Goal: Task Accomplishment & Management: Manage account settings

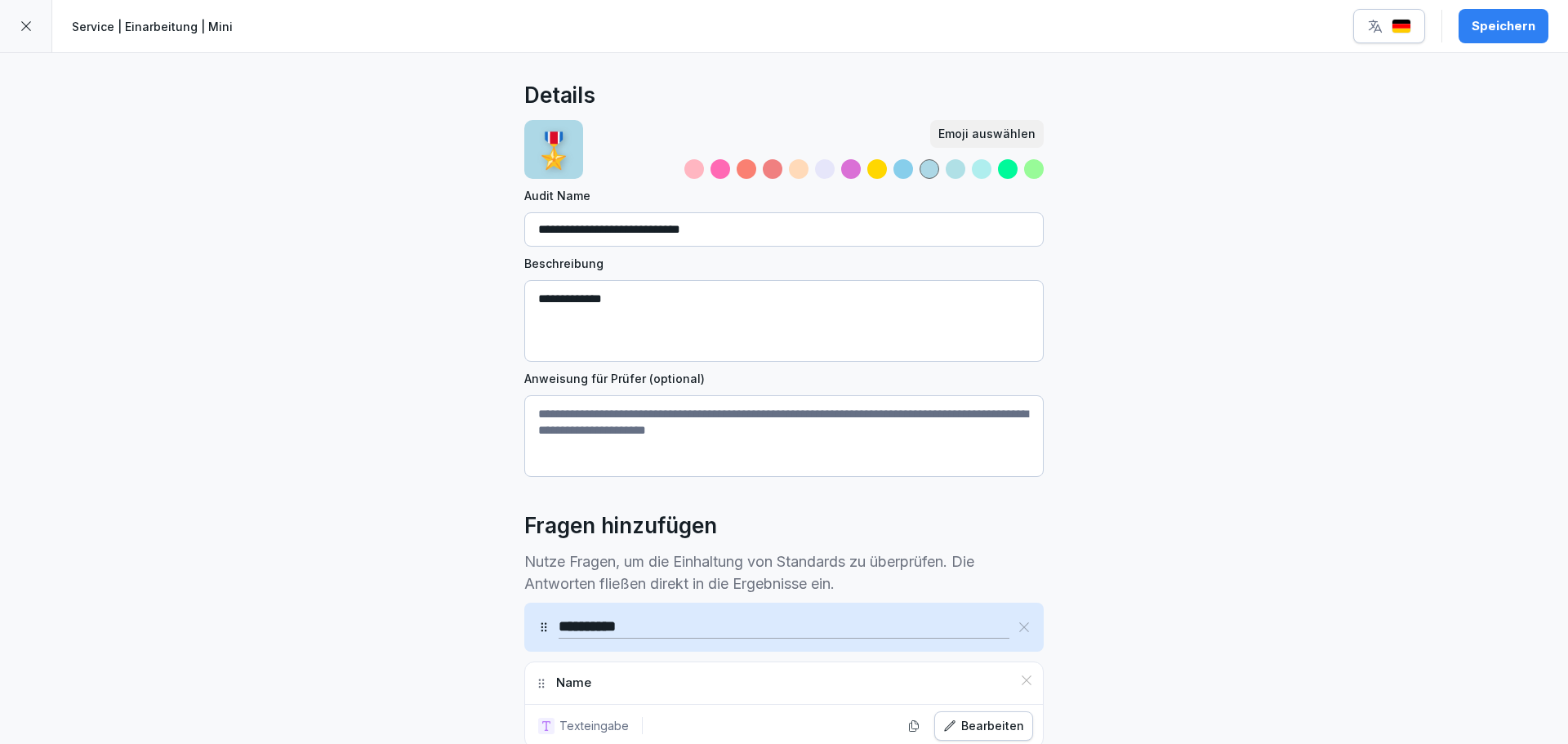
scroll to position [806, 0]
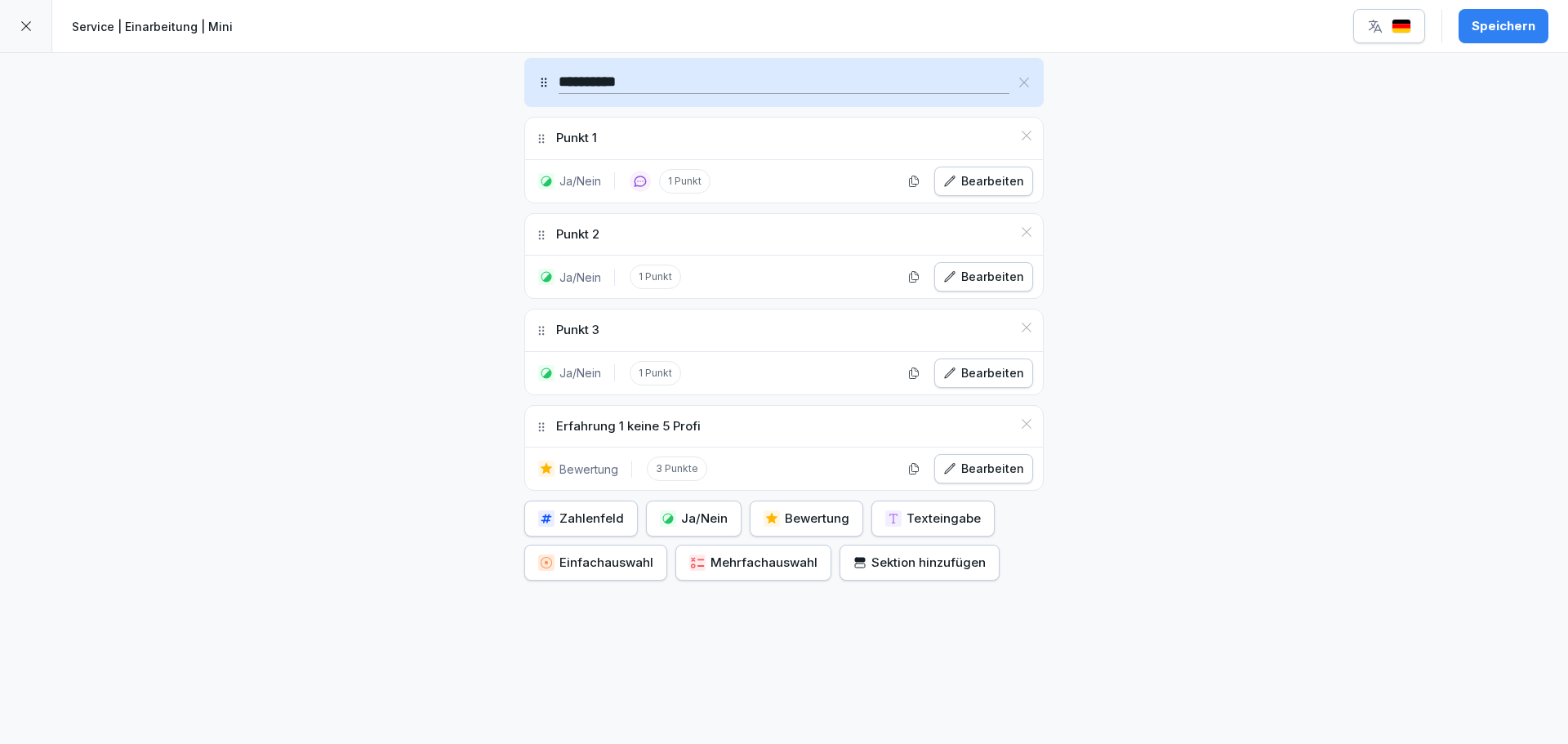
click at [719, 414] on div "Erfahrung 1 keine 5 Profi" at bounding box center [783, 427] width 518 height 42
click at [978, 464] on div "Bearbeiten" at bounding box center [983, 469] width 81 height 18
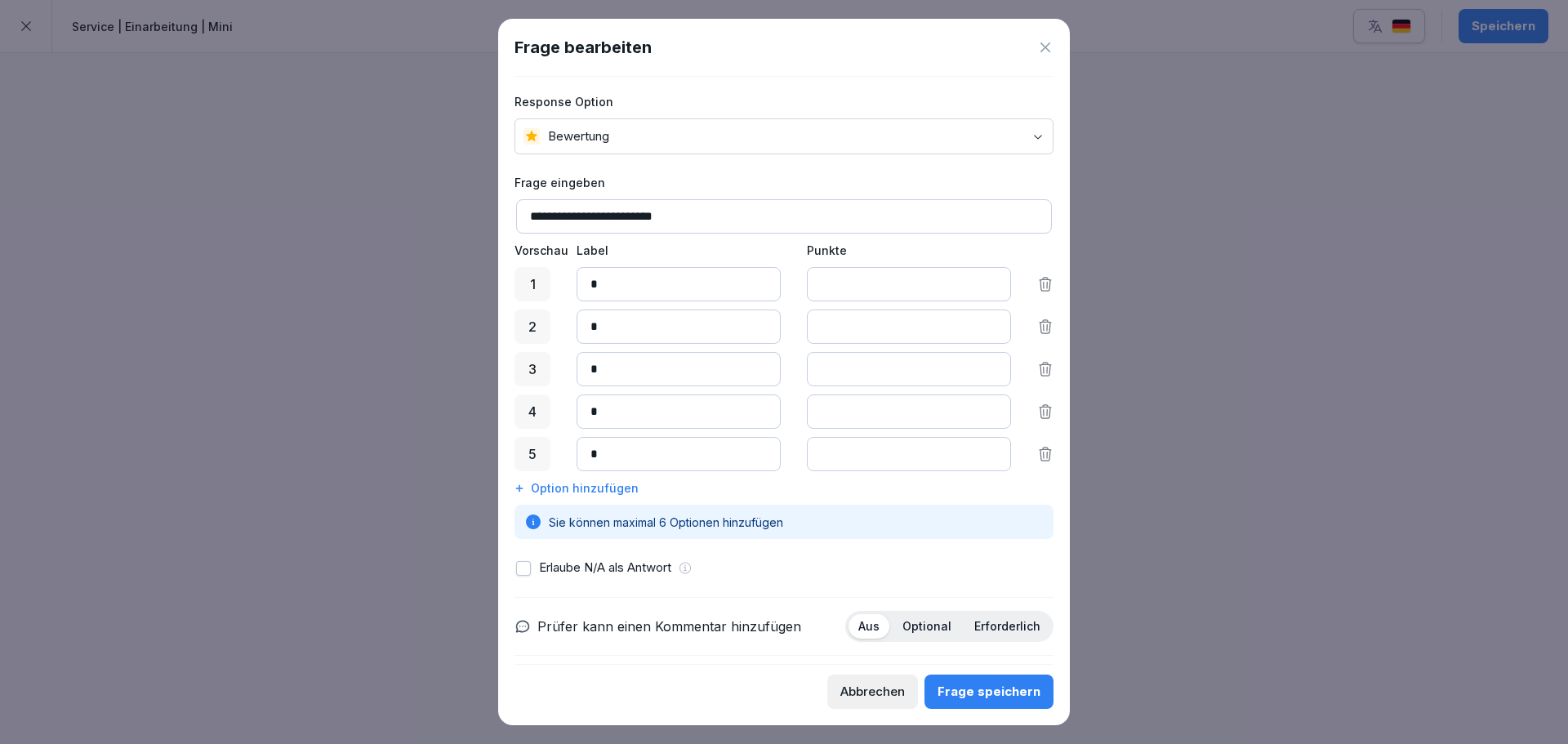
scroll to position [0, 0]
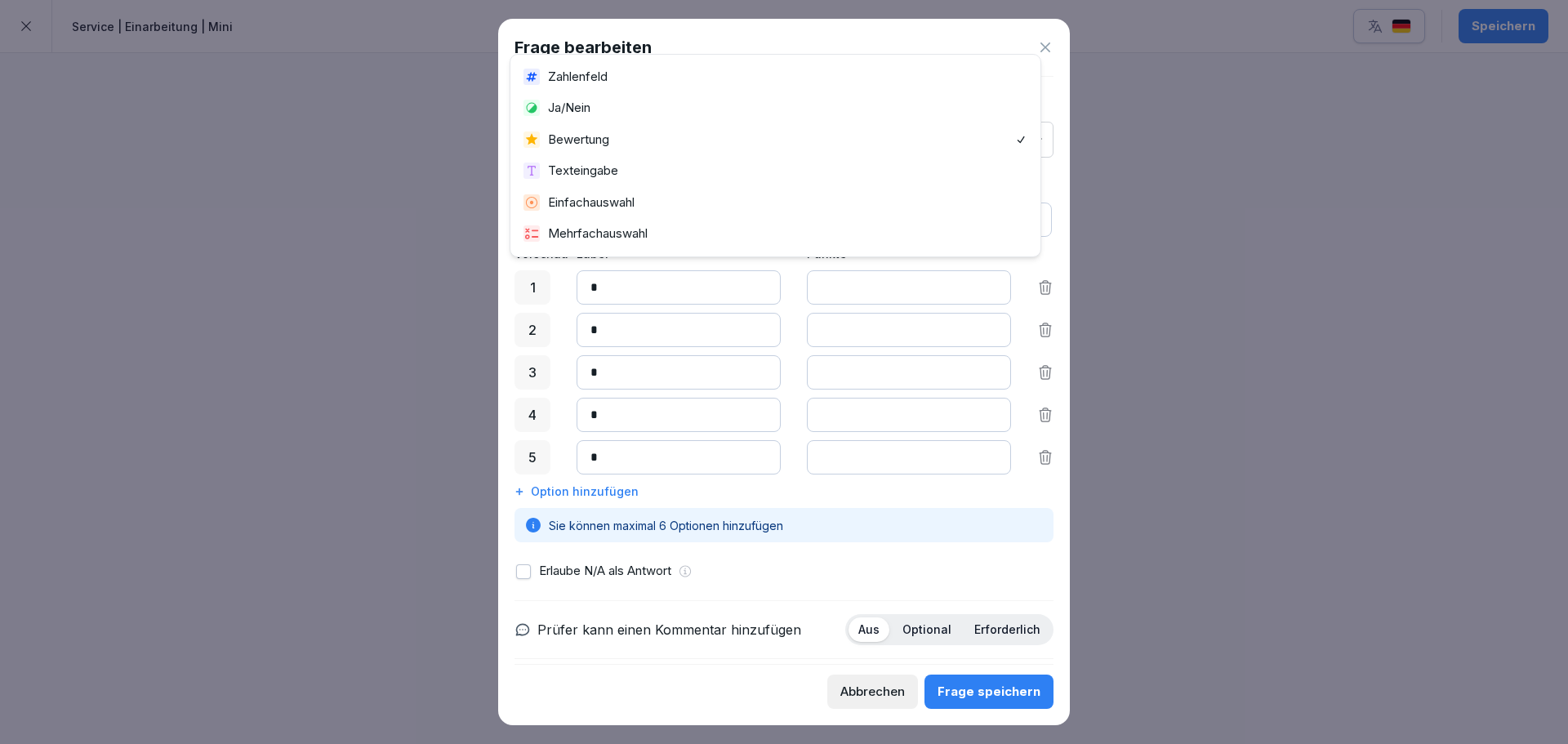
click at [633, 140] on body "**********" at bounding box center [784, 372] width 1568 height 744
click at [981, 685] on div "Frage speichern" at bounding box center [989, 692] width 103 height 18
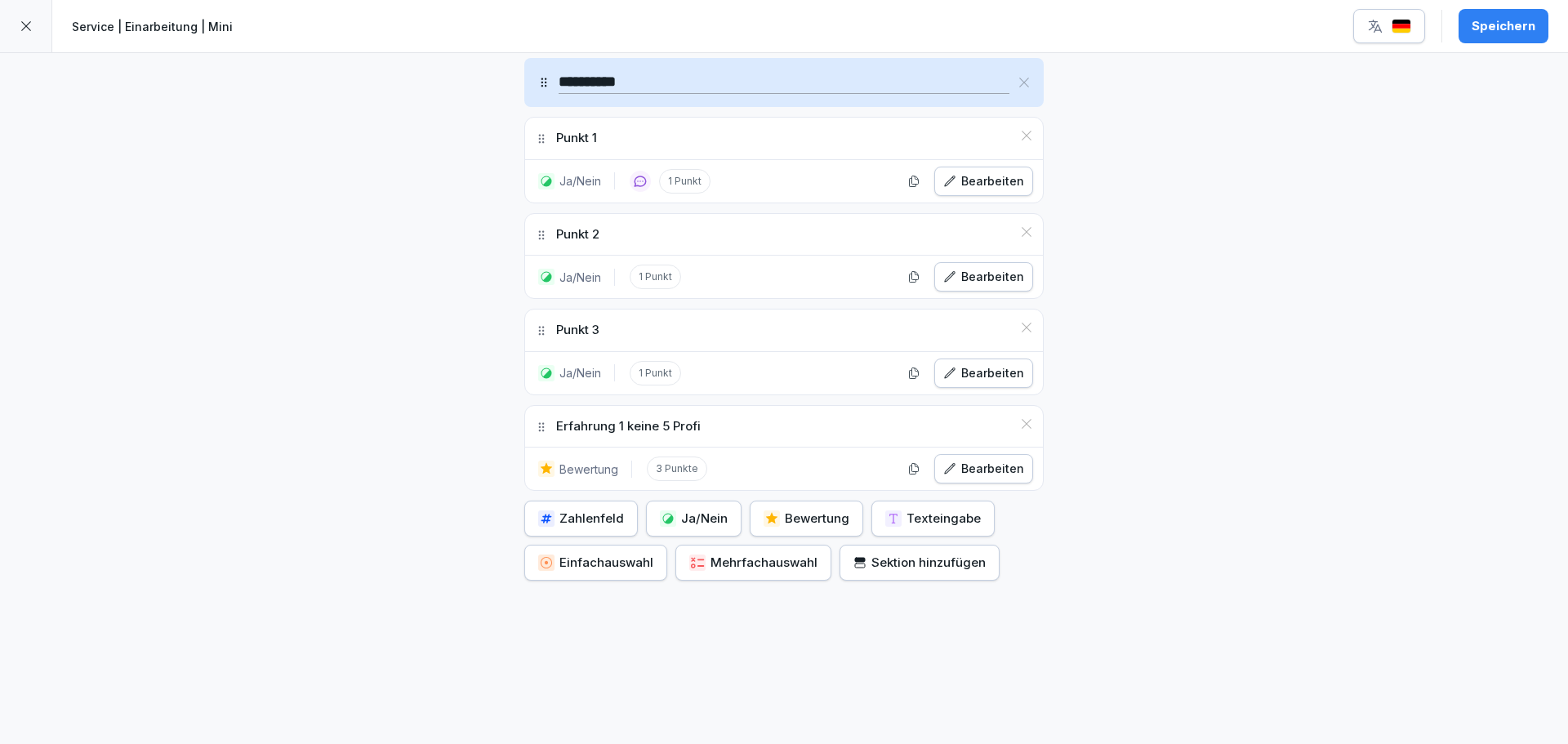
click at [1498, 22] on div "Speichern" at bounding box center [1503, 26] width 64 height 18
click at [24, 32] on icon at bounding box center [26, 26] width 13 height 13
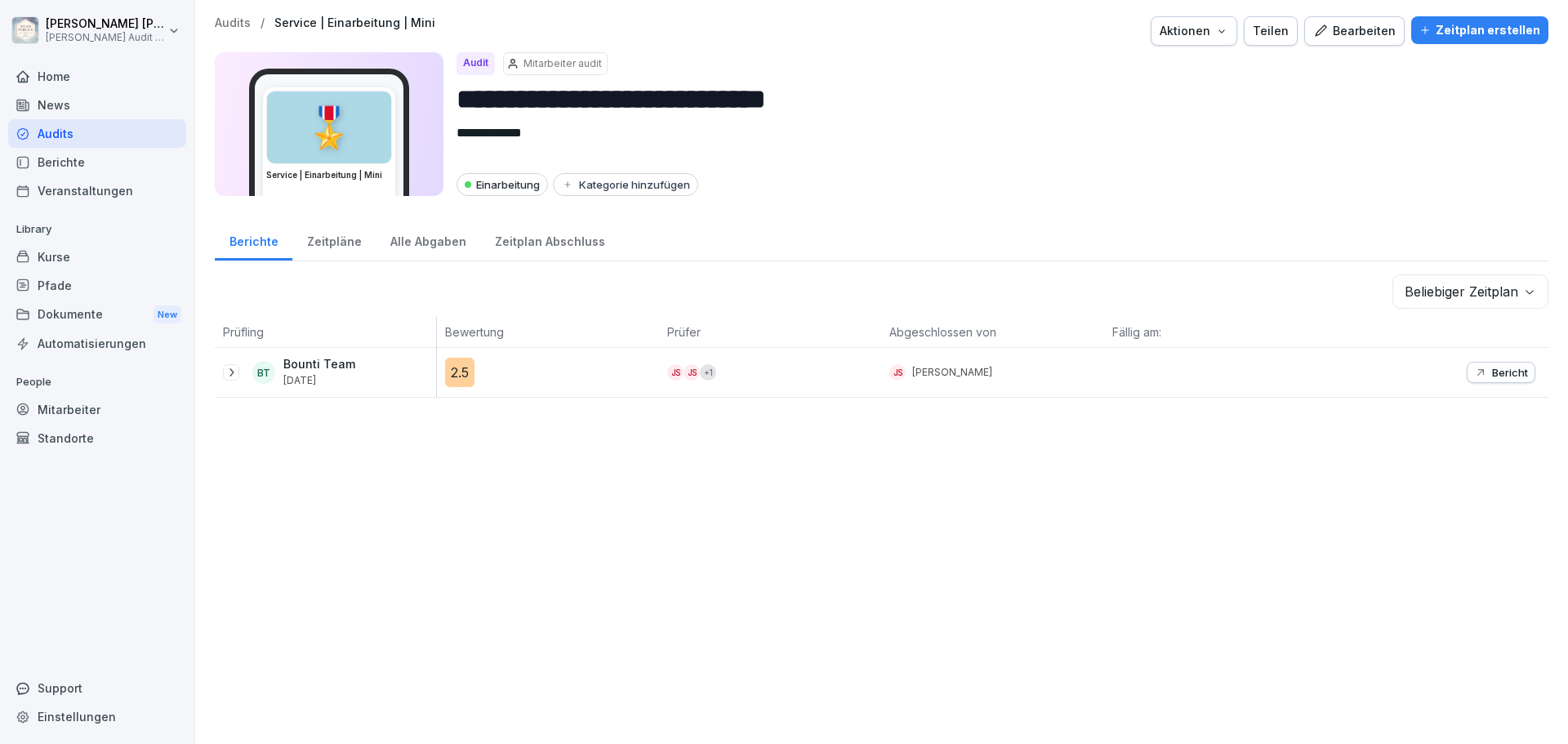
click at [566, 501] on div "**********" at bounding box center [882, 372] width 1373 height 744
click at [331, 247] on div "Zeitpläne" at bounding box center [335, 240] width 84 height 42
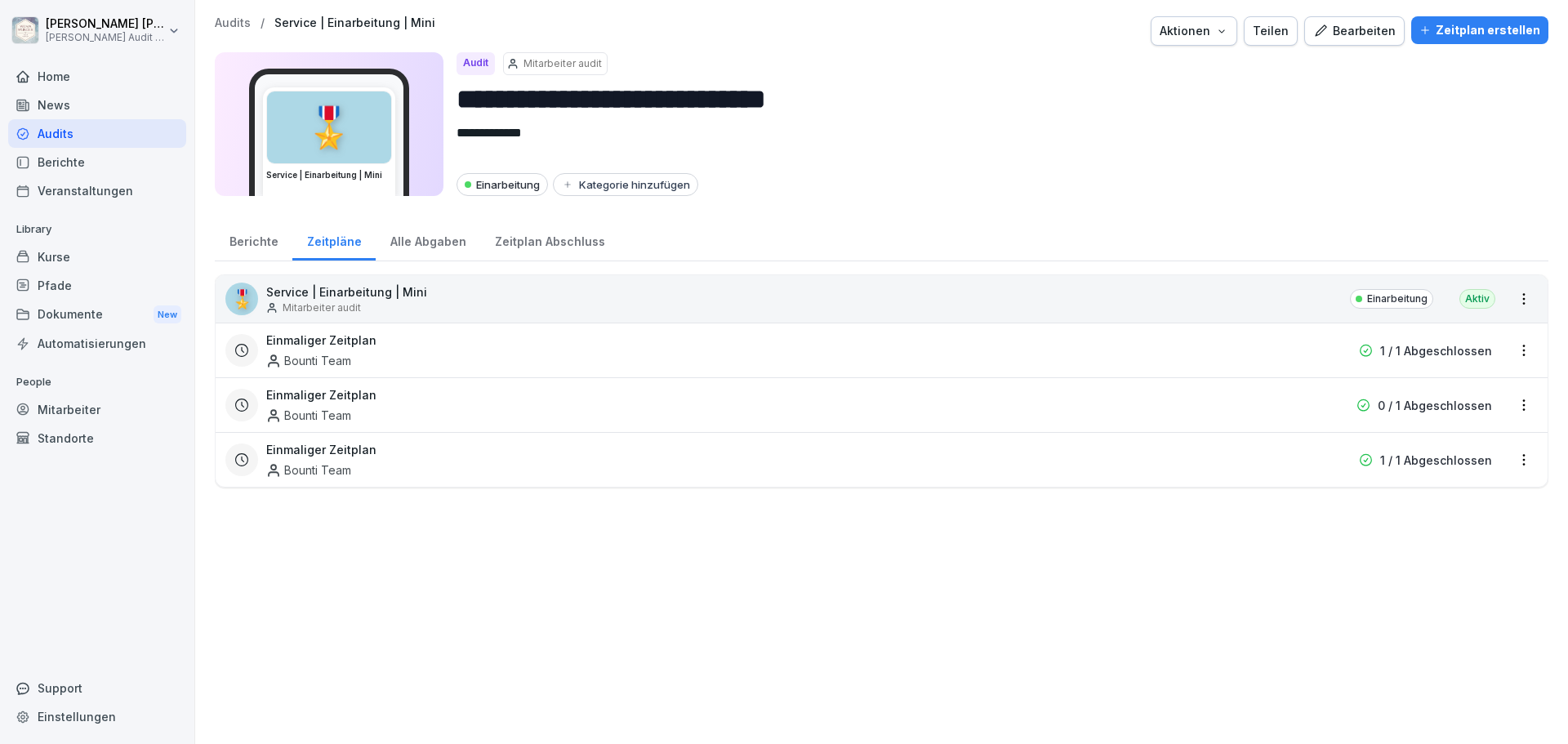
click at [1439, 33] on div "Zeitplan erstellen" at bounding box center [1480, 30] width 121 height 18
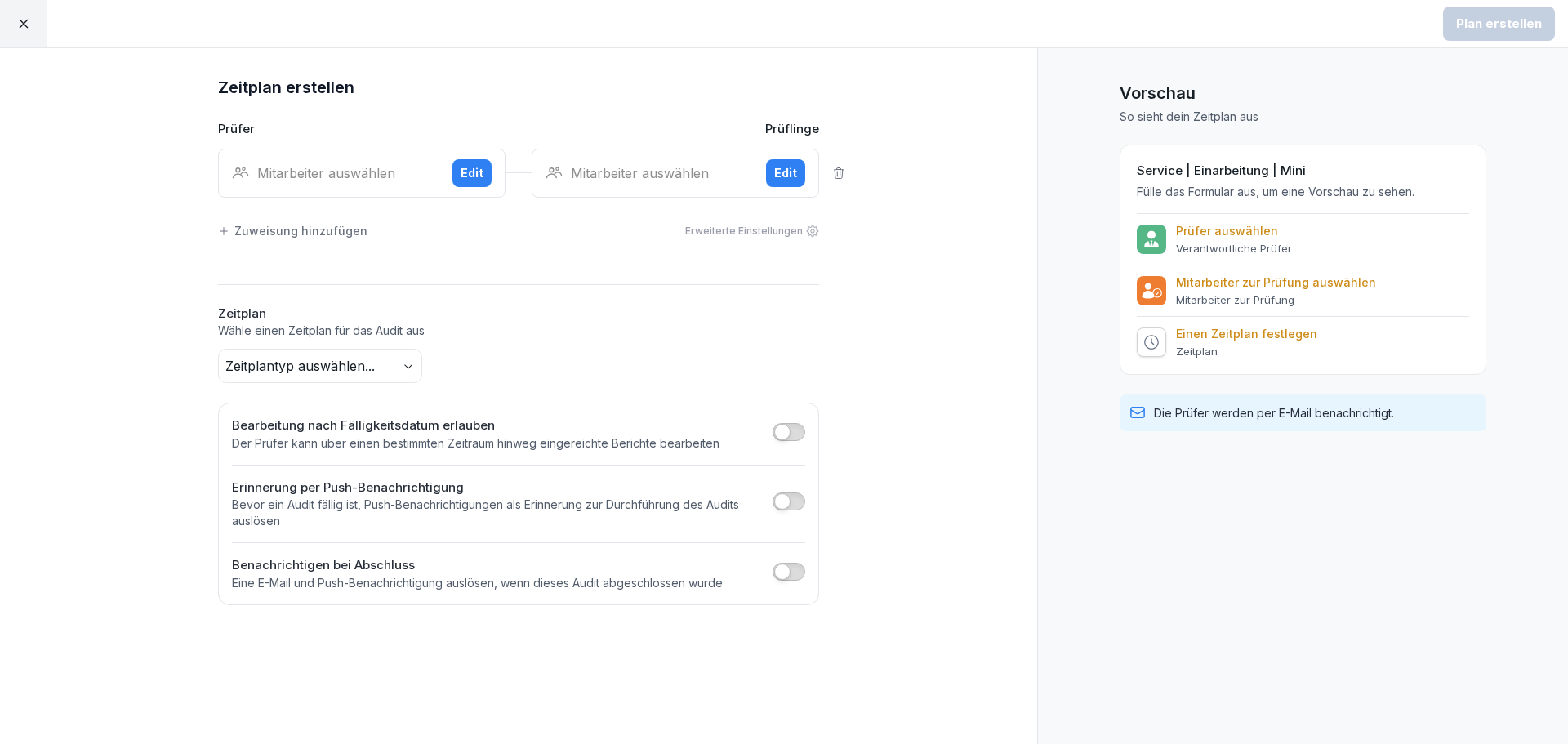
click at [267, 164] on div "Mitarbeiter auswählen" at bounding box center [336, 174] width 207 height 20
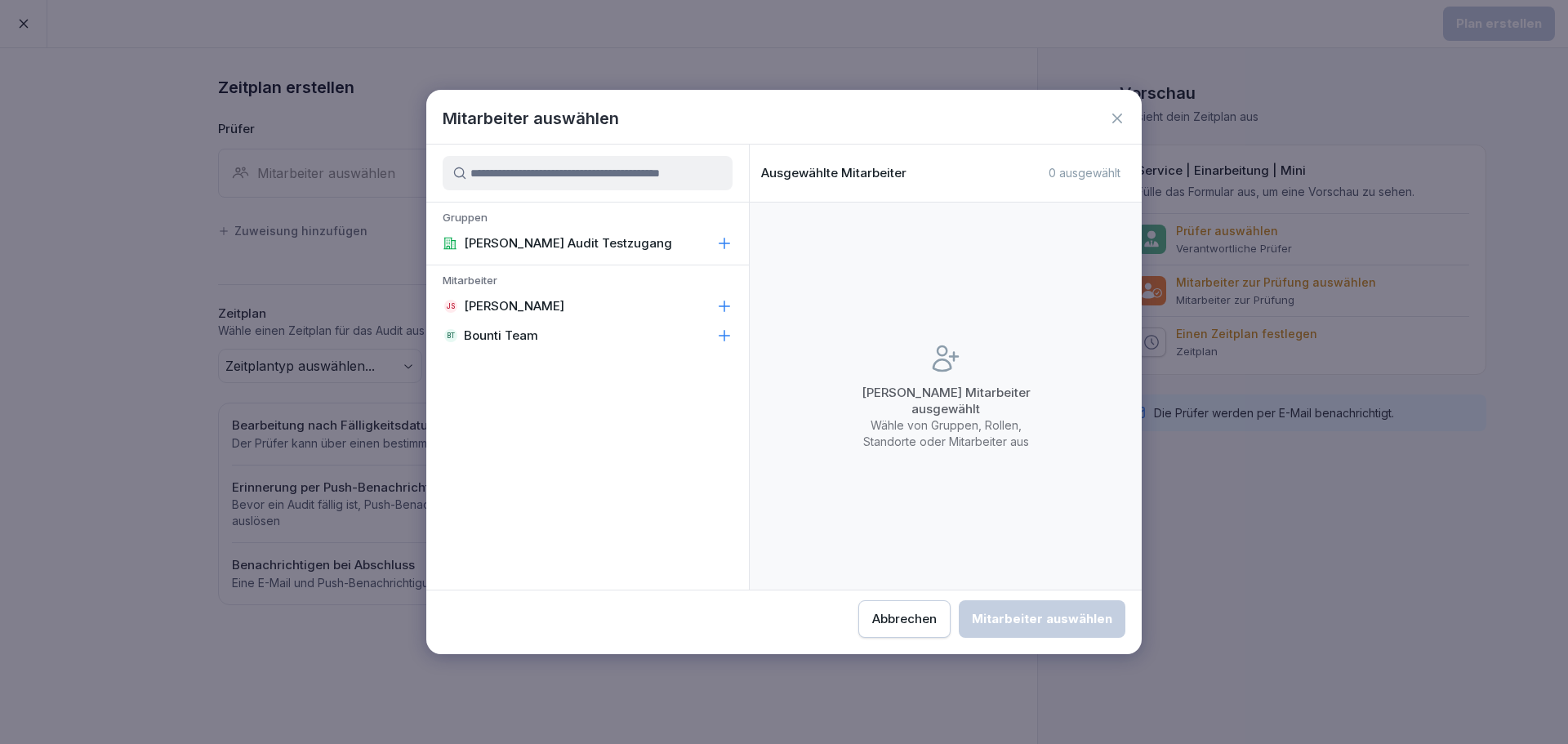
click at [537, 313] on p "[PERSON_NAME]" at bounding box center [514, 307] width 100 height 16
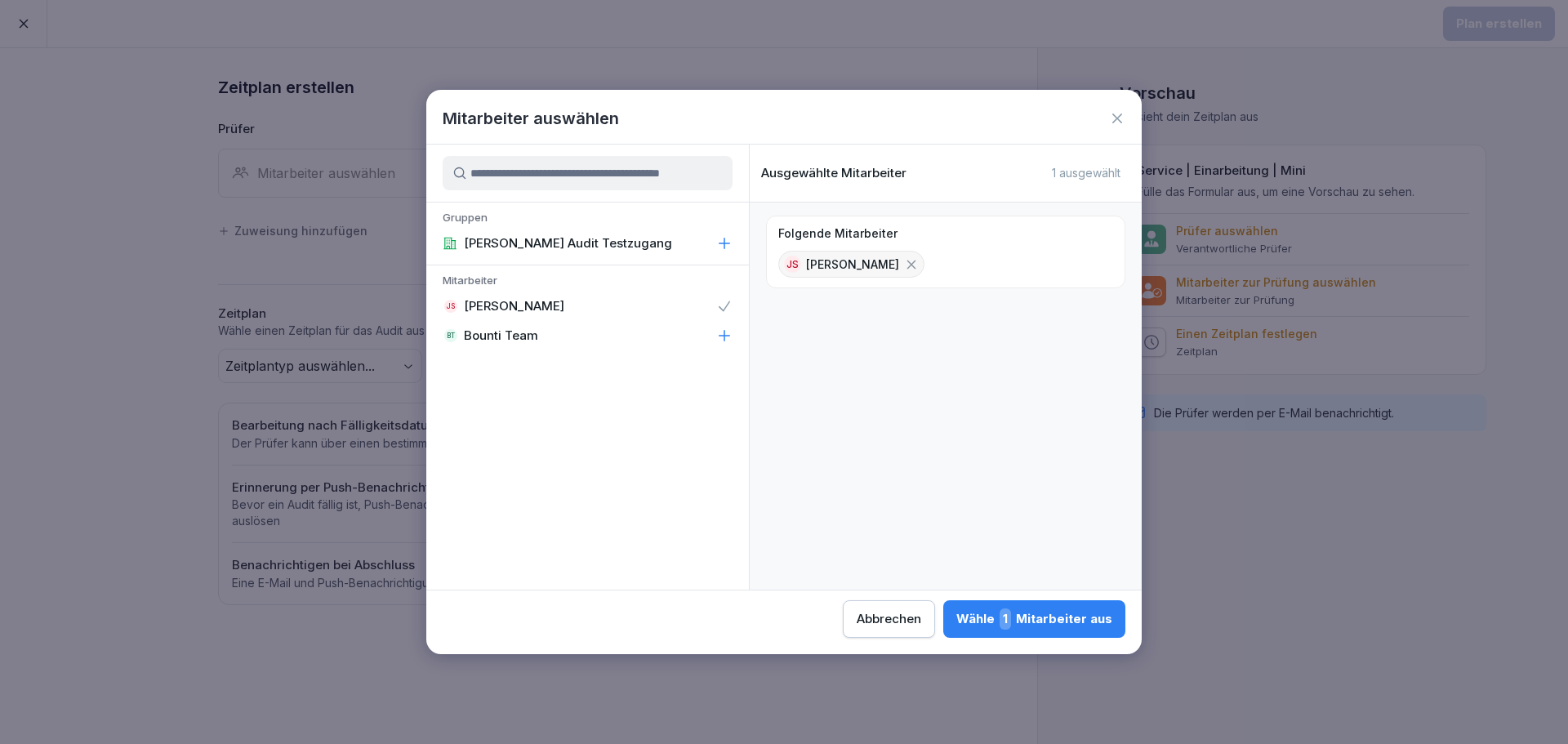
click at [1060, 620] on div "Wähle 1 Mitarbeiter aus" at bounding box center [1035, 618] width 156 height 21
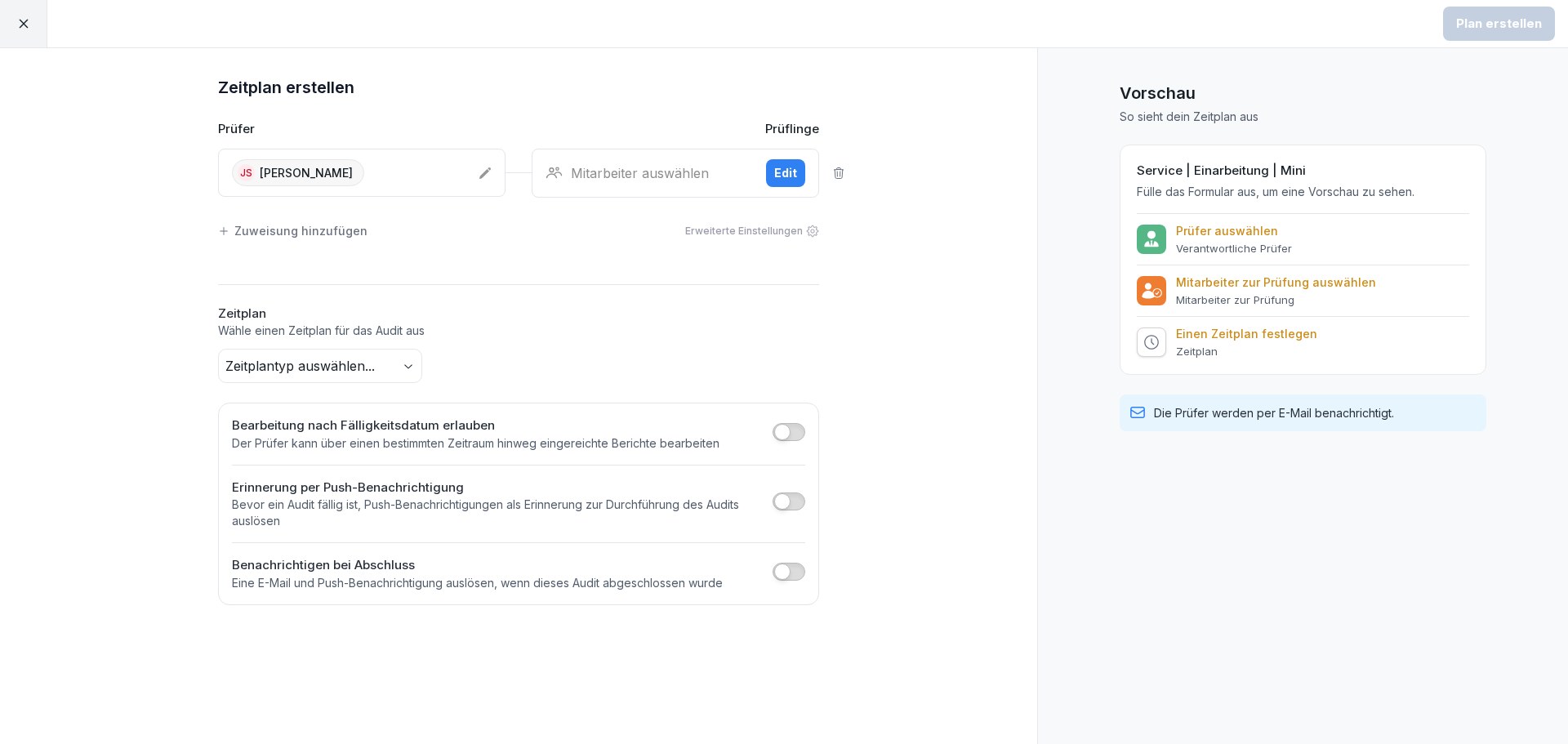
click at [652, 184] on div "Mitarbeiter auswählen Edit" at bounding box center [676, 173] width 287 height 49
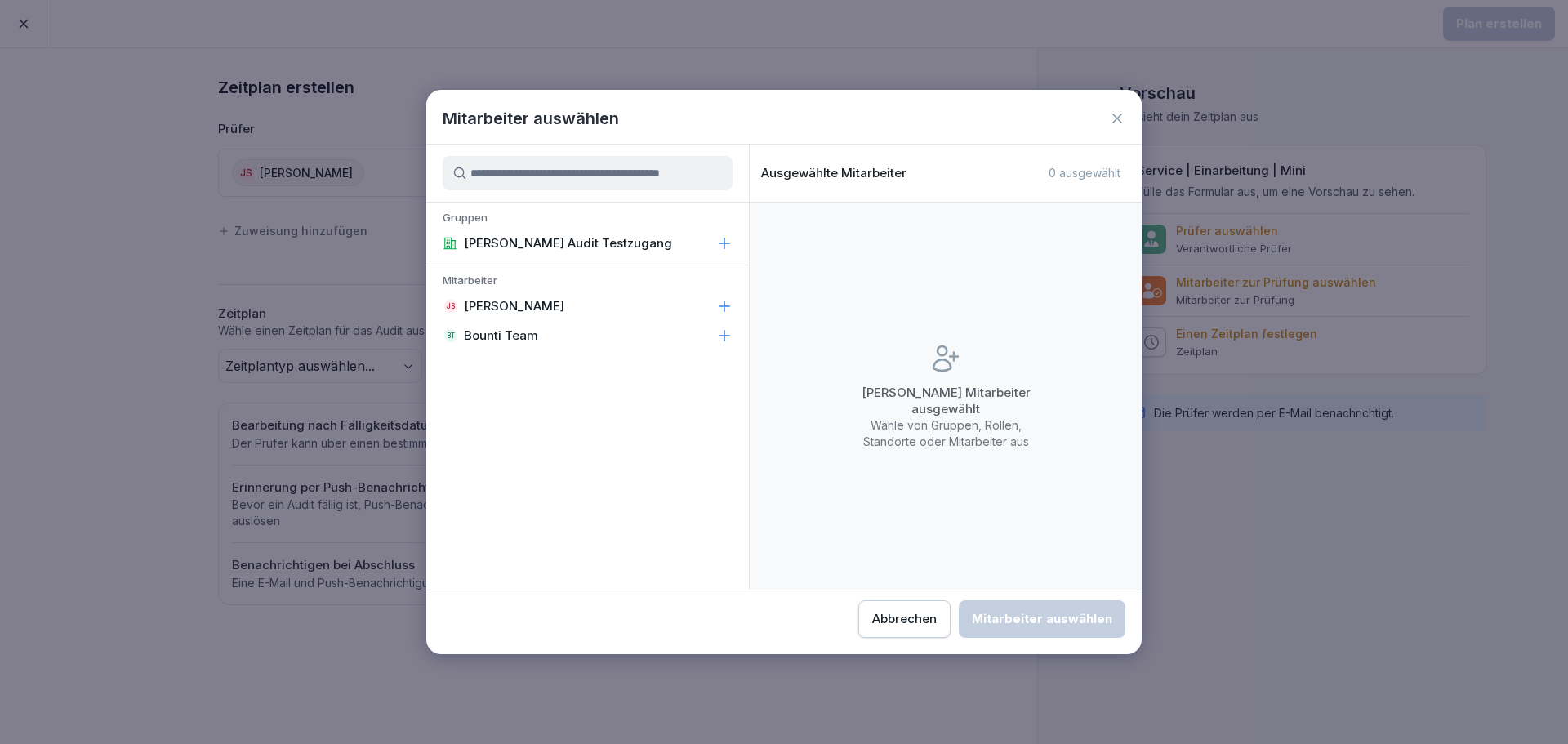
click at [513, 338] on p "Bounti Team" at bounding box center [501, 336] width 75 height 16
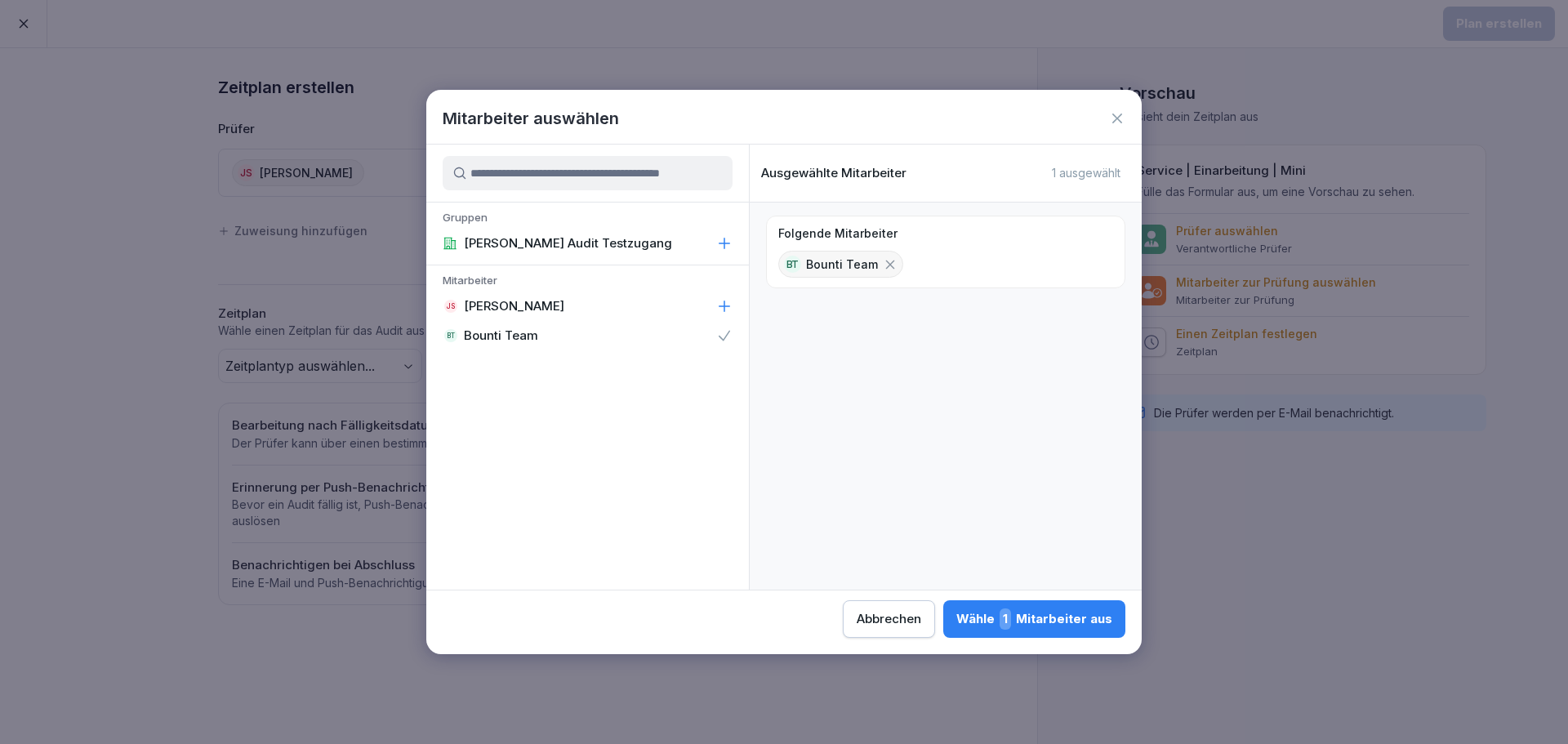
click at [1024, 622] on div "Wähle 1 Mitarbeiter aus" at bounding box center [1035, 618] width 156 height 21
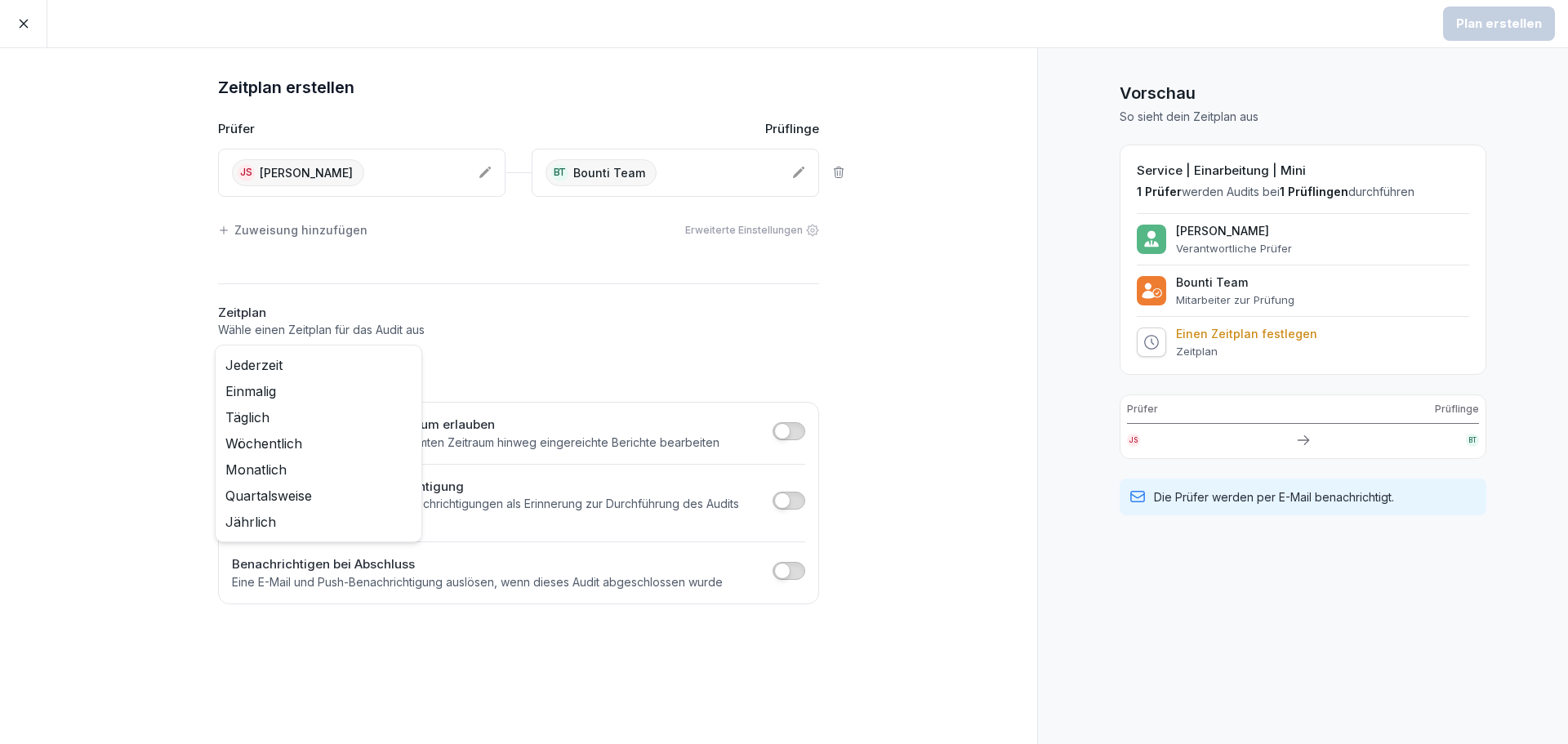
click at [277, 368] on body "Plan erstellen Zeitplan erstellen Prüfer Prüflinge JS [PERSON_NAME] BT Bounti T…" at bounding box center [784, 372] width 1568 height 744
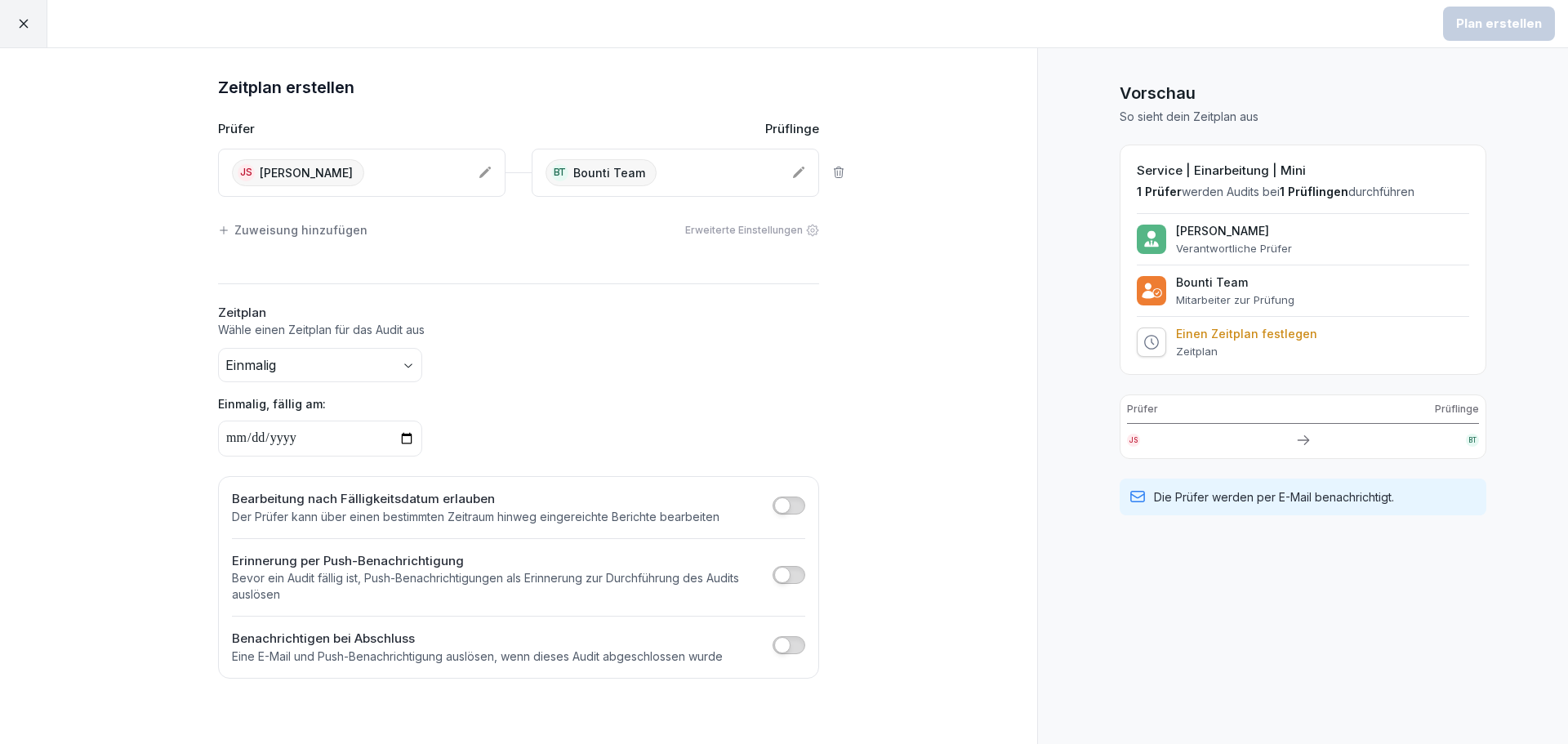
click at [307, 436] on input "date" at bounding box center [320, 439] width 205 height 36
click at [413, 439] on input "date" at bounding box center [320, 439] width 205 height 36
type input "**********"
click at [1498, 33] on button "Plan erstellen" at bounding box center [1499, 24] width 112 height 35
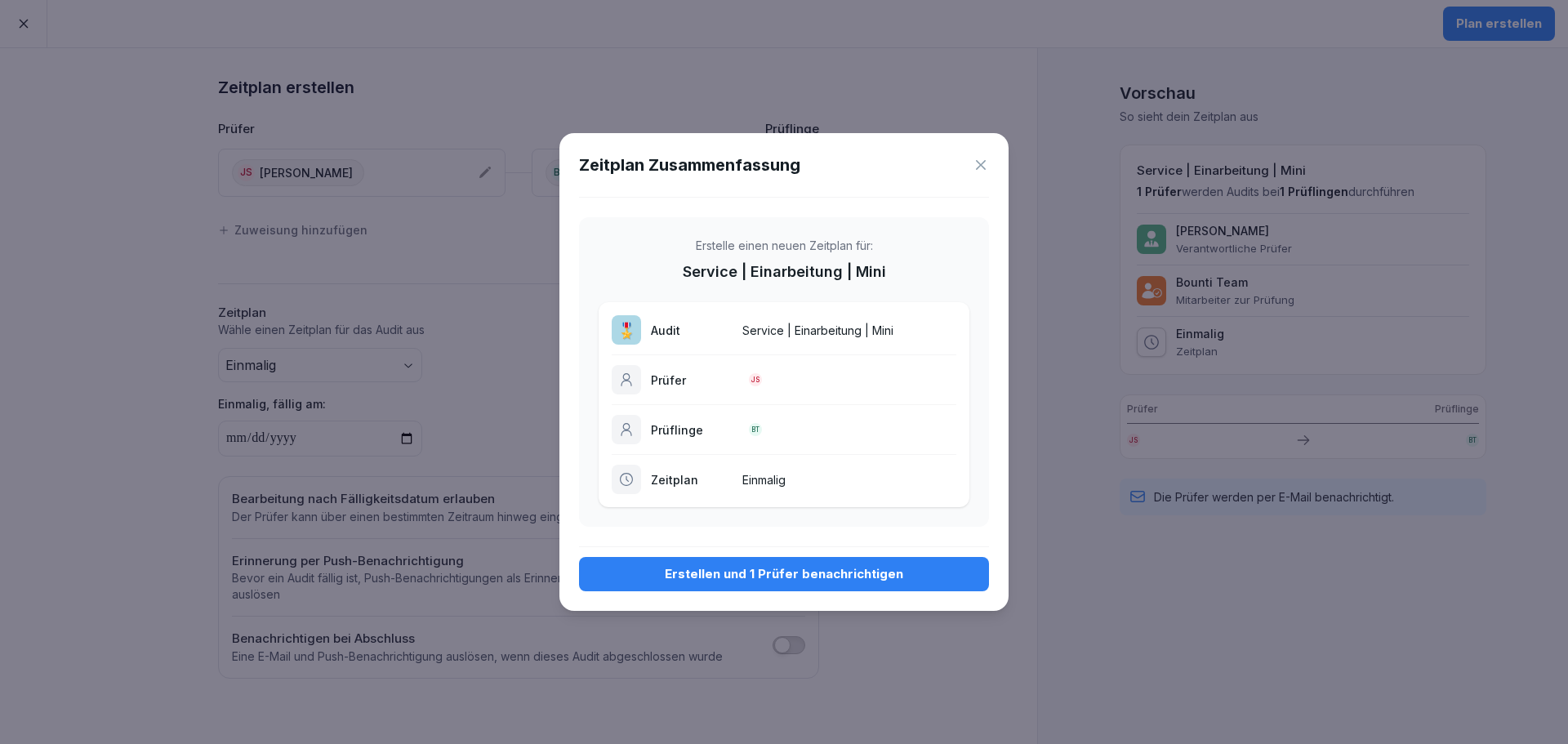
click at [809, 564] on button "Erstellen und 1 Prüfer benachrichtigen" at bounding box center [784, 574] width 410 height 35
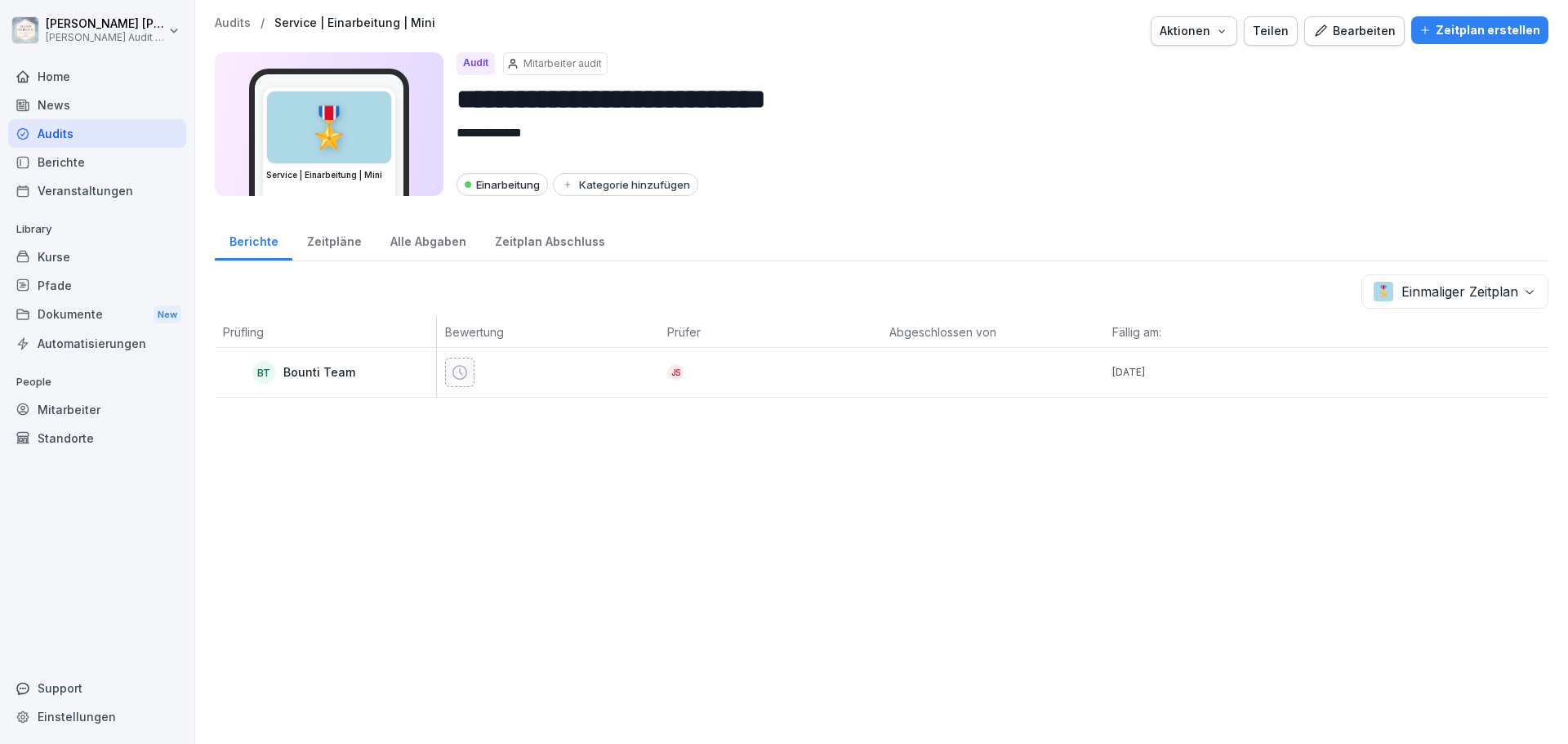
click at [545, 507] on div "**********" at bounding box center [882, 372] width 1373 height 744
drag, startPoint x: 453, startPoint y: 459, endPoint x: 445, endPoint y: 446, distance: 15.3
click at [453, 459] on div "**********" at bounding box center [882, 372] width 1373 height 744
click at [57, 136] on div "Audits" at bounding box center [97, 133] width 178 height 28
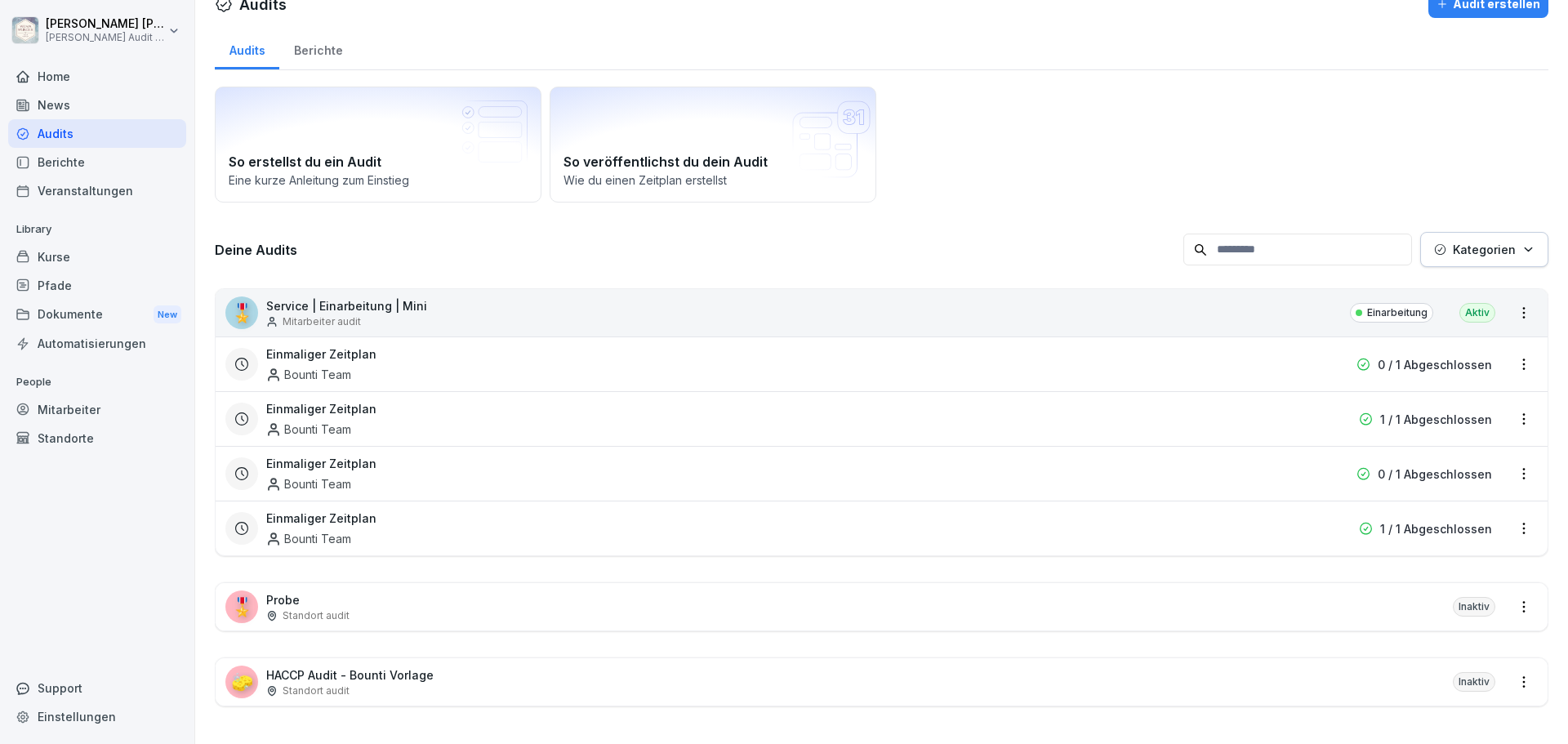
scroll to position [40, 0]
click at [978, 116] on div "So erstellst du ein Audit Eine kurze Anleitung zum Einstieg So veröffentlichst …" at bounding box center [881, 143] width 1334 height 116
click at [960, 249] on div "Deine Audits Kategorien" at bounding box center [881, 247] width 1334 height 35
click at [367, 512] on h3 "Einmaliger Zeitplan" at bounding box center [321, 517] width 110 height 17
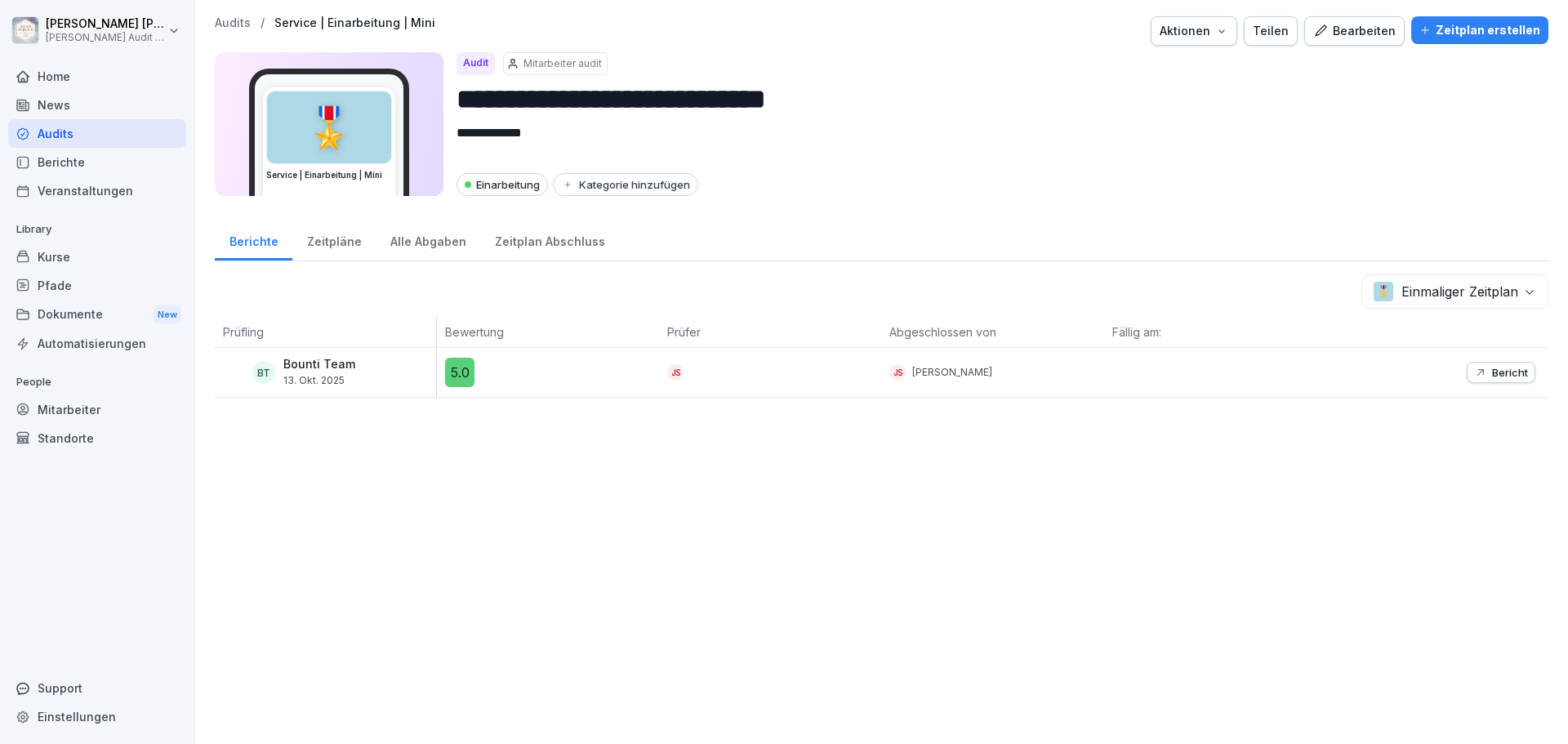
click at [60, 131] on div "Audits" at bounding box center [97, 133] width 178 height 28
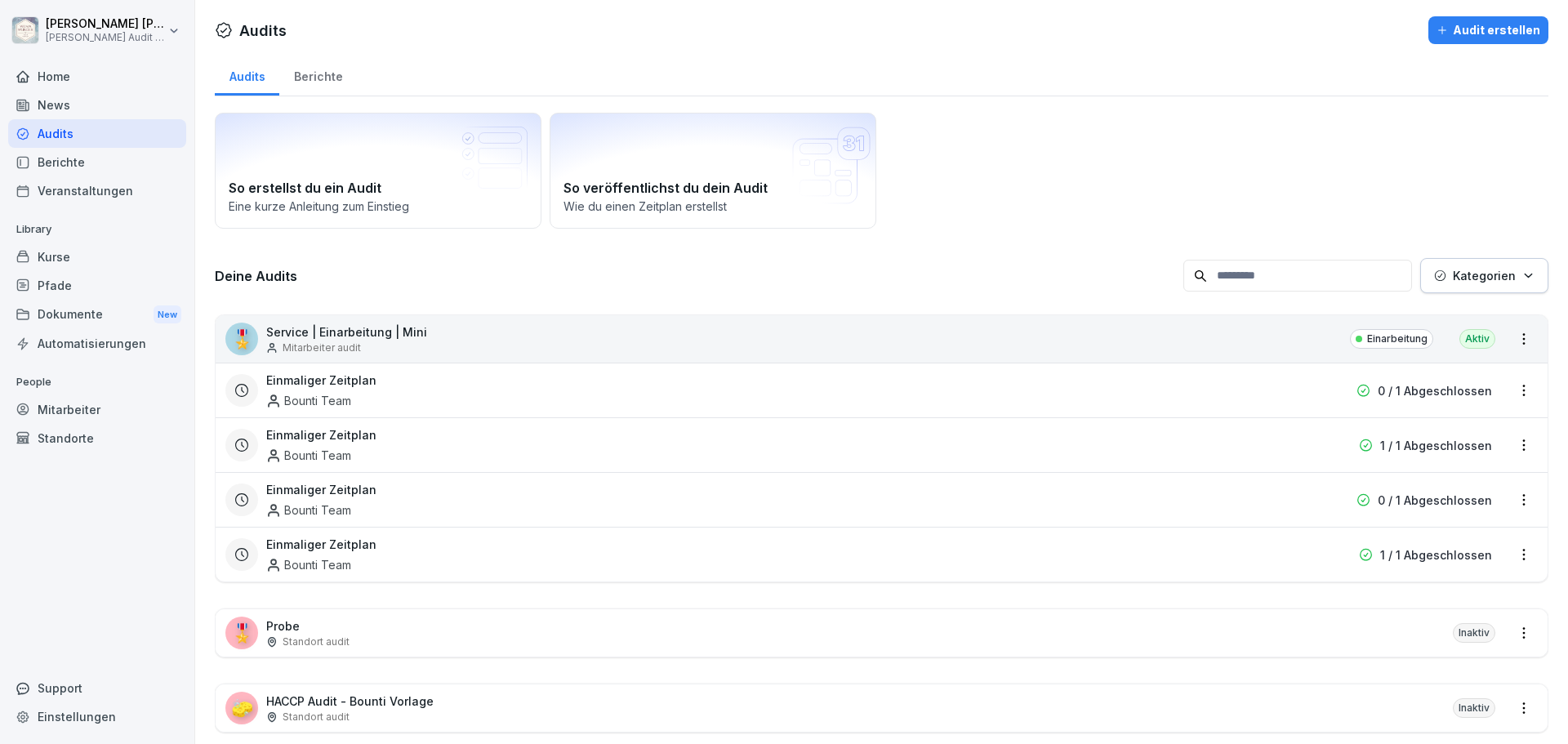
click at [1010, 229] on div "So erstellst du ein Audit Eine kurze Anleitung zum Einstieg So veröffentlichst …" at bounding box center [881, 434] width 1334 height 649
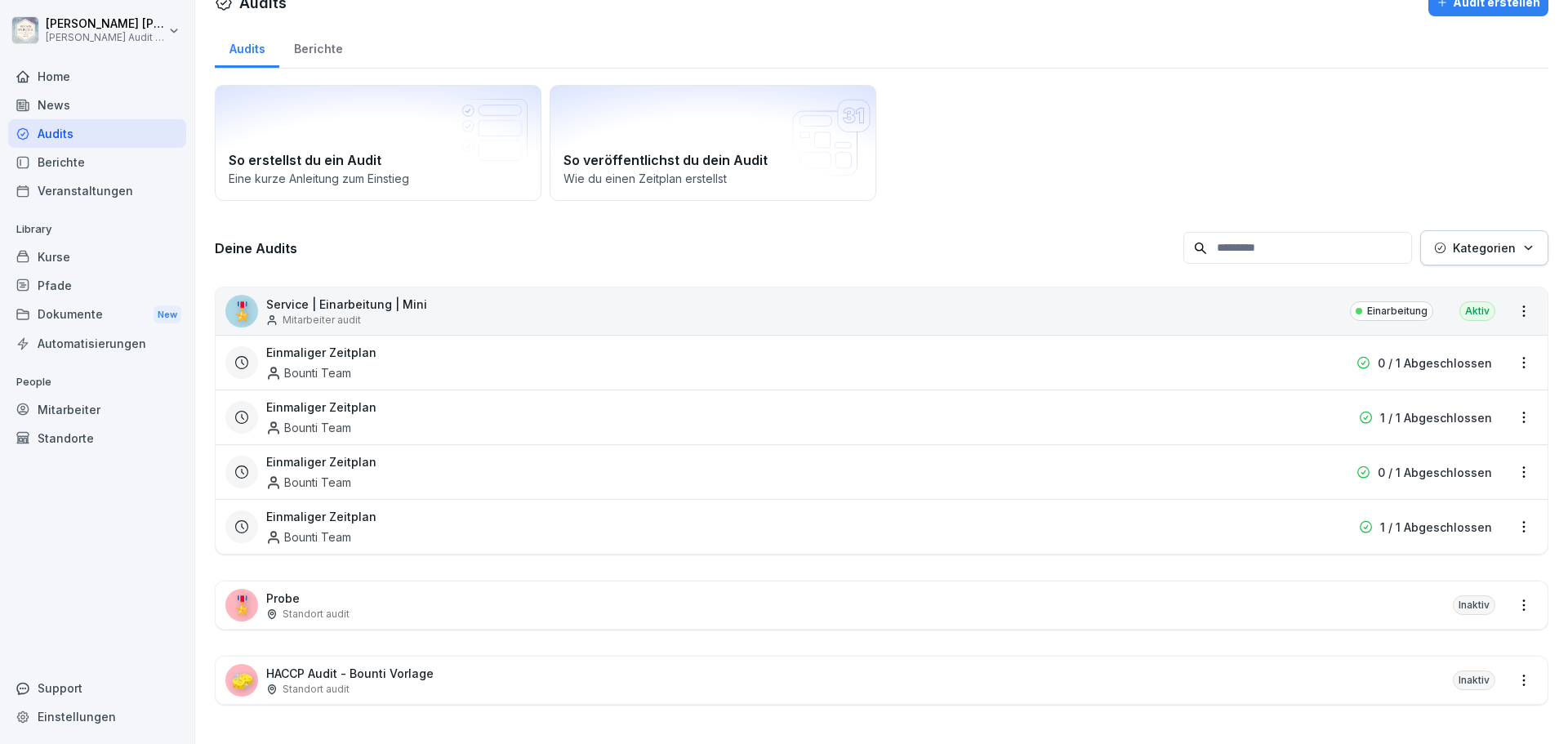
click at [1064, 108] on div "So erstellst du ein Audit Eine kurze Anleitung zum Einstieg So veröffentlichst …" at bounding box center [881, 143] width 1334 height 116
click at [560, 253] on div "Deine Audits Kategorien 🎖️ Service | Einarbeitung | Mini Mitarbeiter audit Eina…" at bounding box center [881, 480] width 1334 height 501
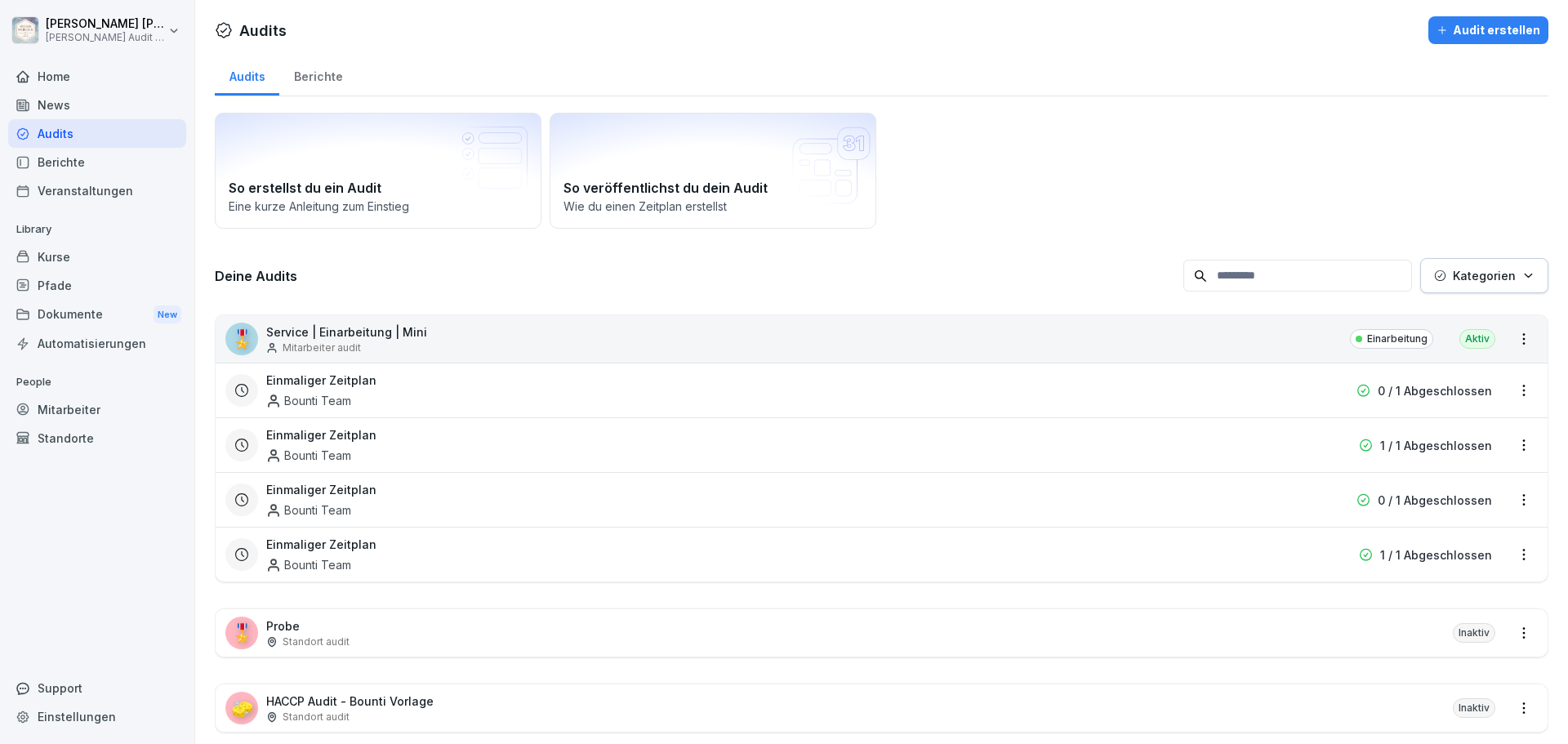
click at [880, 285] on div "Deine Audits Kategorien" at bounding box center [881, 276] width 1334 height 35
click at [286, 250] on div "So erstellst du ein Audit Eine kurze Anleitung zum Einstieg So veröffentlichst …" at bounding box center [881, 434] width 1334 height 649
click at [461, 247] on div "So erstellst du ein Audit Eine kurze Anleitung zum Einstieg So veröffentlichst …" at bounding box center [881, 434] width 1334 height 649
click at [631, 248] on div "So erstellst du ein Audit Eine kurze Anleitung zum Einstieg So veröffentlichst …" at bounding box center [881, 434] width 1334 height 649
drag, startPoint x: 861, startPoint y: 236, endPoint x: 925, endPoint y: 229, distance: 64.4
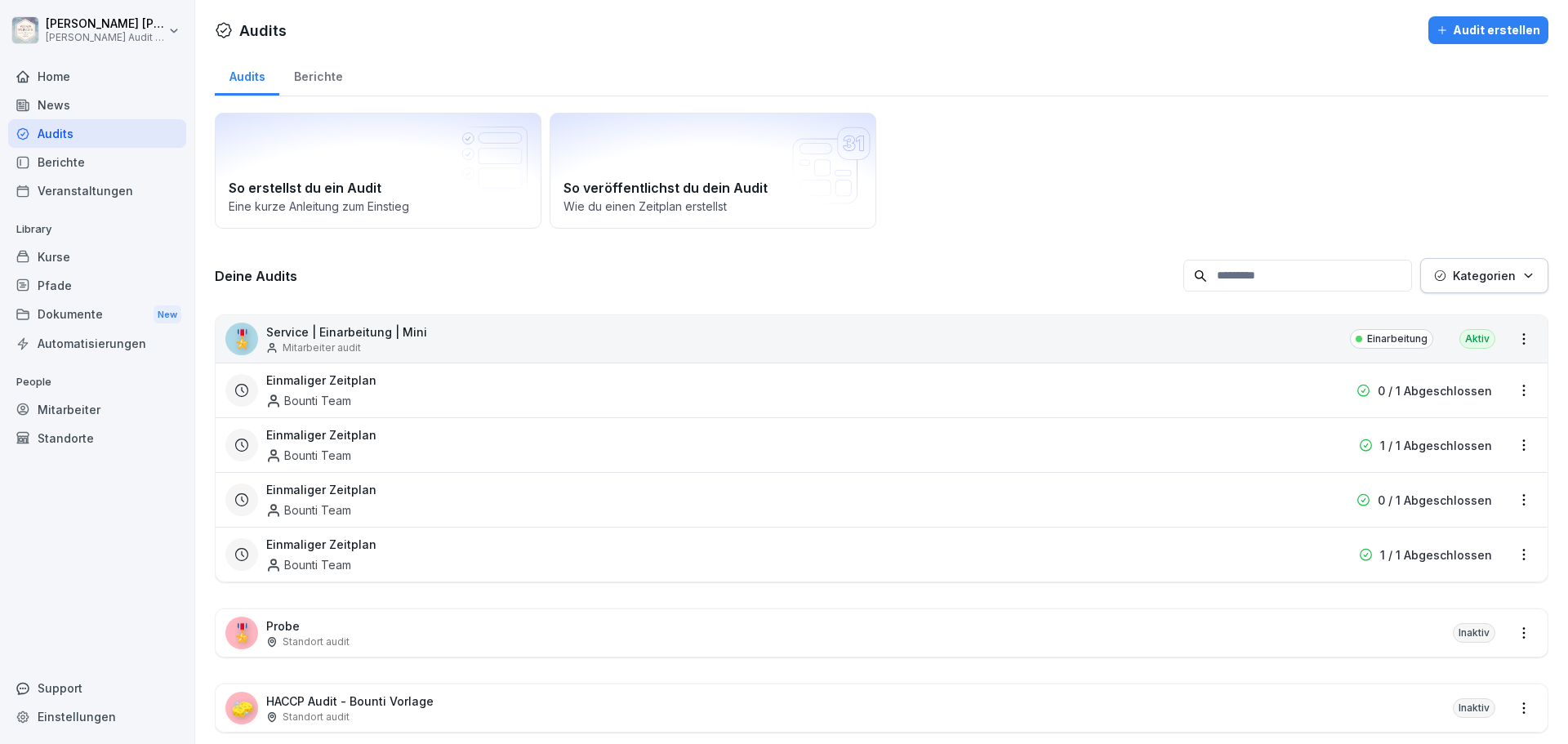
click at [869, 234] on div "So erstellst du ein Audit Eine kurze Anleitung zum Einstieg So veröffentlichst …" at bounding box center [881, 434] width 1334 height 649
drag, startPoint x: 925, startPoint y: 156, endPoint x: 919, endPoint y: 116, distance: 40.4
click at [925, 148] on div "So erstellst du ein Audit Eine kurze Anleitung zum Einstieg So veröffentlichst …" at bounding box center [881, 171] width 1334 height 116
click at [919, 116] on div "So erstellst du ein Audit Eine kurze Anleitung zum Einstieg So veröffentlichst …" at bounding box center [881, 171] width 1334 height 116
click at [919, 189] on div "So erstellst du ein Audit Eine kurze Anleitung zum Einstieg So veröffentlichst …" at bounding box center [881, 171] width 1334 height 116
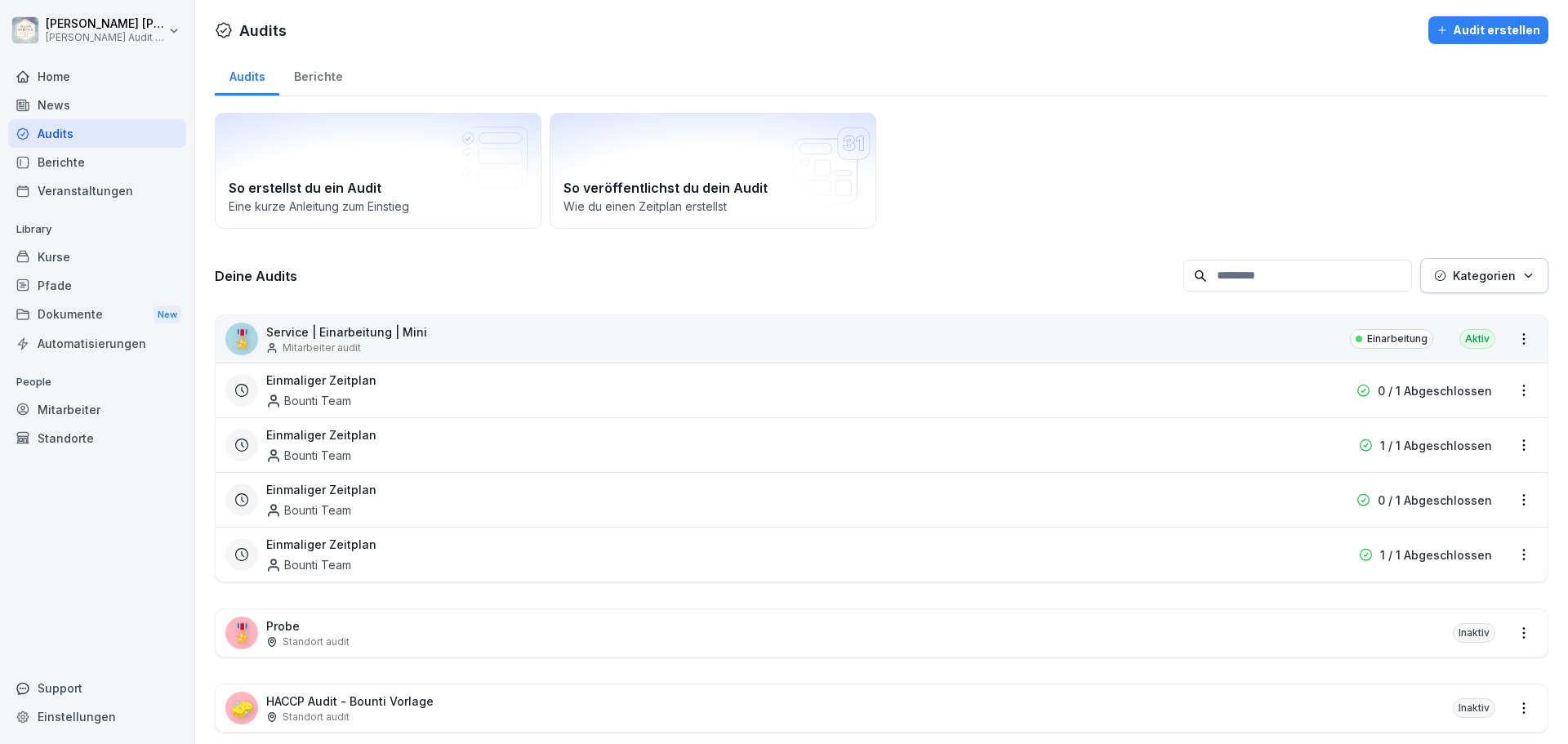
click at [918, 253] on div "So erstellst du ein Audit Eine kurze Anleitung zum Einstieg So veröffentlichst …" at bounding box center [881, 434] width 1334 height 649
click at [790, 258] on div "Deine Audits Kategorien" at bounding box center [881, 276] width 1334 height 35
click at [560, 262] on div "Deine Audits Kategorien" at bounding box center [881, 276] width 1334 height 35
click at [407, 260] on div "Deine Audits Kategorien" at bounding box center [881, 276] width 1334 height 35
click at [213, 253] on div "Audits Berichte So erstellst du ein Audit Eine kurze Anleitung zum Einstieg So …" at bounding box center [882, 412] width 1373 height 718
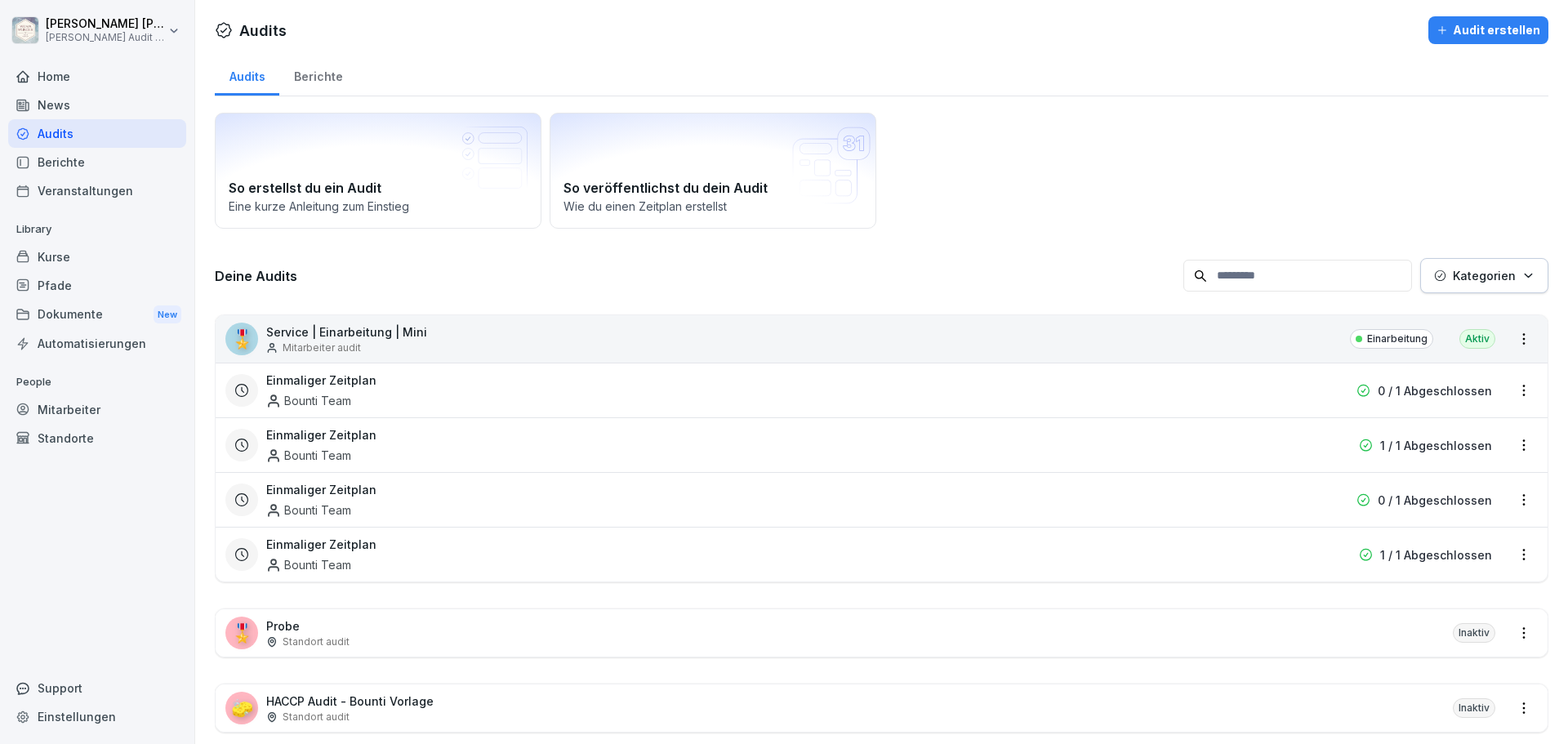
click at [538, 254] on div "So erstellst du ein Audit Eine kurze Anleitung zum Einstieg So veröffentlichst …" at bounding box center [881, 434] width 1334 height 649
click at [623, 255] on div "So erstellst du ein Audit Eine kurze Anleitung zum Einstieg So veröffentlichst …" at bounding box center [881, 434] width 1334 height 649
click at [855, 250] on div "So erstellst du ein Audit Eine kurze Anleitung zum Einstieg So veröffentlichst …" at bounding box center [881, 434] width 1334 height 649
click at [908, 248] on div "So erstellst du ein Audit Eine kurze Anleitung zum Einstieg So veröffentlichst …" at bounding box center [881, 434] width 1334 height 649
click at [907, 208] on div "So erstellst du ein Audit Eine kurze Anleitung zum Einstieg So veröffentlichst …" at bounding box center [881, 171] width 1334 height 116
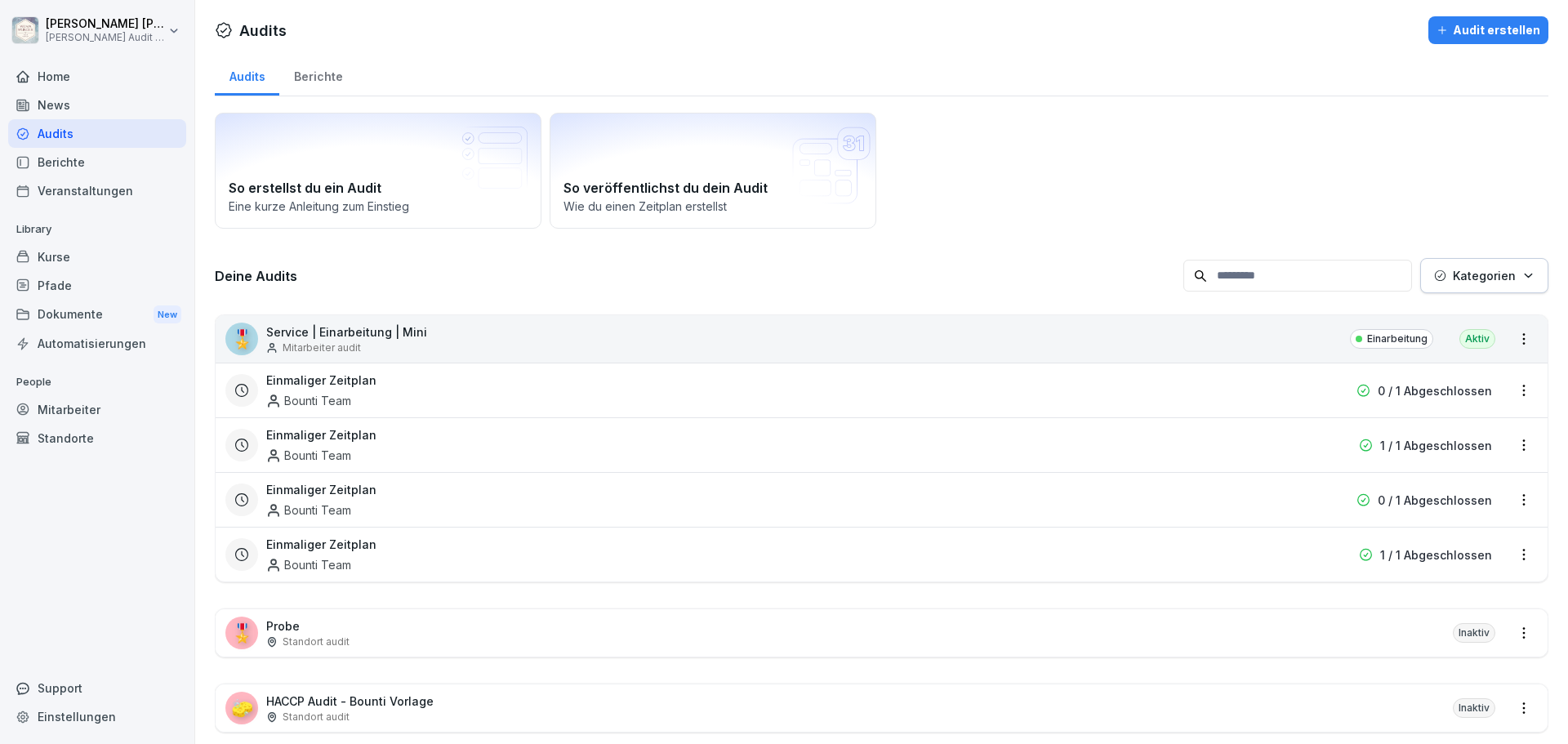
click at [912, 134] on div "So erstellst du ein Audit Eine kurze Anleitung zum Einstieg So veröffentlichst …" at bounding box center [881, 171] width 1334 height 116
click at [911, 189] on div "So erstellst du ein Audit Eine kurze Anleitung zum Einstieg So veröffentlichst …" at bounding box center [881, 171] width 1334 height 116
click at [914, 260] on div "Deine Audits Kategorien" at bounding box center [881, 276] width 1334 height 35
click at [840, 264] on div "Deine Audits Kategorien" at bounding box center [881, 276] width 1334 height 35
click at [586, 261] on div "Deine Audits Kategorien" at bounding box center [881, 276] width 1334 height 35
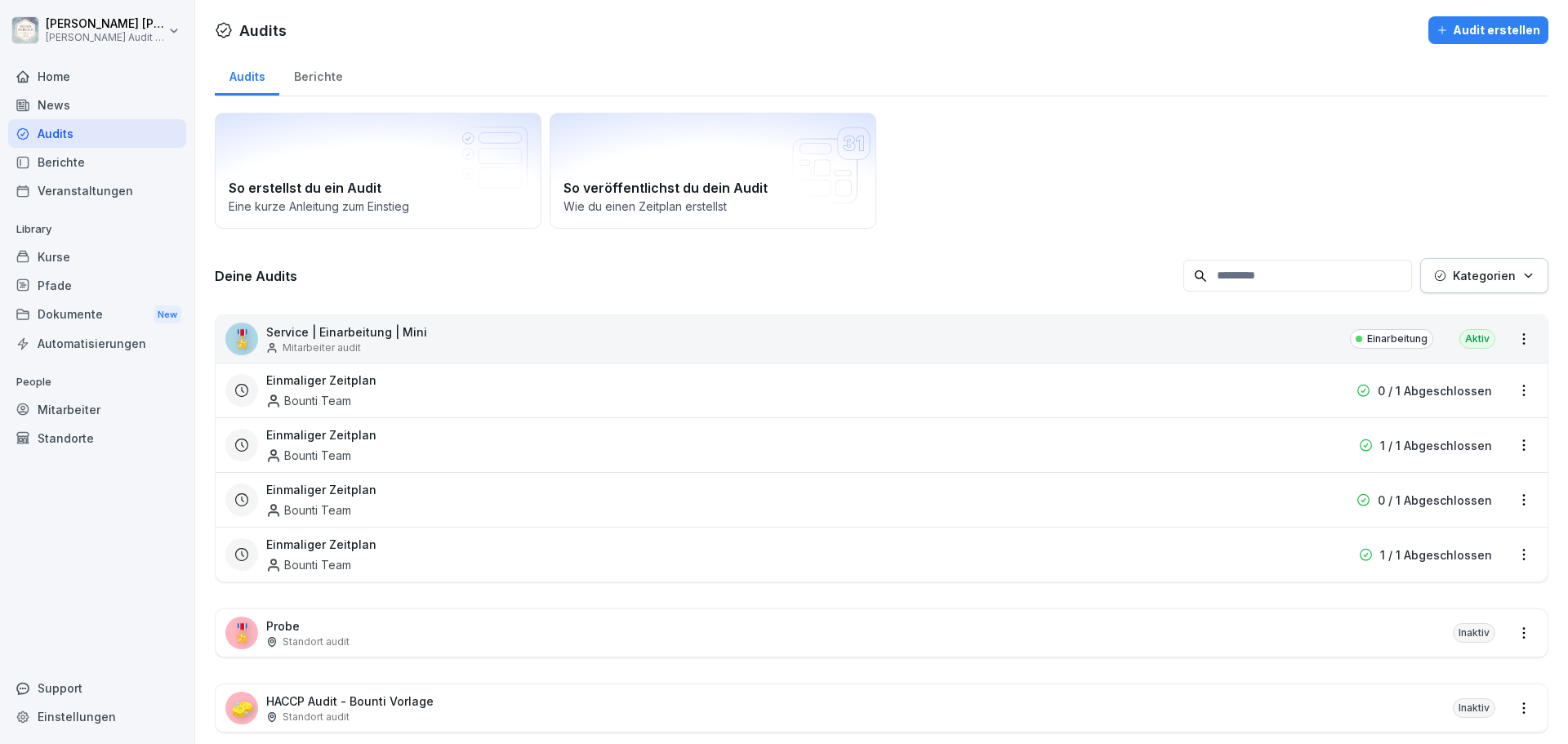
drag, startPoint x: 368, startPoint y: 256, endPoint x: 253, endPoint y: 252, distance: 115.1
click at [359, 254] on div "So erstellst du ein Audit Eine kurze Anleitung zum Einstieg So veröffentlichst …" at bounding box center [881, 434] width 1334 height 649
drag, startPoint x: 228, startPoint y: 252, endPoint x: 345, endPoint y: 246, distance: 117.2
click at [250, 252] on div "So erstellst du ein Audit Eine kurze Anleitung zum Einstieg So veröffentlichst …" at bounding box center [881, 434] width 1334 height 649
drag, startPoint x: 501, startPoint y: 240, endPoint x: 524, endPoint y: 244, distance: 23.3
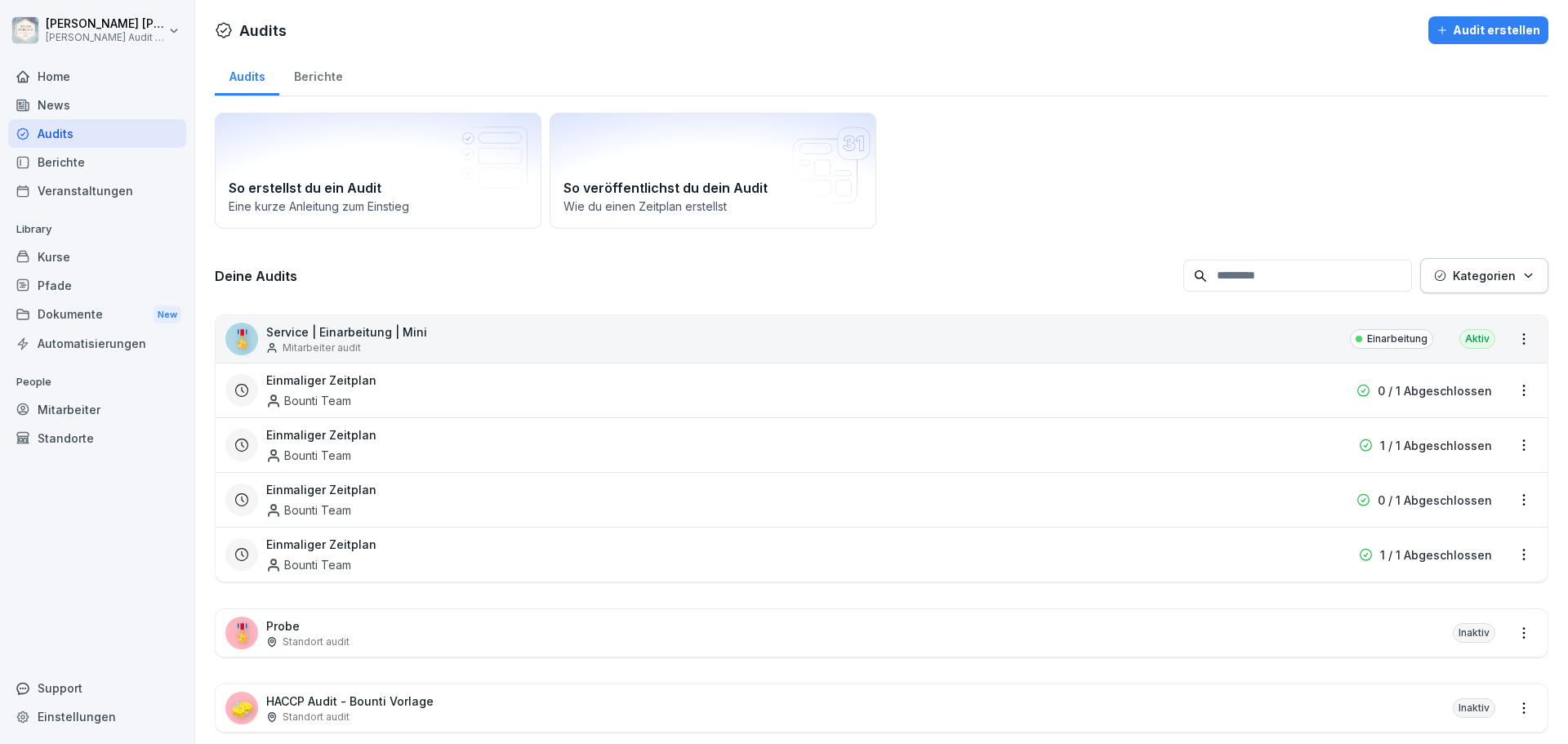
click at [502, 240] on div "So erstellst du ein Audit Eine kurze Anleitung zum Einstieg So veröffentlichst …" at bounding box center [881, 434] width 1334 height 649
drag, startPoint x: 211, startPoint y: 276, endPoint x: 517, endPoint y: 297, distance: 306.7
click at [1197, 348] on div "Audits Berichte So erstellst du ein Audit Eine kurze Anleitung zum Einstieg So …" at bounding box center [882, 412] width 1373 height 718
click at [382, 283] on h3 "Deine Audits" at bounding box center [695, 276] width 960 height 18
click at [280, 276] on h3 "Deine Audits" at bounding box center [695, 276] width 960 height 18
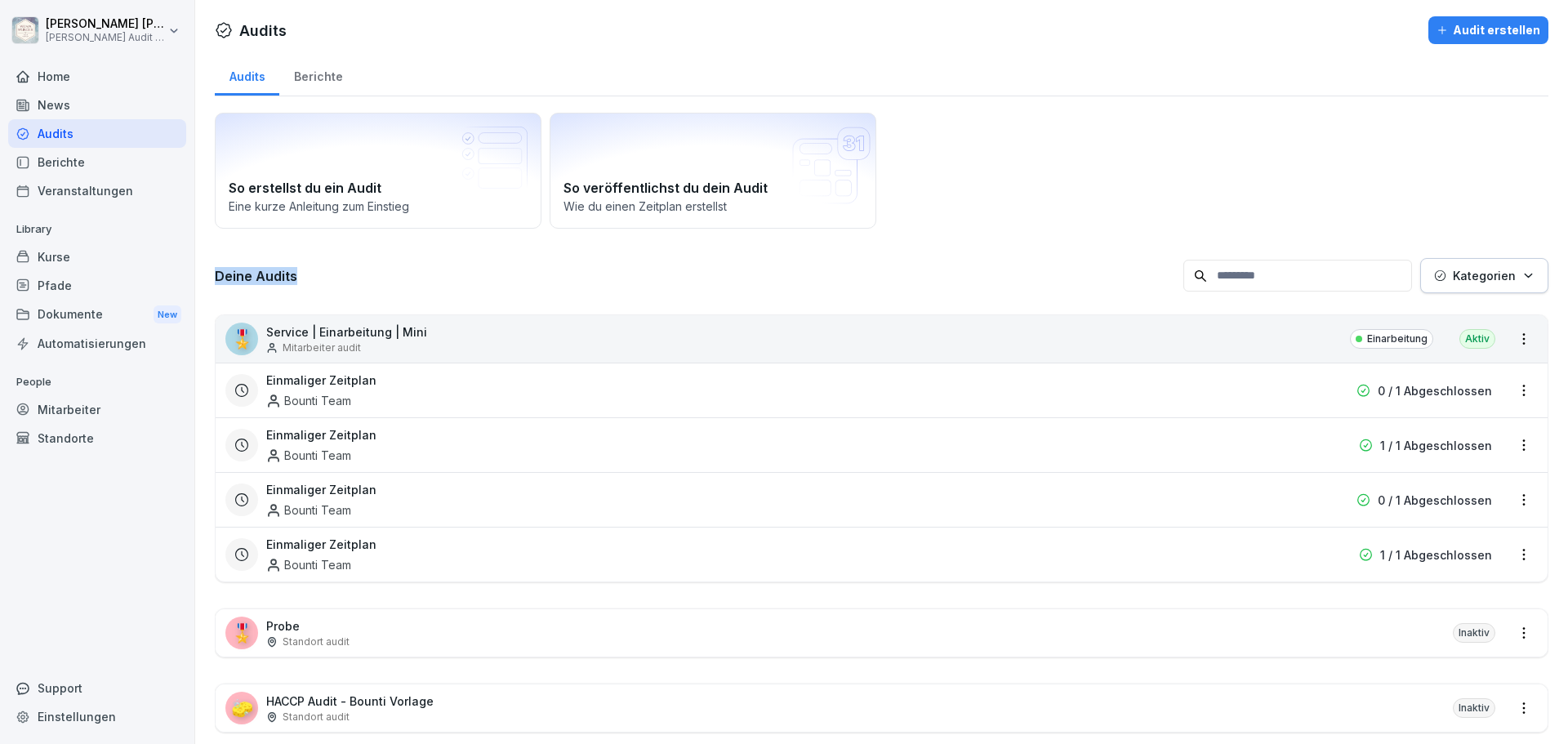
drag, startPoint x: 304, startPoint y: 273, endPoint x: 212, endPoint y: 267, distance: 92.2
click at [208, 267] on div "Audits Berichte So erstellst du ein Audit Eine kurze Anleitung zum Einstieg So …" at bounding box center [882, 412] width 1373 height 718
click at [251, 280] on h3 "Deine Audits" at bounding box center [695, 276] width 960 height 18
click at [316, 273] on h3 "Deine Audits" at bounding box center [695, 276] width 960 height 18
click at [498, 264] on div "Deine Audits Kategorien" at bounding box center [881, 276] width 1334 height 35
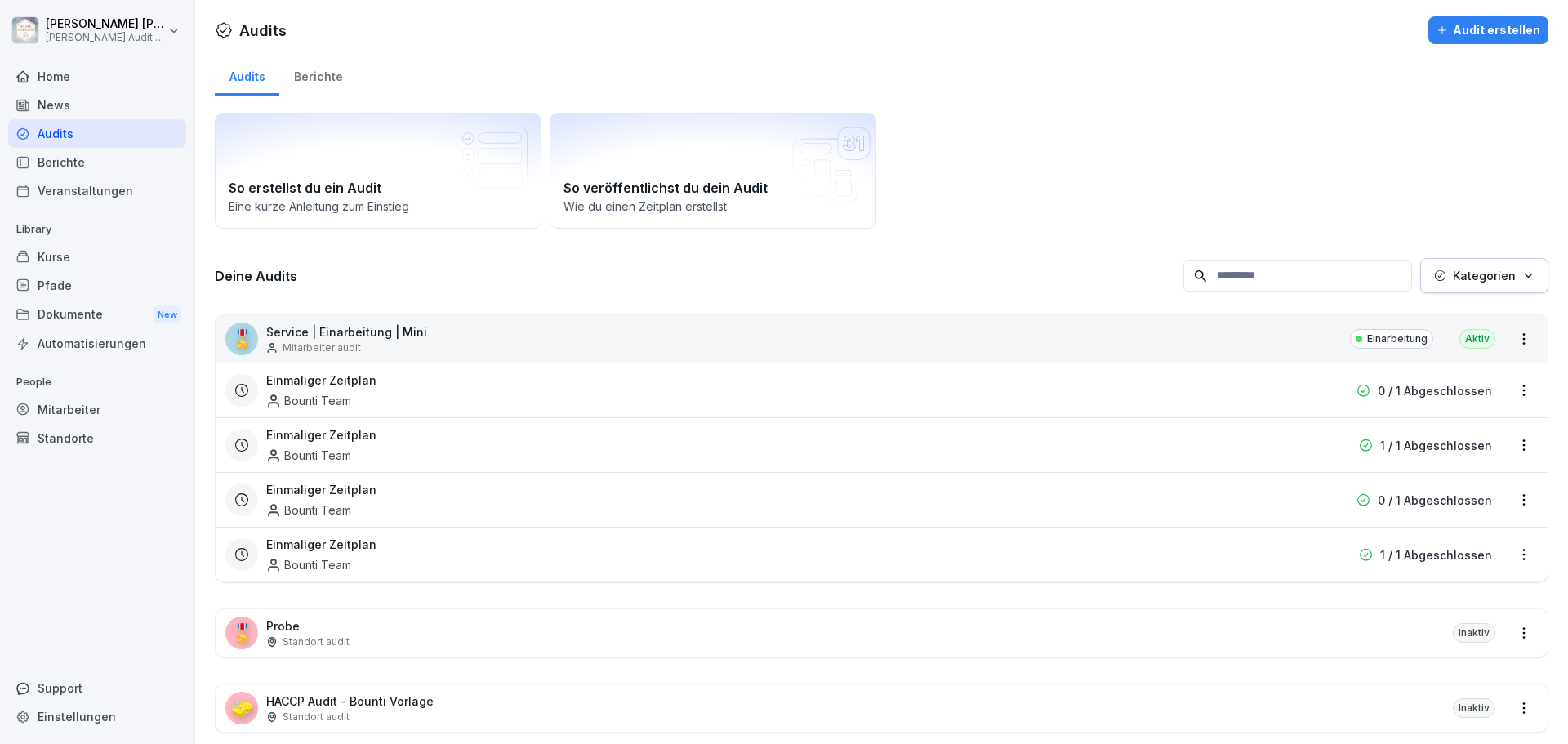
click at [317, 78] on div "Berichte" at bounding box center [317, 75] width 77 height 42
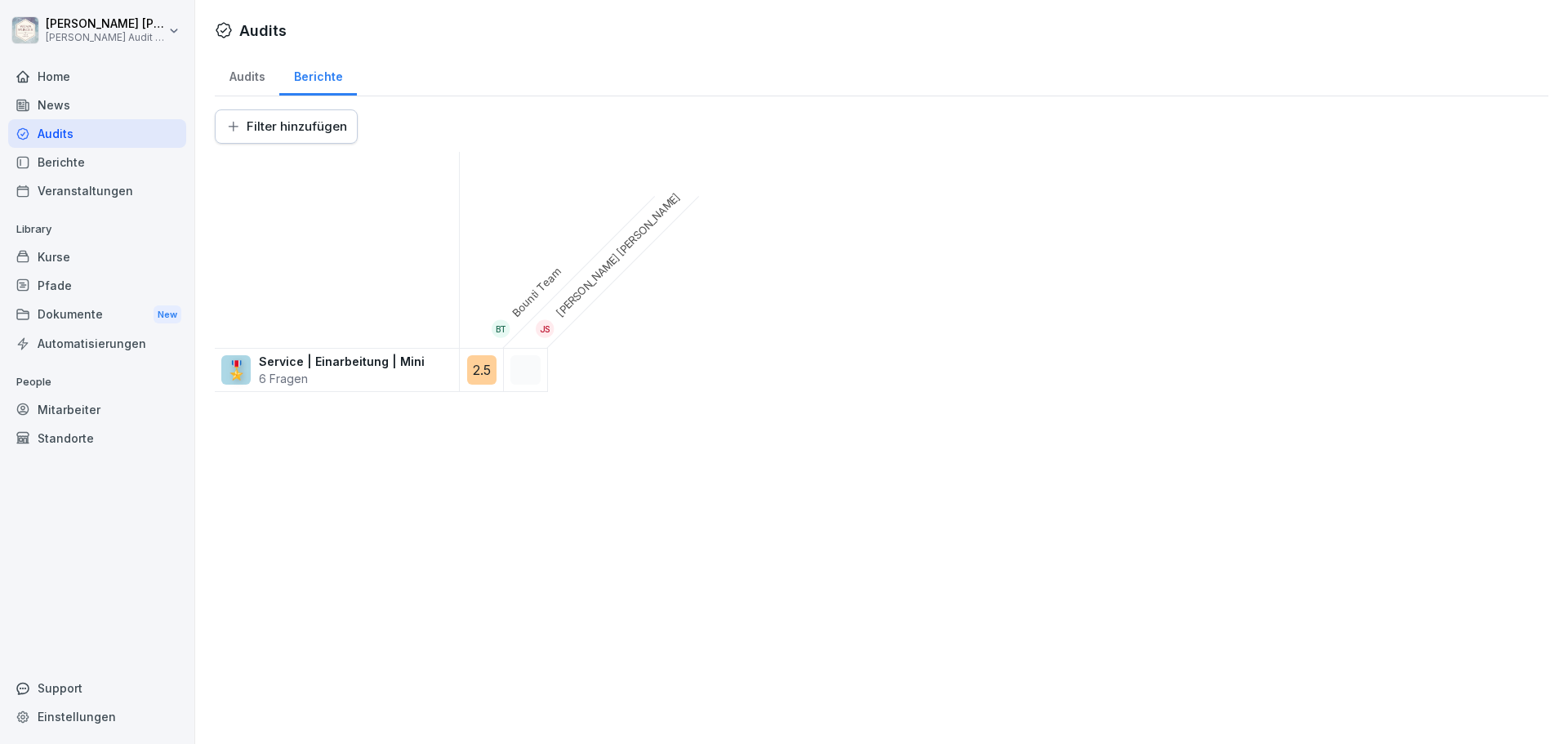
click at [239, 79] on div "Audits" at bounding box center [246, 75] width 65 height 42
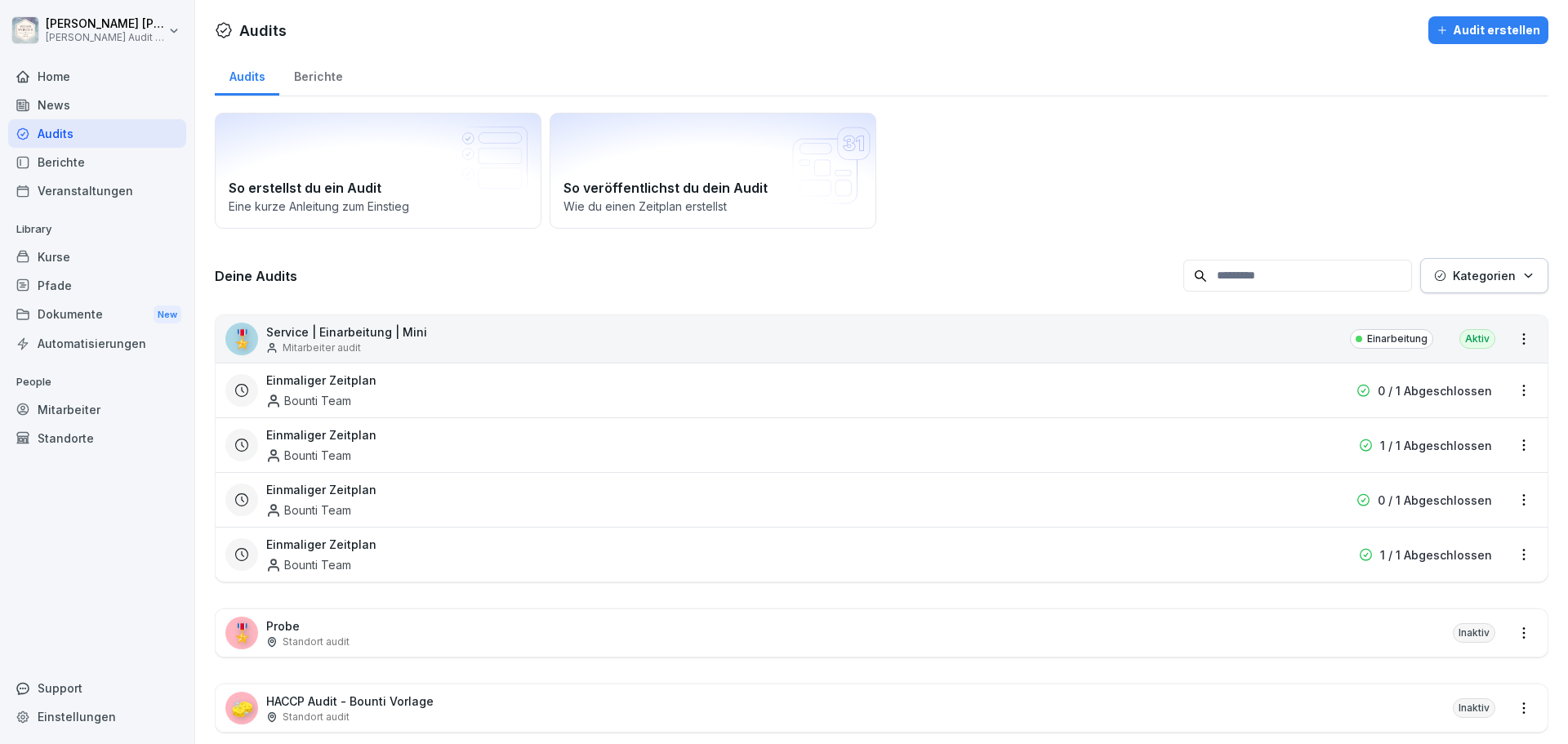
click at [326, 83] on div "Berichte" at bounding box center [317, 75] width 77 height 42
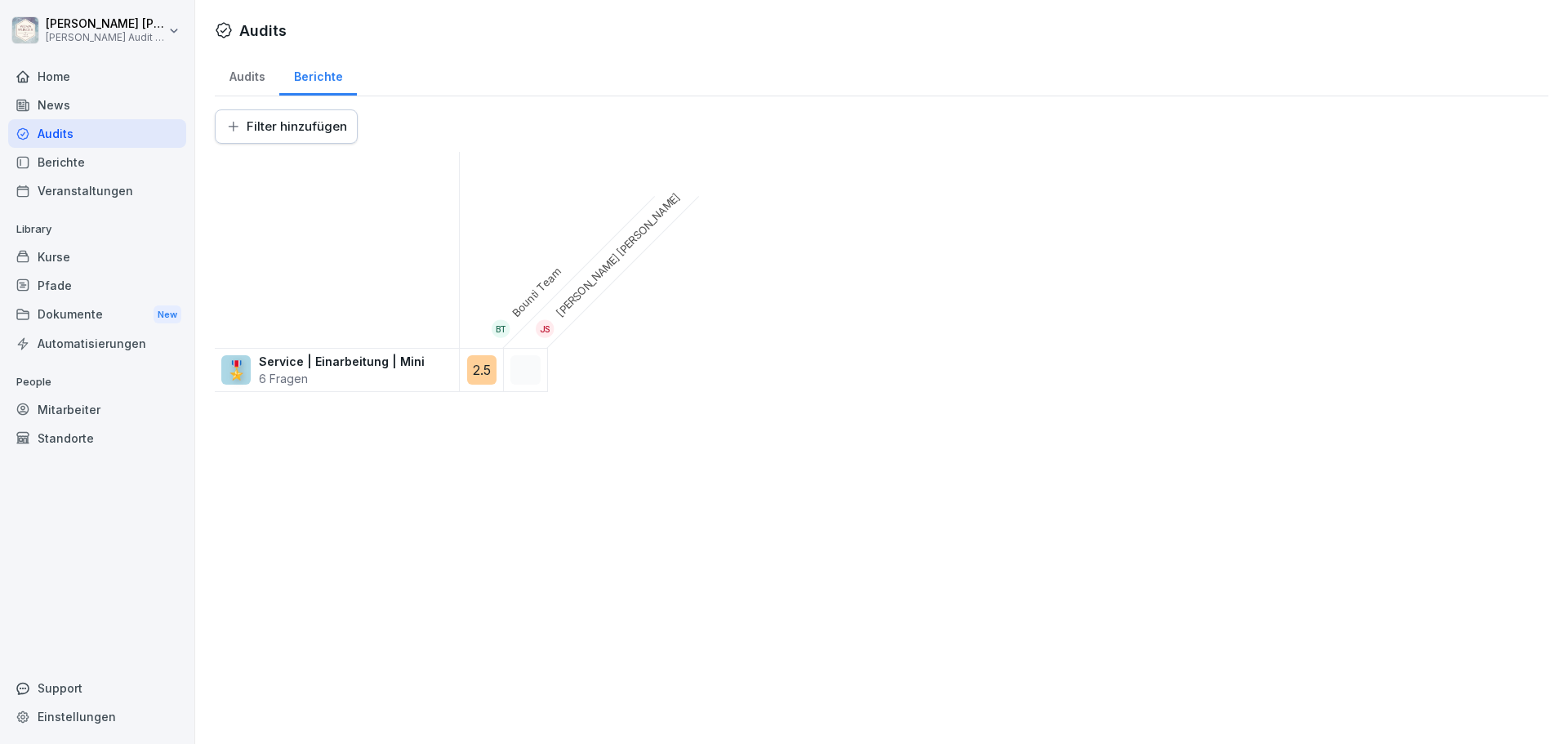
click at [244, 83] on div "Audits" at bounding box center [246, 75] width 65 height 42
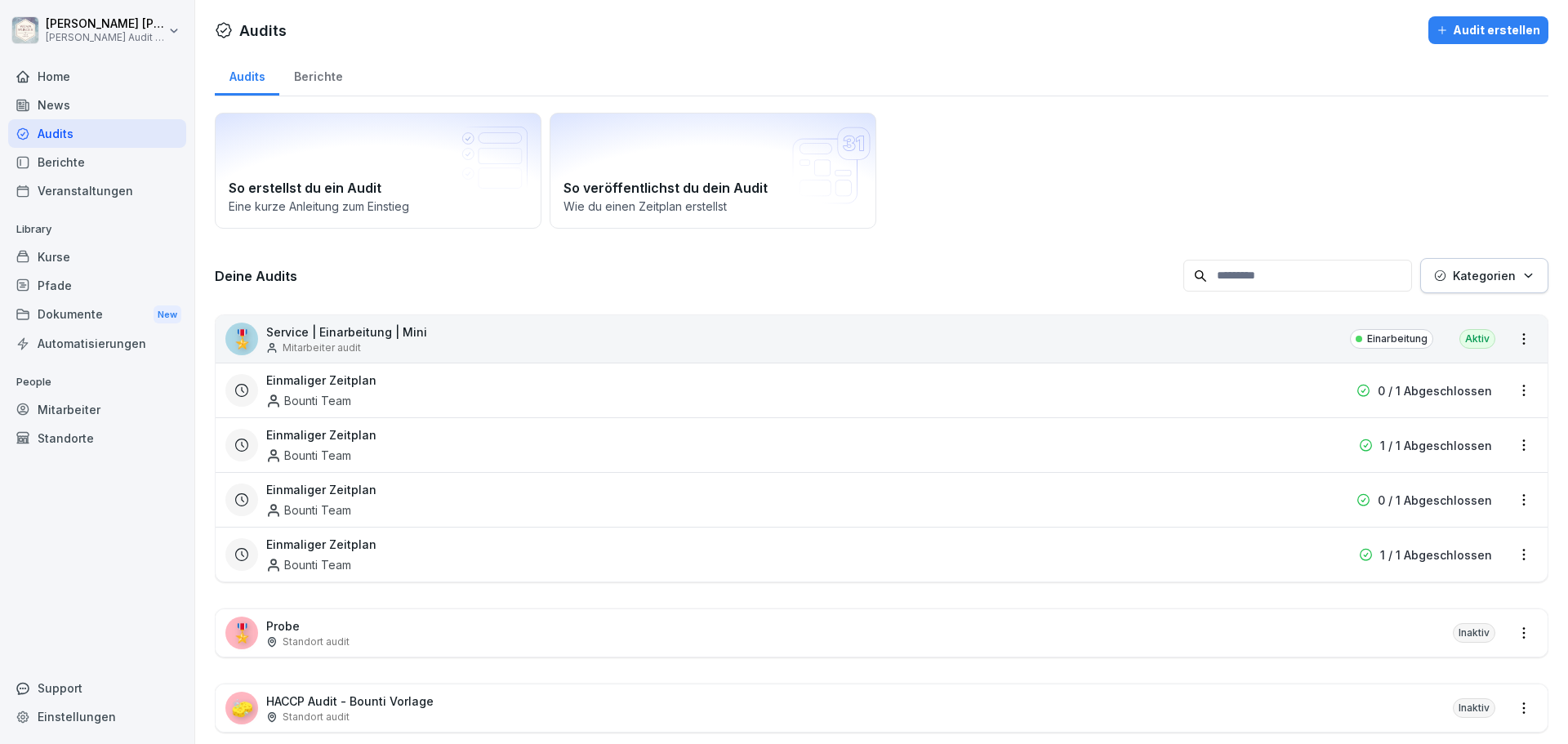
click at [317, 80] on div "Berichte" at bounding box center [317, 75] width 77 height 42
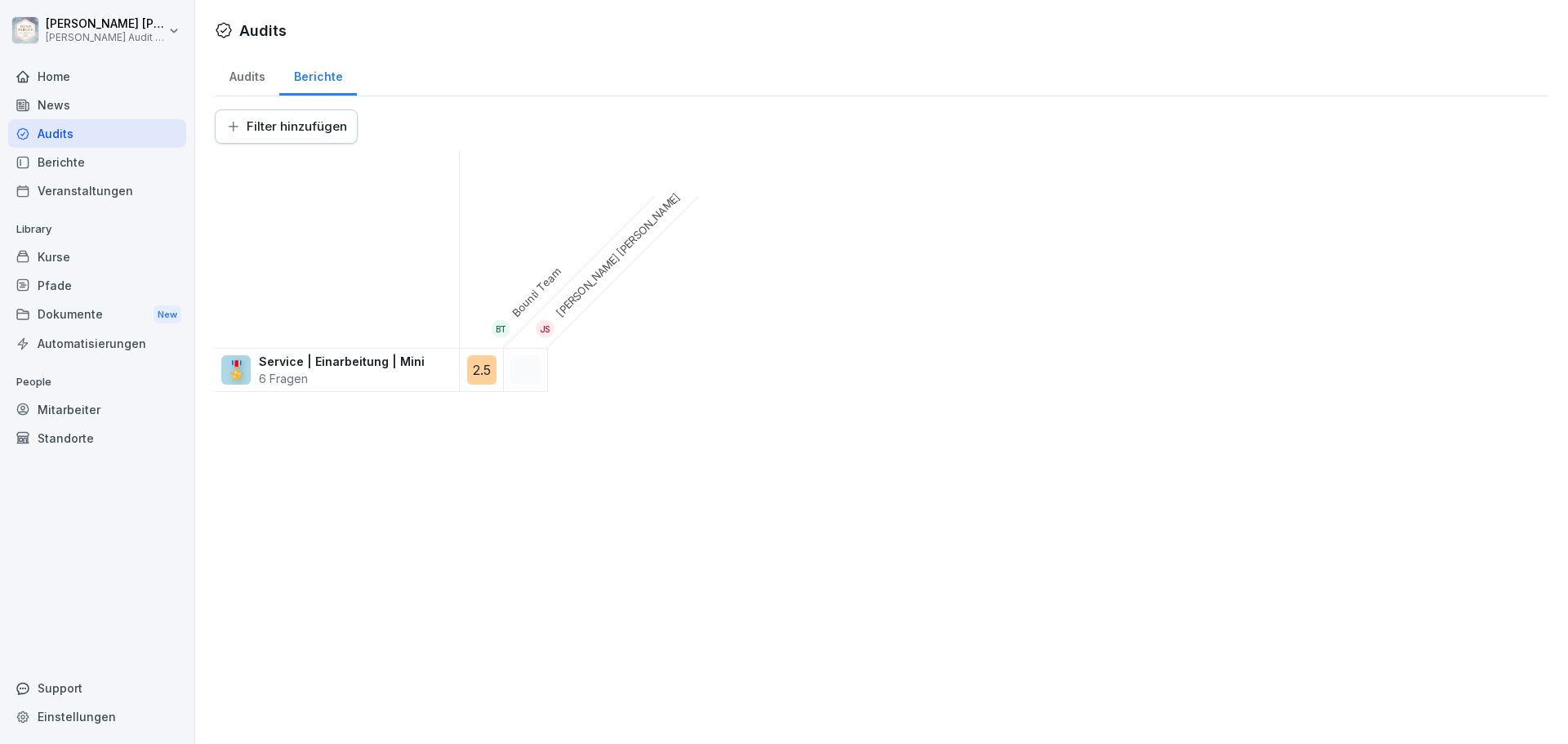
click at [260, 84] on div "Audits" at bounding box center [246, 75] width 65 height 42
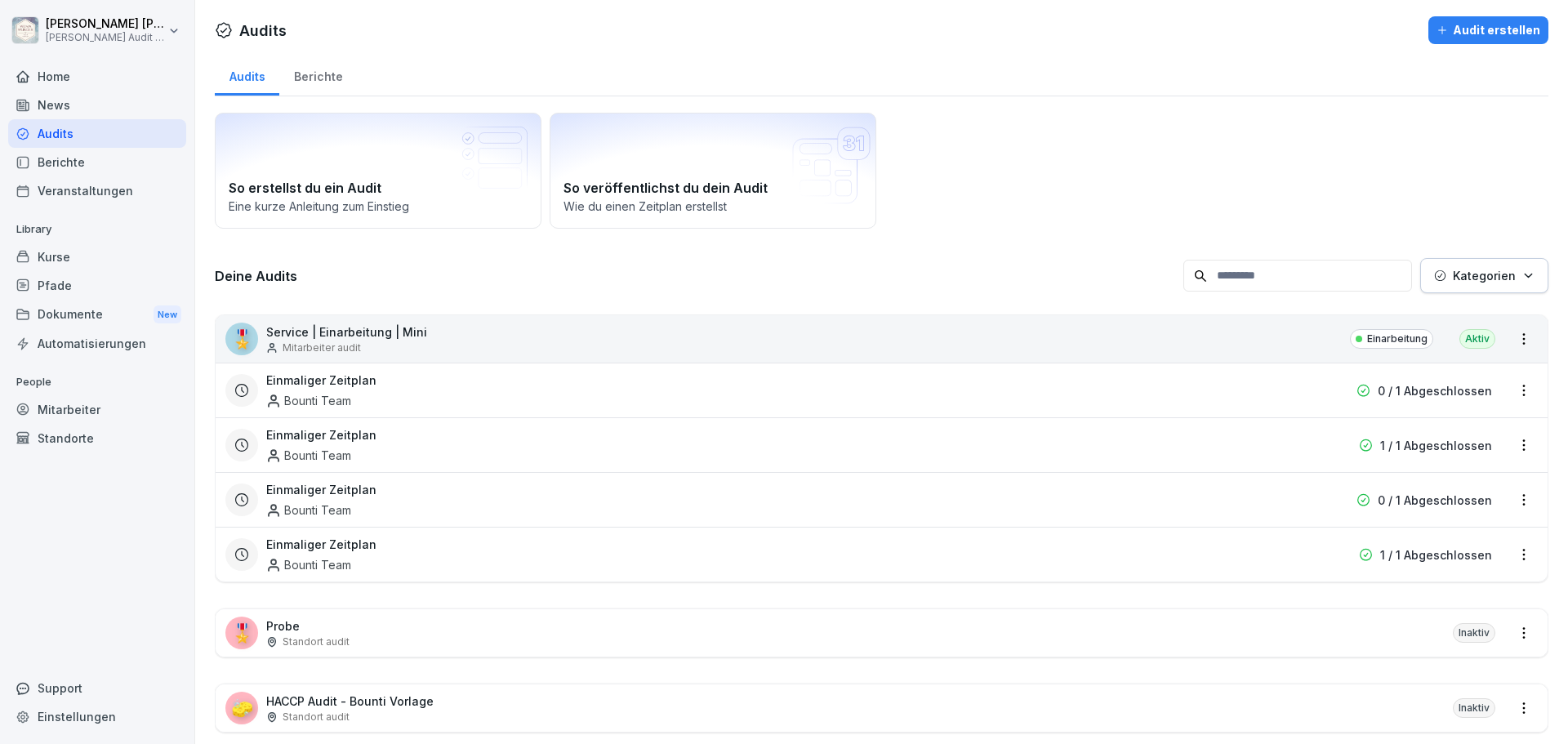
click at [303, 81] on div "Berichte" at bounding box center [317, 75] width 77 height 42
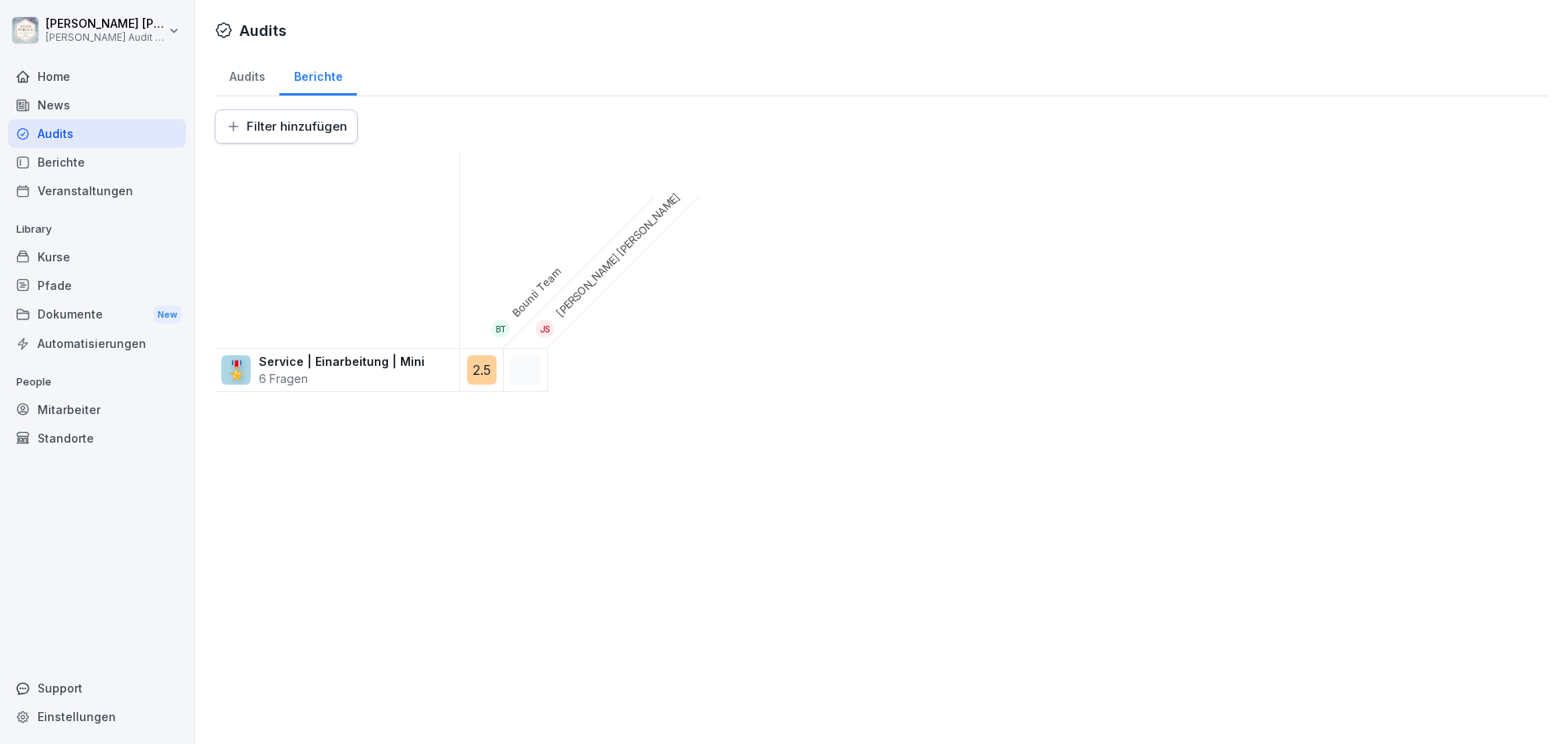
click at [256, 77] on div "Audits" at bounding box center [246, 75] width 65 height 42
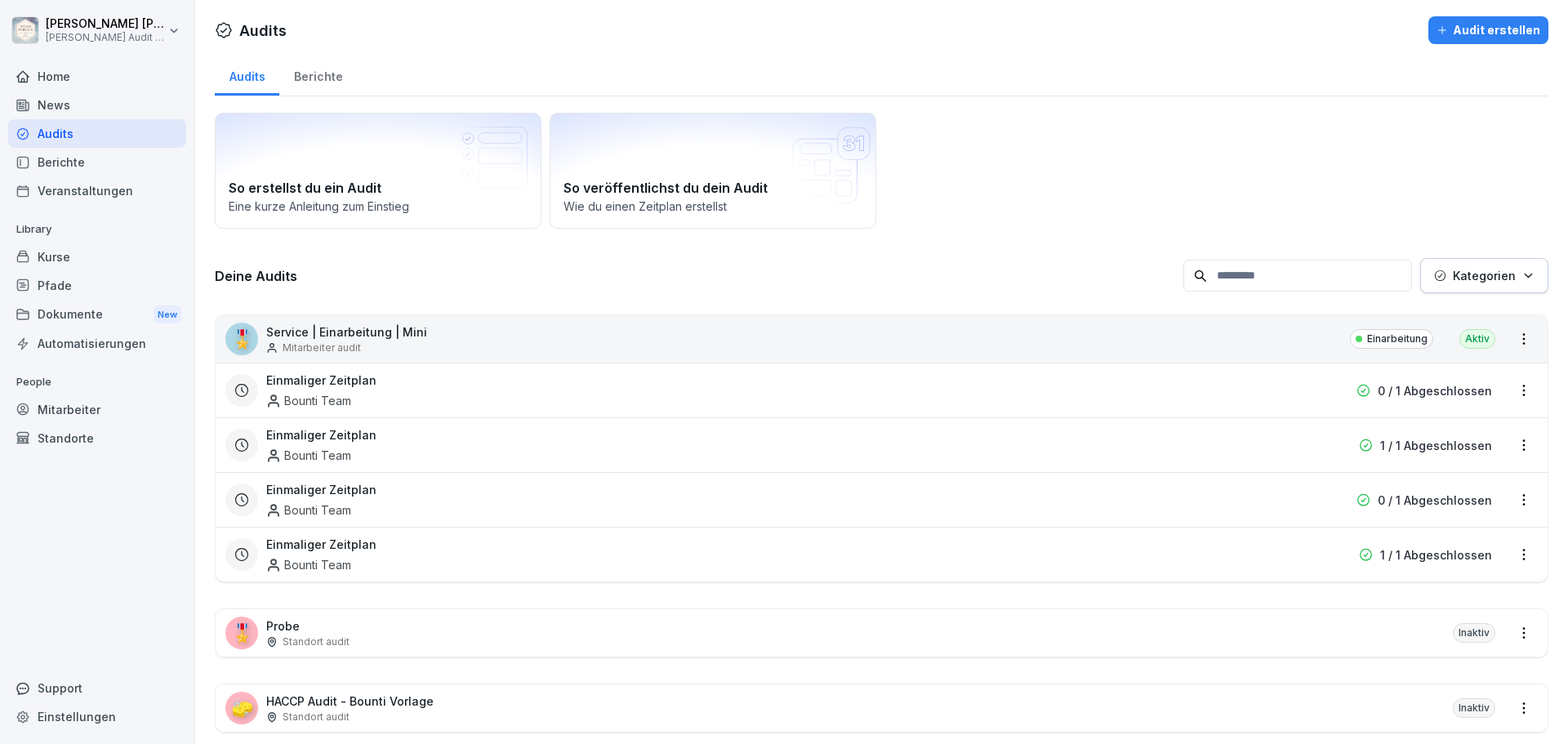
click at [307, 78] on div "Berichte" at bounding box center [317, 75] width 77 height 42
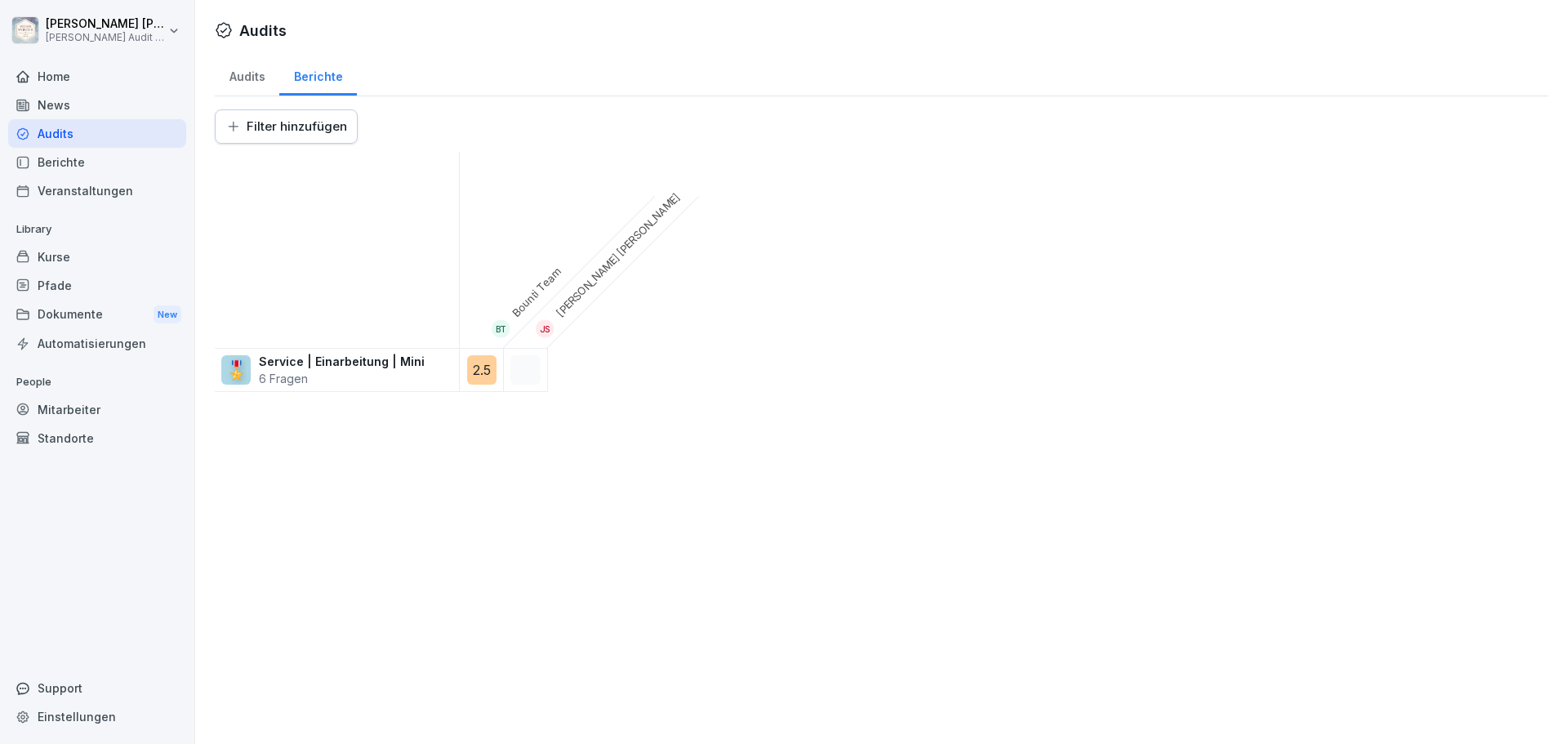
click at [249, 75] on div "Audits" at bounding box center [246, 75] width 65 height 42
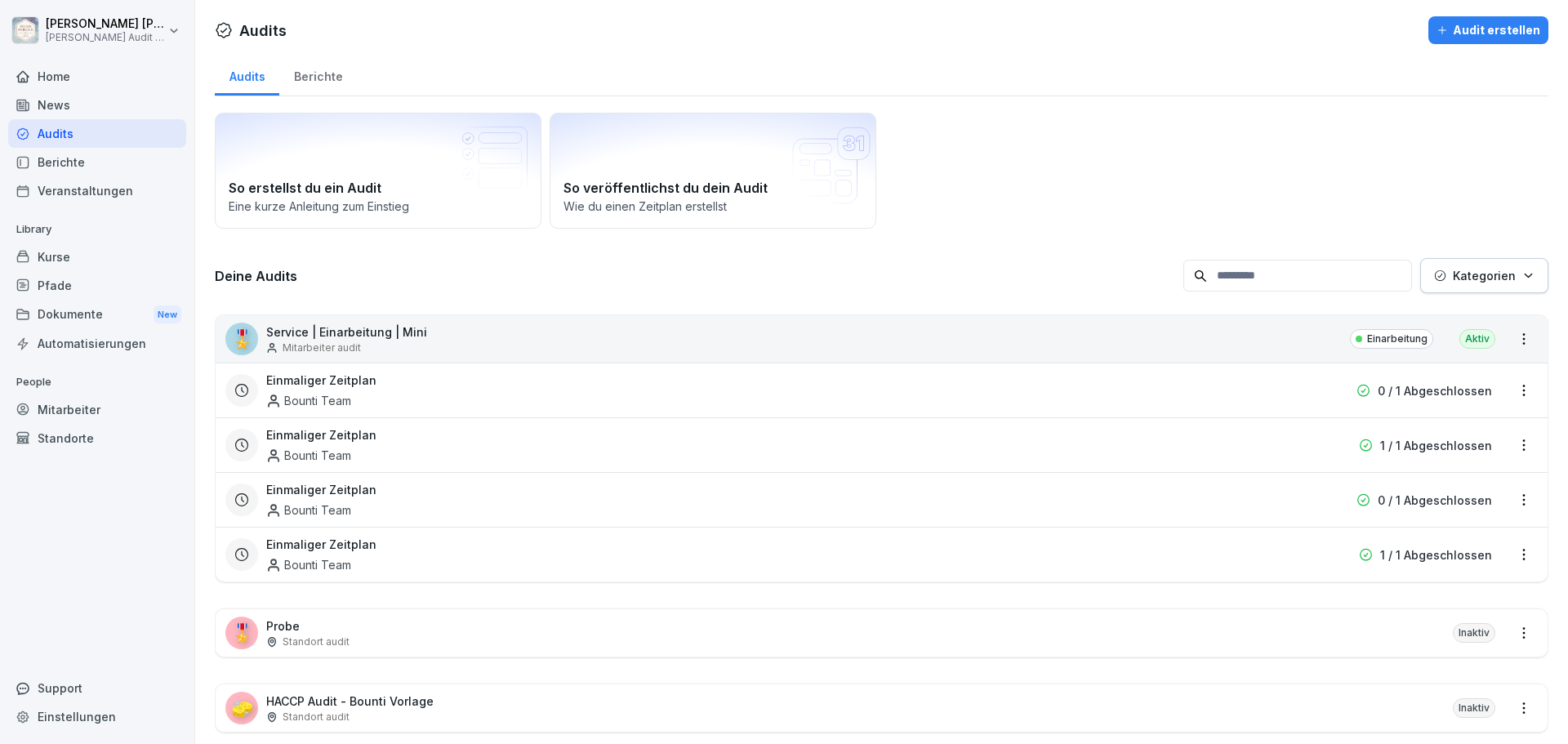
click at [312, 70] on div "Berichte" at bounding box center [317, 75] width 77 height 42
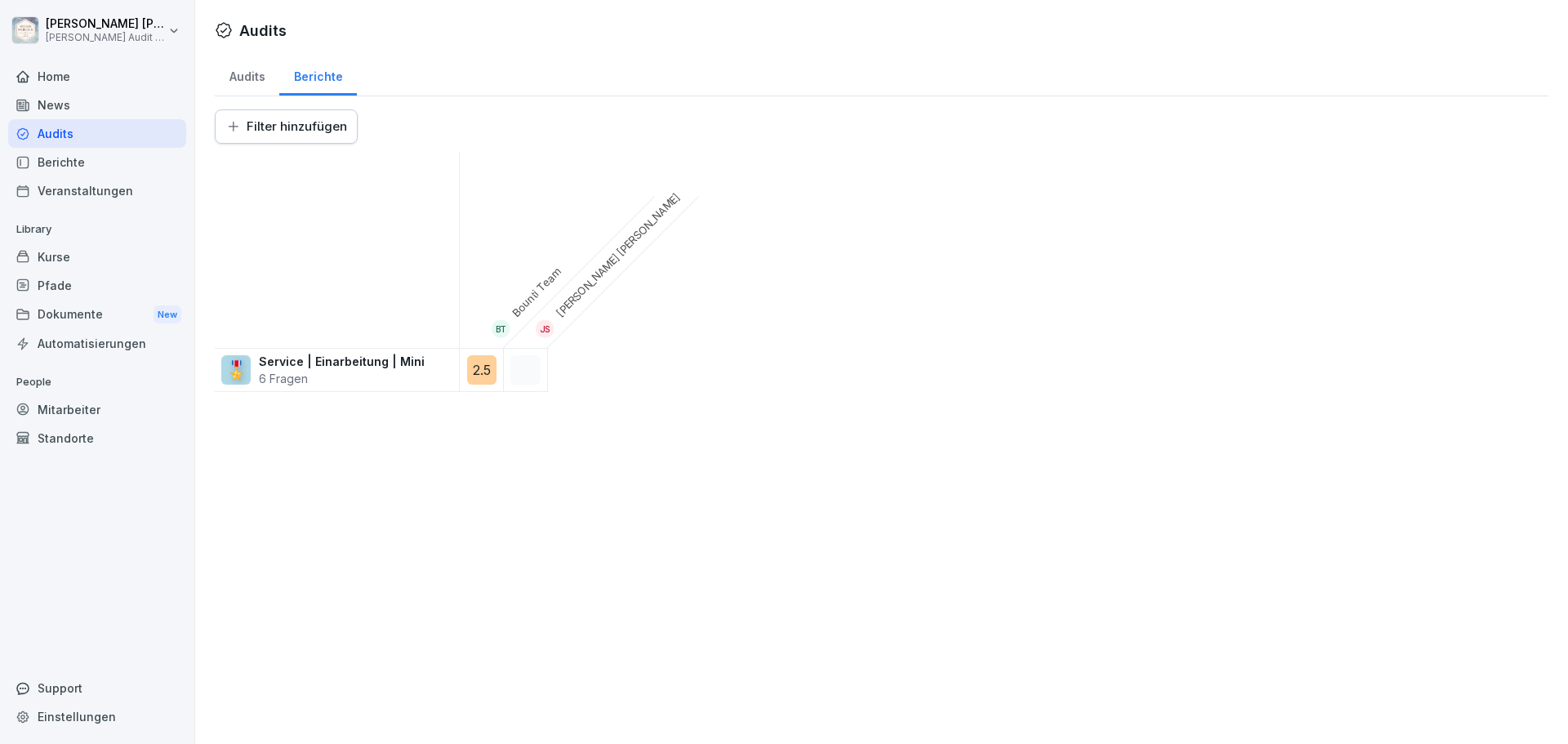
click at [570, 63] on div "Audits Berichte" at bounding box center [881, 75] width 1334 height 43
click at [644, 415] on div "Audits Audits Berichte Filter hinzufügen BT Bounti Team JS [PERSON_NAME] 🎖️ Ser…" at bounding box center [882, 372] width 1373 height 744
click at [47, 135] on div "Audits" at bounding box center [97, 133] width 178 height 28
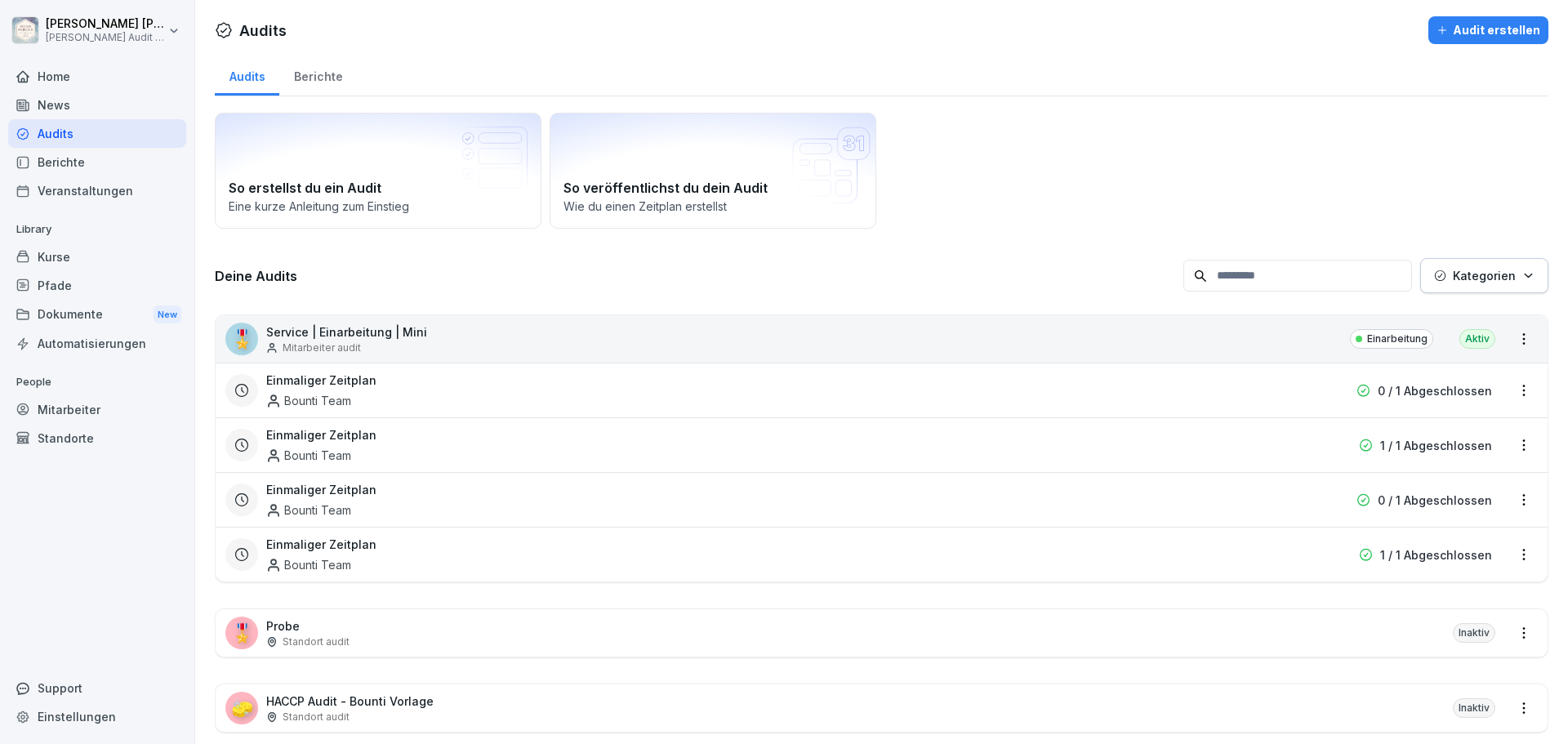
click at [1390, 343] on p "Einarbeitung" at bounding box center [1397, 339] width 60 height 15
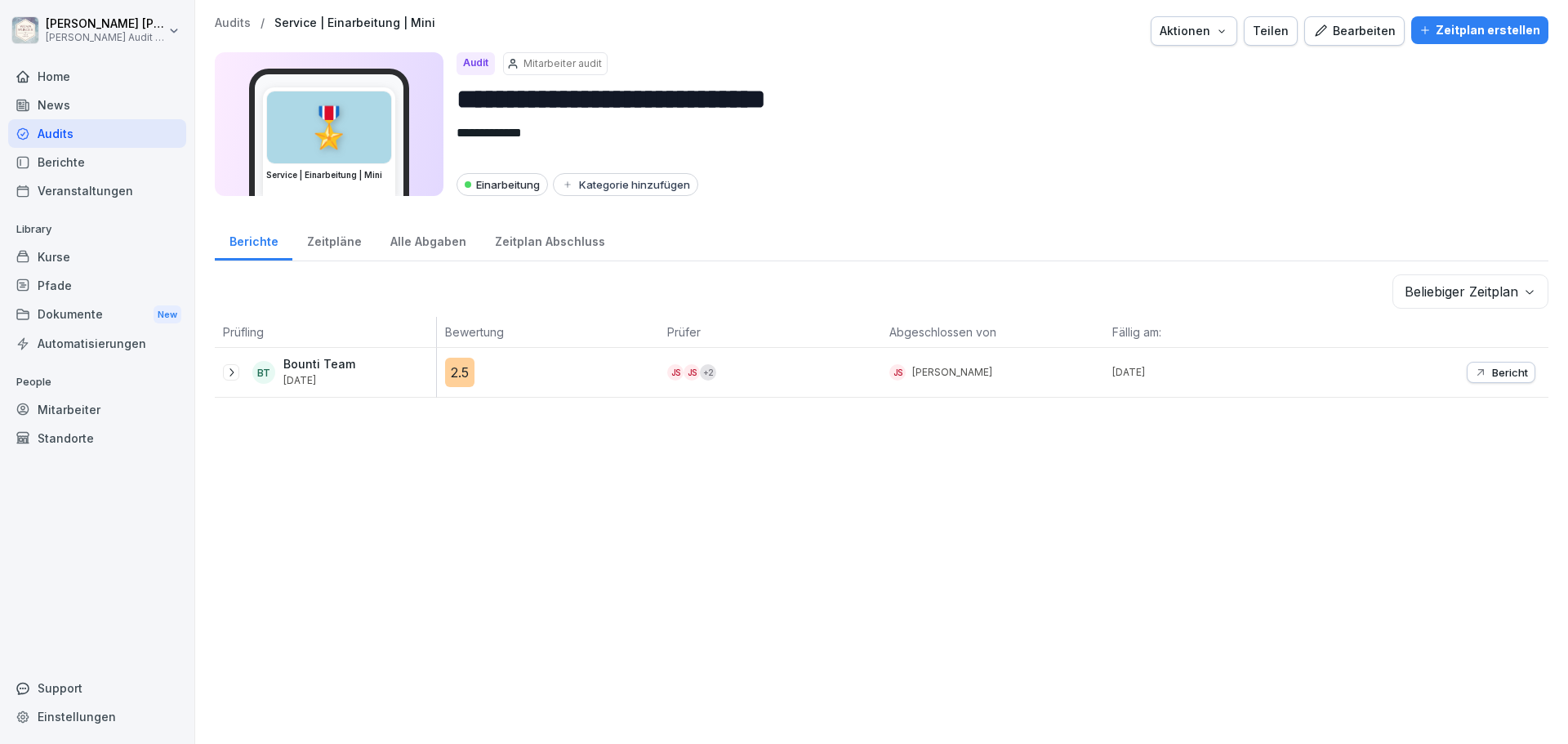
click at [1273, 39] on div "Teilen" at bounding box center [1271, 31] width 36 height 18
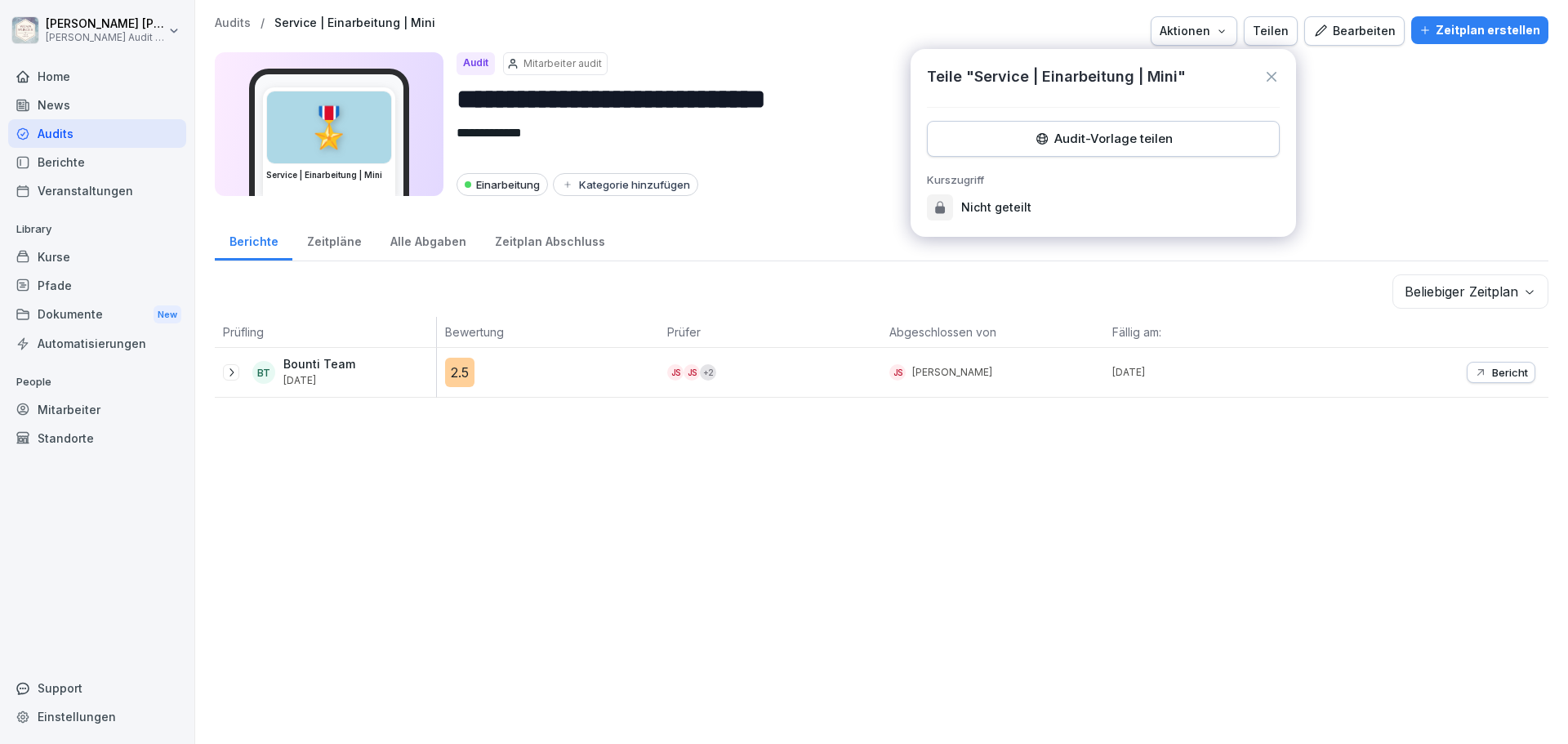
click at [1274, 74] on icon at bounding box center [1271, 76] width 10 height 10
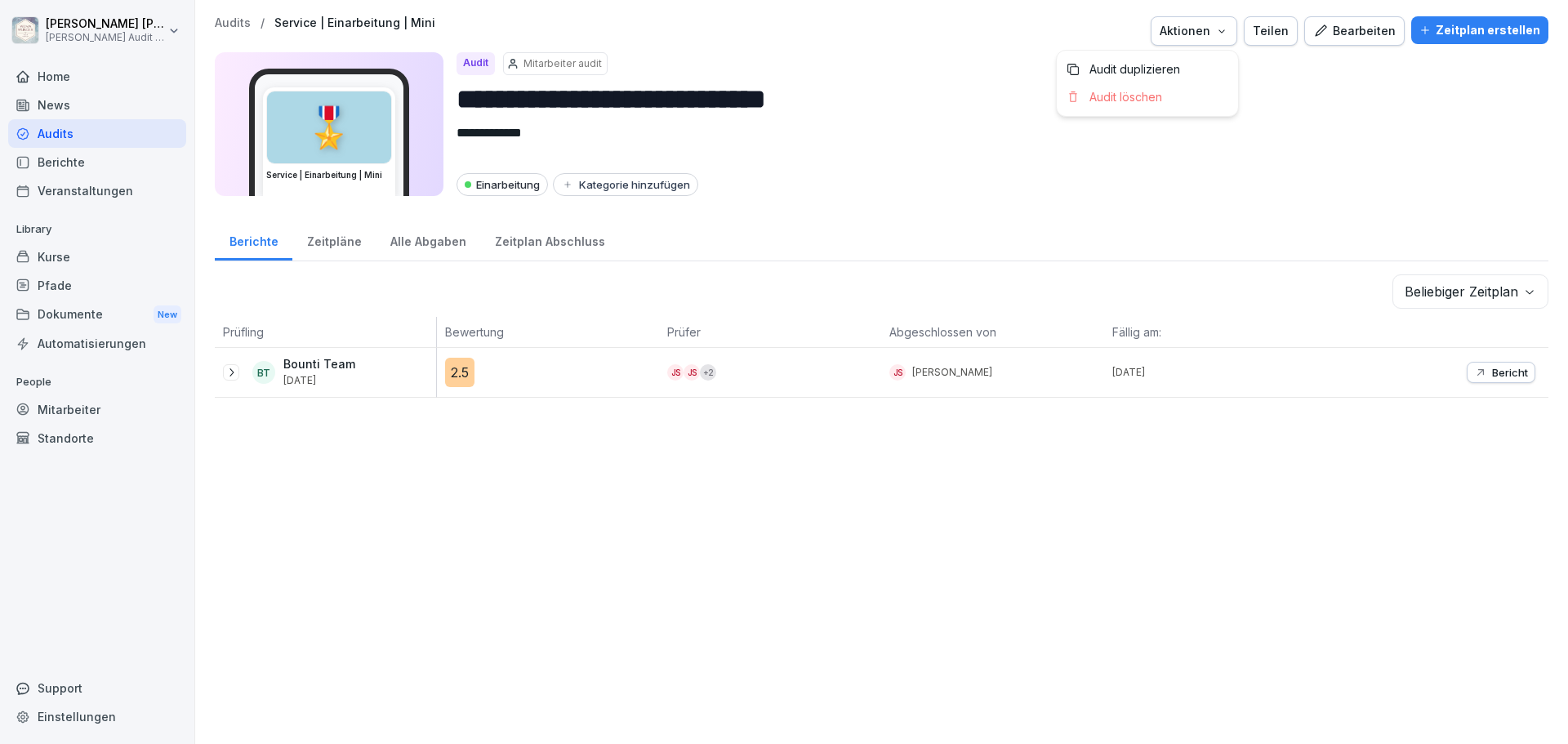
click at [1221, 33] on icon "button" at bounding box center [1221, 31] width 13 height 13
click at [1211, 30] on div "Aktionen" at bounding box center [1193, 31] width 68 height 18
click at [1474, 37] on div "Zeitplan erstellen" at bounding box center [1480, 30] width 121 height 18
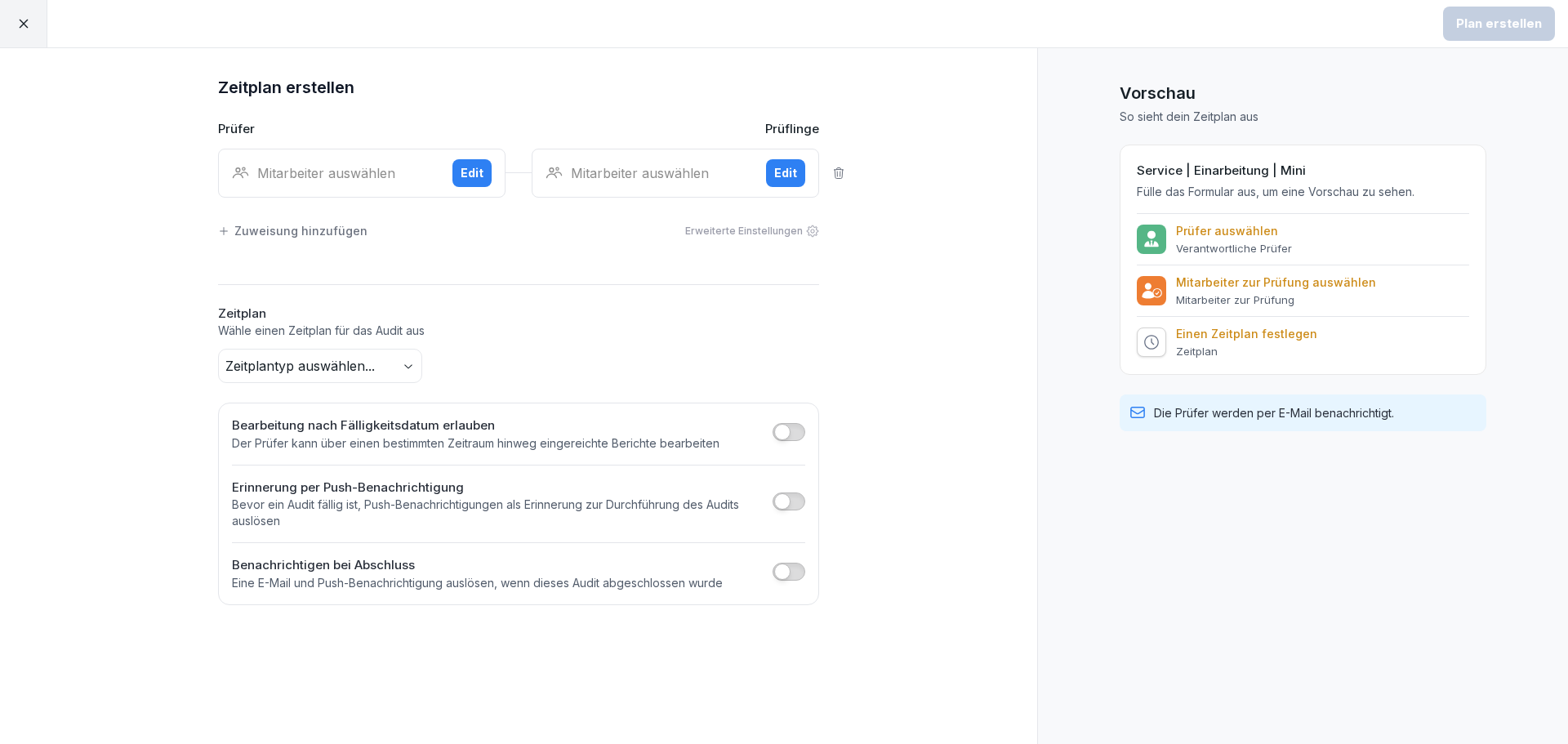
click at [24, 28] on icon at bounding box center [24, 24] width 15 height 15
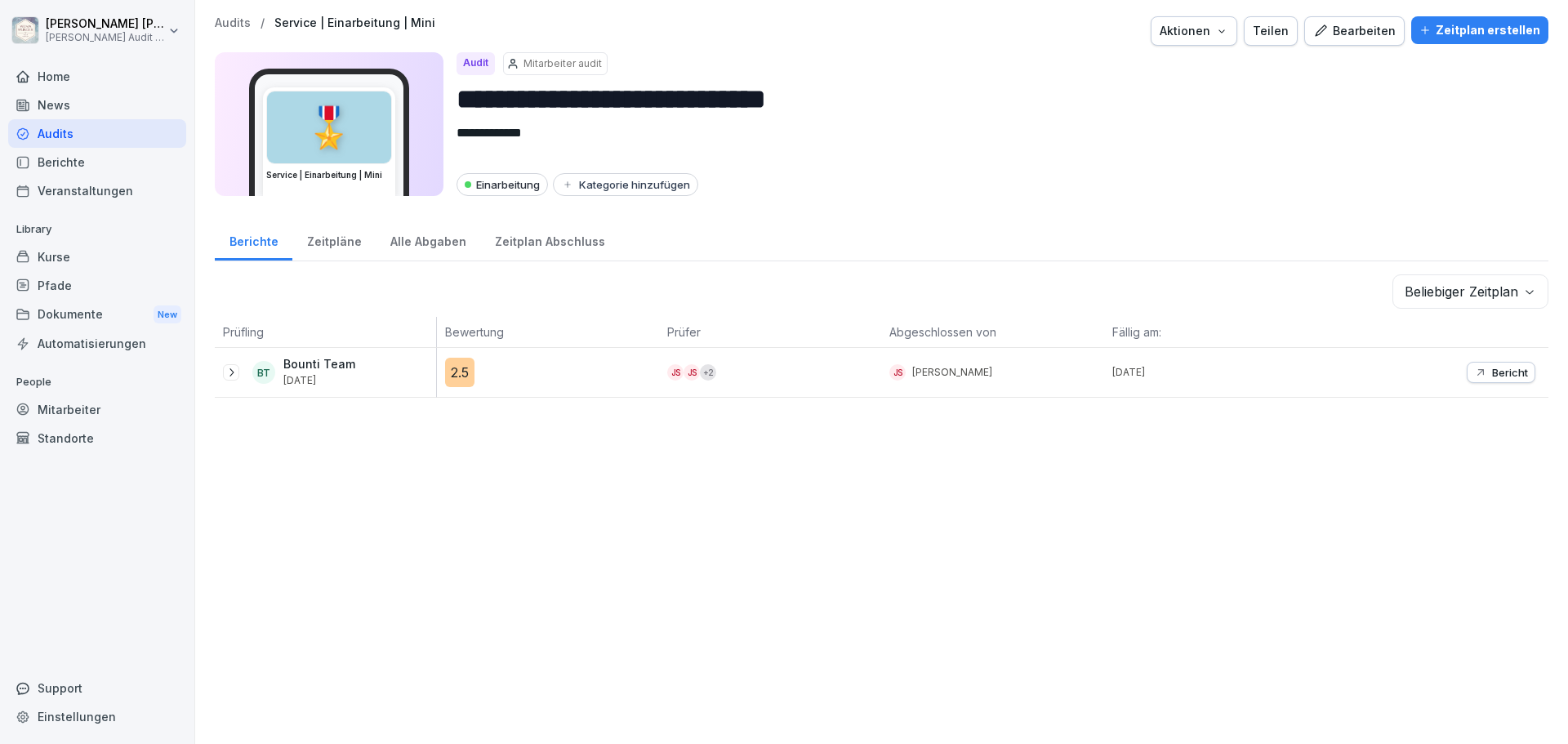
drag, startPoint x: 476, startPoint y: 504, endPoint x: 492, endPoint y: 468, distance: 39.4
click at [476, 501] on div "**********" at bounding box center [882, 372] width 1373 height 744
click at [1357, 39] on div "Bearbeiten" at bounding box center [1354, 31] width 83 height 18
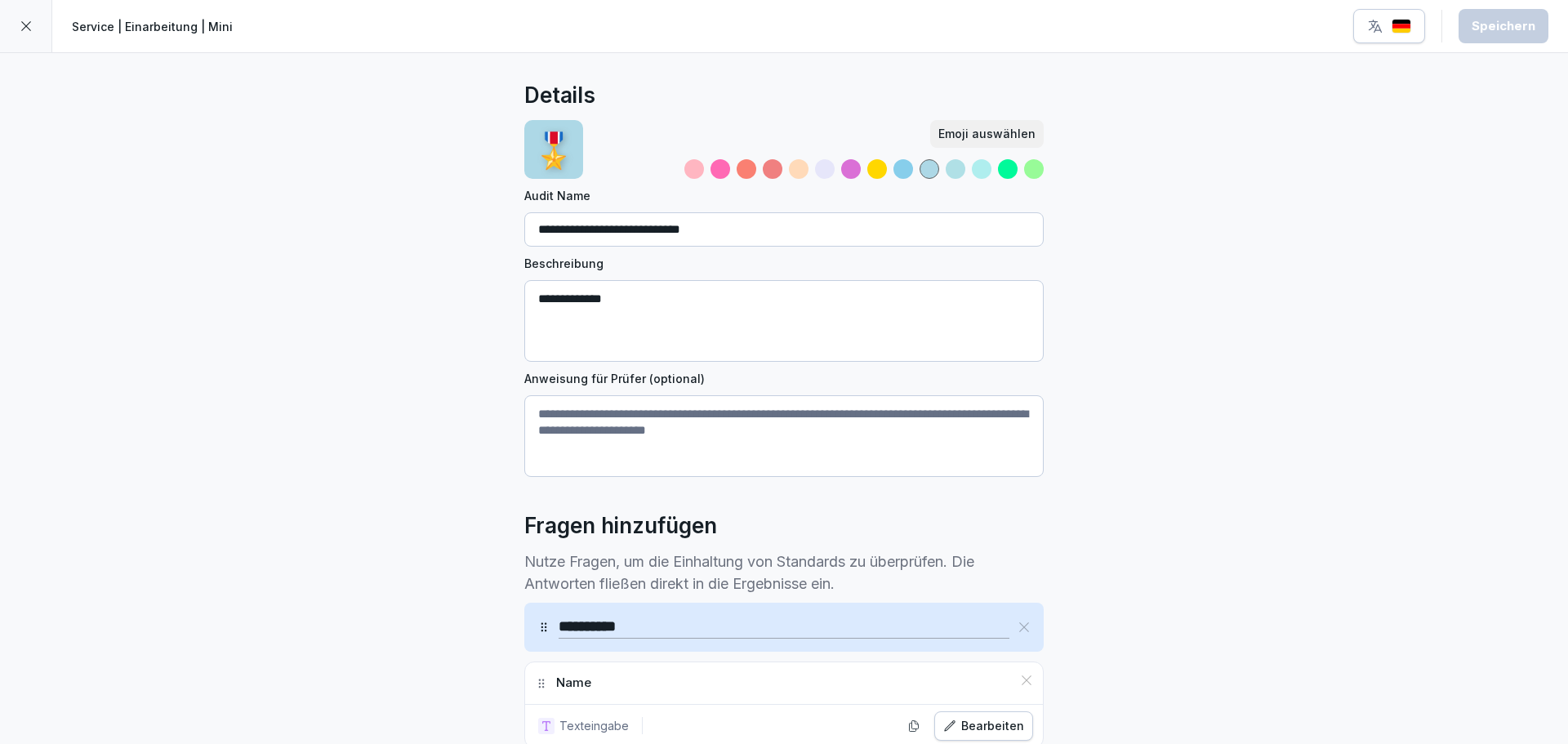
click at [25, 20] on icon at bounding box center [26, 26] width 13 height 13
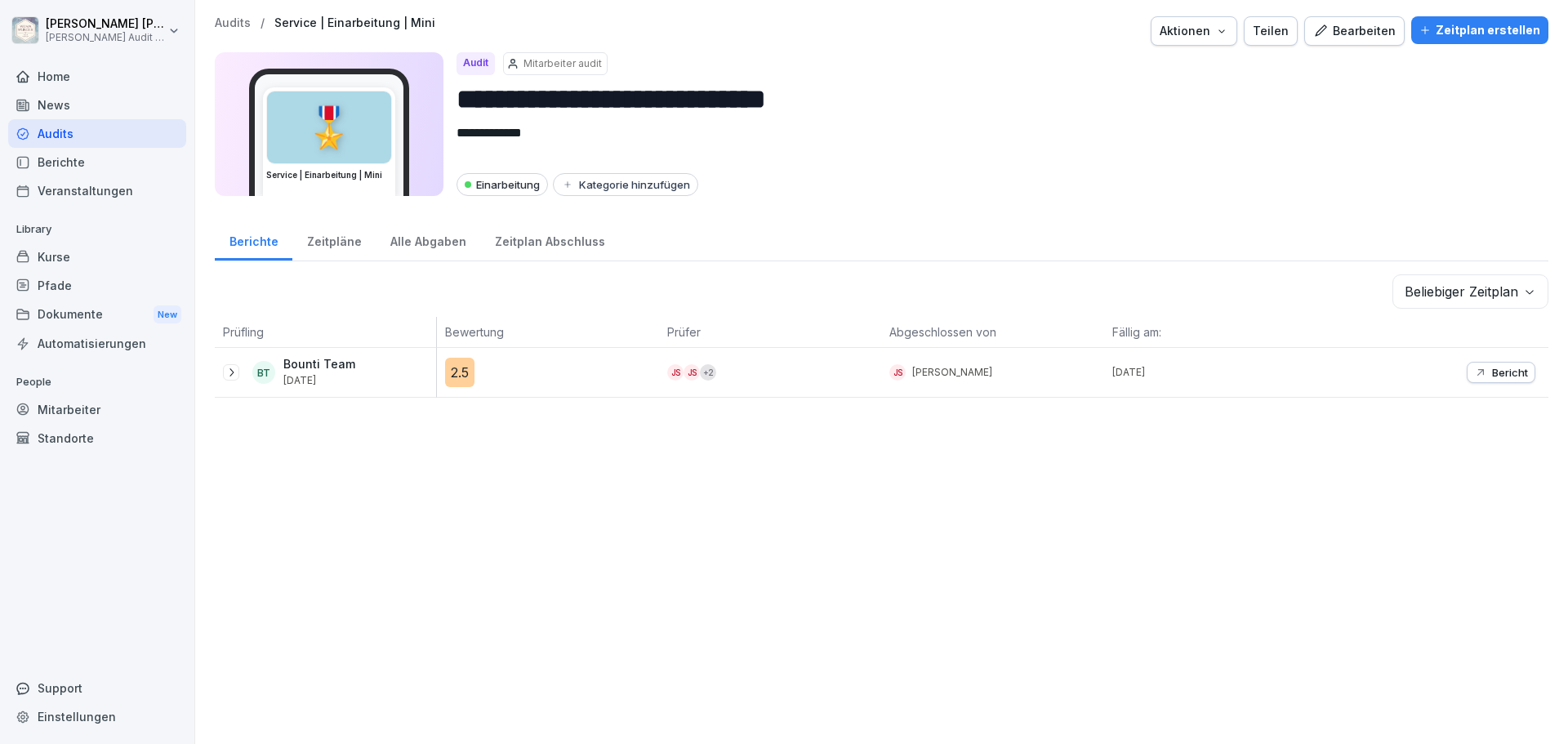
drag, startPoint x: 429, startPoint y: 521, endPoint x: 431, endPoint y: 504, distance: 17.1
click at [429, 518] on div "**********" at bounding box center [882, 372] width 1373 height 744
drag, startPoint x: 422, startPoint y: 479, endPoint x: 437, endPoint y: 490, distance: 18.6
click at [423, 478] on div "**********" at bounding box center [882, 372] width 1373 height 744
click at [387, 530] on div "**********" at bounding box center [882, 372] width 1373 height 744
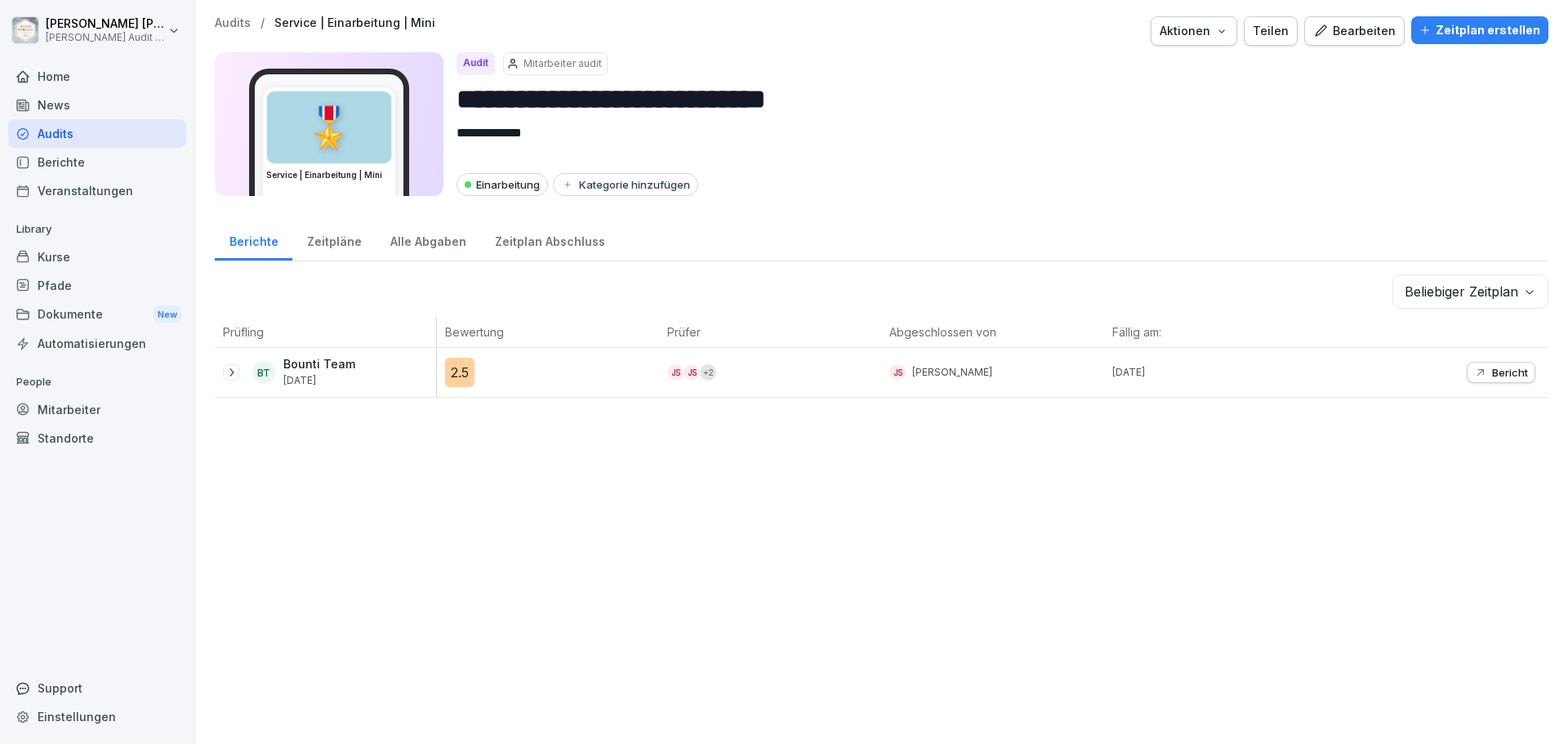
click at [237, 372] on div at bounding box center [231, 373] width 16 height 16
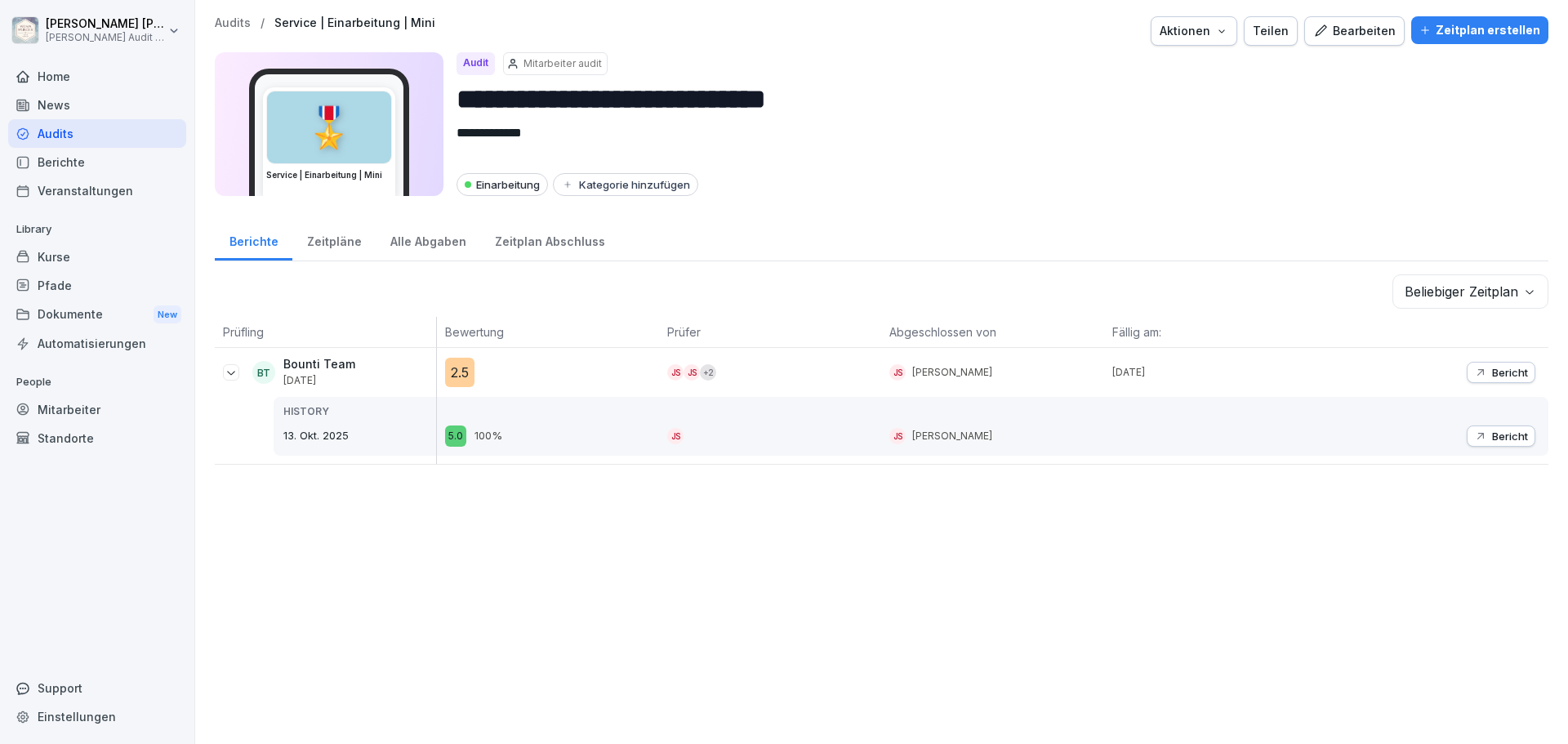
click at [387, 502] on div "**********" at bounding box center [882, 372] width 1373 height 744
click at [230, 374] on icon at bounding box center [231, 373] width 8 height 4
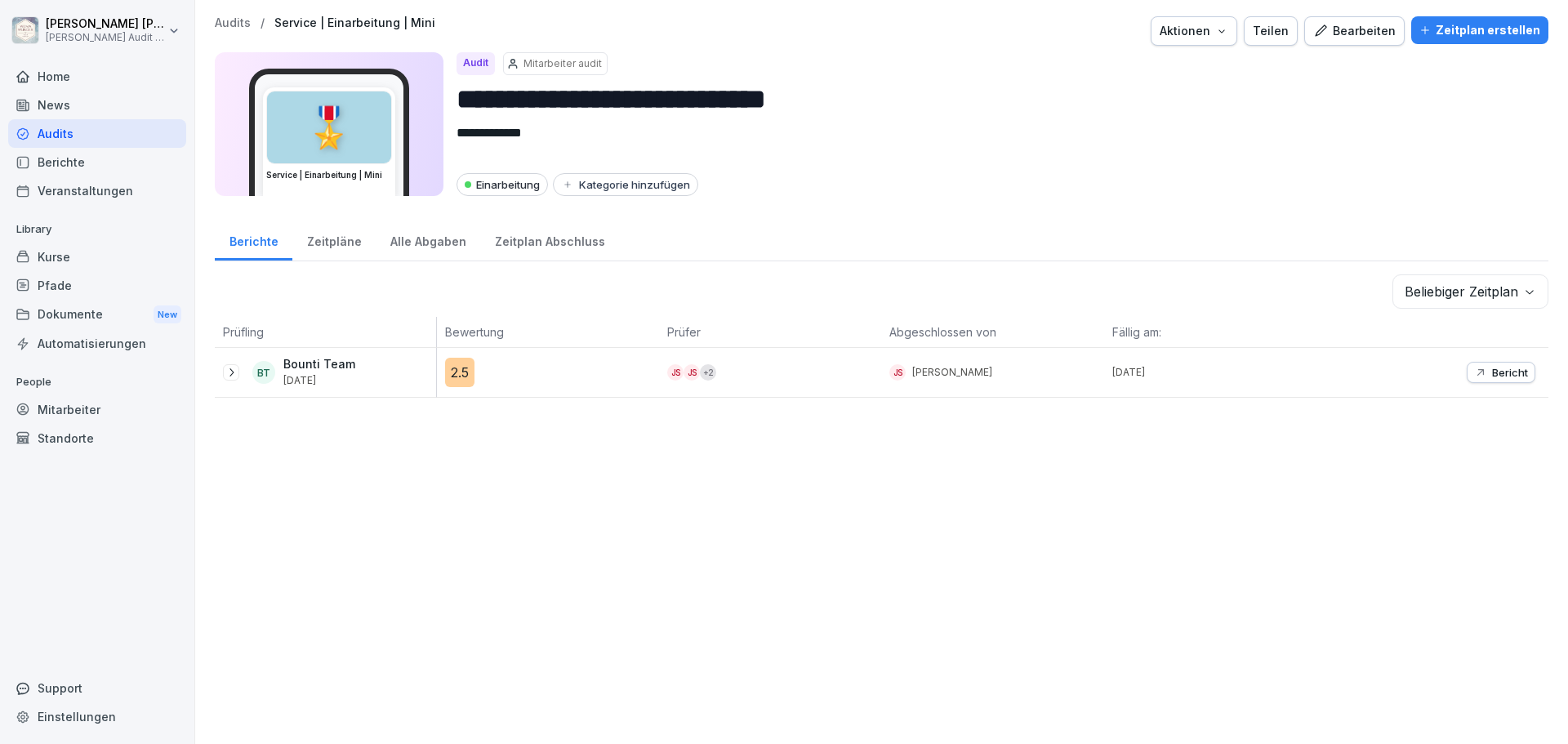
click at [230, 374] on icon at bounding box center [231, 372] width 13 height 13
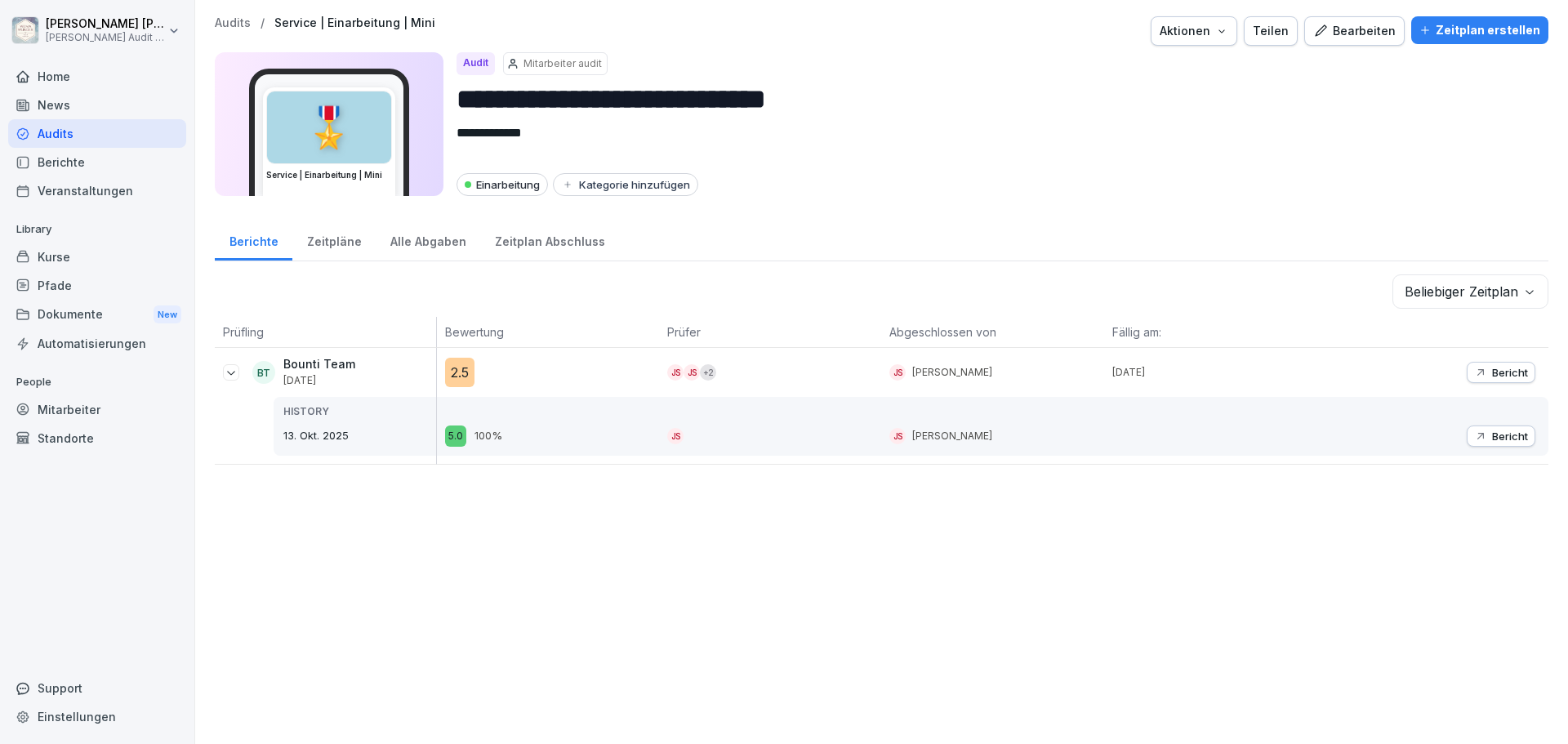
click at [608, 535] on div "**********" at bounding box center [882, 372] width 1373 height 744
click at [701, 375] on div "+ 2" at bounding box center [709, 373] width 16 height 16
click at [1169, 376] on p "[DATE]" at bounding box center [1219, 372] width 214 height 15
click at [792, 508] on div "**********" at bounding box center [882, 372] width 1373 height 744
click at [355, 364] on div "Bounti Team [DATE]" at bounding box center [321, 371] width 75 height 28
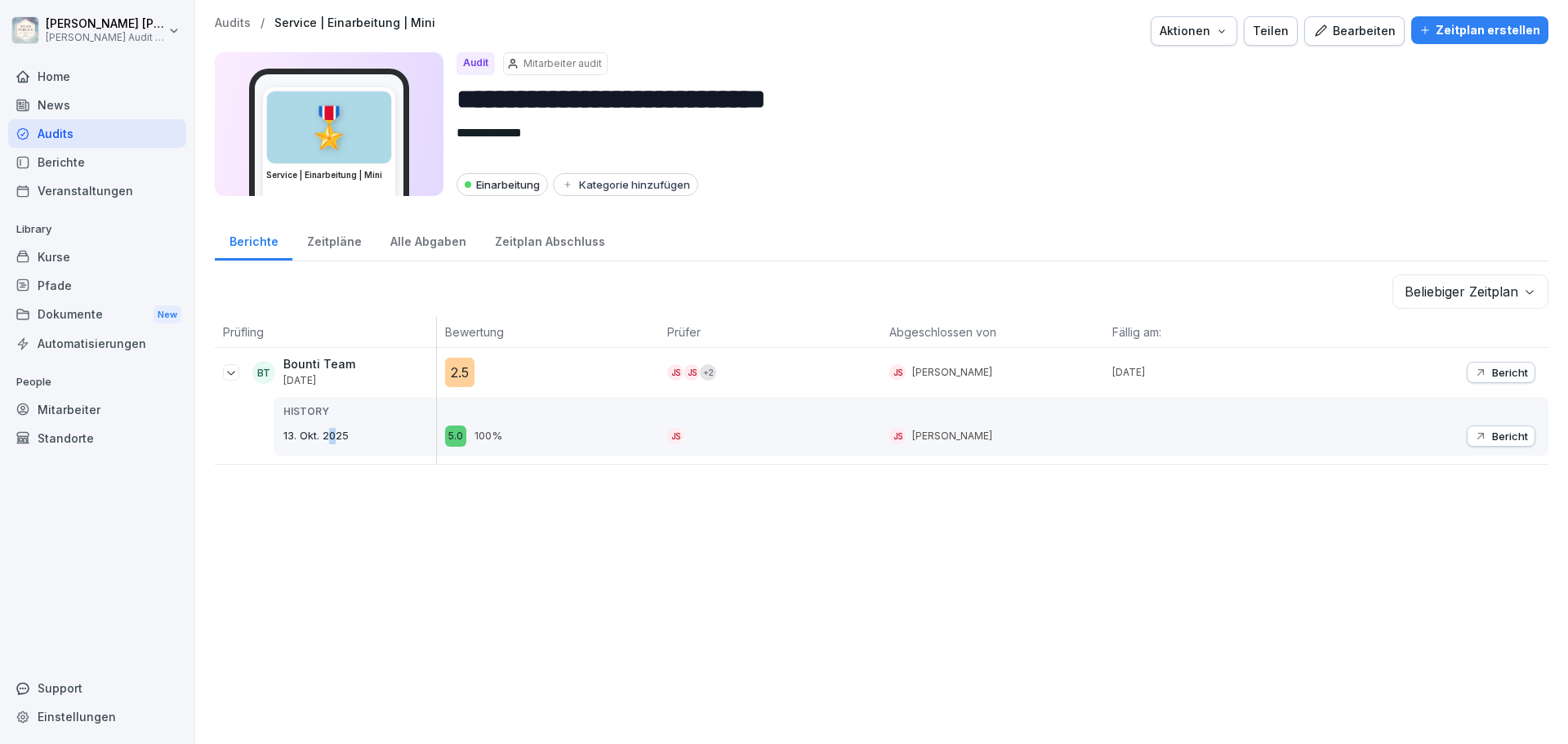
click at [334, 442] on p "13. Okt. 2025" at bounding box center [360, 437] width 153 height 16
click at [407, 544] on div "**********" at bounding box center [882, 372] width 1373 height 744
click at [228, 373] on icon at bounding box center [231, 372] width 13 height 13
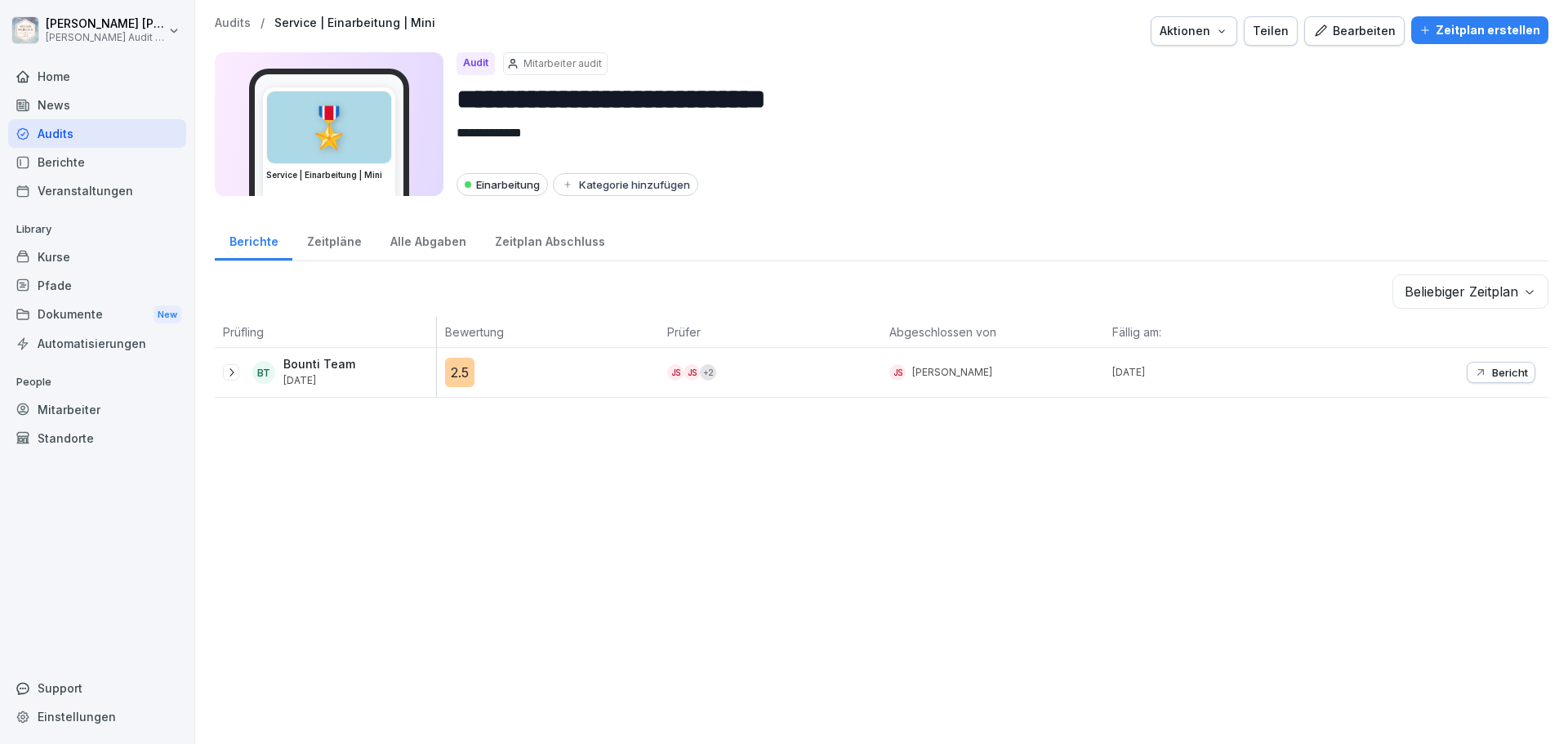
click at [230, 373] on icon at bounding box center [231, 372] width 13 height 13
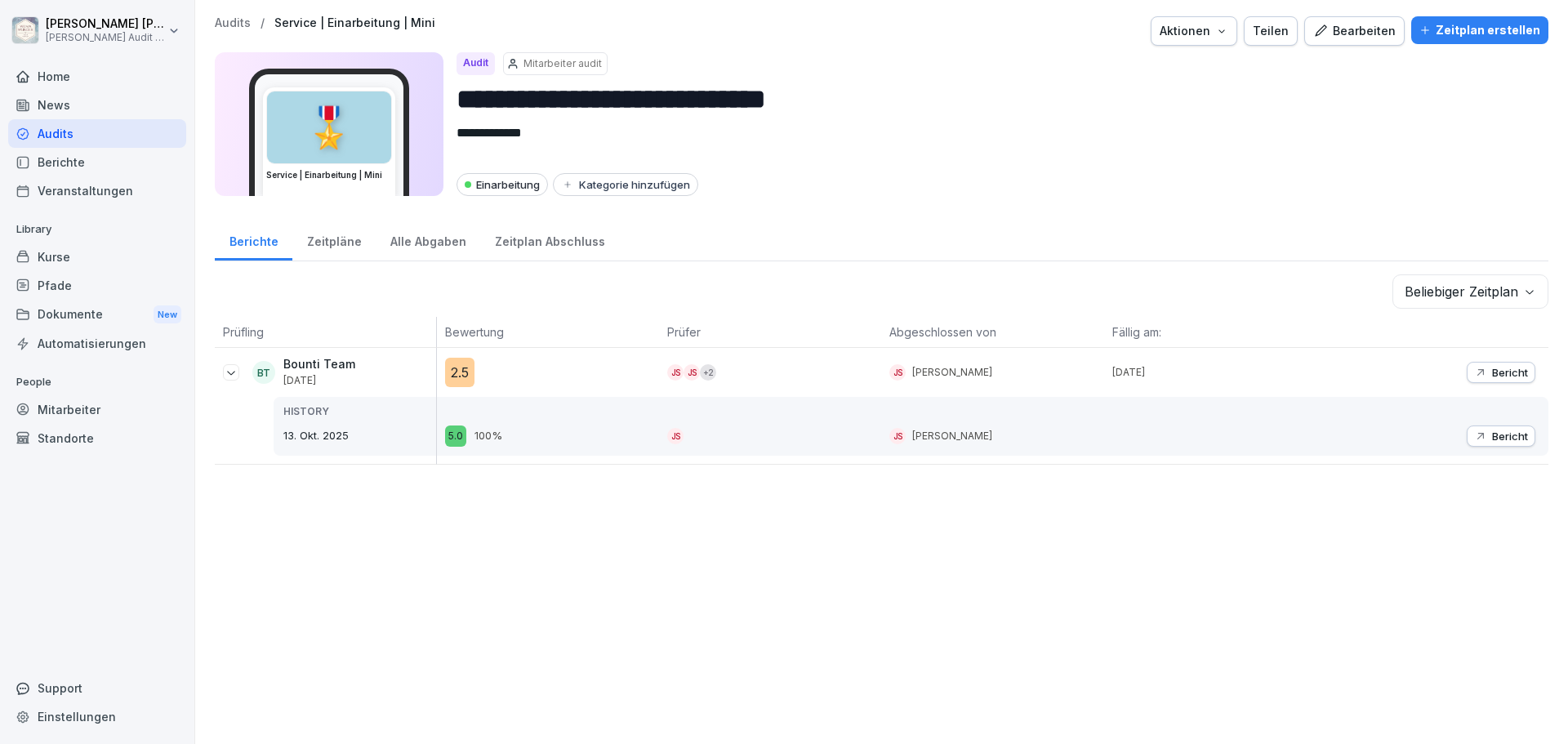
click at [1018, 367] on div "JS [PERSON_NAME]" at bounding box center [996, 373] width 214 height 16
click at [356, 373] on div "BT Bounti Team [DATE]" at bounding box center [329, 371] width 213 height 28
click at [334, 439] on p "13. Okt. 2025" at bounding box center [360, 437] width 153 height 16
click at [228, 379] on div at bounding box center [231, 373] width 16 height 16
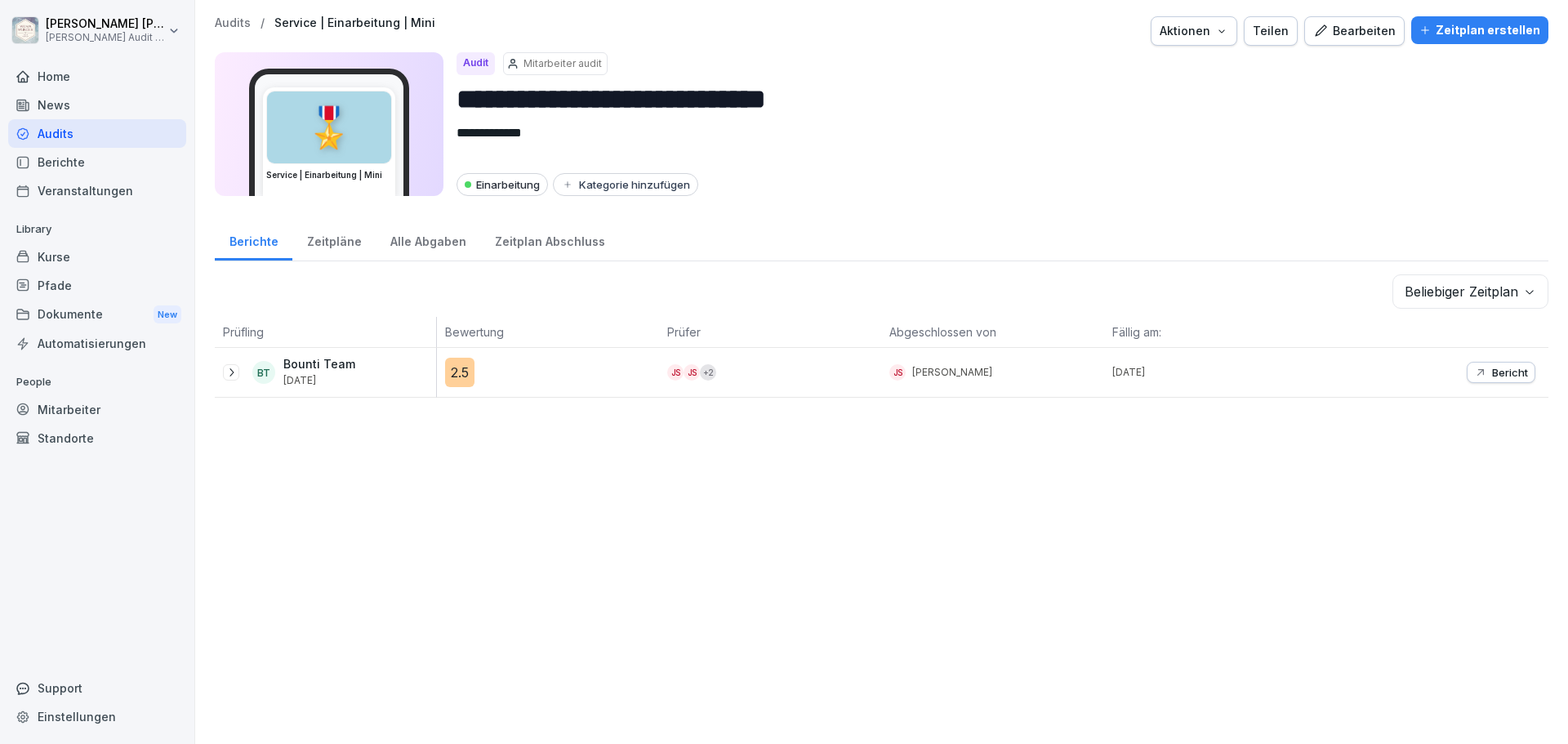
click at [418, 489] on div "**********" at bounding box center [882, 372] width 1373 height 744
click at [333, 367] on p "Bounti Team" at bounding box center [319, 364] width 72 height 14
click at [468, 443] on div "**********" at bounding box center [882, 372] width 1373 height 744
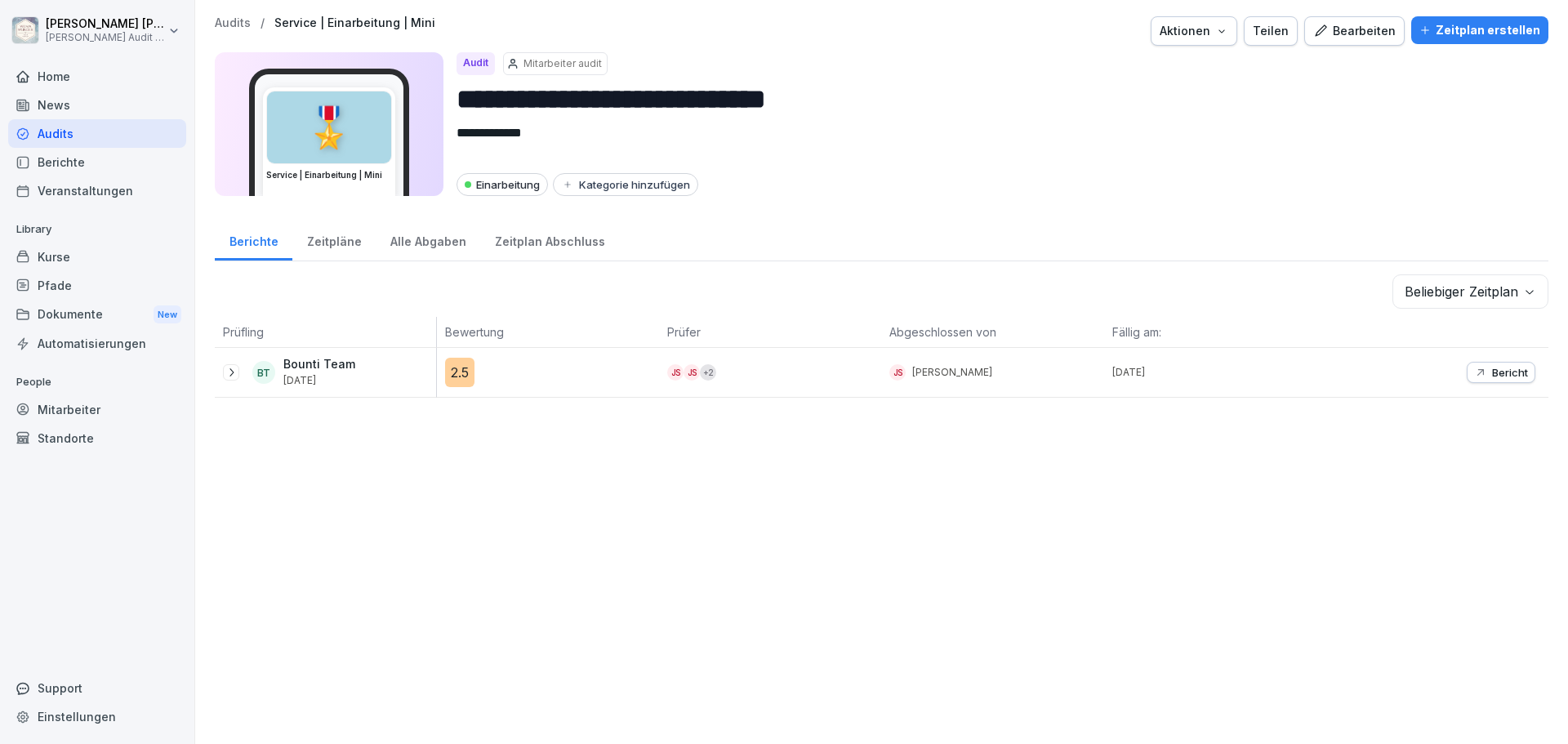
click at [1503, 373] on p "Bericht" at bounding box center [1511, 372] width 36 height 13
click at [344, 246] on div "Zeitpläne" at bounding box center [335, 240] width 84 height 42
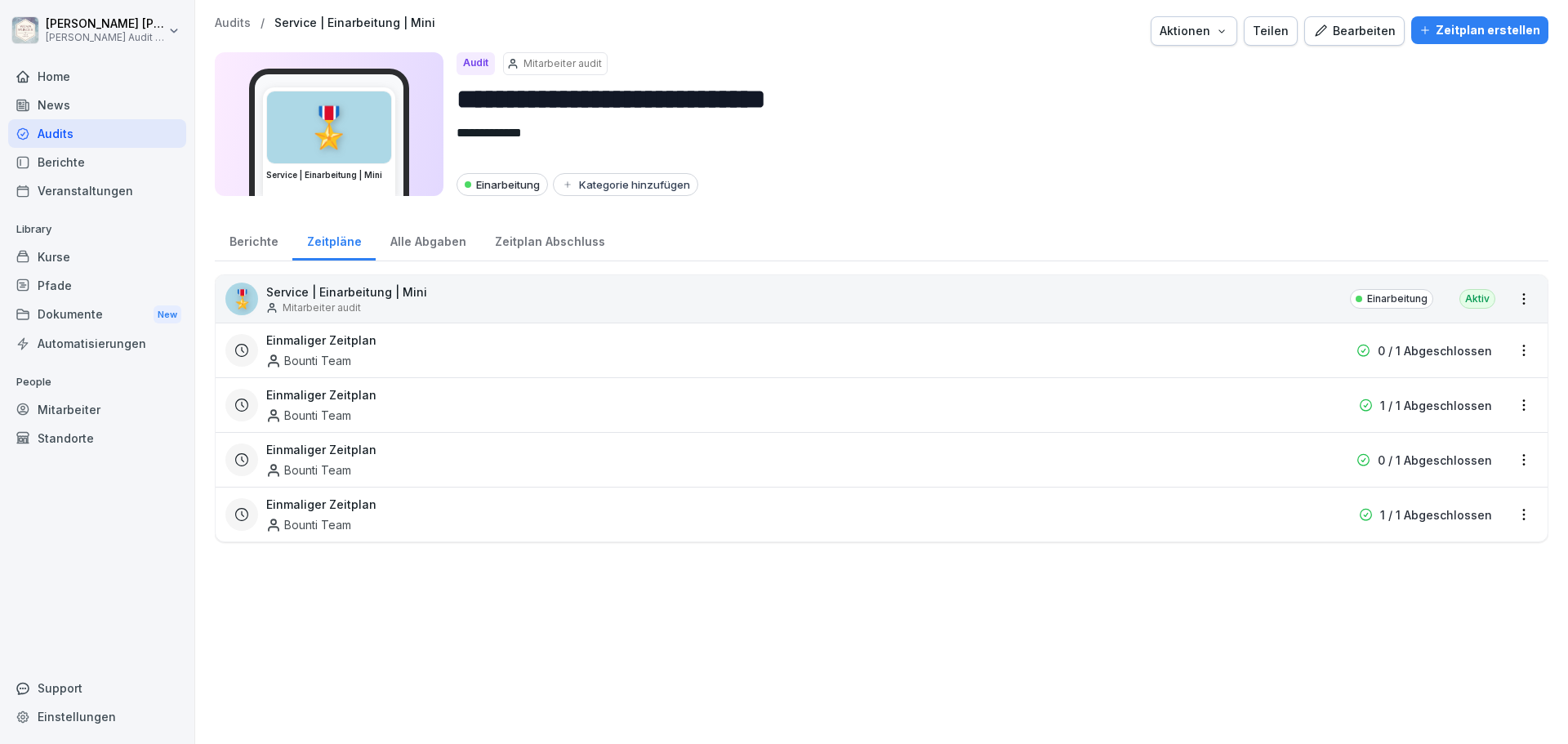
click at [417, 240] on div "Alle Abgaben" at bounding box center [427, 240] width 105 height 42
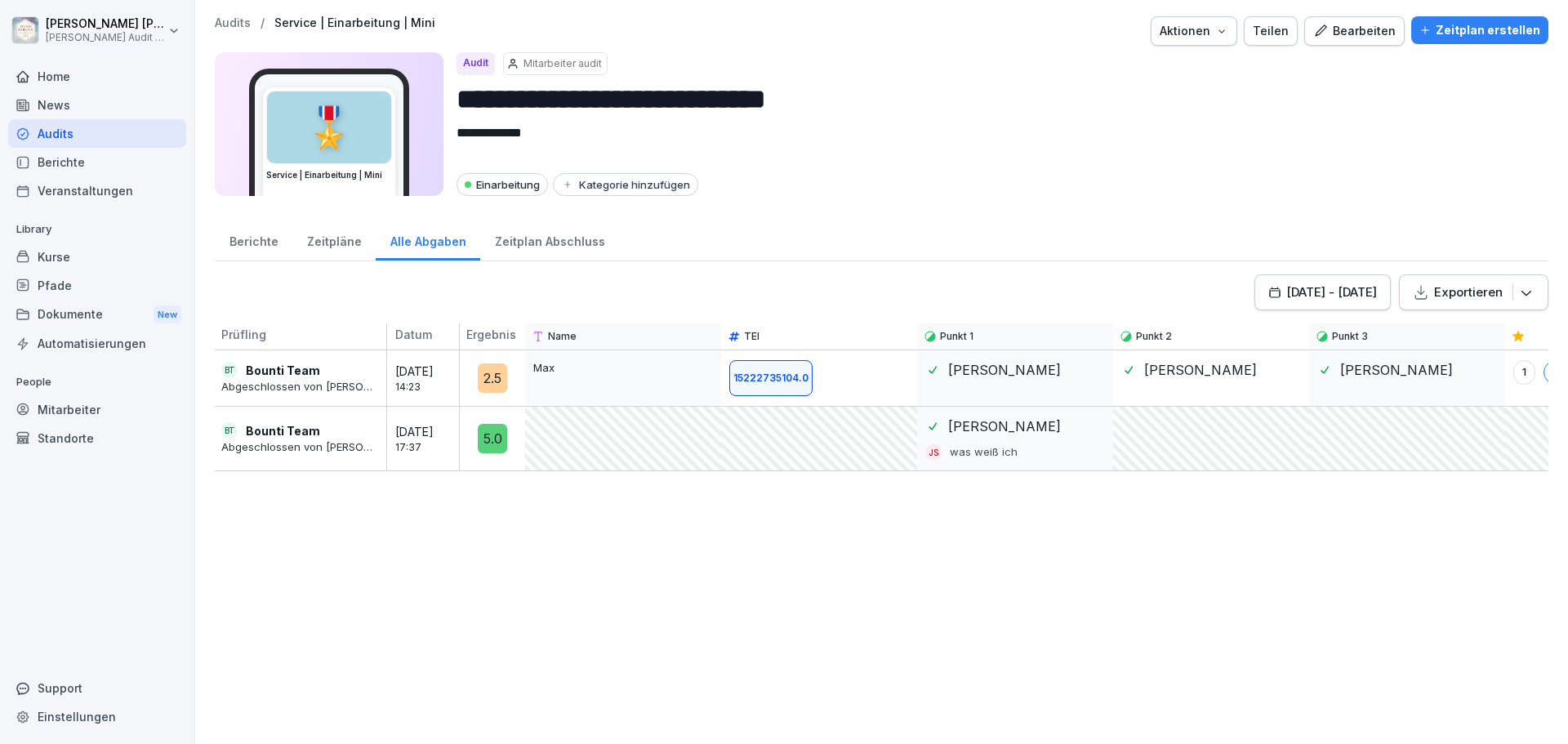
click at [508, 516] on div "[DATE] - [DATE] Exportieren Prüfling Datum Ergebnis Name TEl Punkt 1 Punkt 2 Pu…" at bounding box center [881, 501] width 1334 height 453
click at [586, 439] on div at bounding box center [623, 438] width 196 height 65
click at [587, 565] on div "[DATE] - [DATE] Exportieren Prüfling Datum Ergebnis Name TEl Punkt 1 Punkt 2 Pu…" at bounding box center [881, 501] width 1334 height 453
click at [512, 242] on div "Zeitplan Abschluss" at bounding box center [549, 240] width 139 height 42
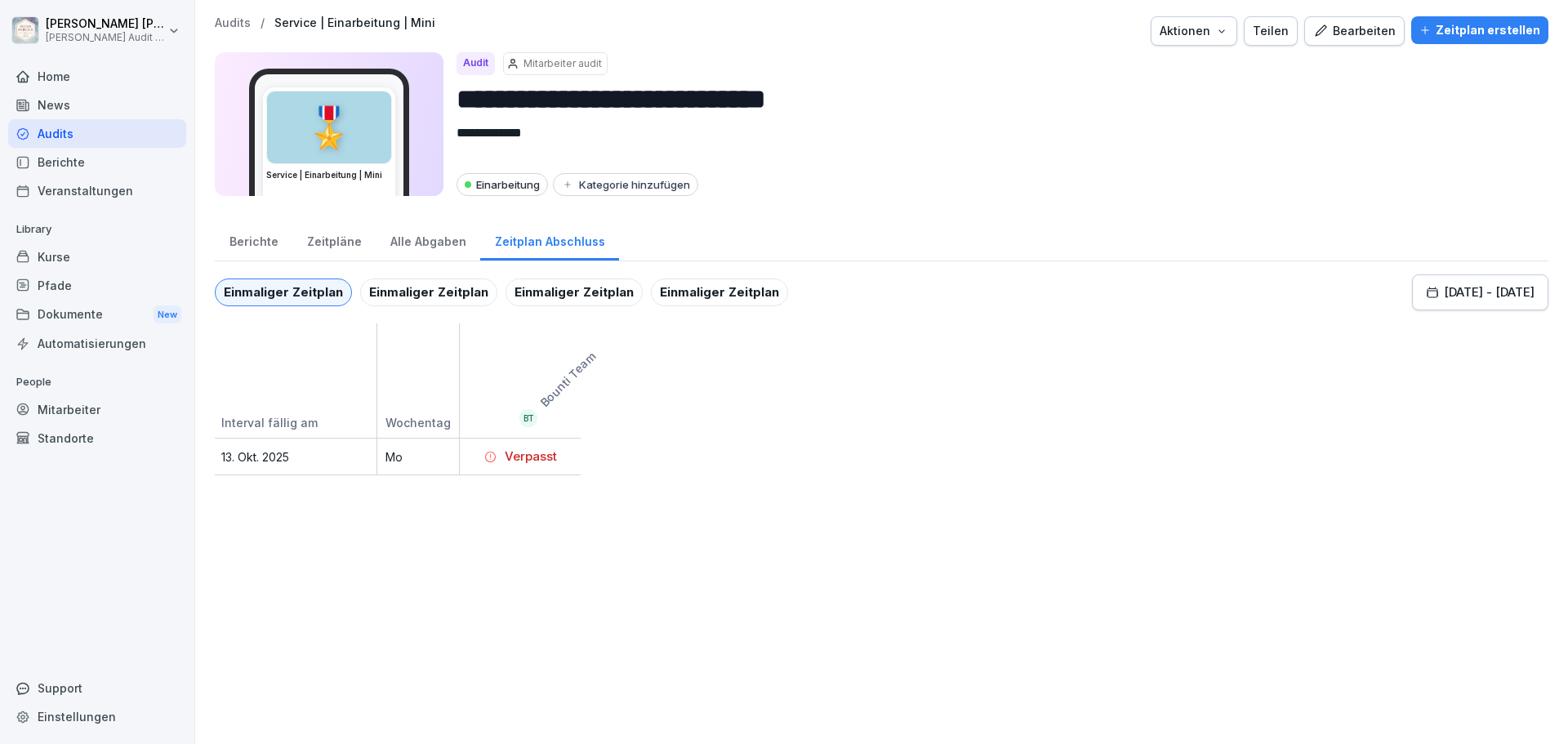
click at [318, 247] on div "Zeitpläne" at bounding box center [335, 240] width 84 height 42
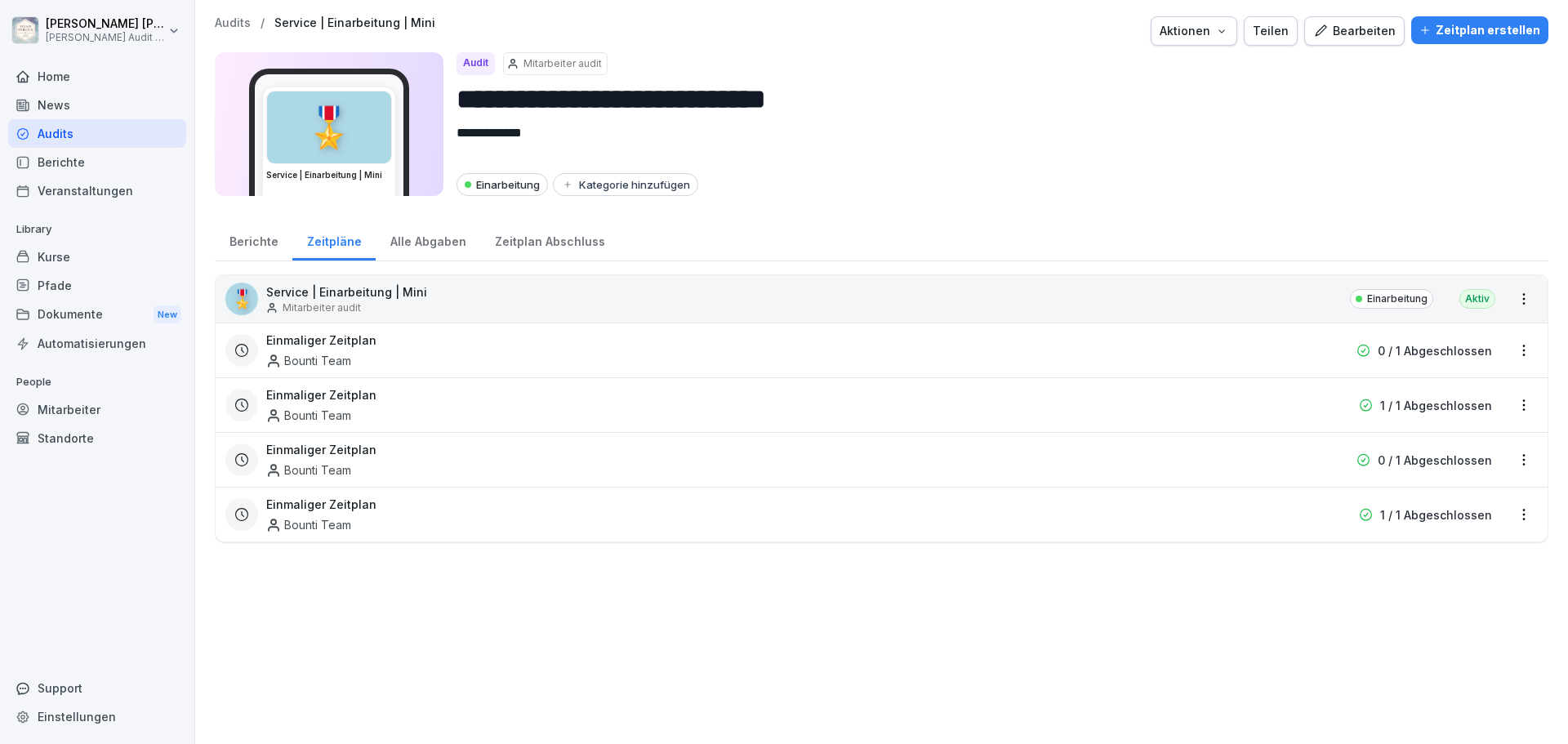
click at [244, 248] on div "Berichte" at bounding box center [253, 240] width 77 height 42
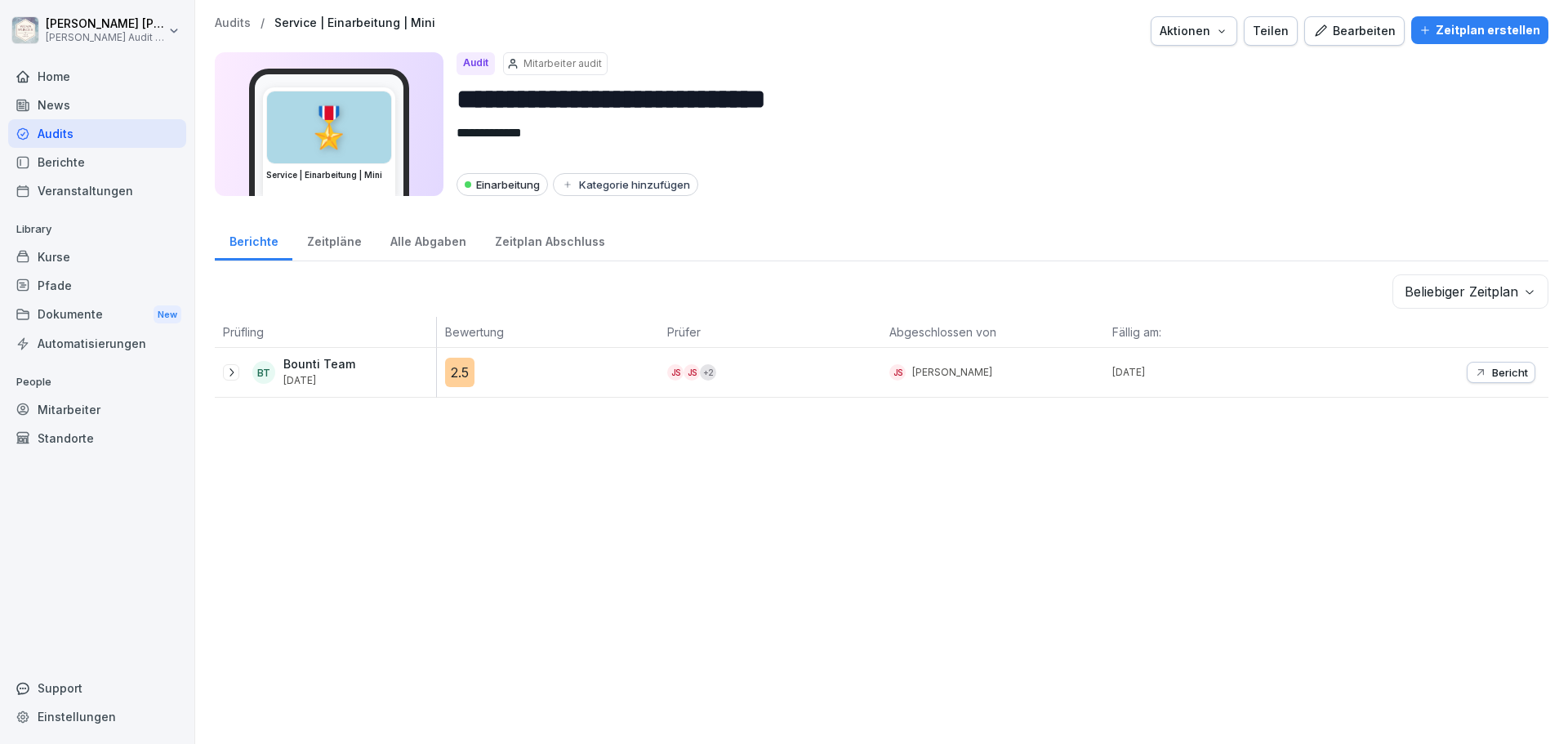
click at [327, 244] on div "Zeitpläne" at bounding box center [335, 240] width 84 height 42
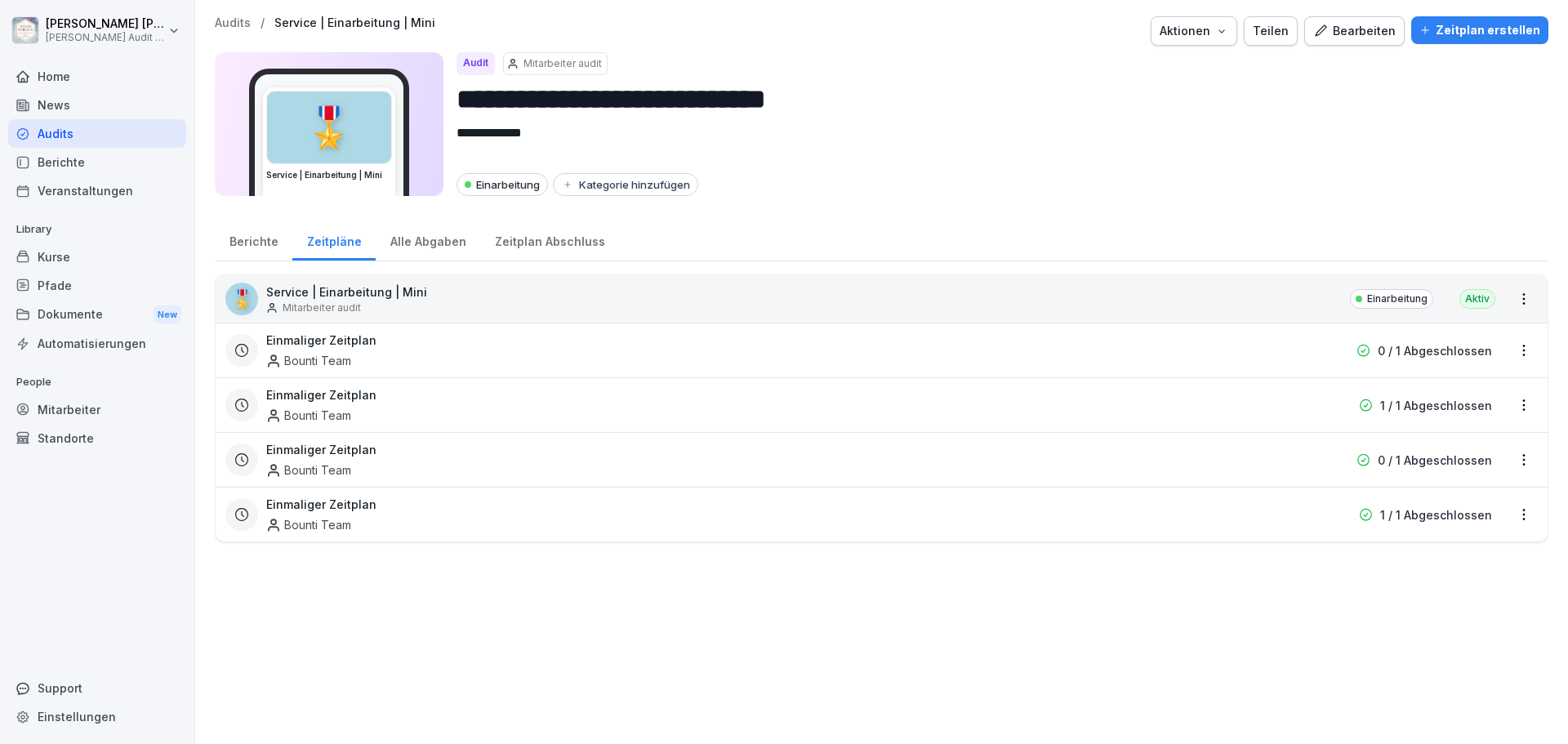
click at [265, 245] on div "Berichte" at bounding box center [253, 240] width 77 height 42
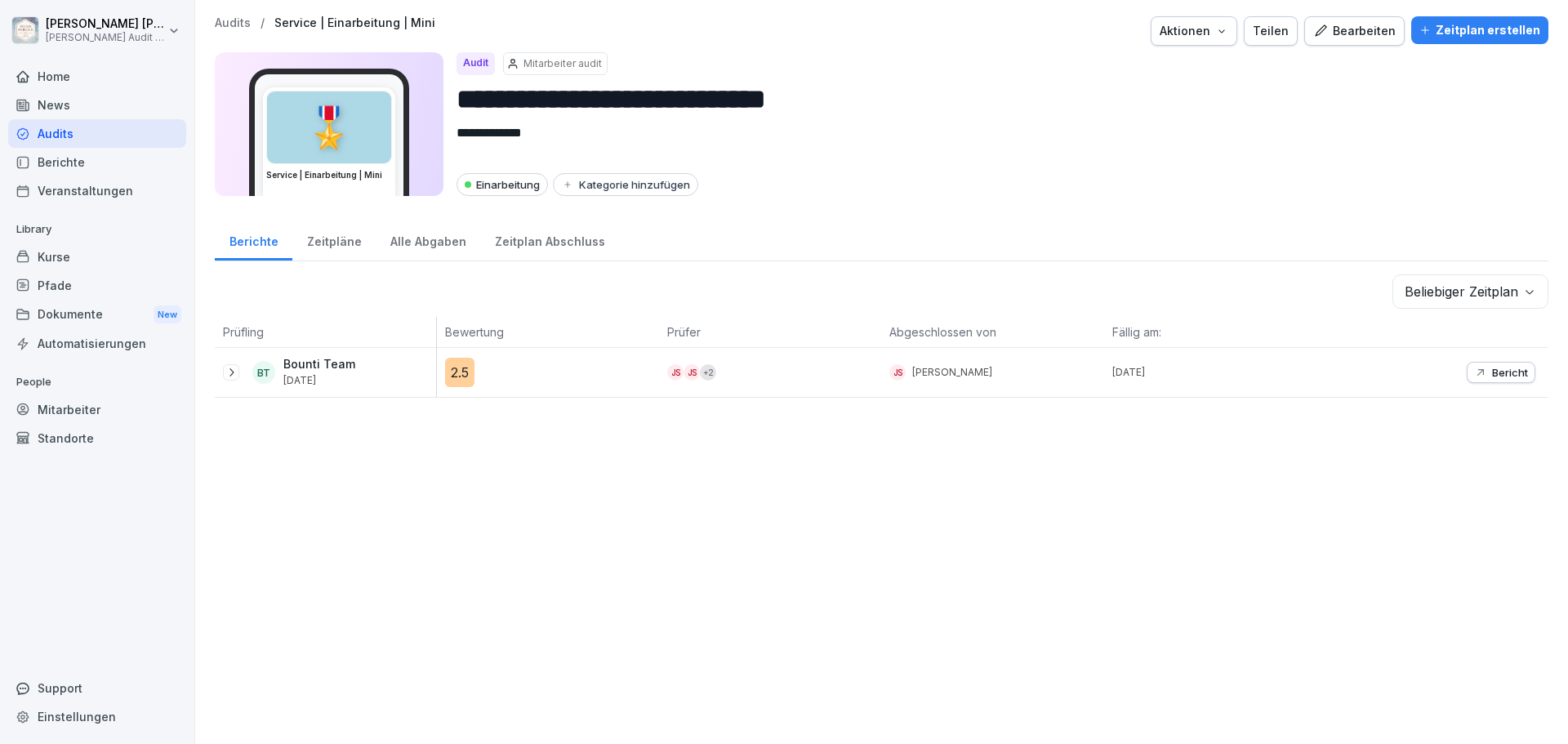
click at [333, 236] on div "Zeitpläne" at bounding box center [335, 240] width 84 height 42
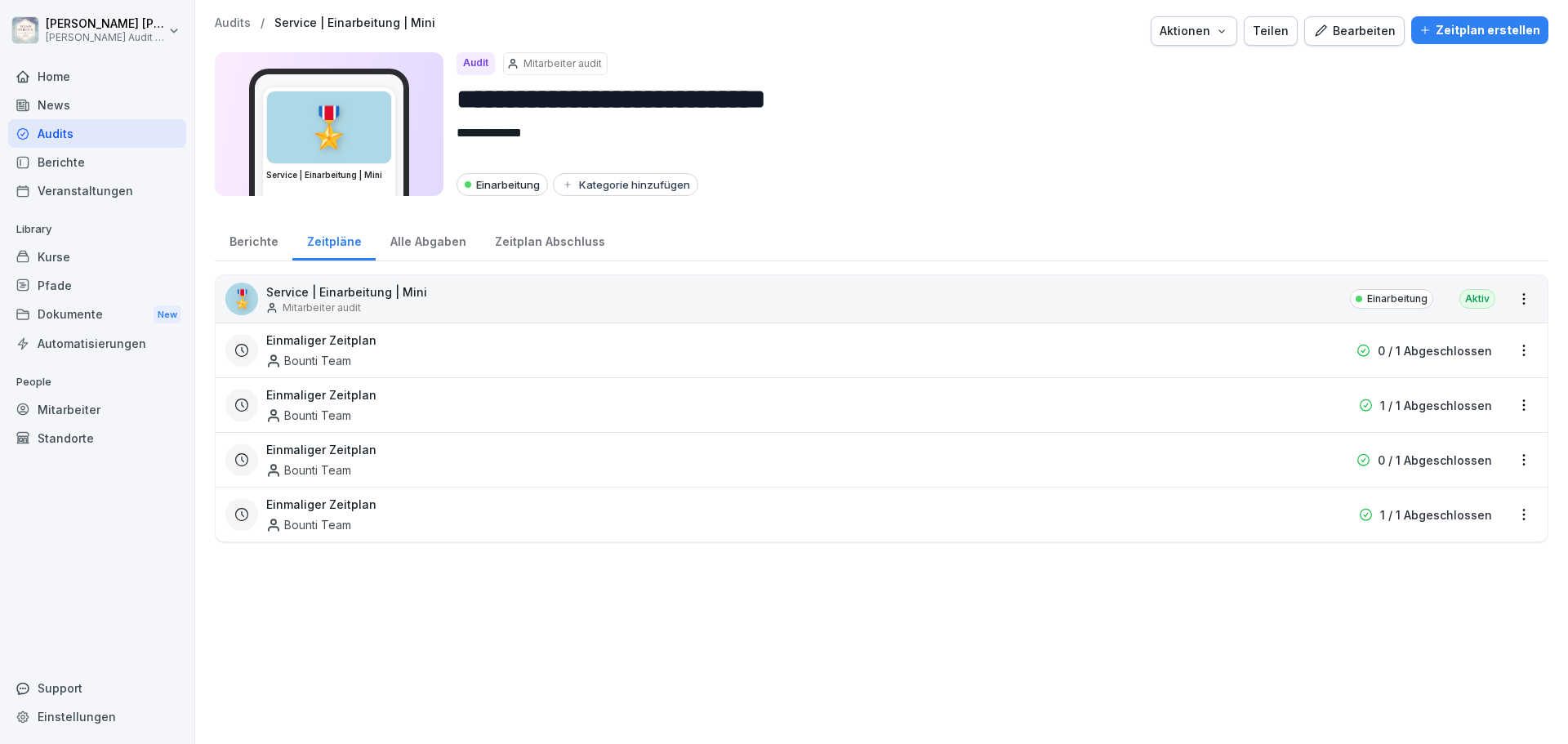
click at [339, 614] on div "🎖️ Service | Einarbeitung | Mini Mitarbeiter audit Einarbeitung Aktiv Einmalige…" at bounding box center [881, 501] width 1334 height 453
click at [387, 342] on div "Einmaliger Zeitplan Bounti Team" at bounding box center [777, 350] width 1021 height 37
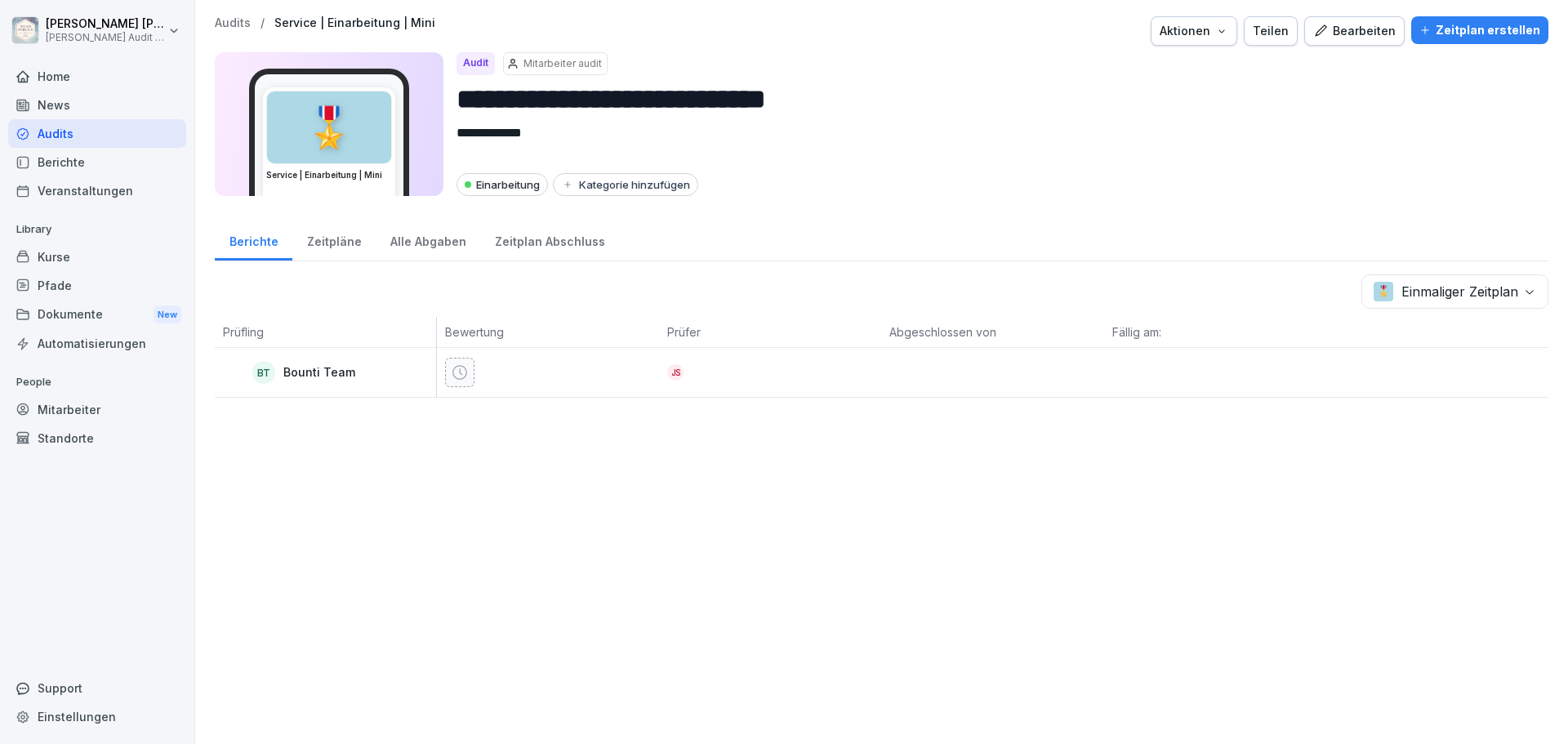
click at [62, 134] on div "Audits" at bounding box center [97, 133] width 178 height 28
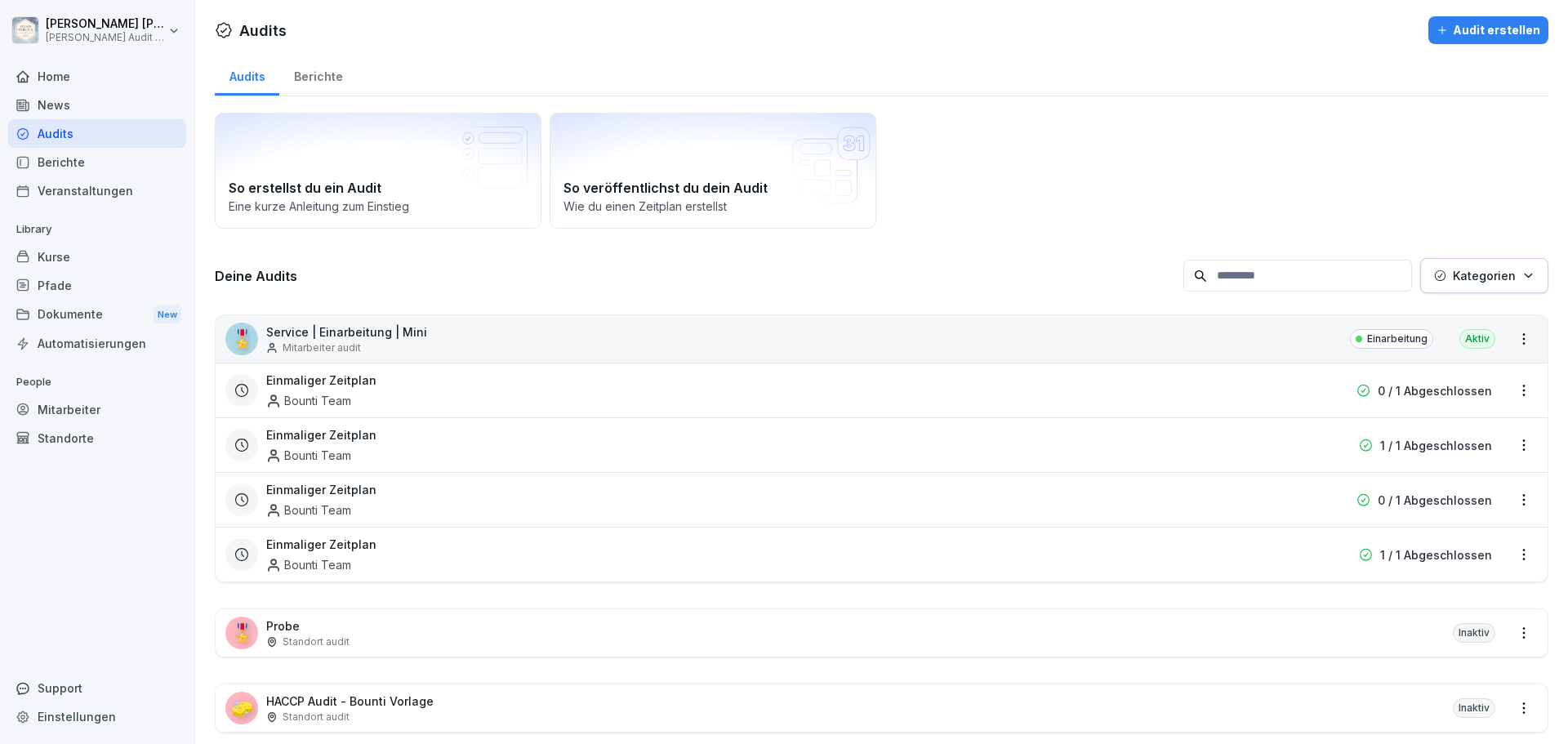
click at [693, 278] on h3 "Deine Audits" at bounding box center [695, 276] width 960 height 18
click at [340, 276] on h3 "Deine Audits" at bounding box center [695, 276] width 960 height 18
drag, startPoint x: 212, startPoint y: 274, endPoint x: 380, endPoint y: 296, distance: 169.4
click at [380, 296] on div "Audits Berichte So erstellst du ein Audit Eine kurze Anleitung zum Einstieg So …" at bounding box center [882, 412] width 1373 height 718
click at [382, 285] on h3 "Deine Audits" at bounding box center [695, 276] width 960 height 18
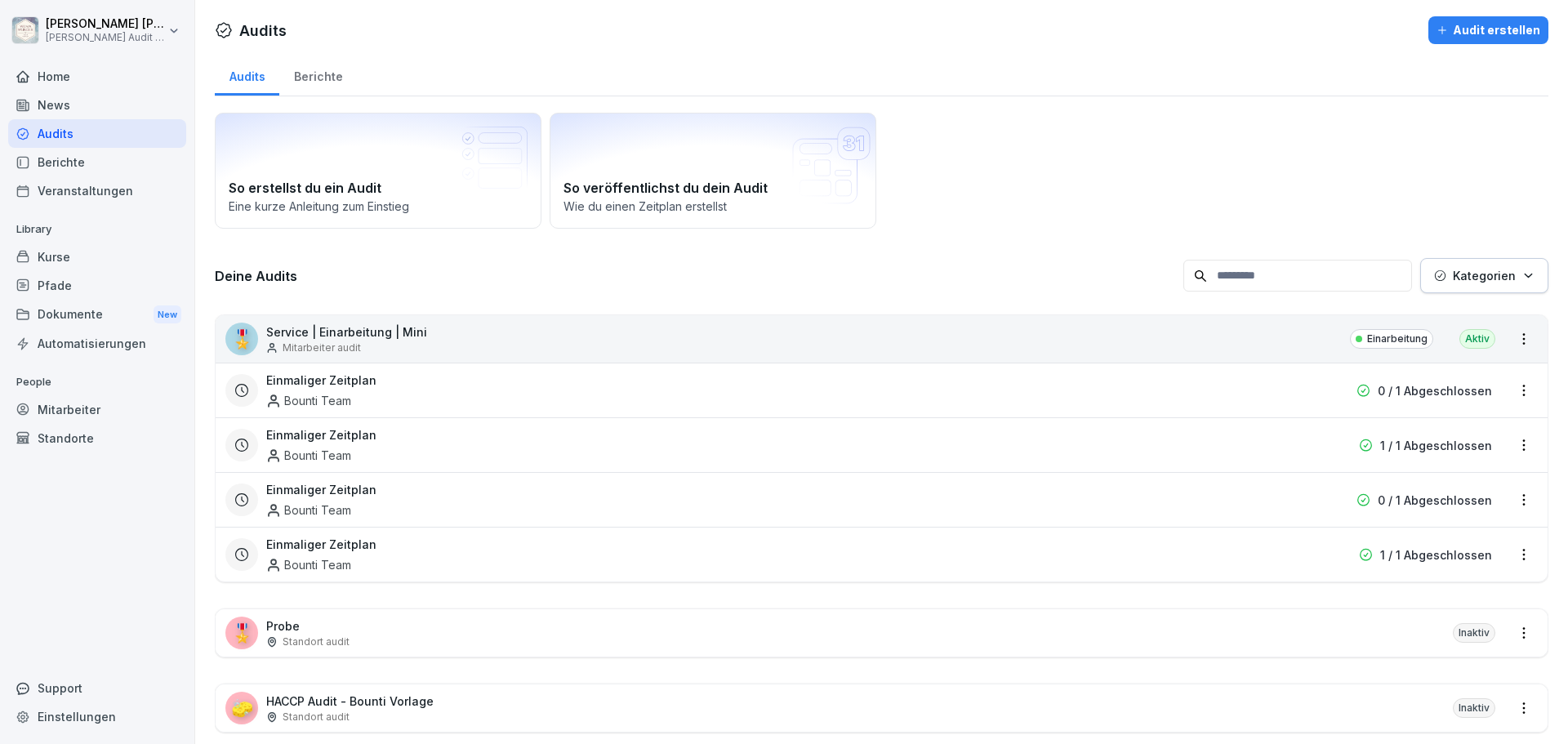
click at [385, 285] on h3 "Deine Audits" at bounding box center [695, 276] width 960 height 18
click at [226, 272] on h3 "Deine Audits" at bounding box center [695, 276] width 960 height 18
drag, startPoint x: 216, startPoint y: 274, endPoint x: 306, endPoint y: 276, distance: 90.0
click at [306, 276] on h3 "Deine Audits" at bounding box center [695, 276] width 960 height 18
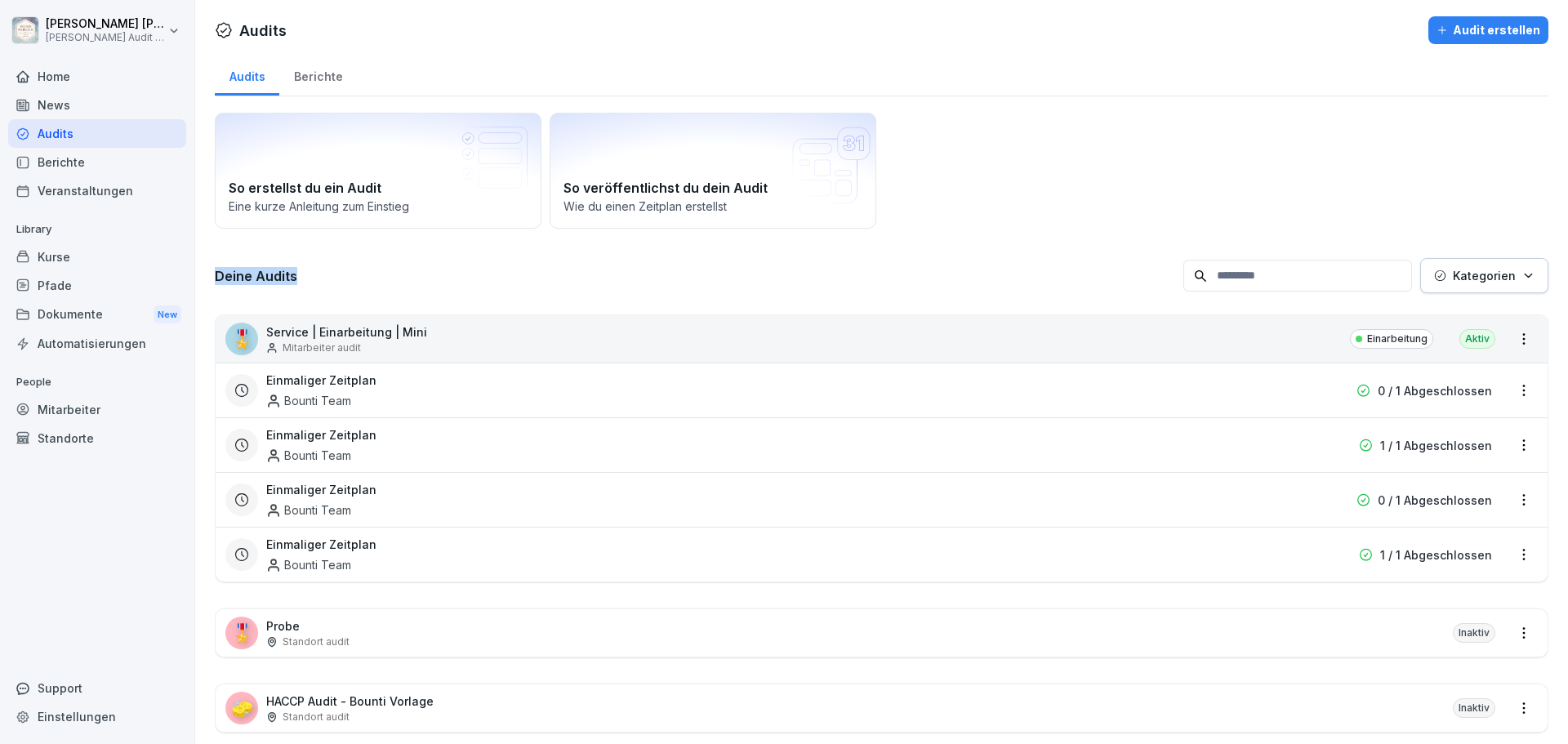
click at [306, 276] on h3 "Deine Audits" at bounding box center [695, 276] width 960 height 18
drag, startPoint x: 212, startPoint y: 275, endPoint x: 302, endPoint y: 275, distance: 90.0
click at [302, 275] on div "Audits Berichte So erstellst du ein Audit Eine kurze Anleitung zum Einstieg So …" at bounding box center [882, 412] width 1373 height 718
click at [304, 275] on h3 "Deine Audits" at bounding box center [695, 276] width 960 height 18
click at [238, 275] on h3 "Deine Audits" at bounding box center [695, 276] width 960 height 18
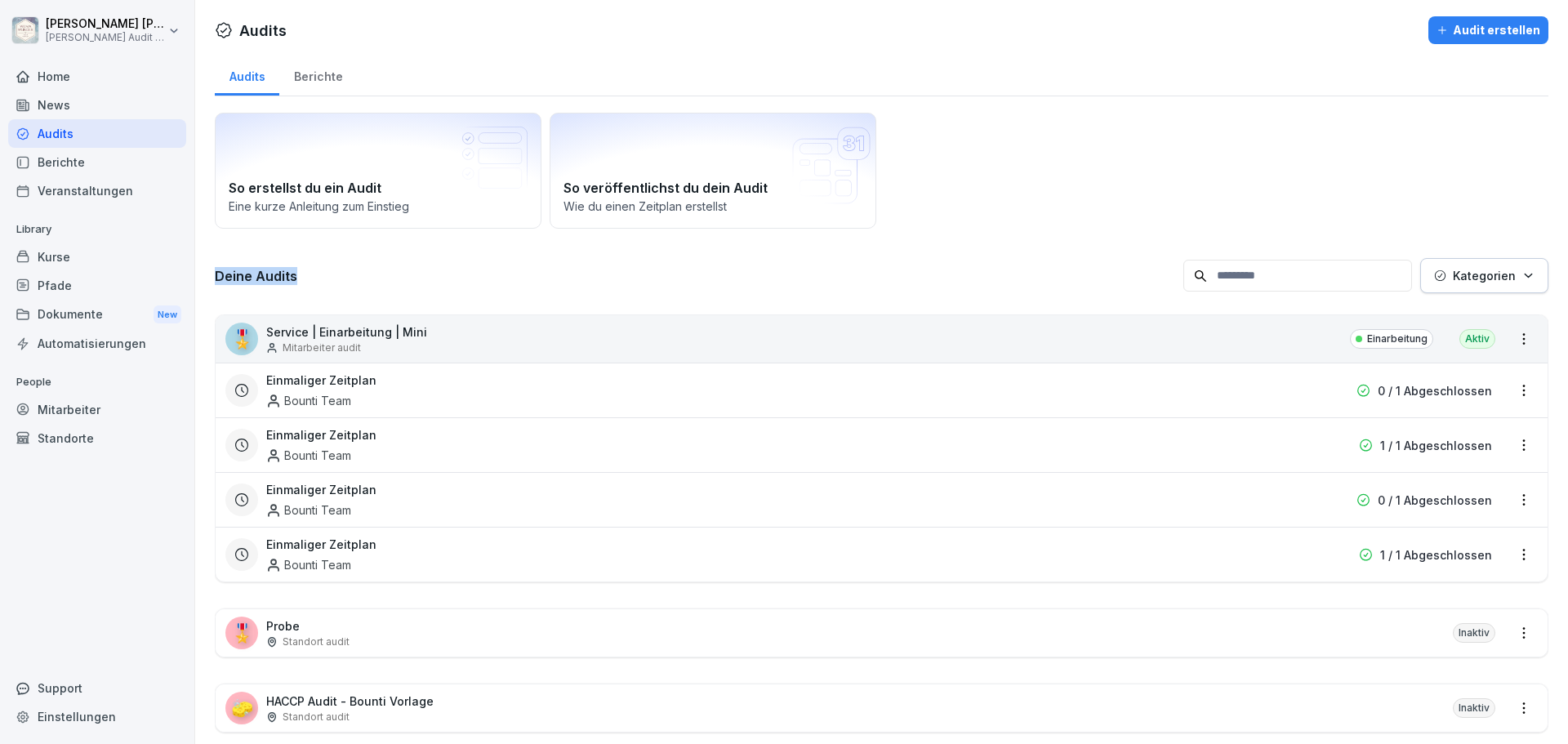
drag, startPoint x: 218, startPoint y: 275, endPoint x: 301, endPoint y: 276, distance: 83.0
click at [301, 276] on h3 "Deine Audits" at bounding box center [695, 276] width 960 height 18
click at [312, 277] on h3 "Deine Audits" at bounding box center [695, 276] width 960 height 18
drag, startPoint x: 453, startPoint y: 275, endPoint x: 461, endPoint y: 276, distance: 8.1
click at [453, 275] on h3 "Deine Audits" at bounding box center [695, 276] width 960 height 18
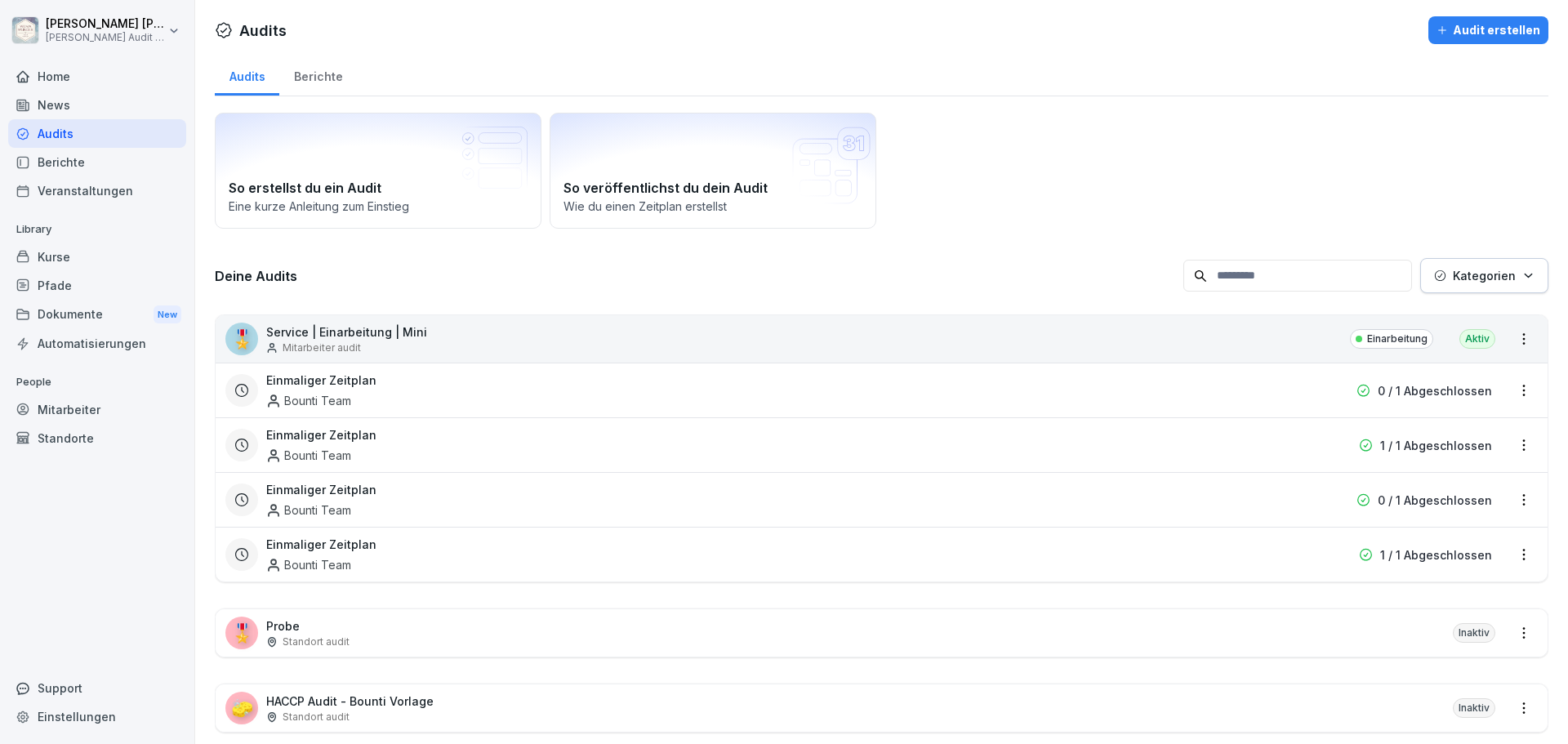
click at [1513, 388] on html "[PERSON_NAME] [PERSON_NAME] Audit Testzugang Home News Audits Berichte Veransta…" at bounding box center [784, 372] width 1568 height 744
click at [0, 0] on link "Zeitplan bearbeiten" at bounding box center [0, 0] width 0 height 0
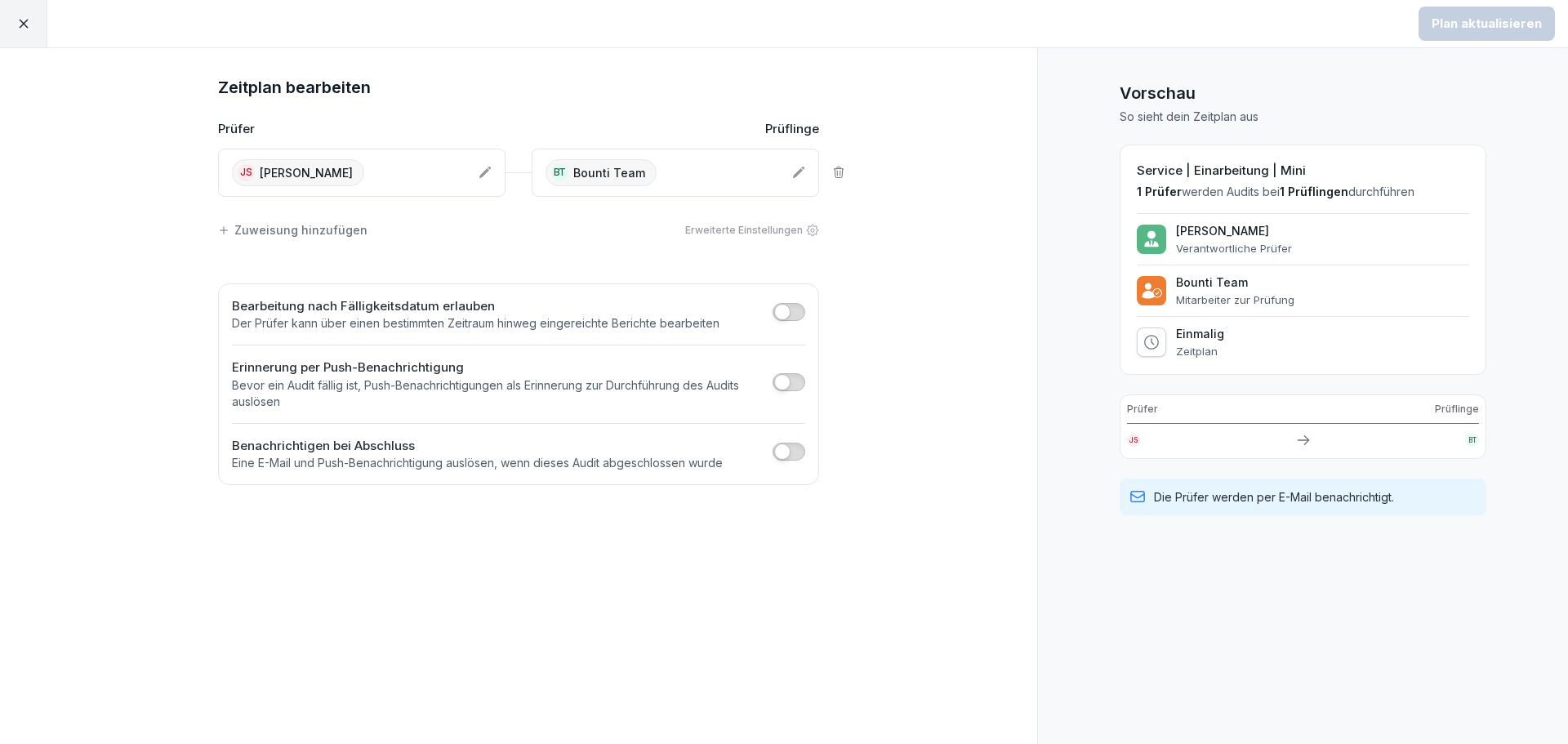
click at [724, 176] on div "BT Bounti Team" at bounding box center [662, 173] width 234 height 27
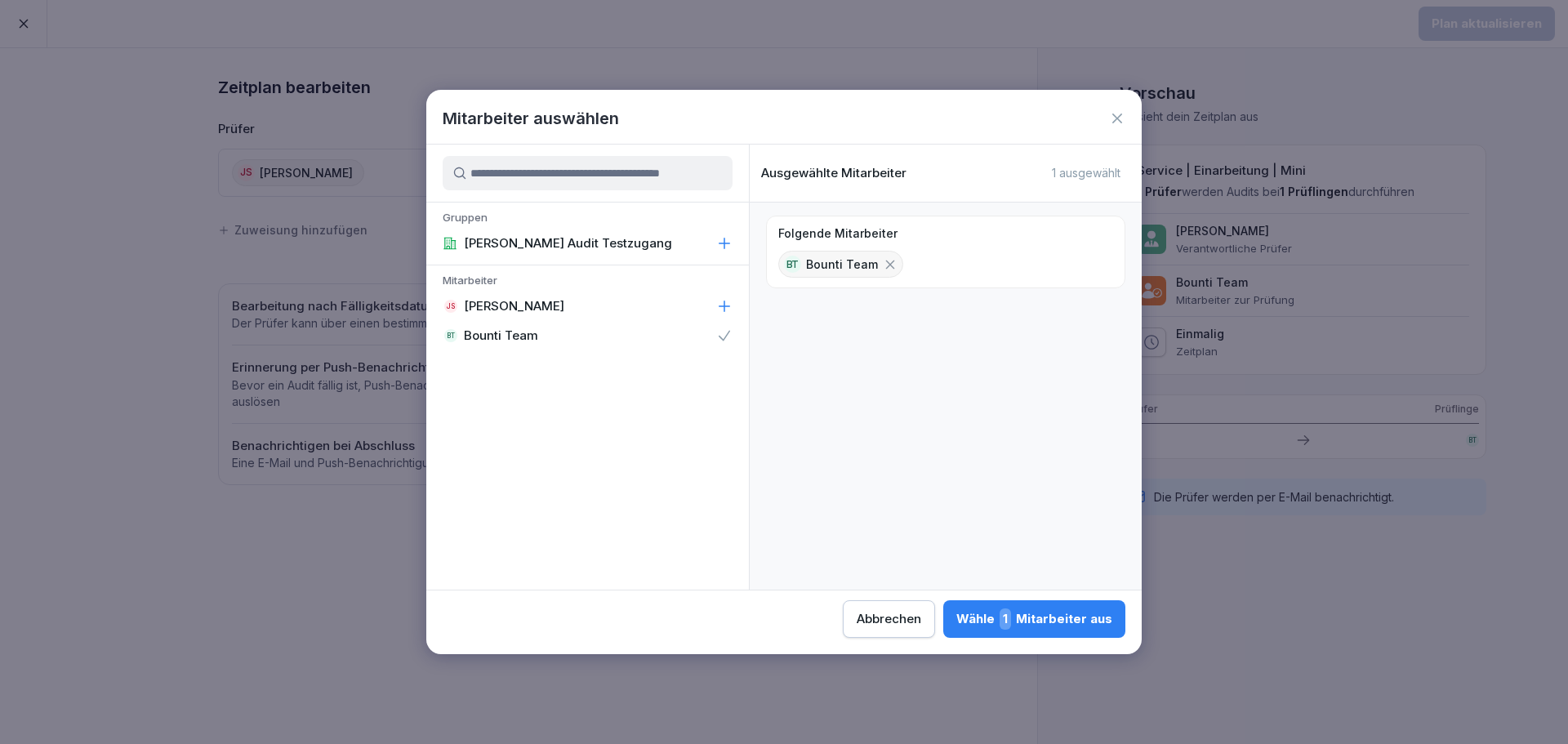
click at [1114, 123] on icon at bounding box center [1117, 118] width 10 height 10
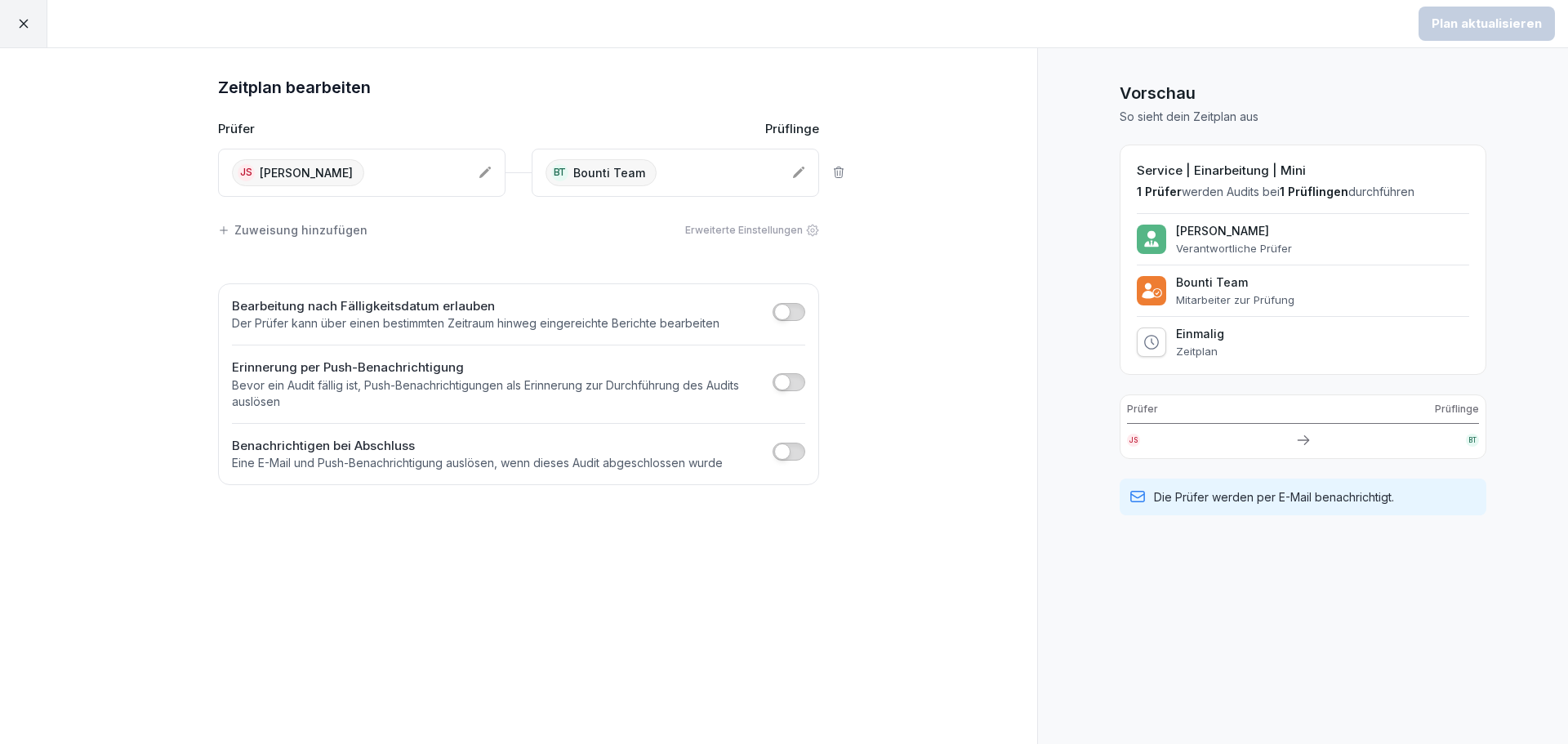
click at [607, 81] on h1 "Zeitplan bearbeiten" at bounding box center [518, 87] width 601 height 26
click at [314, 229] on div "Zuweisung hinzufügen" at bounding box center [293, 229] width 149 height 17
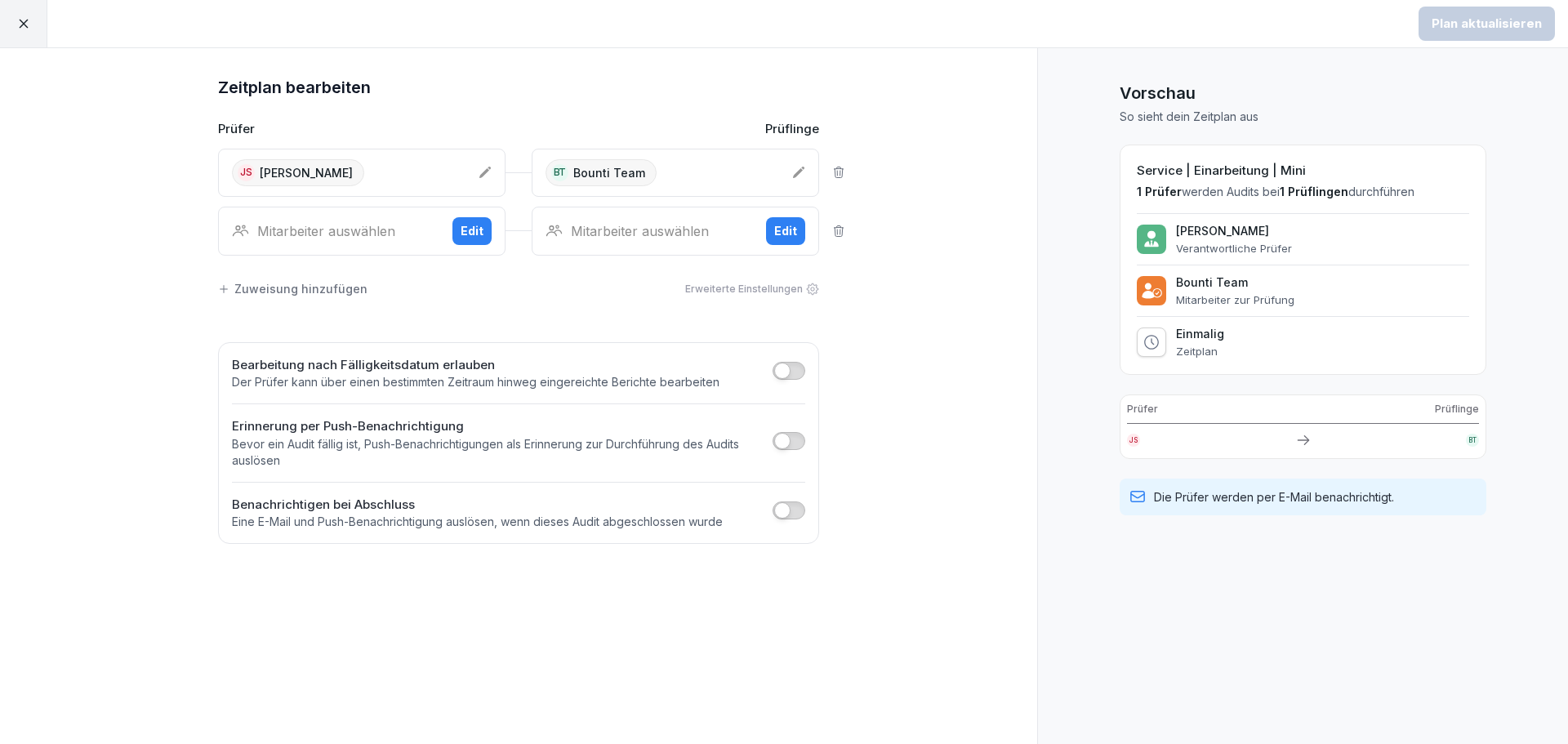
click at [843, 231] on icon at bounding box center [839, 231] width 13 height 13
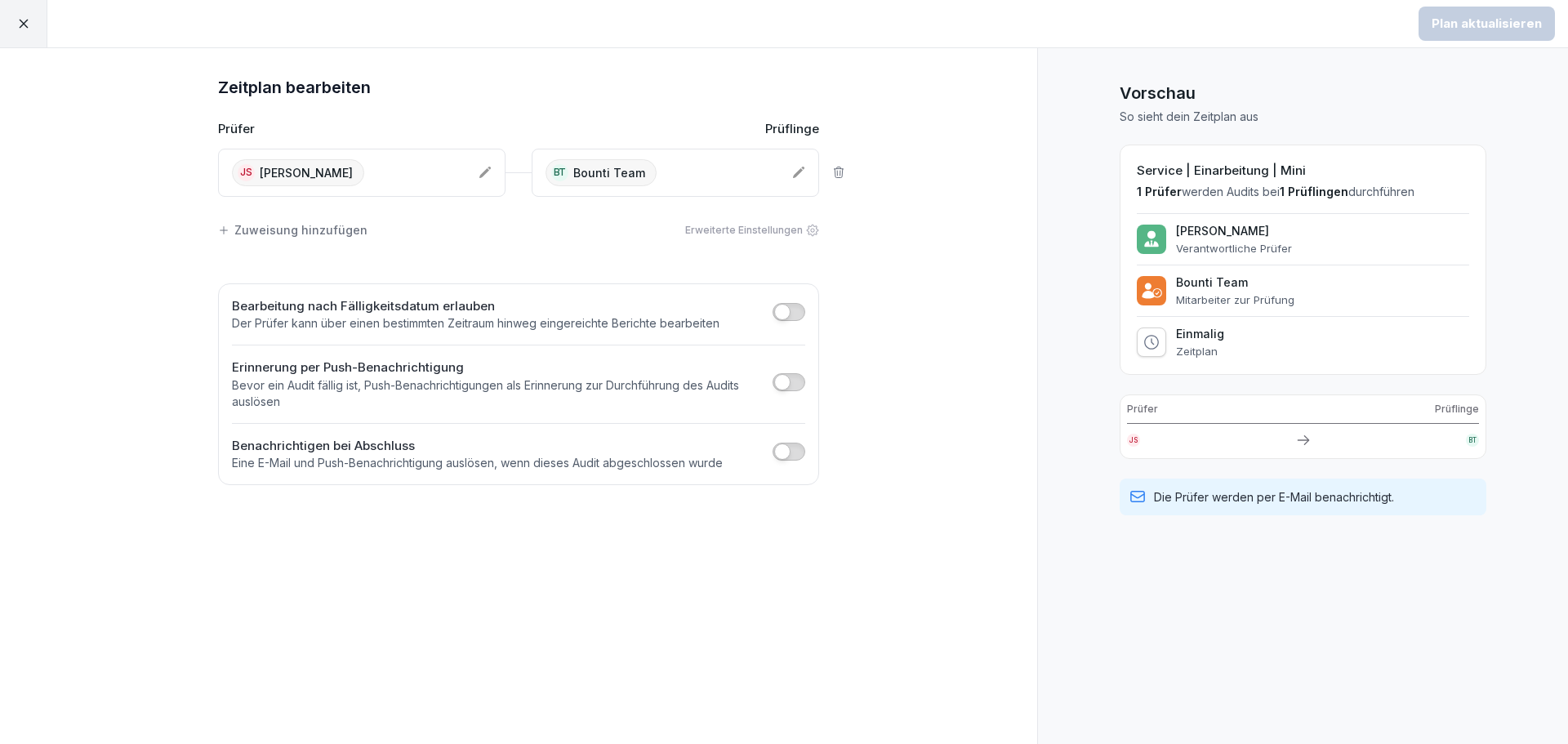
click at [877, 256] on div "Zeitplan bearbeiten Prüfer Prüflinge JS [PERSON_NAME] BT Bounti Team Zuweisung …" at bounding box center [518, 396] width 1038 height 696
click at [891, 315] on div "Zeitplan bearbeiten Prüfer Prüflinge JS [PERSON_NAME] BT Bounti Team Zuweisung …" at bounding box center [518, 396] width 1038 height 696
click at [1314, 497] on p "Die Prüfer werden per E-Mail benachrichtigt." at bounding box center [1274, 497] width 240 height 17
click at [320, 233] on div "Zuweisung hinzufügen" at bounding box center [293, 229] width 149 height 17
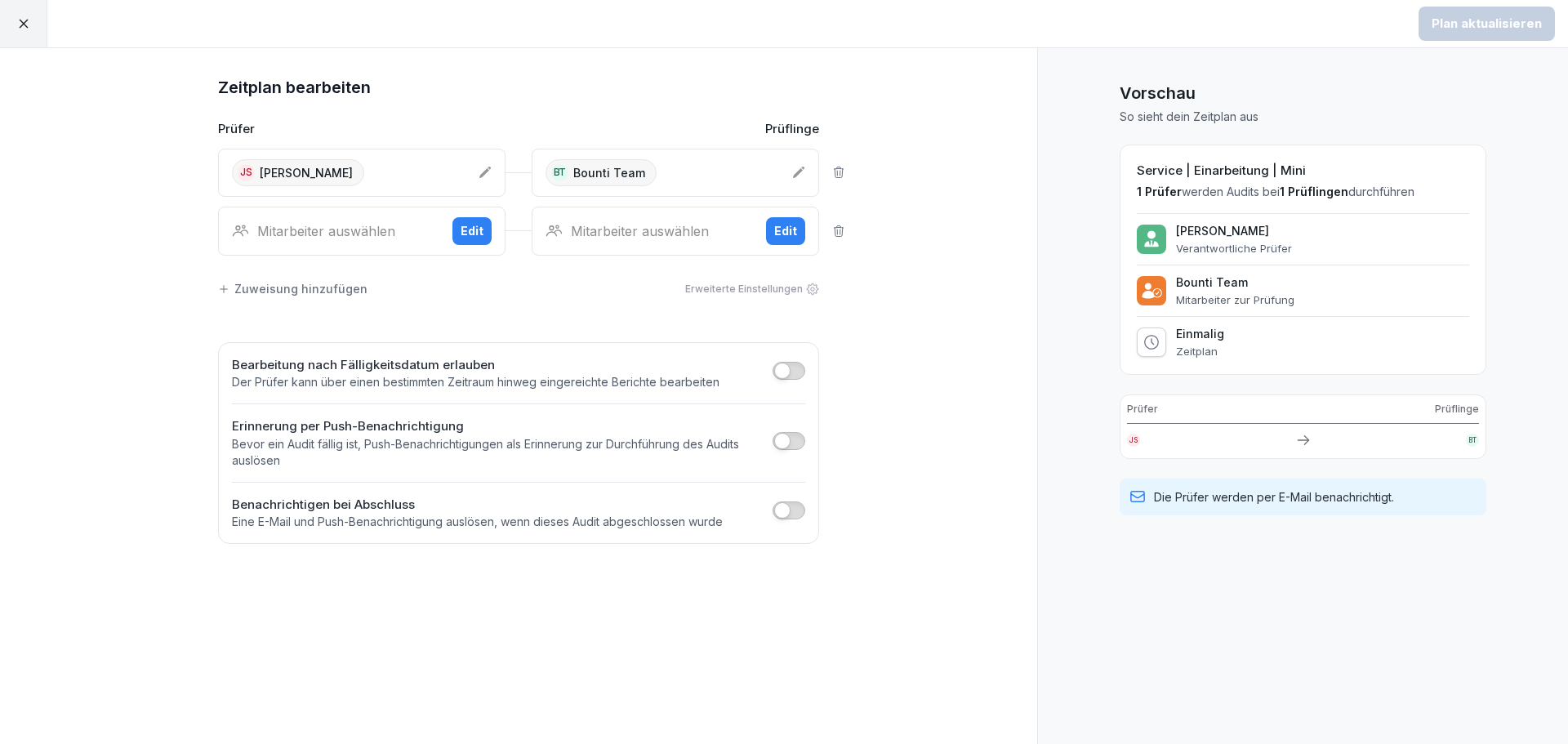
click at [839, 231] on icon at bounding box center [839, 231] width 13 height 13
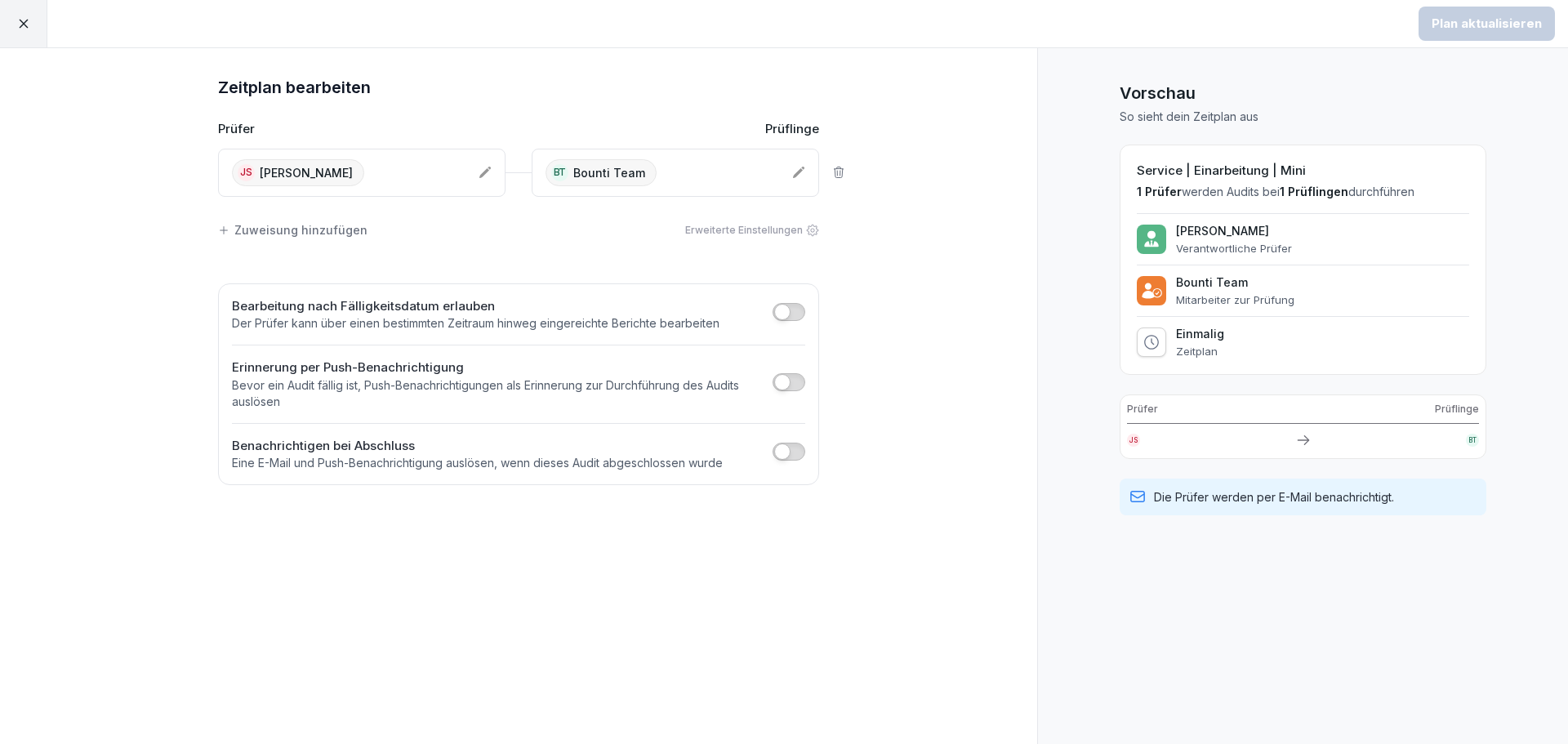
click at [408, 313] on h2 "Bearbeitung nach Fälligkeitsdatum erlauben" at bounding box center [476, 307] width 487 height 19
click at [798, 314] on button "button" at bounding box center [789, 312] width 33 height 18
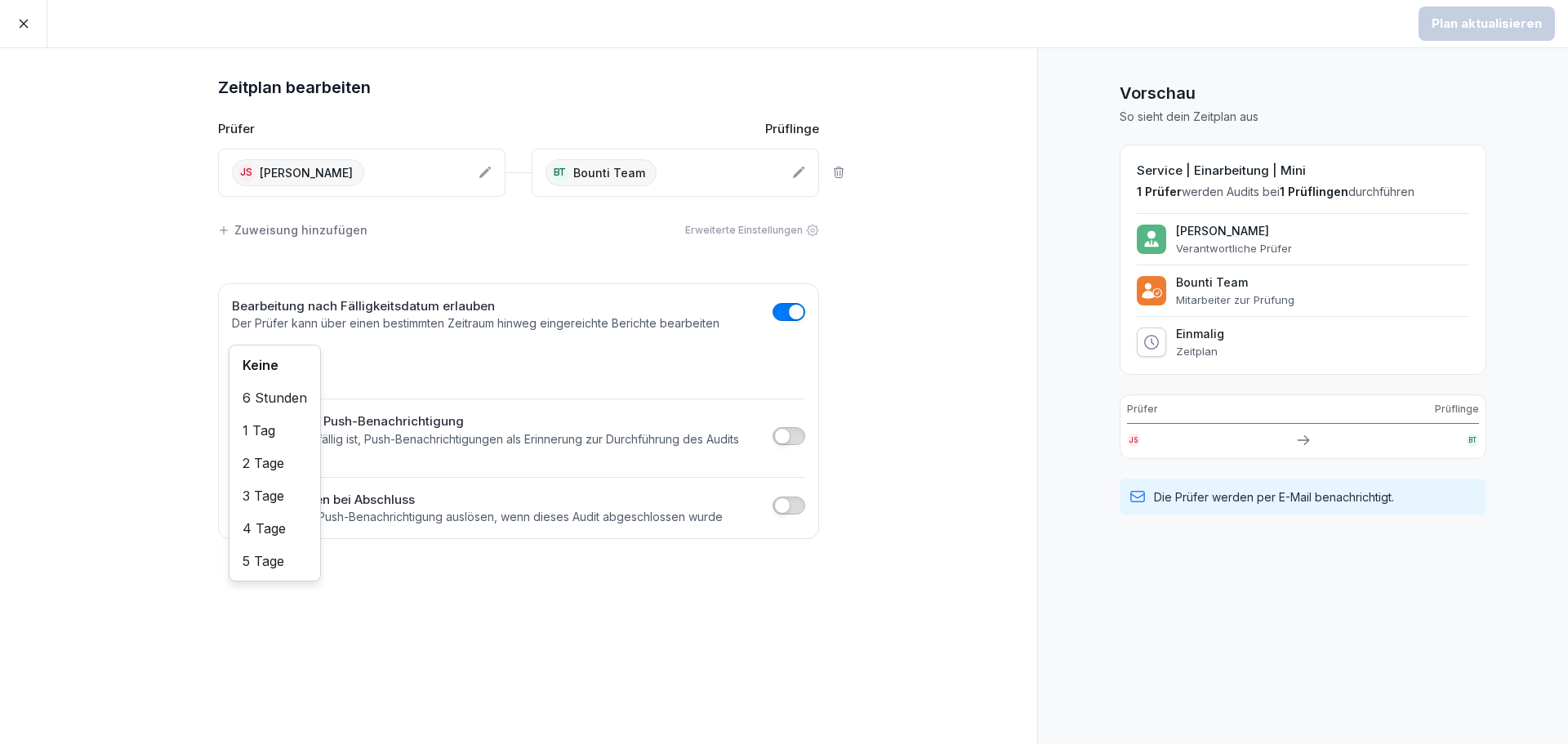
click at [276, 367] on body "Plan aktualisieren Zeitplan bearbeiten Prüfer Prüflinge JS [PERSON_NAME] BT Bou…" at bounding box center [784, 372] width 1568 height 744
click at [788, 317] on button "button" at bounding box center [789, 312] width 33 height 18
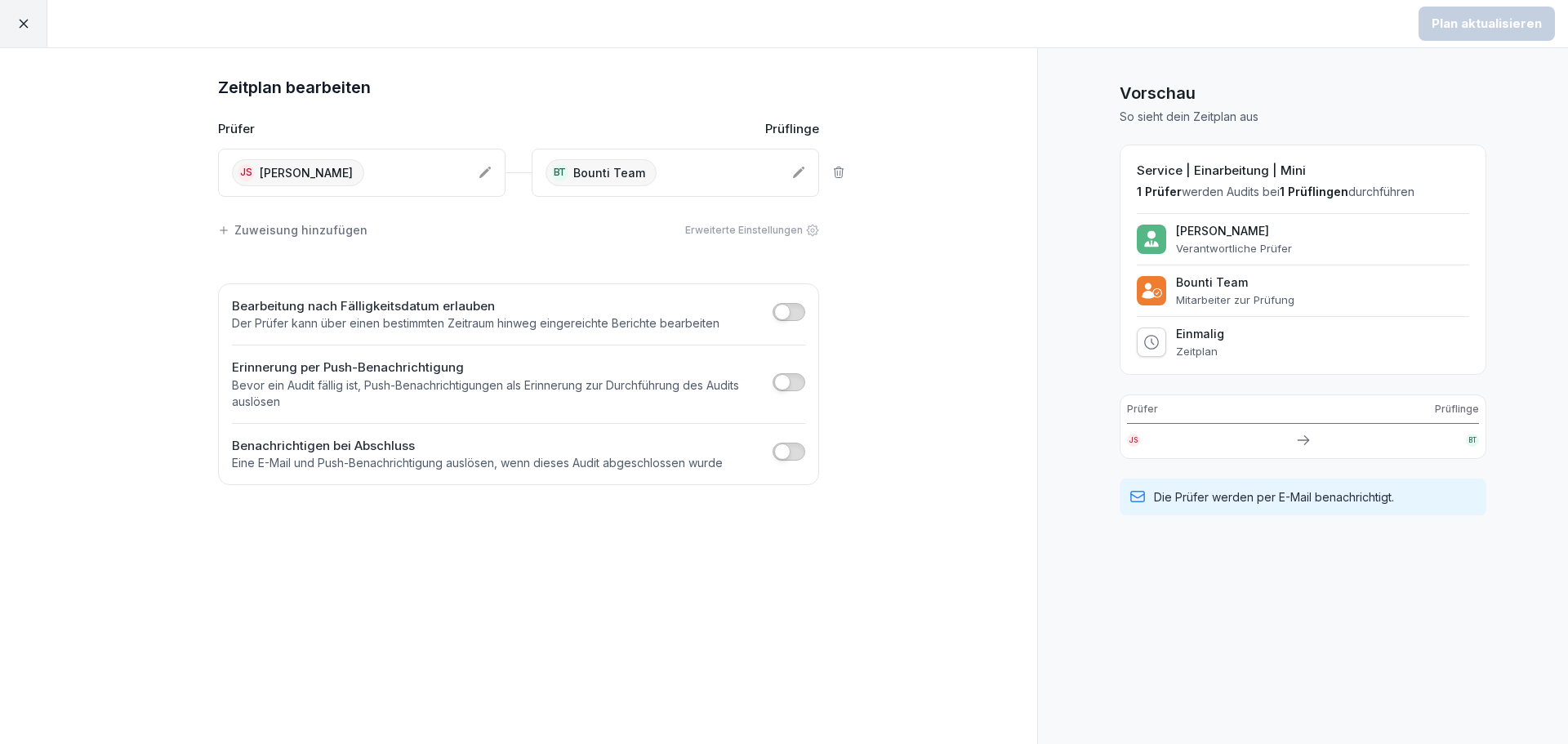
click at [875, 221] on div "Zeitplan bearbeiten Prüfer Prüflinge JS [PERSON_NAME] BT Bounti Team Zuweisung …" at bounding box center [518, 396] width 1038 height 696
click at [24, 20] on icon at bounding box center [24, 24] width 15 height 15
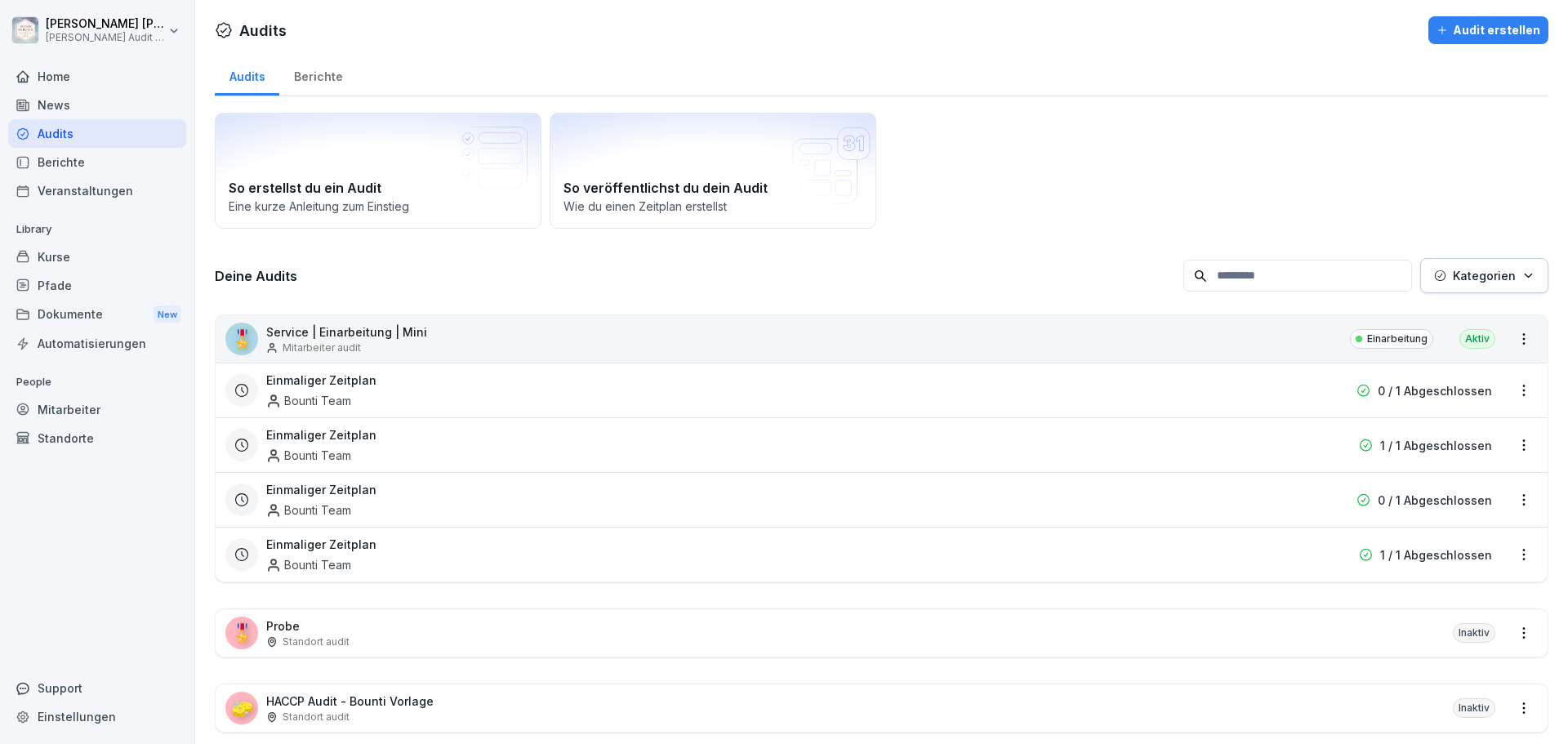
click at [1511, 503] on html "[PERSON_NAME] [PERSON_NAME] Audit Testzugang Home News Audits Berichte Veransta…" at bounding box center [784, 372] width 1568 height 744
click at [0, 0] on link "Zeitplan bearbeiten" at bounding box center [0, 0] width 0 height 0
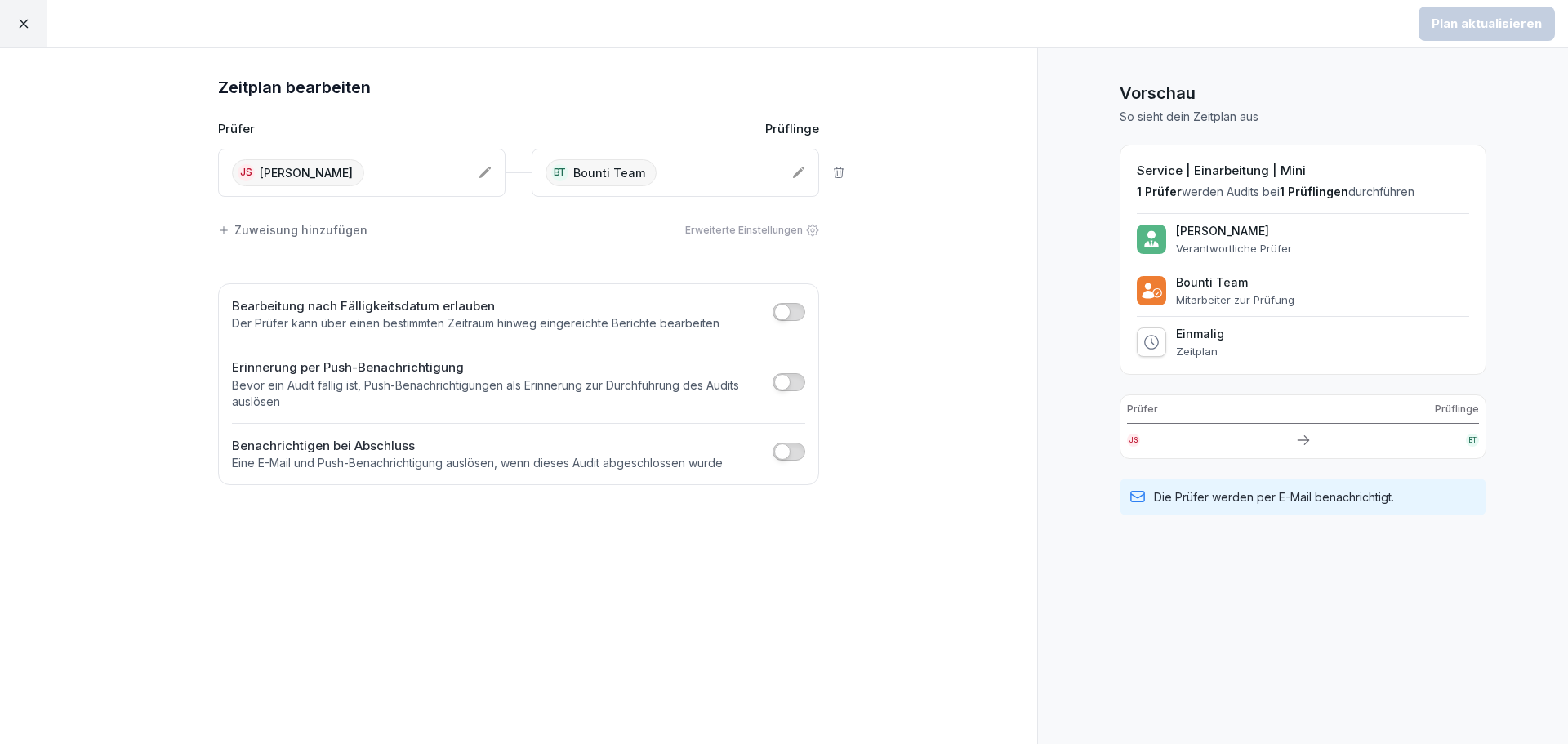
click at [298, 171] on p "[PERSON_NAME]" at bounding box center [307, 173] width 93 height 17
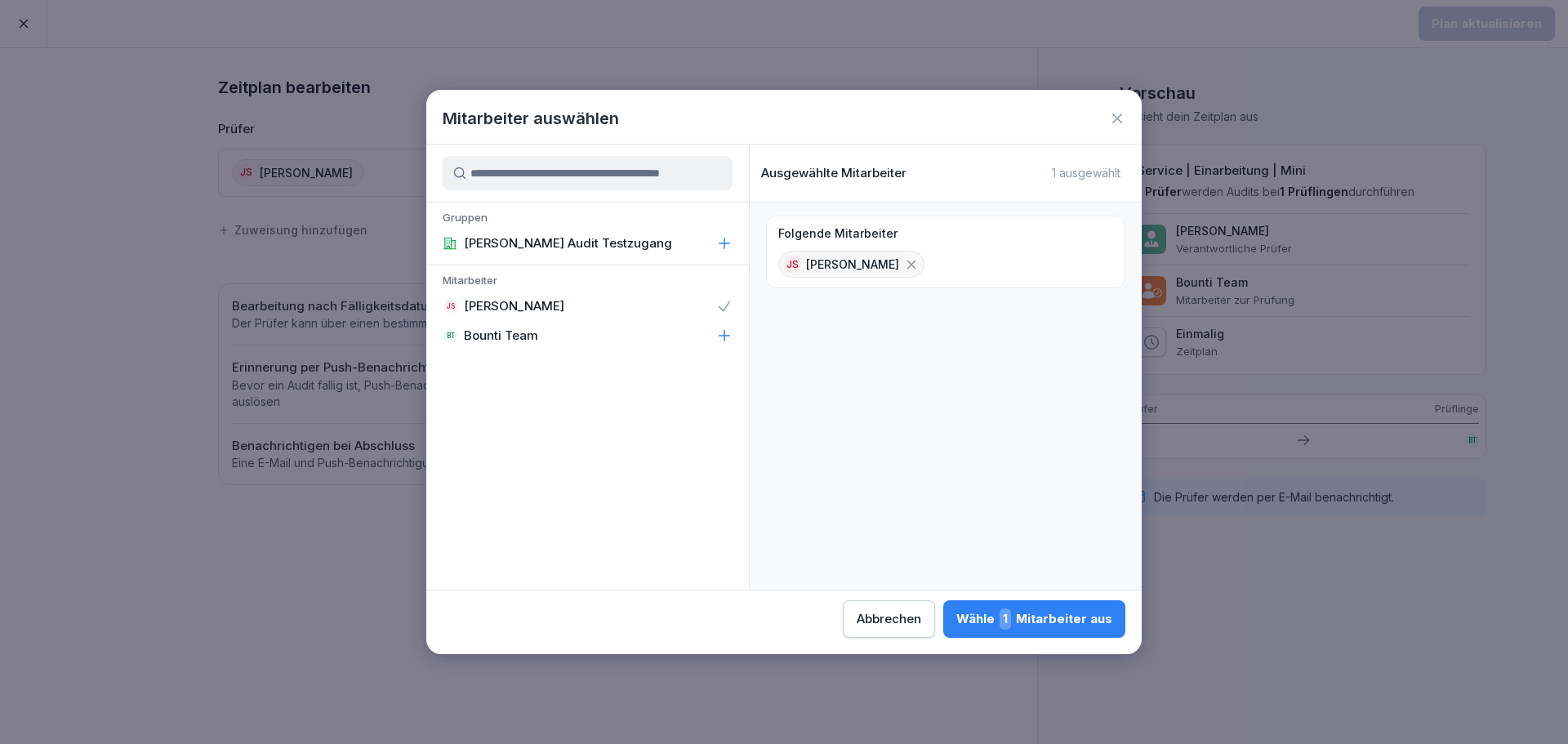
click at [1121, 118] on icon at bounding box center [1118, 118] width 16 height 16
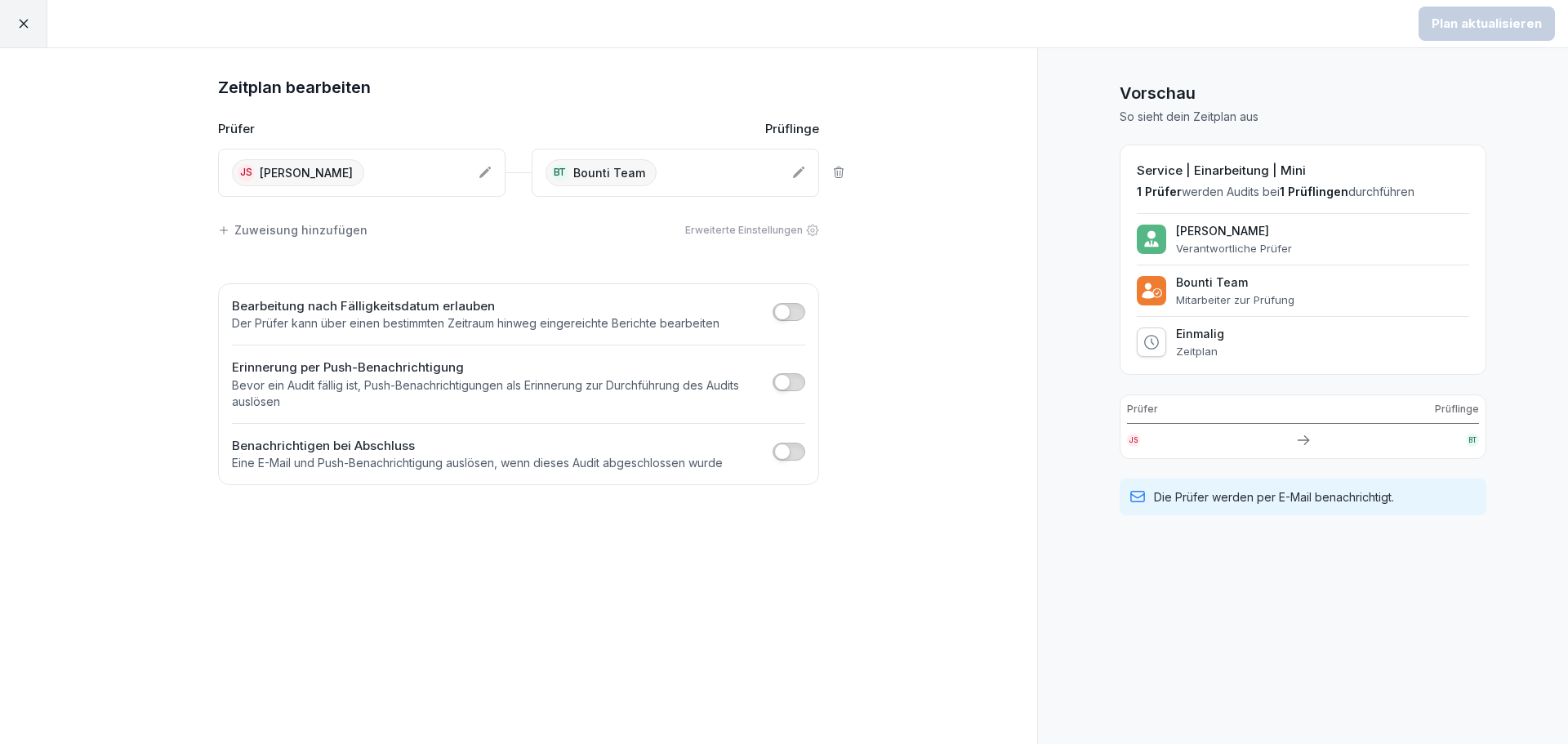
click at [380, 106] on div "Zeitplan bearbeiten Prüfer Prüflinge JS [PERSON_NAME] BT Bounti Team Zuweisung …" at bounding box center [518, 280] width 653 height 411
click at [392, 227] on div "Zuweisung hinzufügen Erweiterte Einstellungen" at bounding box center [518, 230] width 601 height 35
click at [30, 25] on icon at bounding box center [24, 24] width 15 height 15
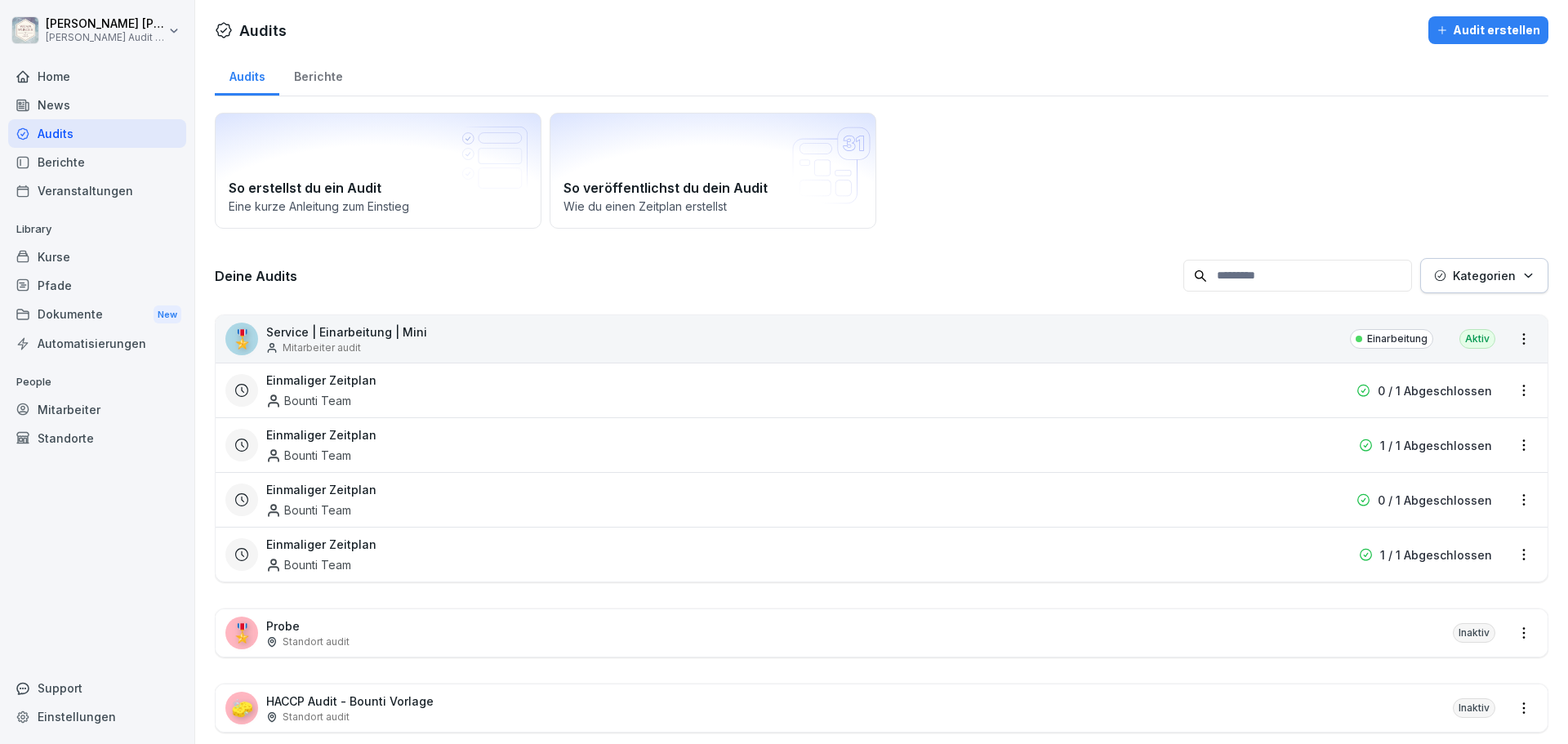
click at [379, 258] on div "Deine Audits Kategorien" at bounding box center [881, 276] width 1334 height 35
click at [337, 340] on p "Mitarbeiter audit" at bounding box center [322, 347] width 78 height 15
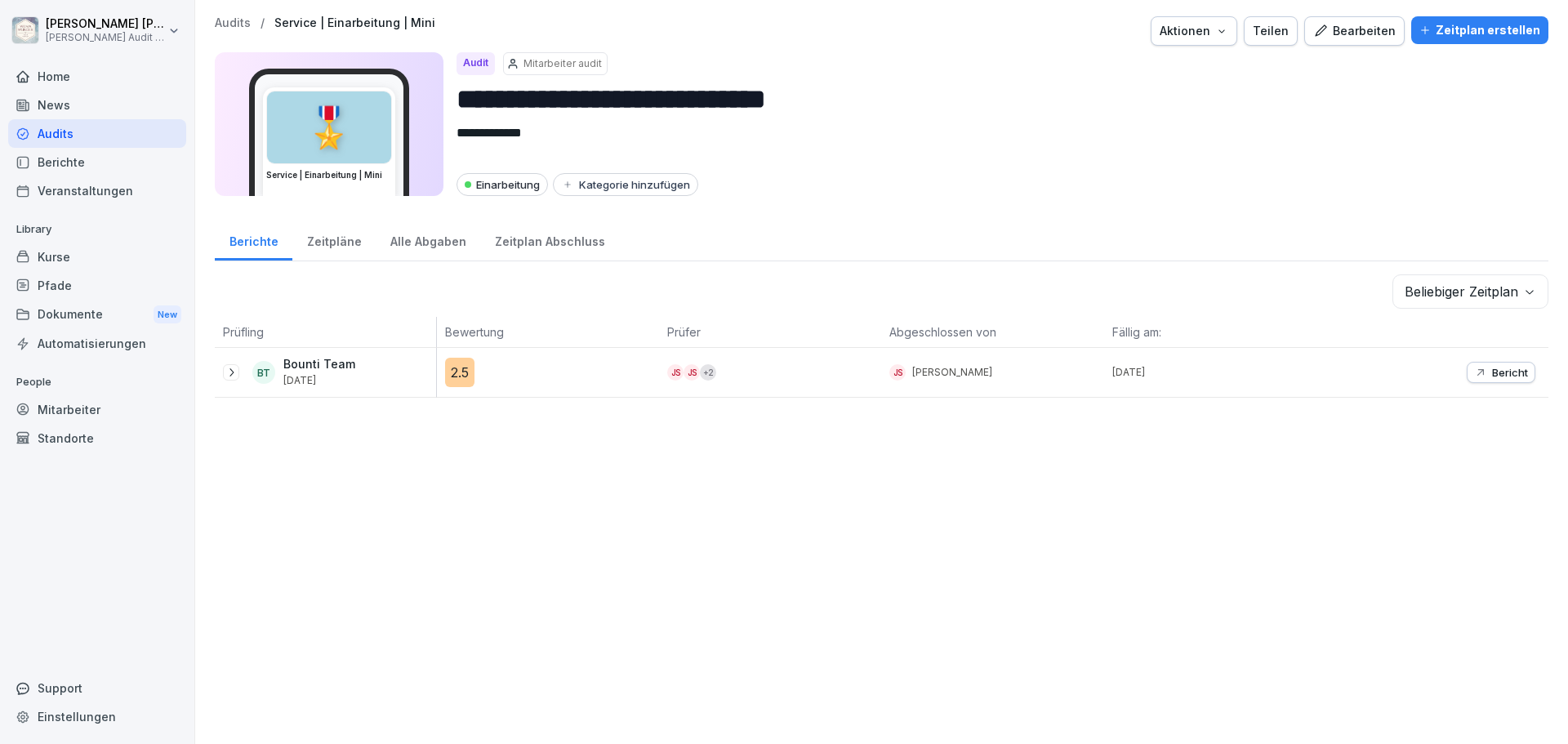
click at [1482, 28] on div "Zeitplan erstellen" at bounding box center [1480, 30] width 121 height 18
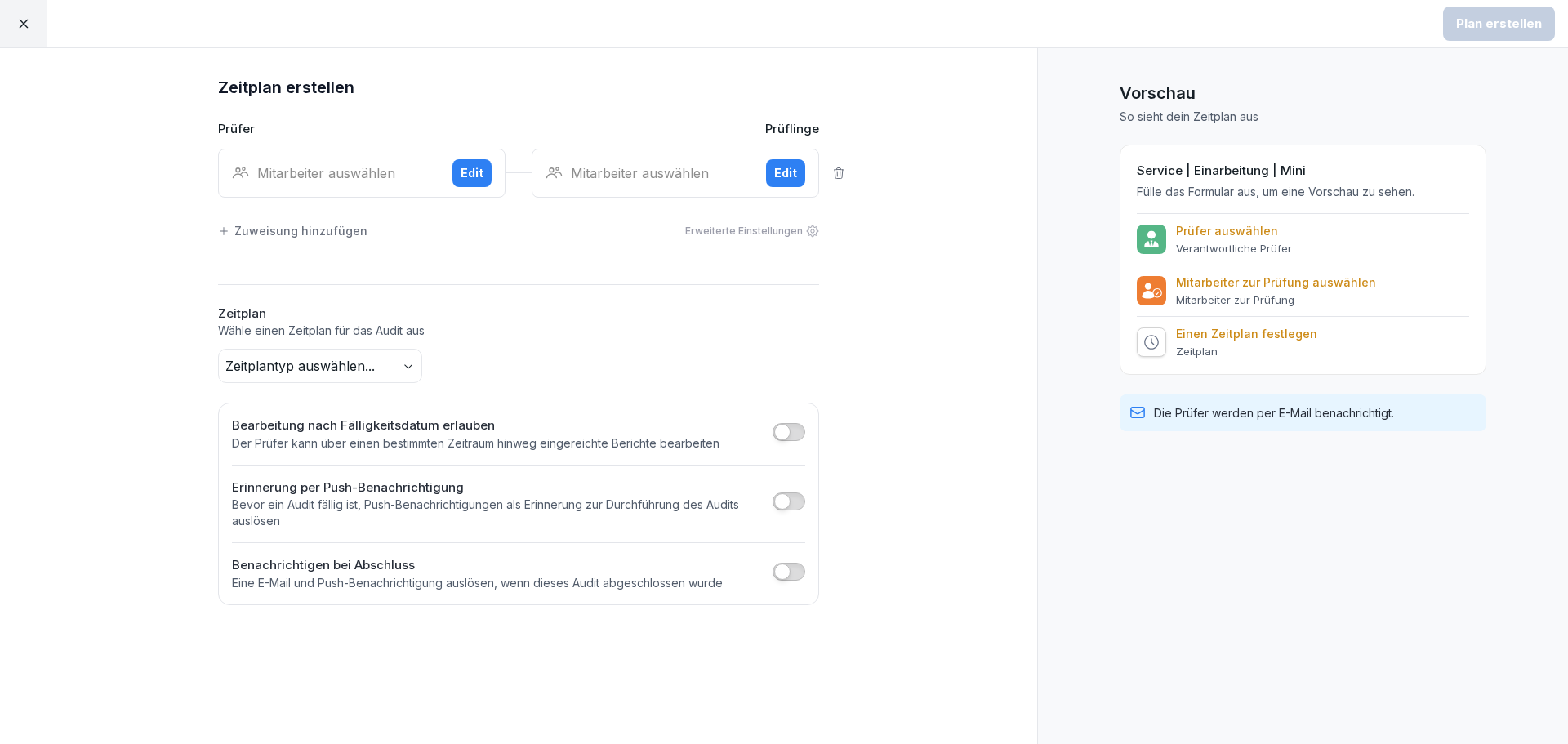
click at [407, 372] on body "Plan erstellen Zeitplan erstellen Prüfer Prüflinge Mitarbeiter auswählen Edit M…" at bounding box center [784, 372] width 1568 height 744
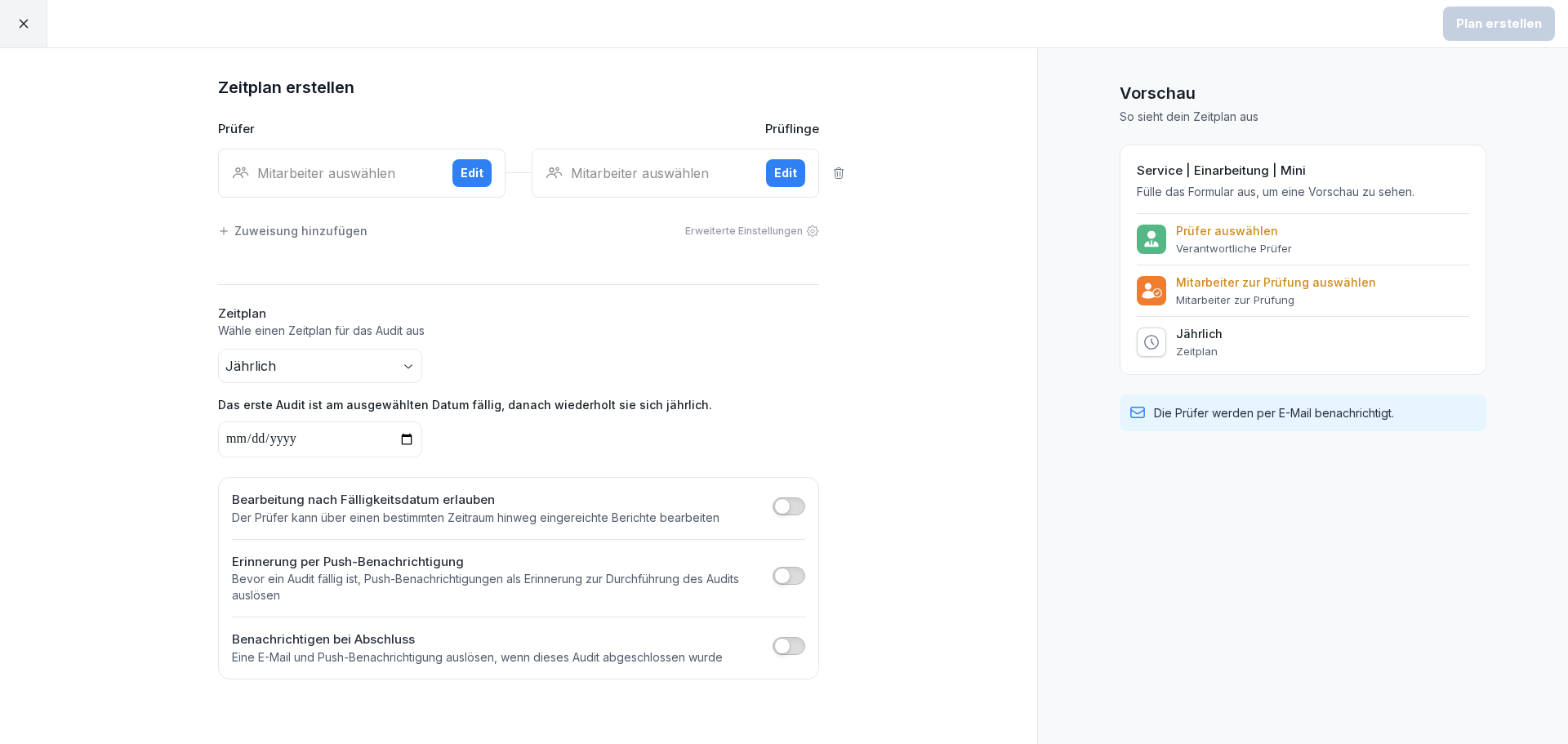
click at [405, 448] on input "date" at bounding box center [320, 439] width 205 height 36
click at [405, 443] on input "date" at bounding box center [320, 439] width 205 height 36
click at [404, 436] on input "date" at bounding box center [320, 439] width 205 height 36
click at [413, 371] on body "Plan erstellen Zeitplan erstellen Prüfer Prüflinge Mitarbeiter auswählen Edit M…" at bounding box center [784, 372] width 1568 height 744
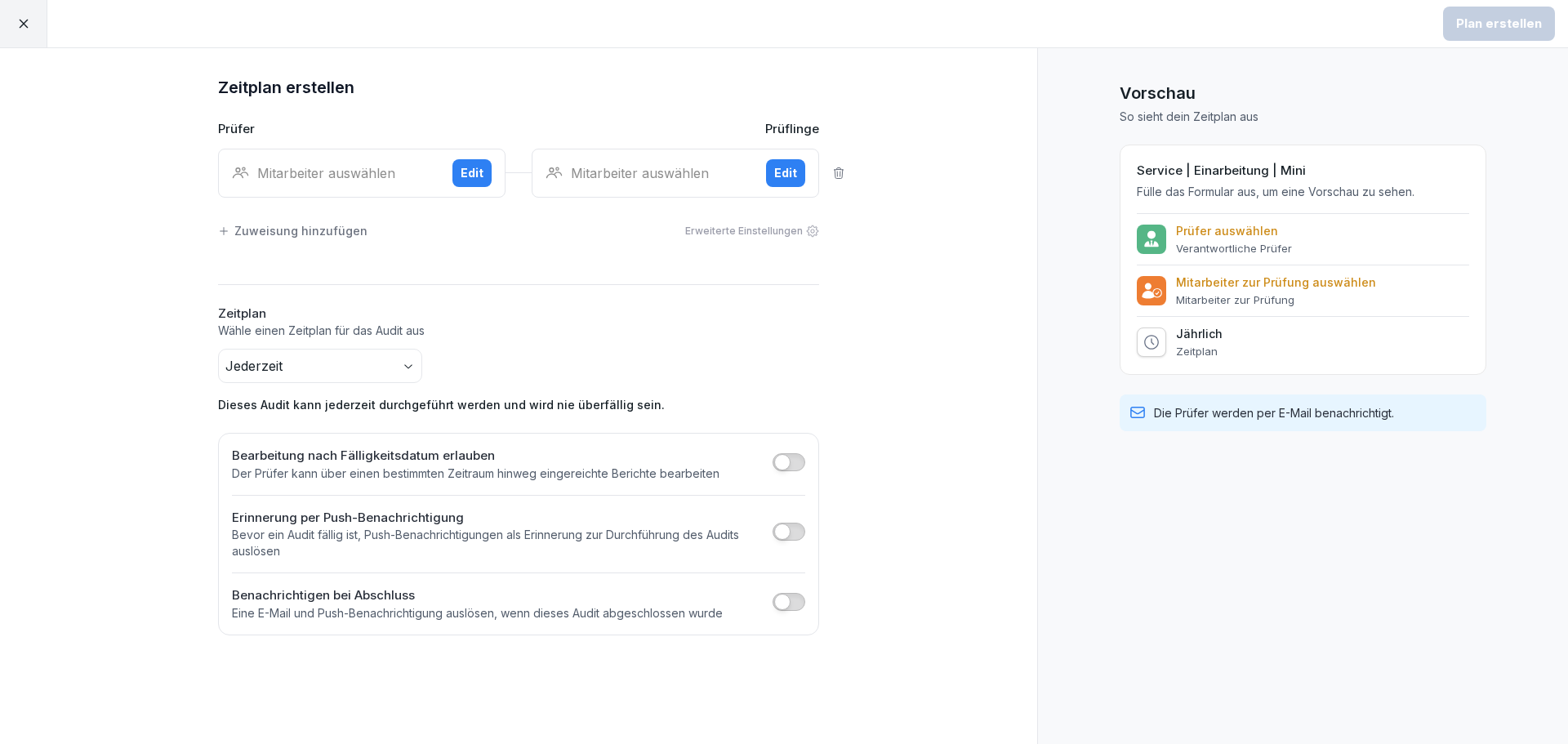
click at [506, 358] on div "Jederzeit Dieses Audit kann jederzeit durchgeführt werden und wird nie überfäll…" at bounding box center [518, 380] width 601 height 65
click at [517, 377] on div "Jederzeit Dieses Audit kann jederzeit durchgeführt werden und wird nie überfäll…" at bounding box center [518, 380] width 601 height 65
click at [412, 371] on body "Plan erstellen Zeitplan erstellen Prüfer Prüflinge Mitarbeiter auswählen Edit M…" at bounding box center [784, 372] width 1568 height 744
click at [529, 331] on p "Wähle einen Zeitplan für das Audit aus" at bounding box center [518, 331] width 601 height 16
click at [309, 171] on div "Mitarbeiter auswählen" at bounding box center [336, 174] width 207 height 20
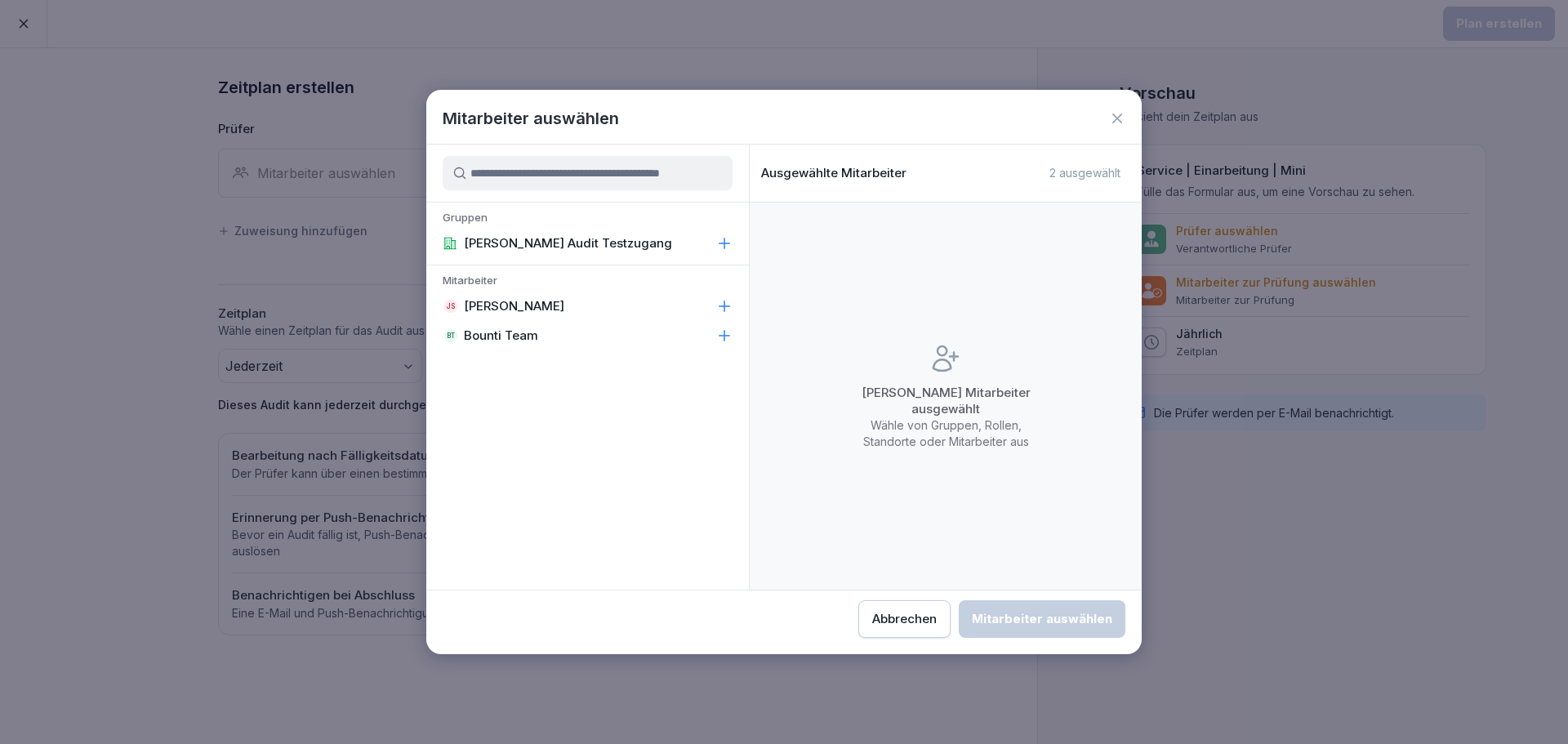
click at [535, 311] on p "[PERSON_NAME]" at bounding box center [514, 307] width 100 height 16
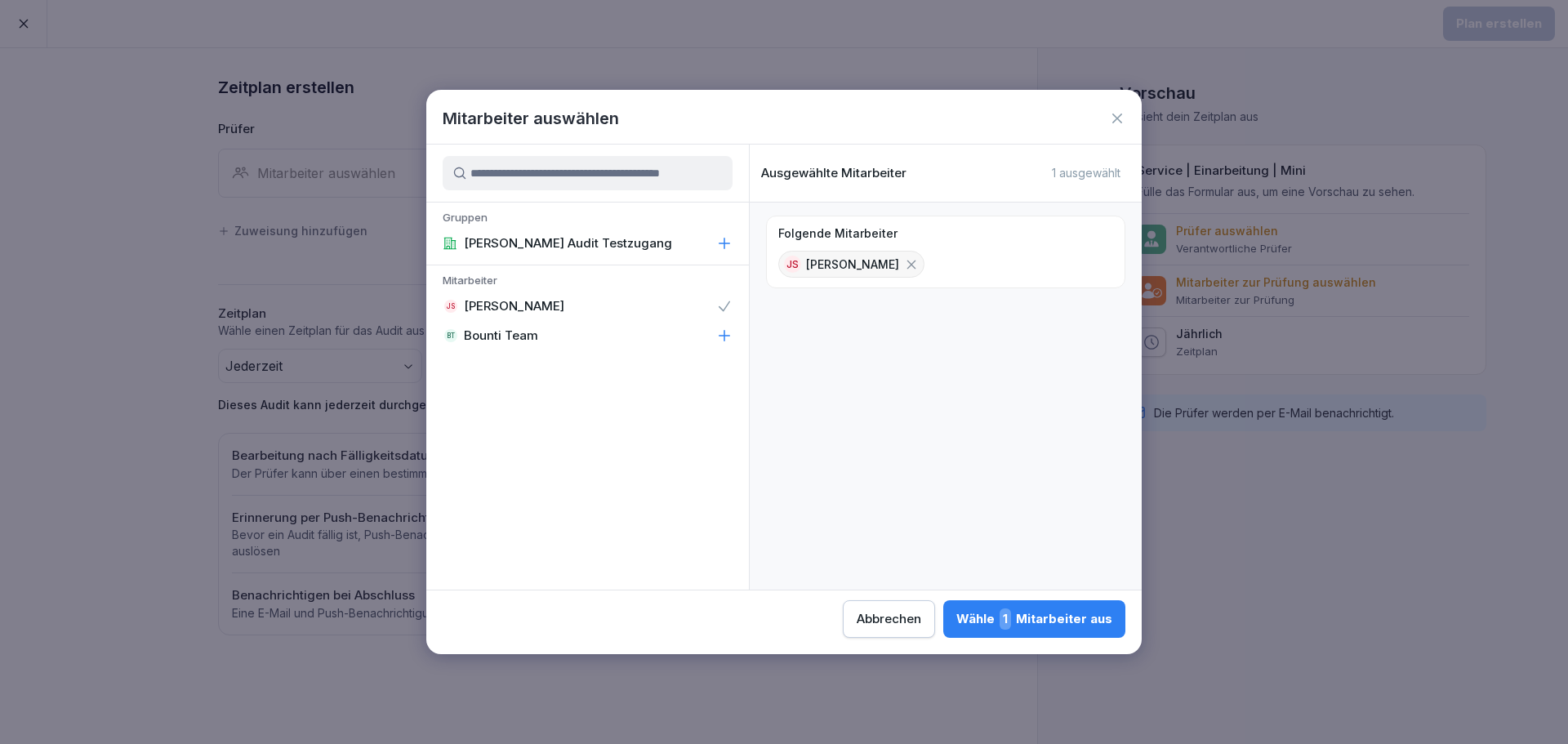
click at [552, 303] on div "JS [PERSON_NAME]" at bounding box center [588, 307] width 323 height 29
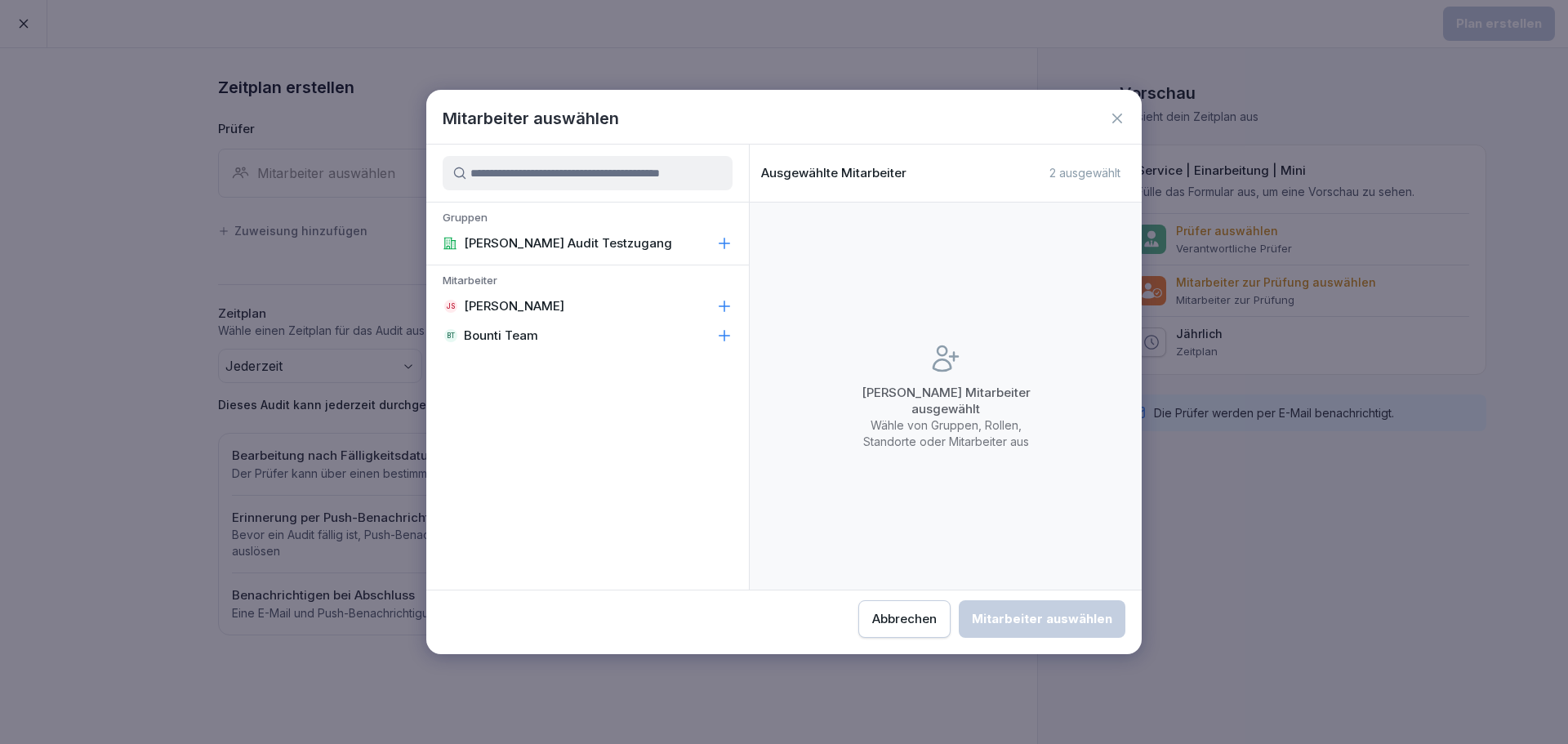
click at [557, 307] on div "JS [PERSON_NAME]" at bounding box center [588, 307] width 323 height 29
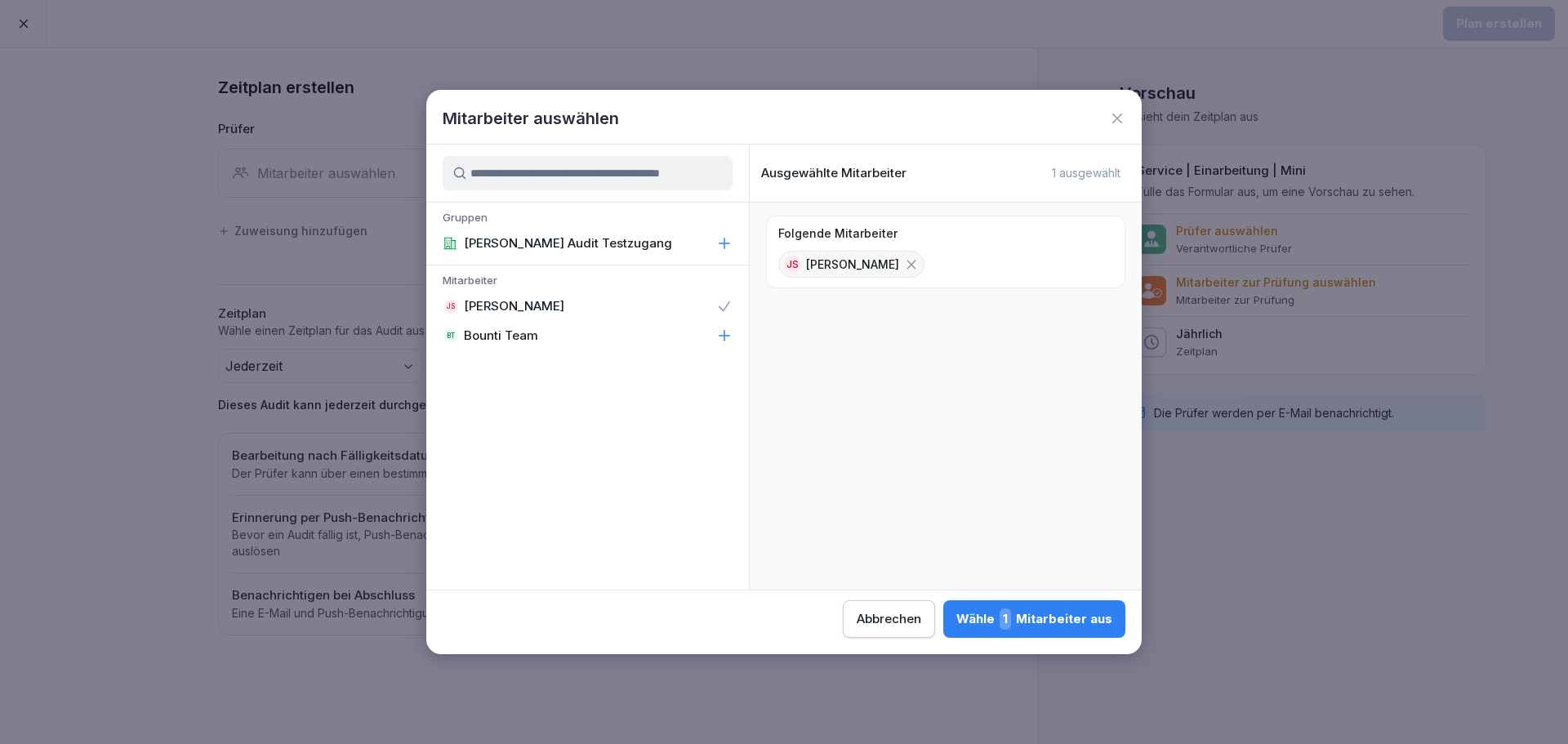
click at [1036, 610] on div "Wähle 1 Mitarbeiter aus" at bounding box center [1035, 618] width 156 height 21
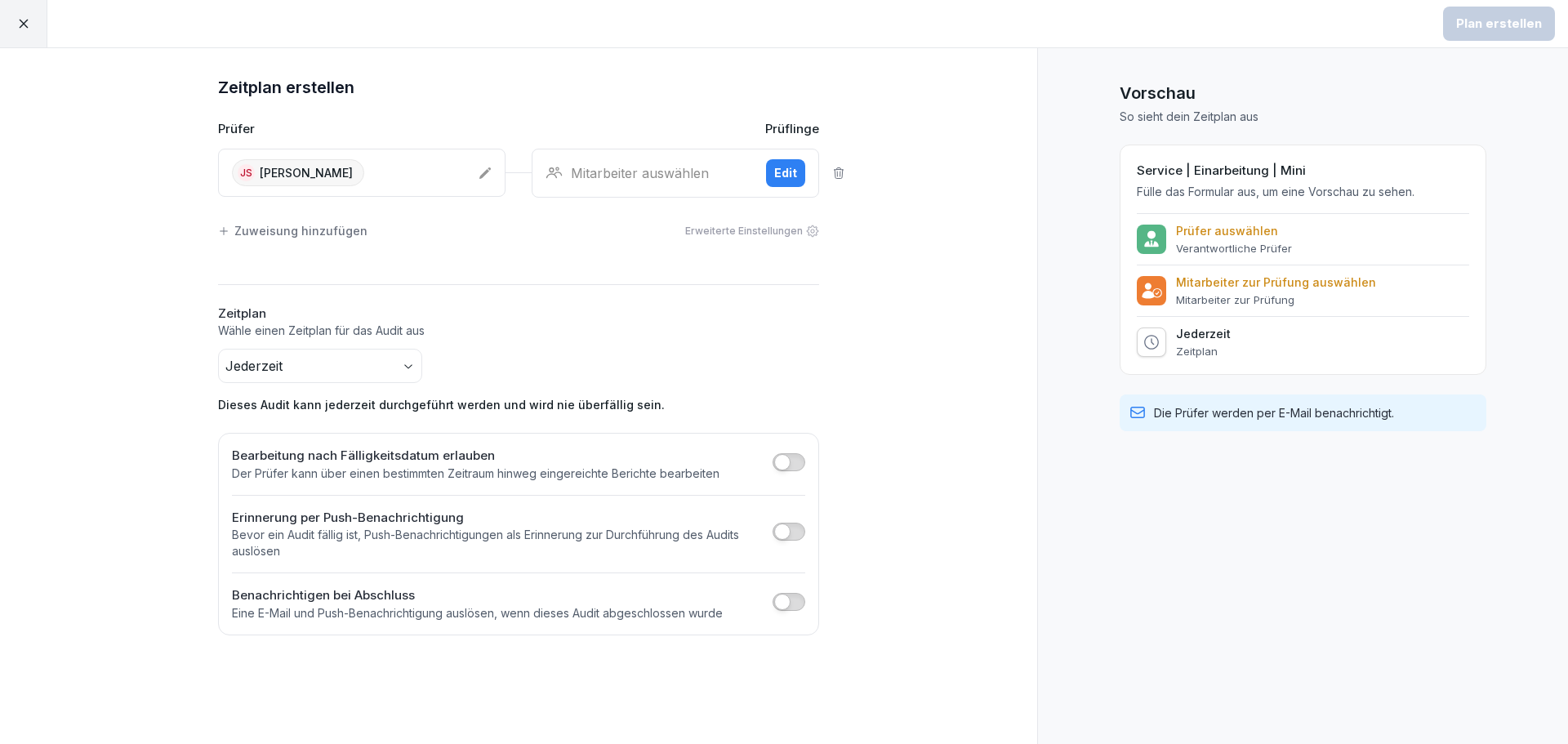
click at [638, 181] on div "Mitarbeiter auswählen" at bounding box center [649, 174] width 207 height 20
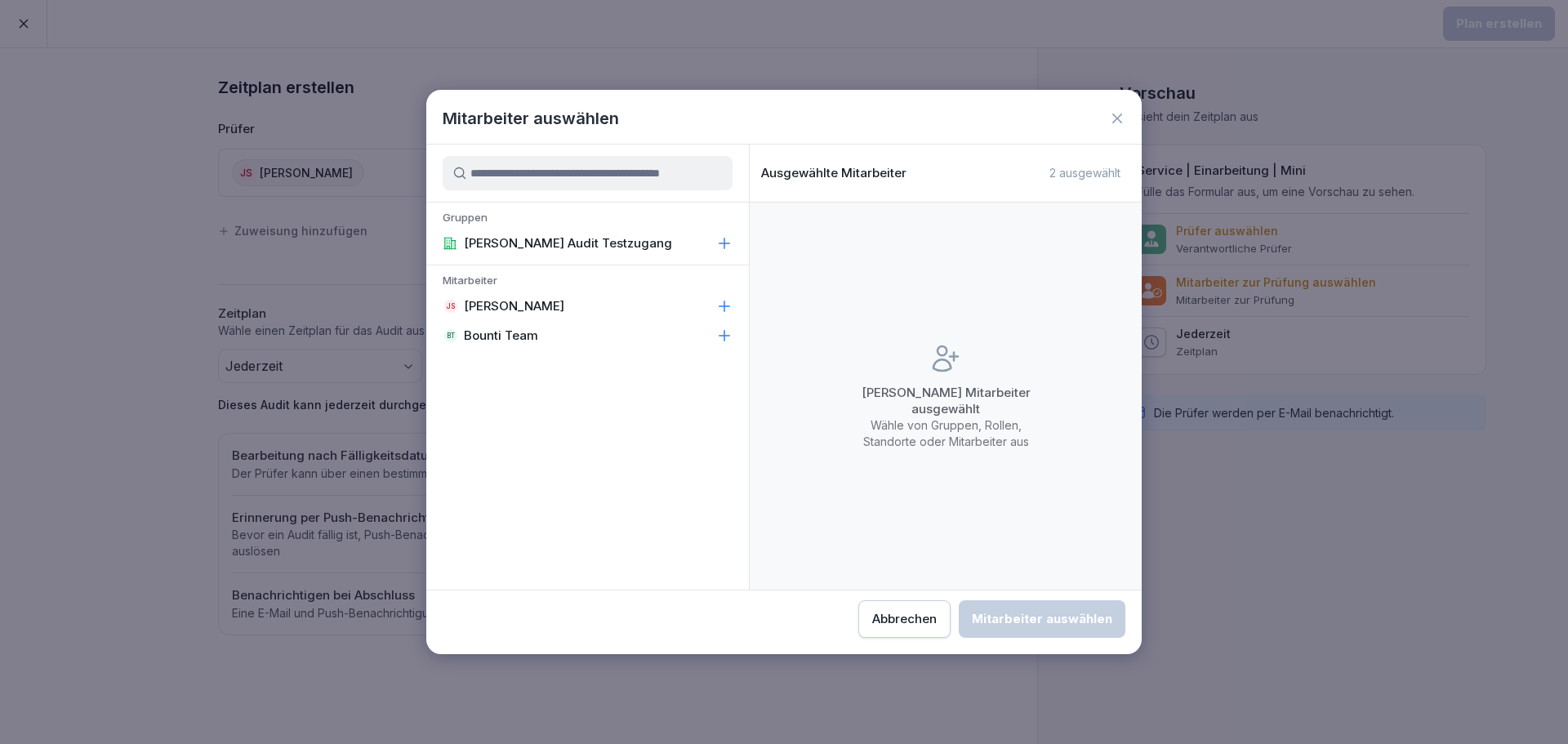
click at [504, 333] on p "Bounti Team" at bounding box center [501, 336] width 75 height 16
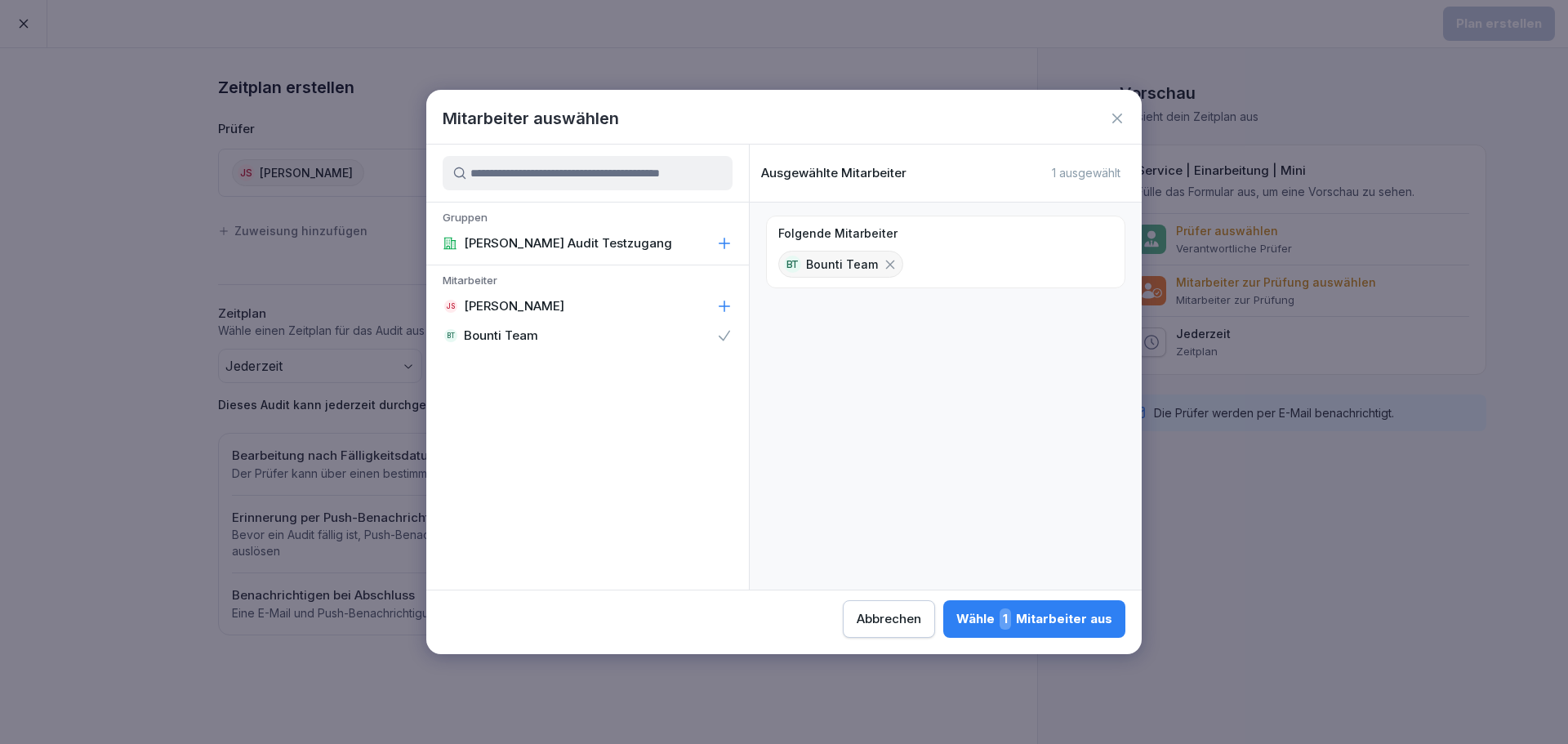
click at [1028, 613] on div "Wähle 1 Mitarbeiter aus" at bounding box center [1035, 618] width 156 height 21
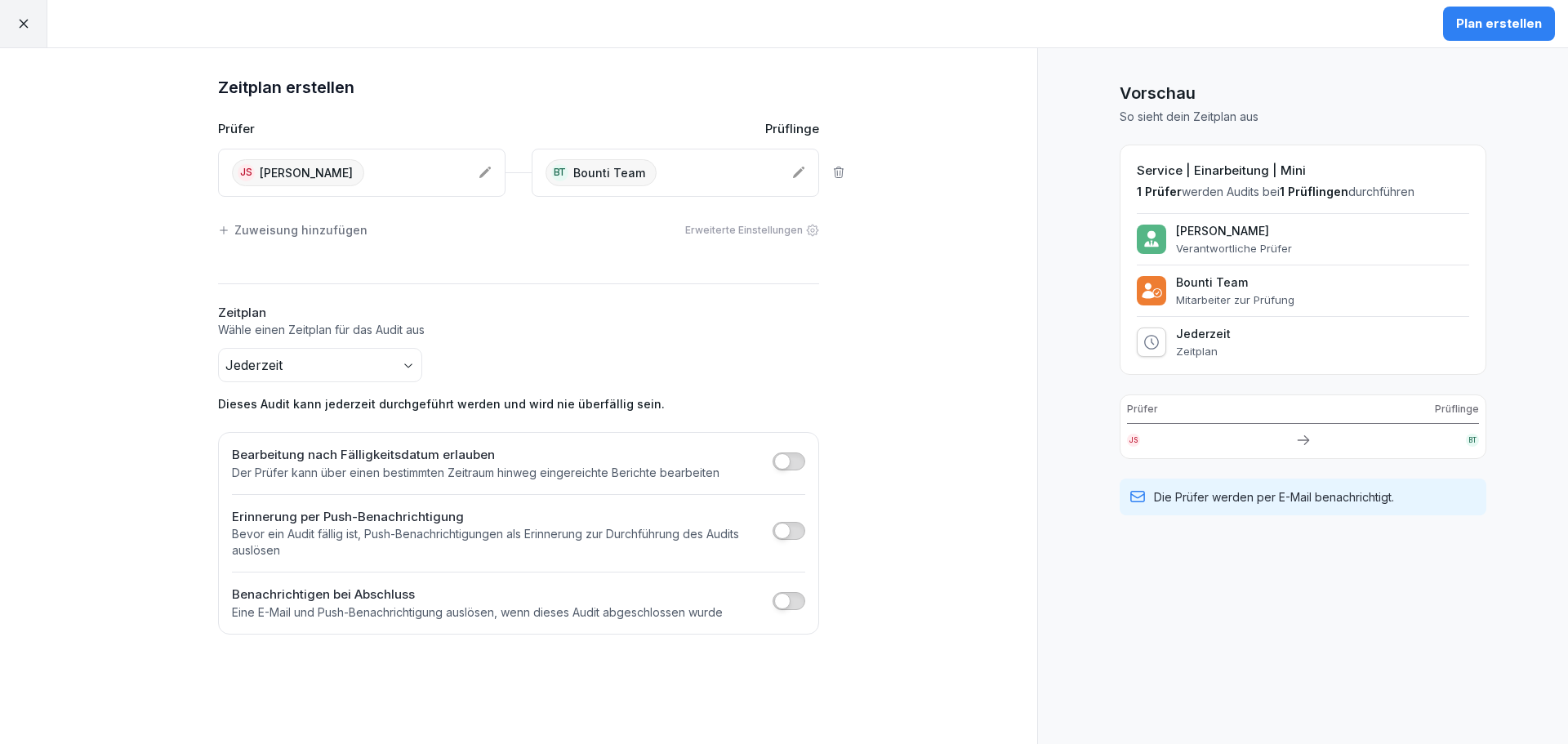
click at [1518, 32] on div "Plan erstellen" at bounding box center [1499, 24] width 85 height 18
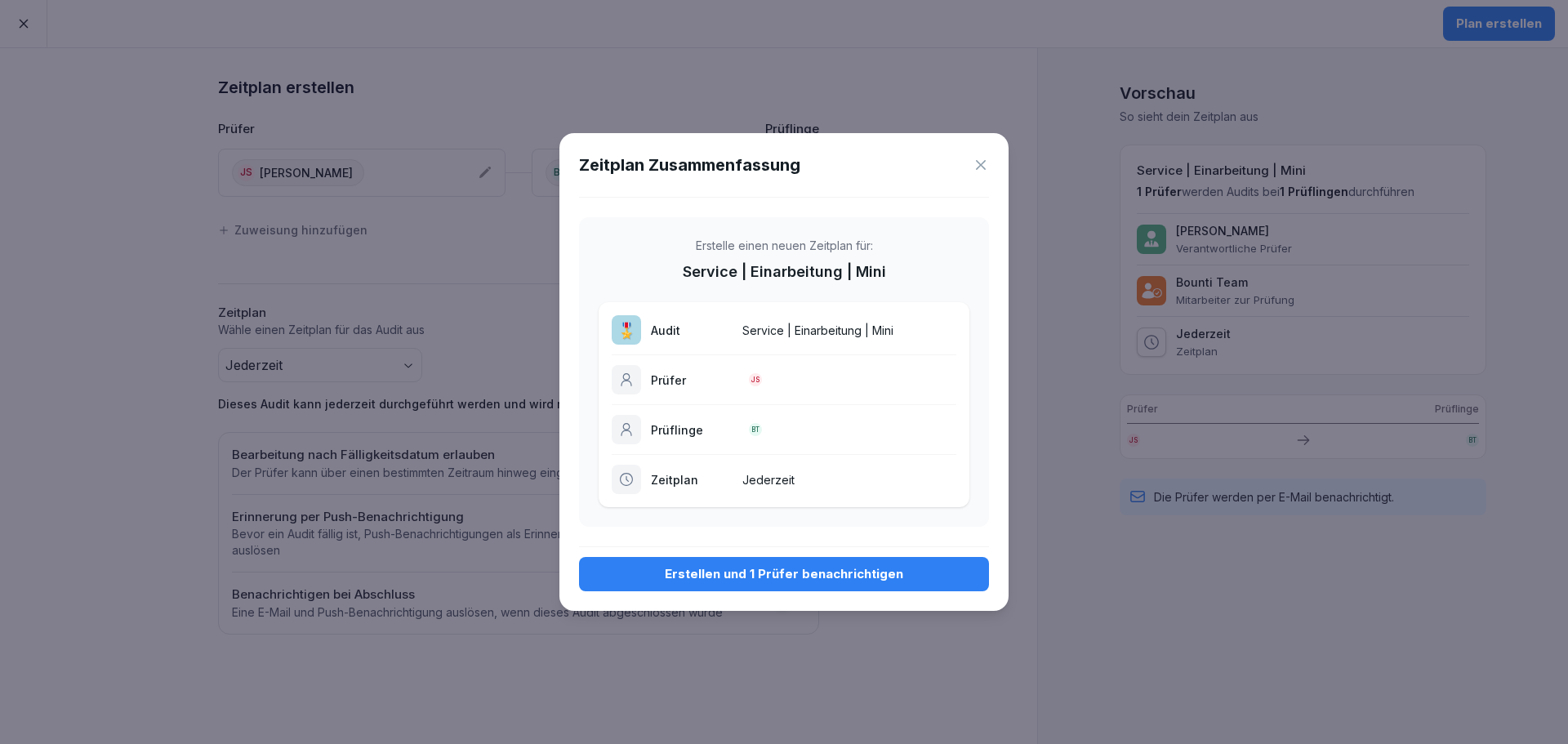
click at [839, 567] on div "Erstellen und 1 Prüfer benachrichtigen" at bounding box center [784, 574] width 384 height 18
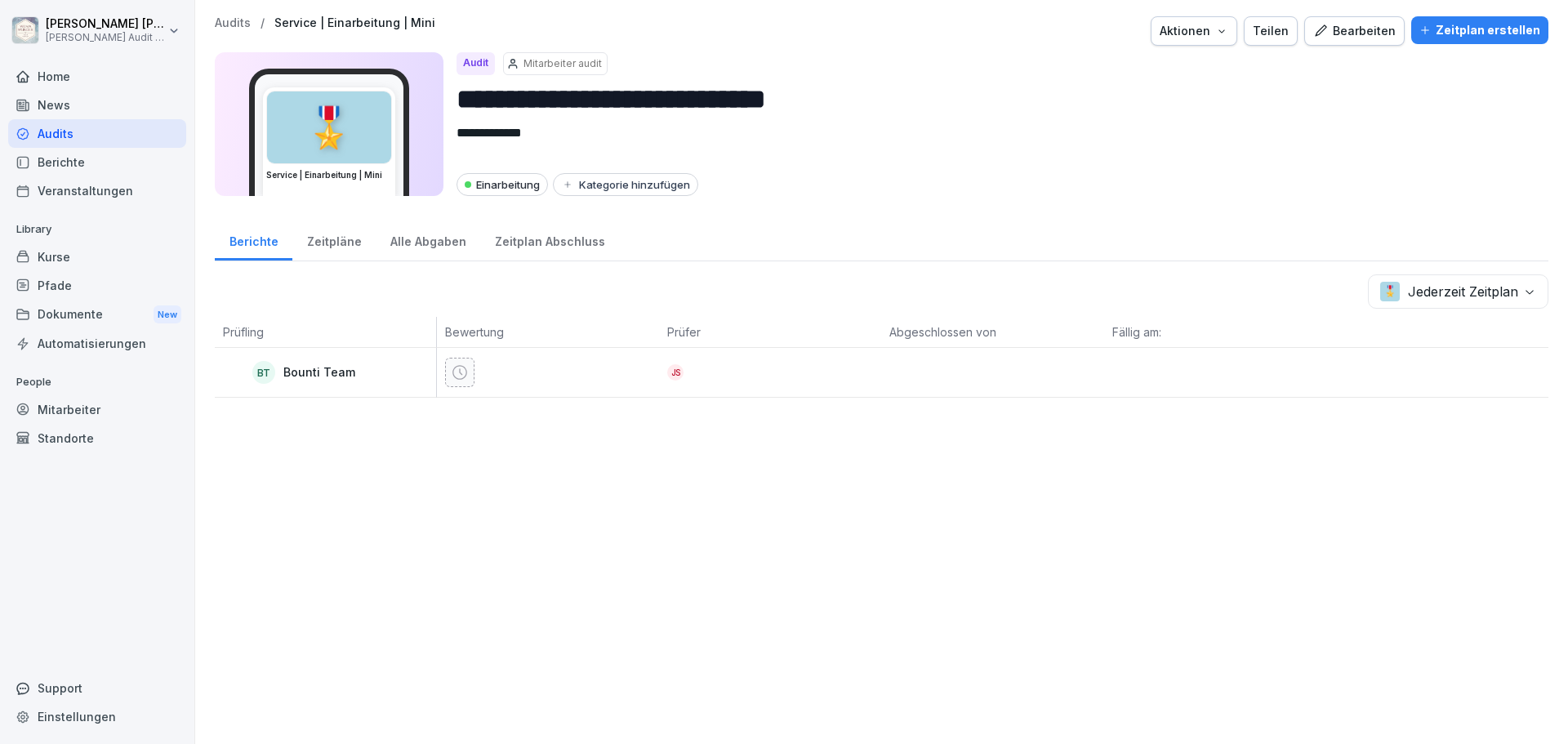
click at [443, 508] on div "**********" at bounding box center [882, 372] width 1373 height 744
click at [468, 514] on div "**********" at bounding box center [882, 372] width 1373 height 744
click at [1529, 377] on div at bounding box center [1437, 373] width 222 height 49
click at [233, 28] on p "Audits" at bounding box center [233, 23] width 36 height 14
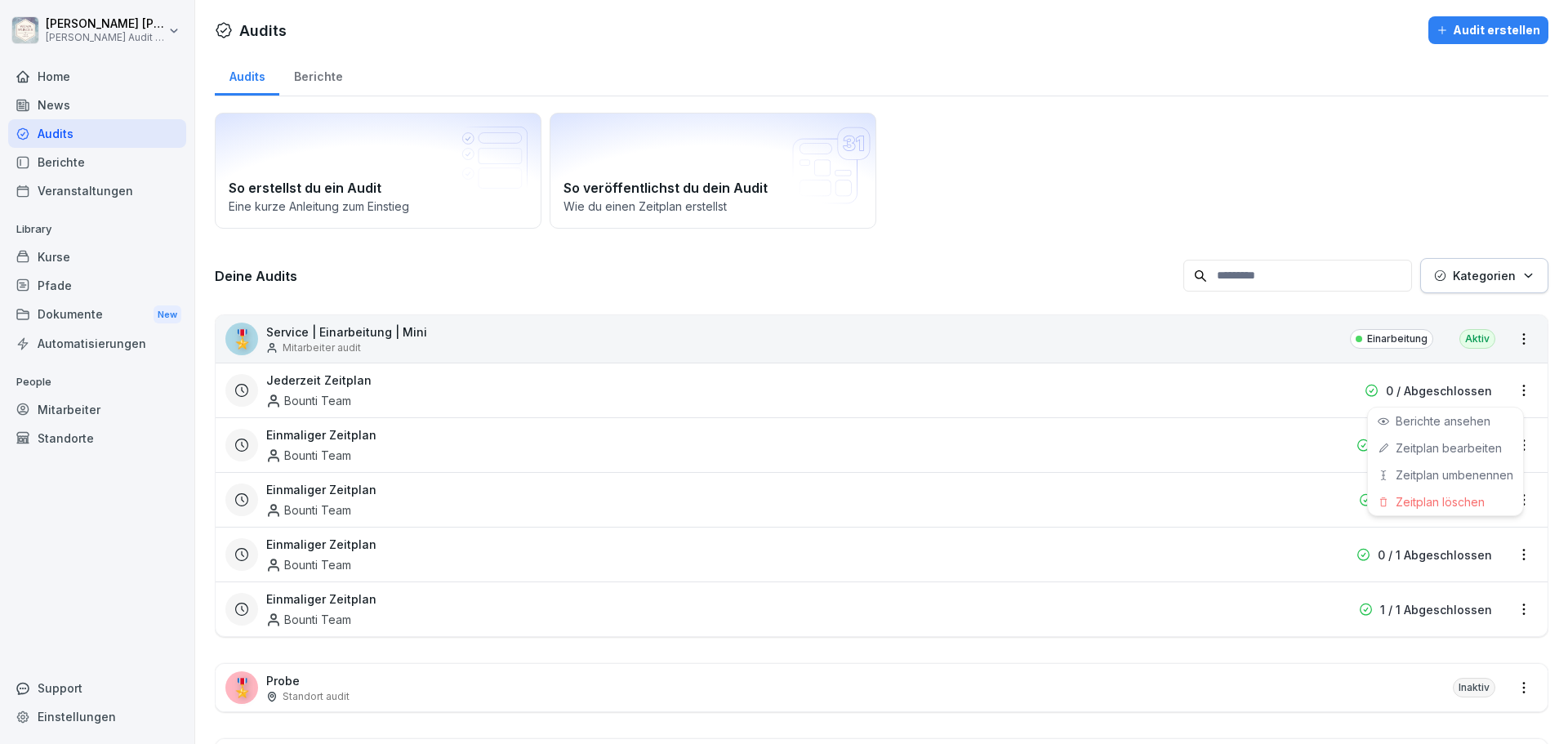
click at [1515, 391] on html "[PERSON_NAME] [PERSON_NAME] Audit Testzugang Home News Audits Berichte Veransta…" at bounding box center [784, 372] width 1568 height 744
click at [0, 0] on link "Zeitplan bearbeiten" at bounding box center [0, 0] width 0 height 0
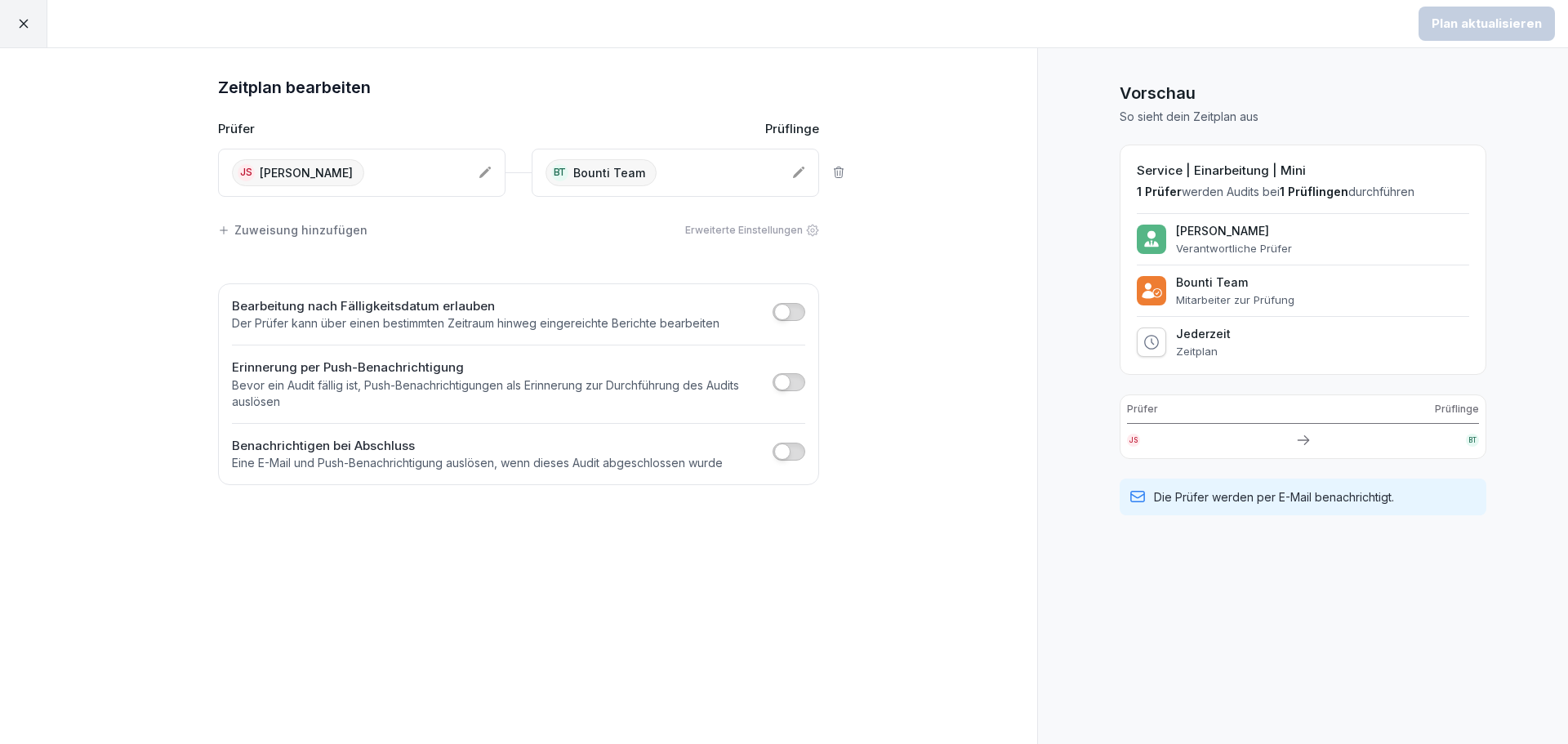
click at [740, 180] on div "BT Bounti Team" at bounding box center [662, 173] width 234 height 27
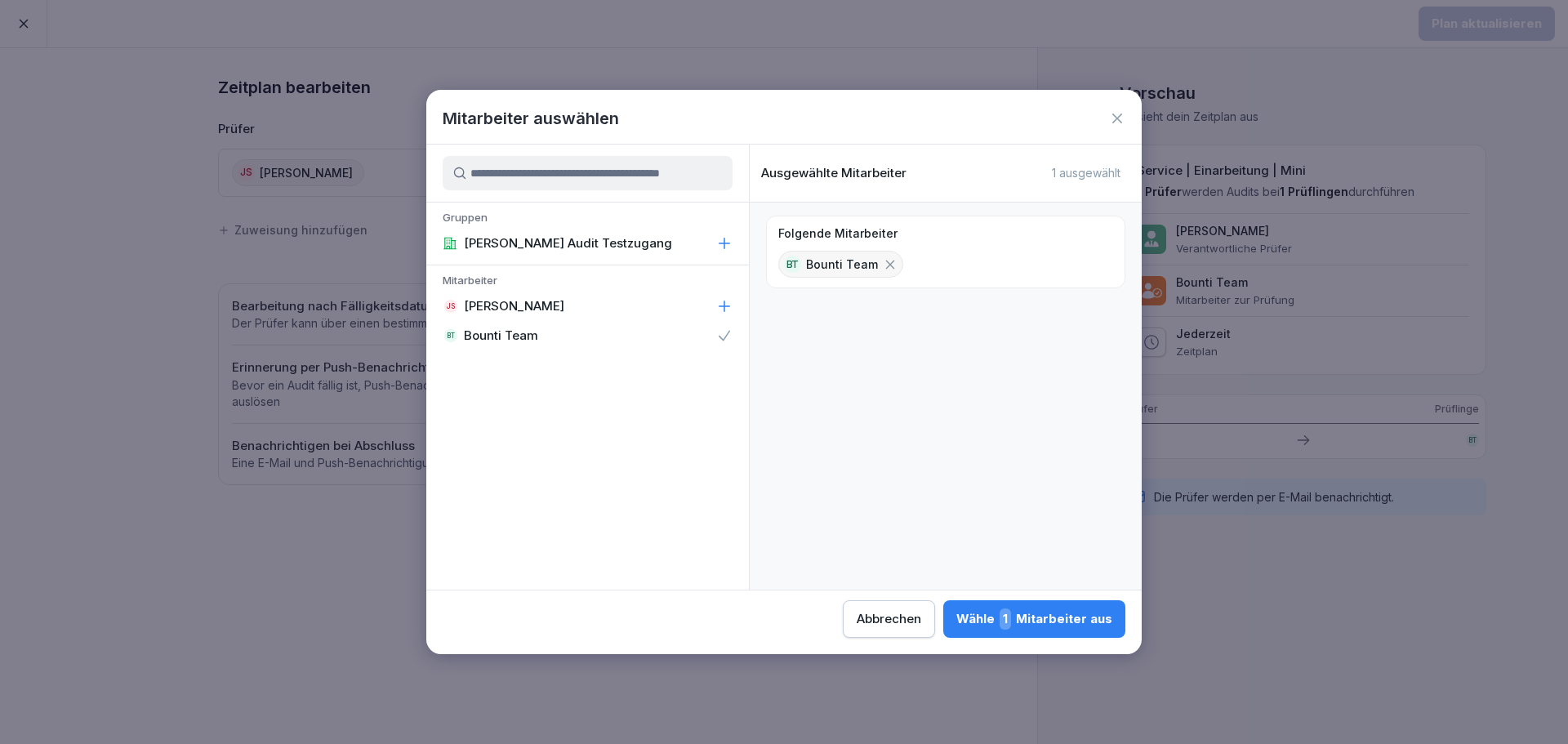
click at [514, 312] on p "[PERSON_NAME]" at bounding box center [514, 307] width 100 height 16
click at [1030, 615] on div "Wähle 2 Mitarbeiter aus" at bounding box center [1033, 618] width 158 height 21
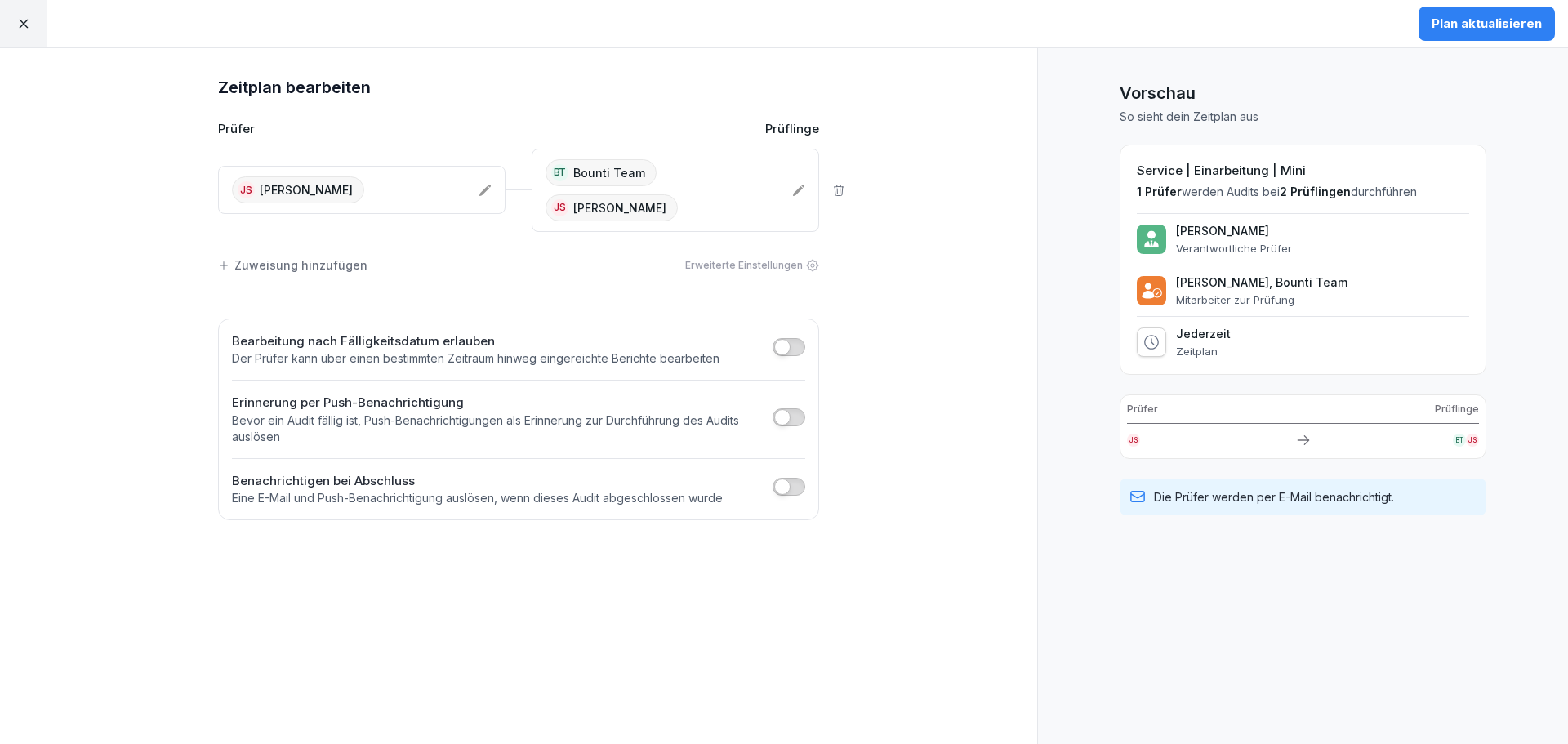
click at [972, 504] on div "Zeitplan bearbeiten Prüfer Prüflinge JS [PERSON_NAME] BT Bounti Team JS [PERSON…" at bounding box center [518, 396] width 1038 height 696
click at [798, 192] on icon at bounding box center [799, 190] width 12 height 12
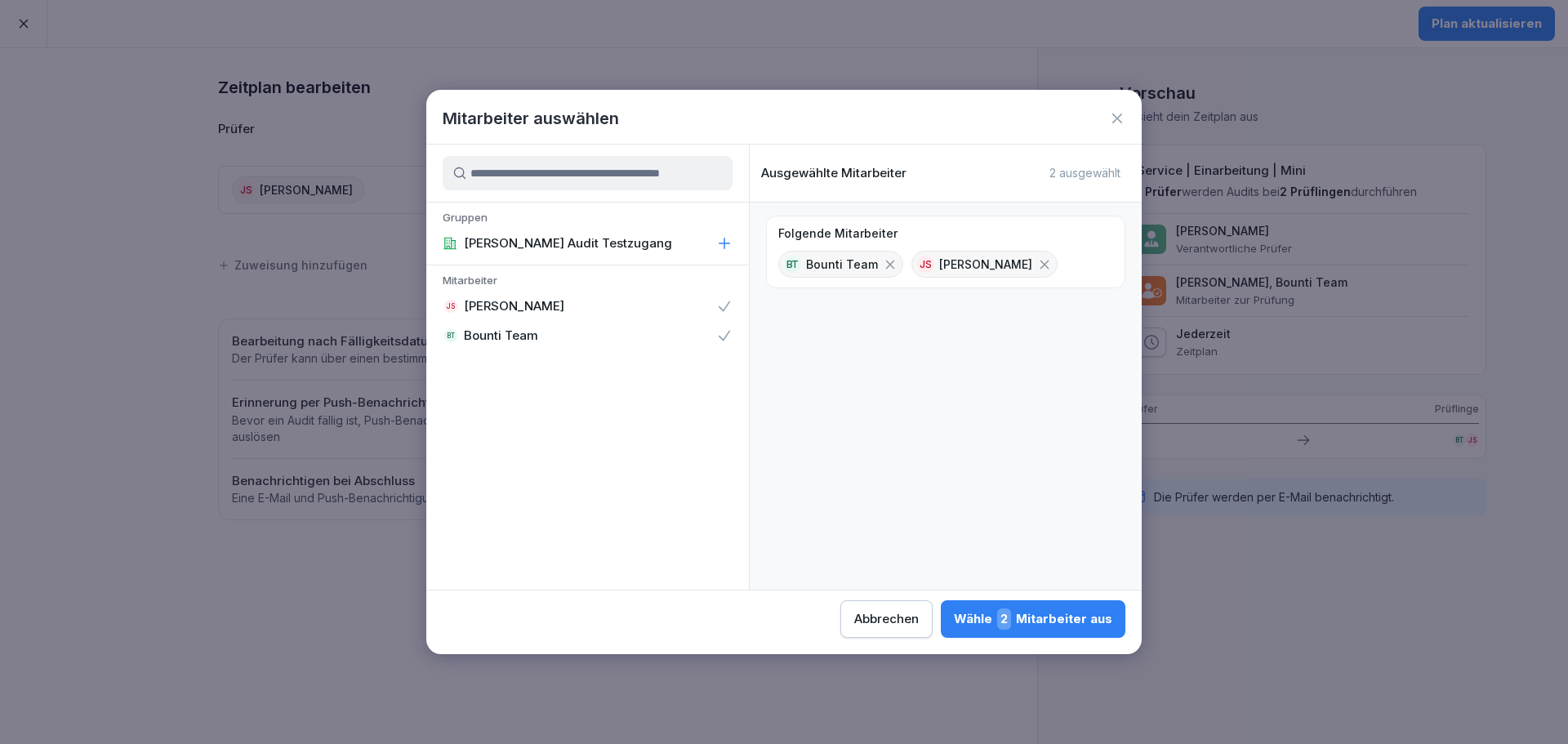
click at [1038, 261] on icon at bounding box center [1045, 265] width 15 height 15
click at [598, 241] on p "[PERSON_NAME] Audit Testzugang" at bounding box center [568, 244] width 208 height 16
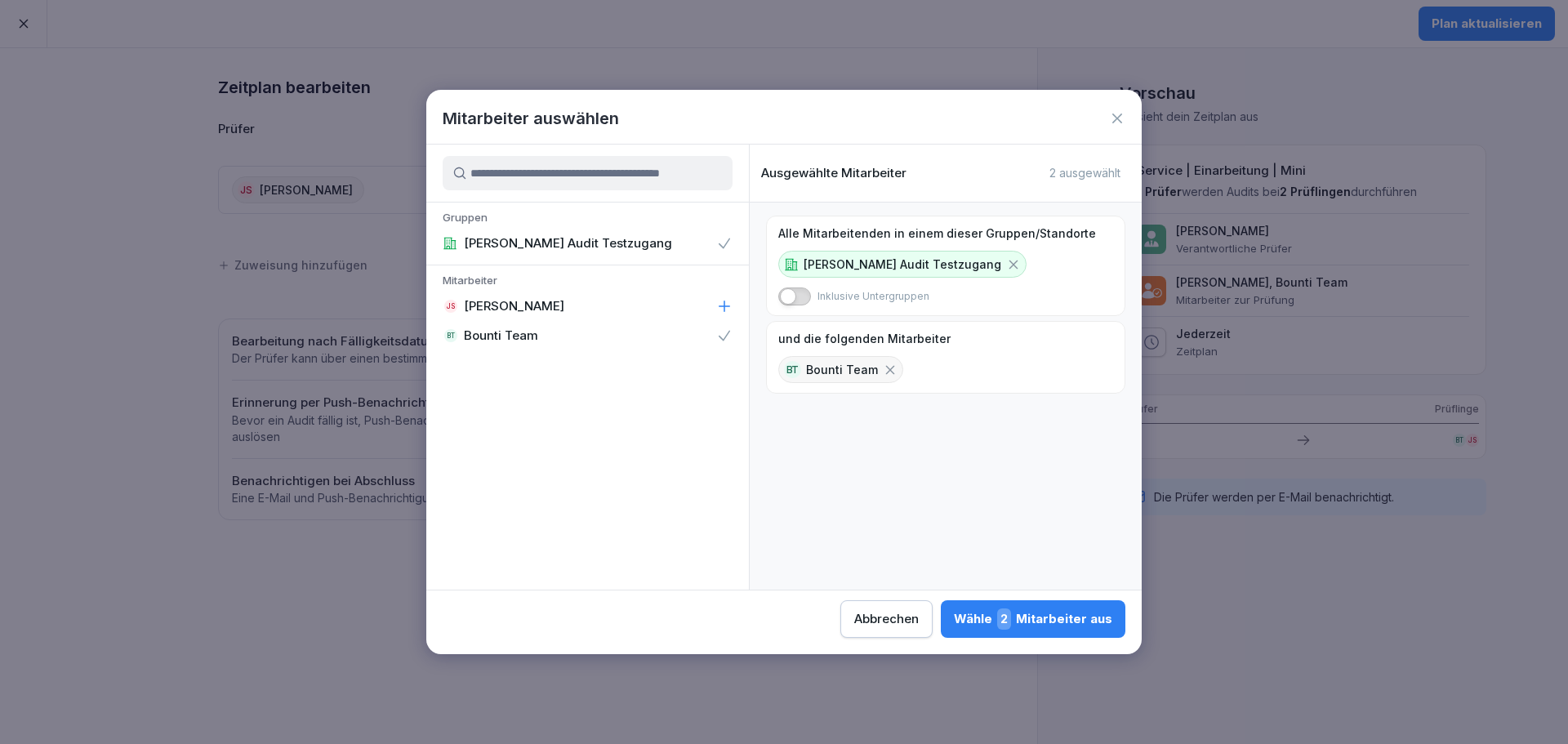
click at [1006, 271] on icon at bounding box center [1013, 265] width 15 height 15
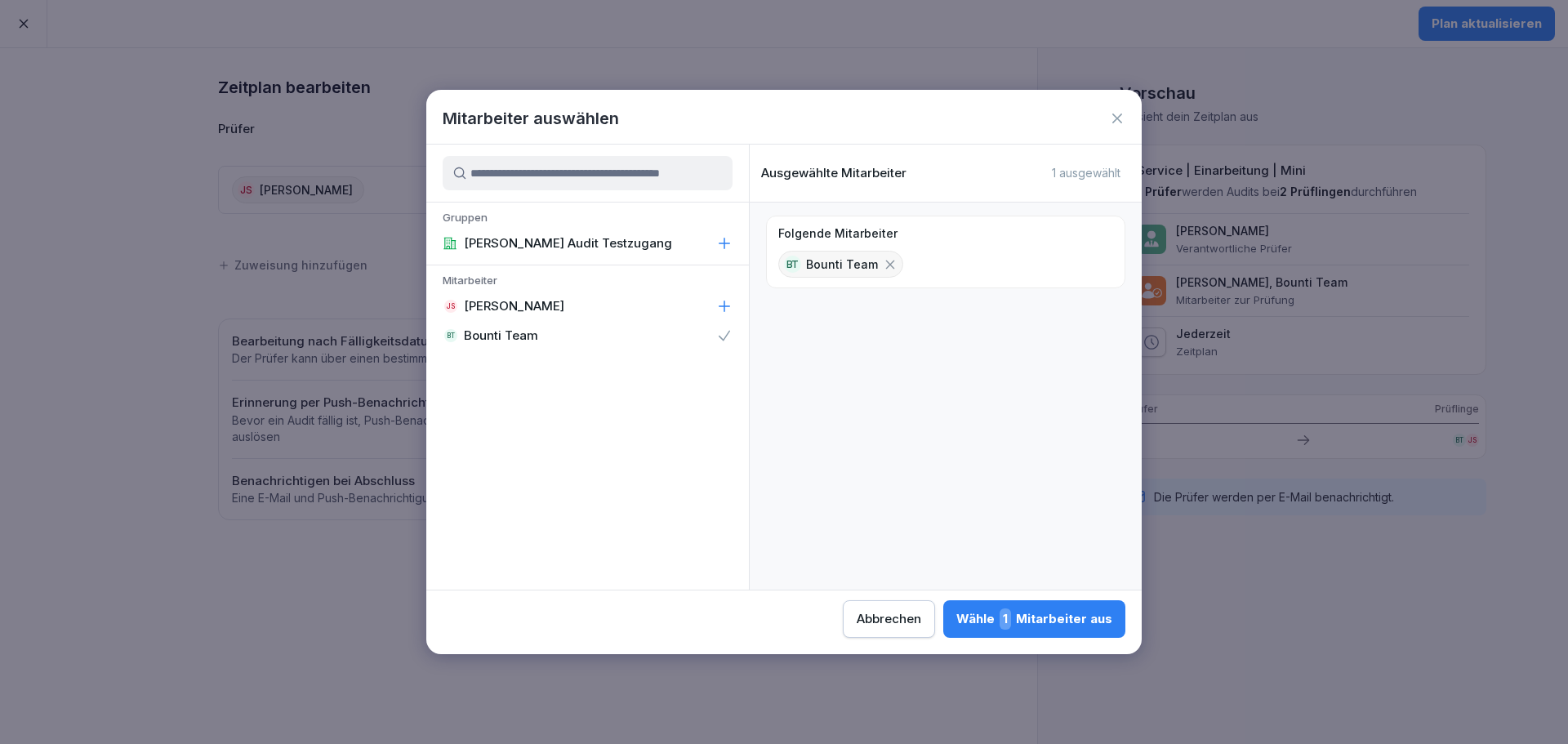
click at [998, 628] on div "Wähle 1 Mitarbeiter aus" at bounding box center [1035, 618] width 156 height 21
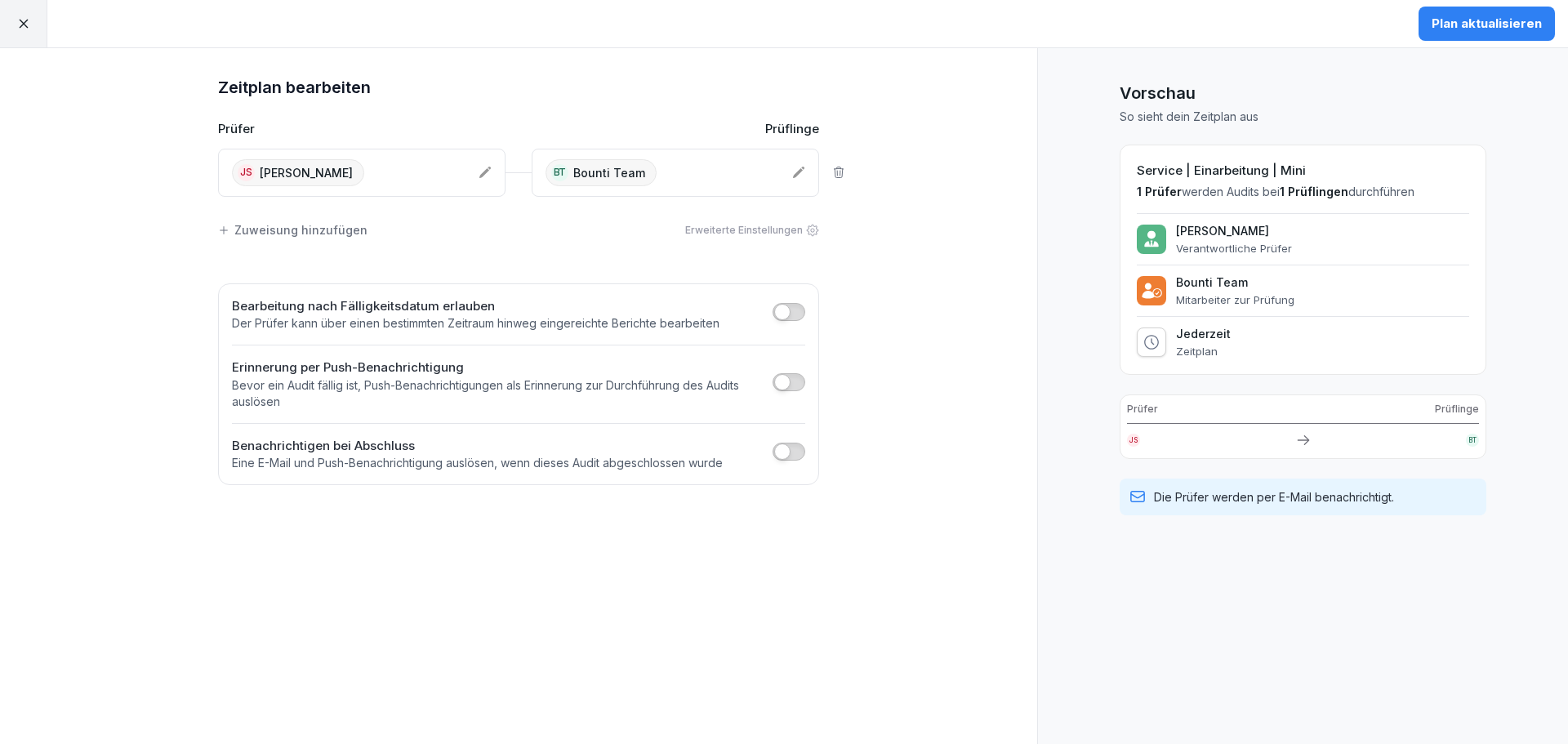
click at [942, 287] on div "Zeitplan bearbeiten Prüfer Prüflinge JS [PERSON_NAME] BT Bounti Team Zuweisung …" at bounding box center [518, 396] width 1038 height 696
click at [24, 20] on icon at bounding box center [24, 24] width 15 height 15
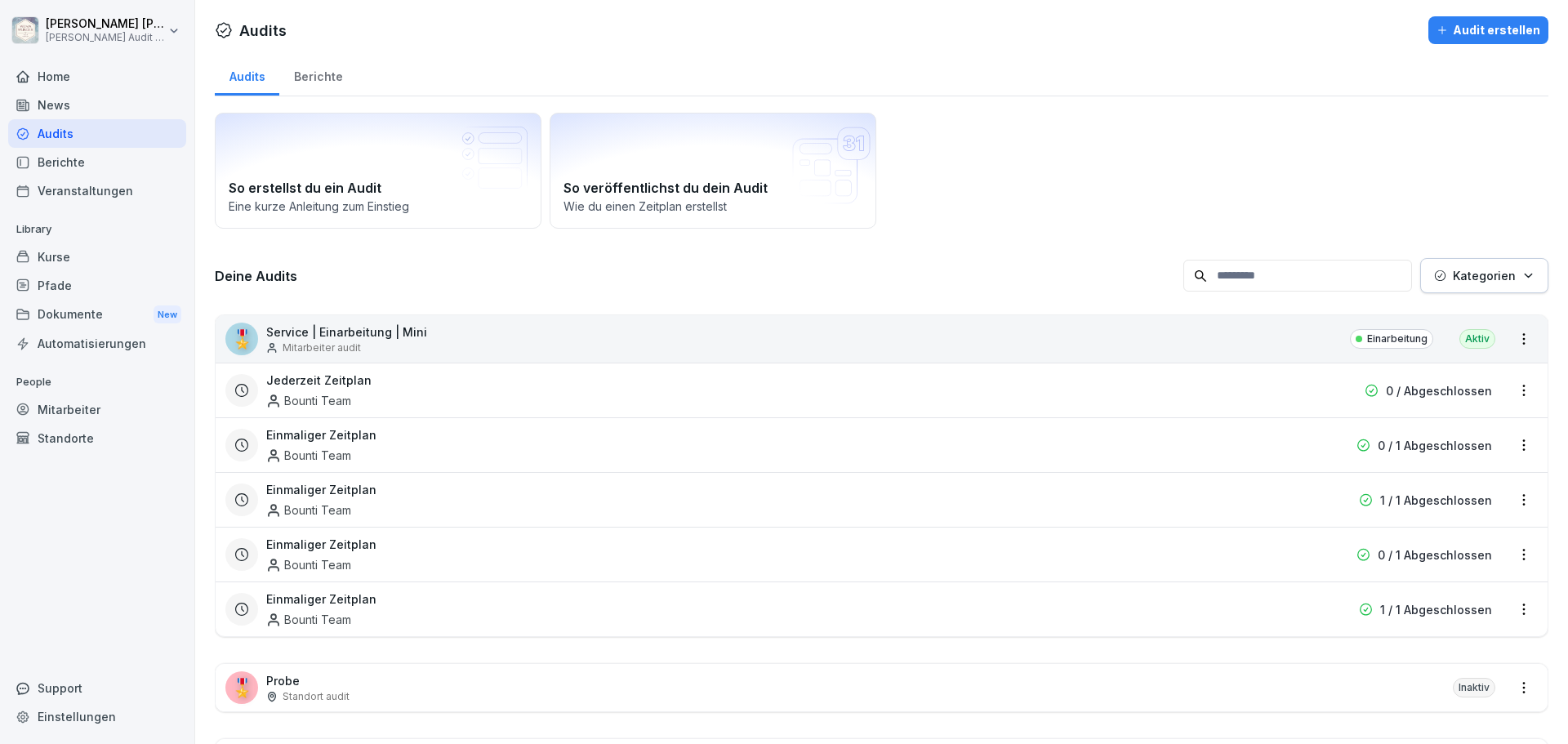
click at [992, 267] on h3 "Deine Audits" at bounding box center [695, 276] width 960 height 18
click at [630, 304] on div "Deine Audits Kategorien 🎖️ Service | Einarbeitung | Mini Mitarbeiter audit Eina…" at bounding box center [881, 536] width 1334 height 556
click at [1511, 388] on html "[PERSON_NAME] [PERSON_NAME] Audit Testzugang Home News Audits Berichte Veransta…" at bounding box center [784, 372] width 1568 height 744
click at [0, 0] on link "Zeitplan bearbeiten" at bounding box center [0, 0] width 0 height 0
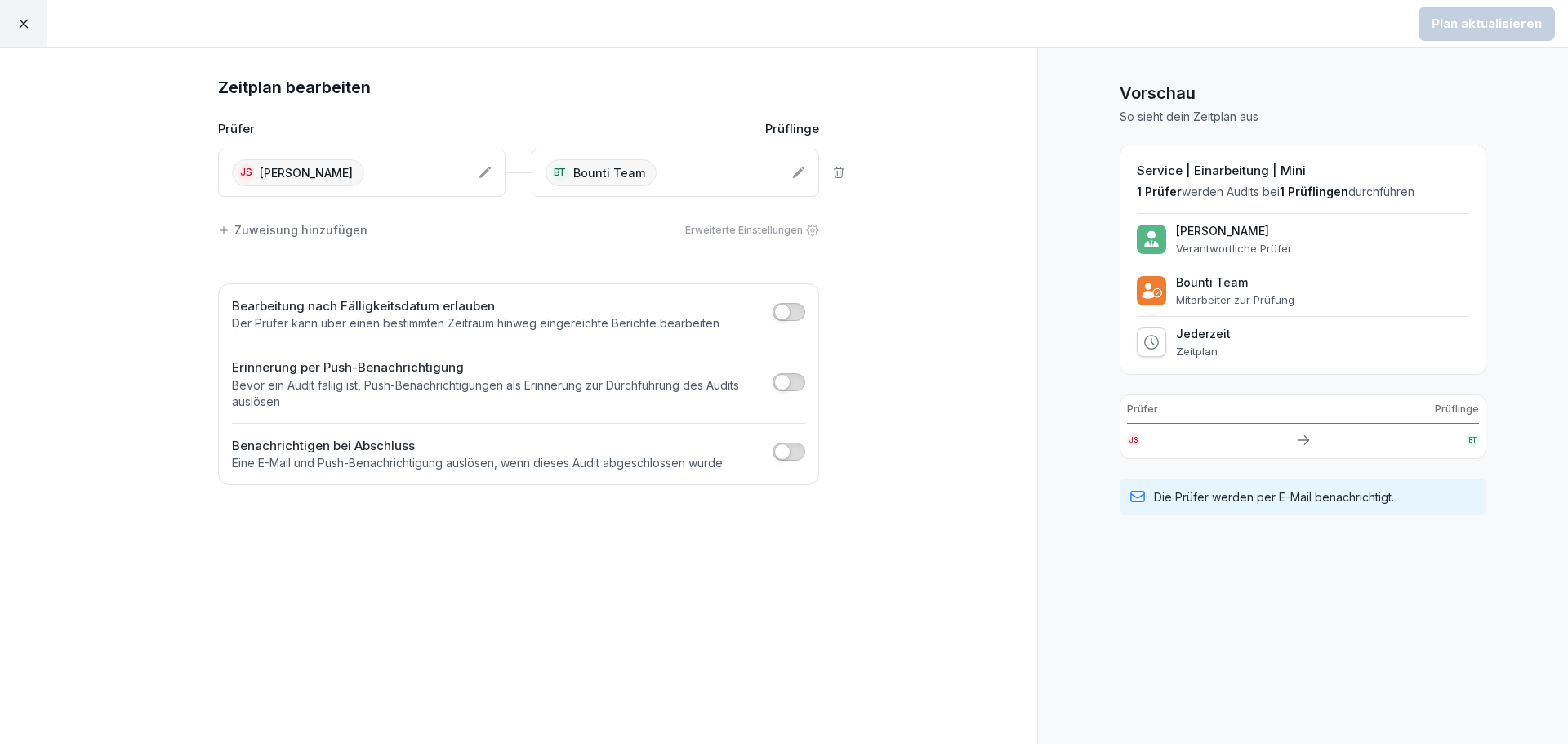
click at [799, 173] on icon at bounding box center [799, 172] width 12 height 12
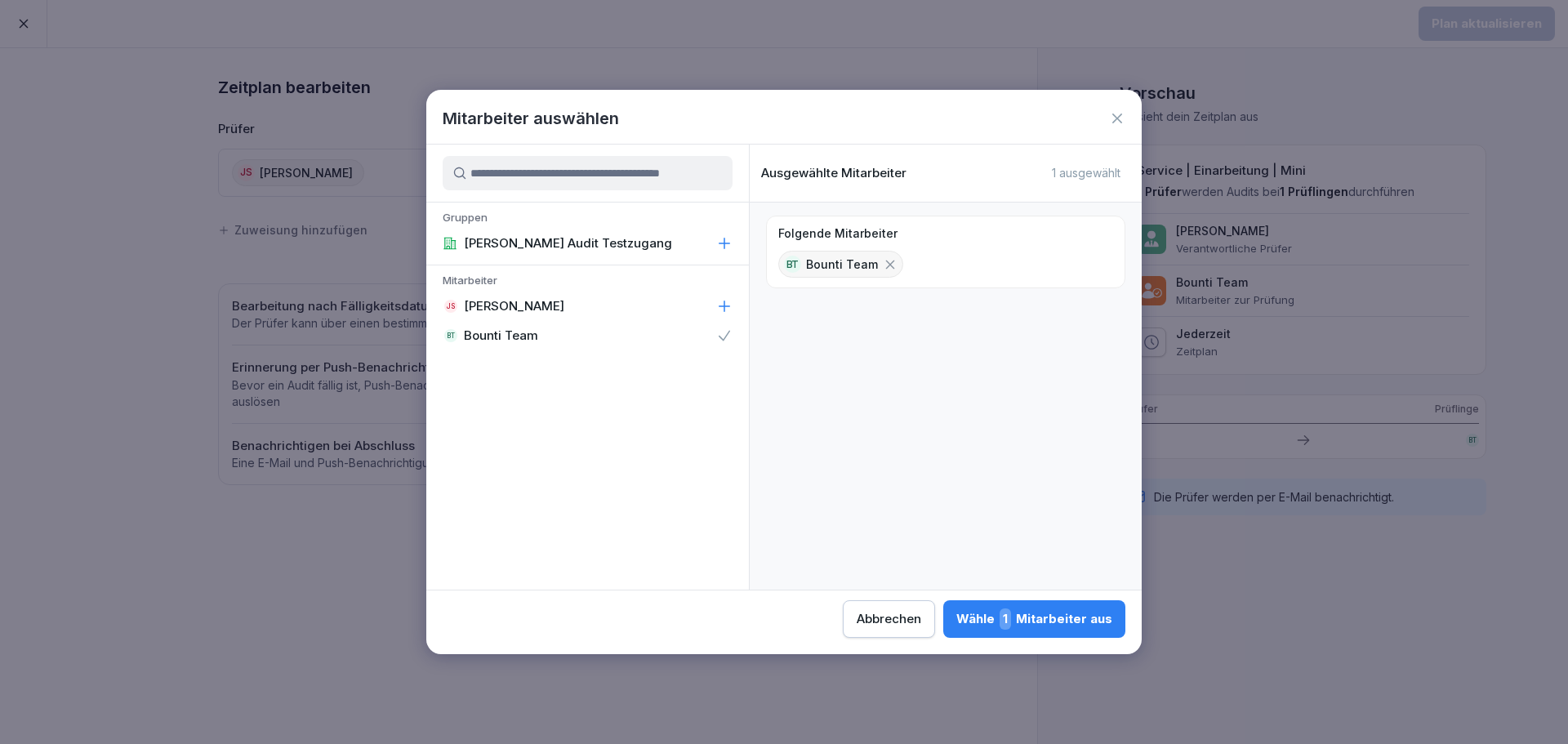
click at [530, 332] on p "Bounti Team" at bounding box center [501, 336] width 75 height 16
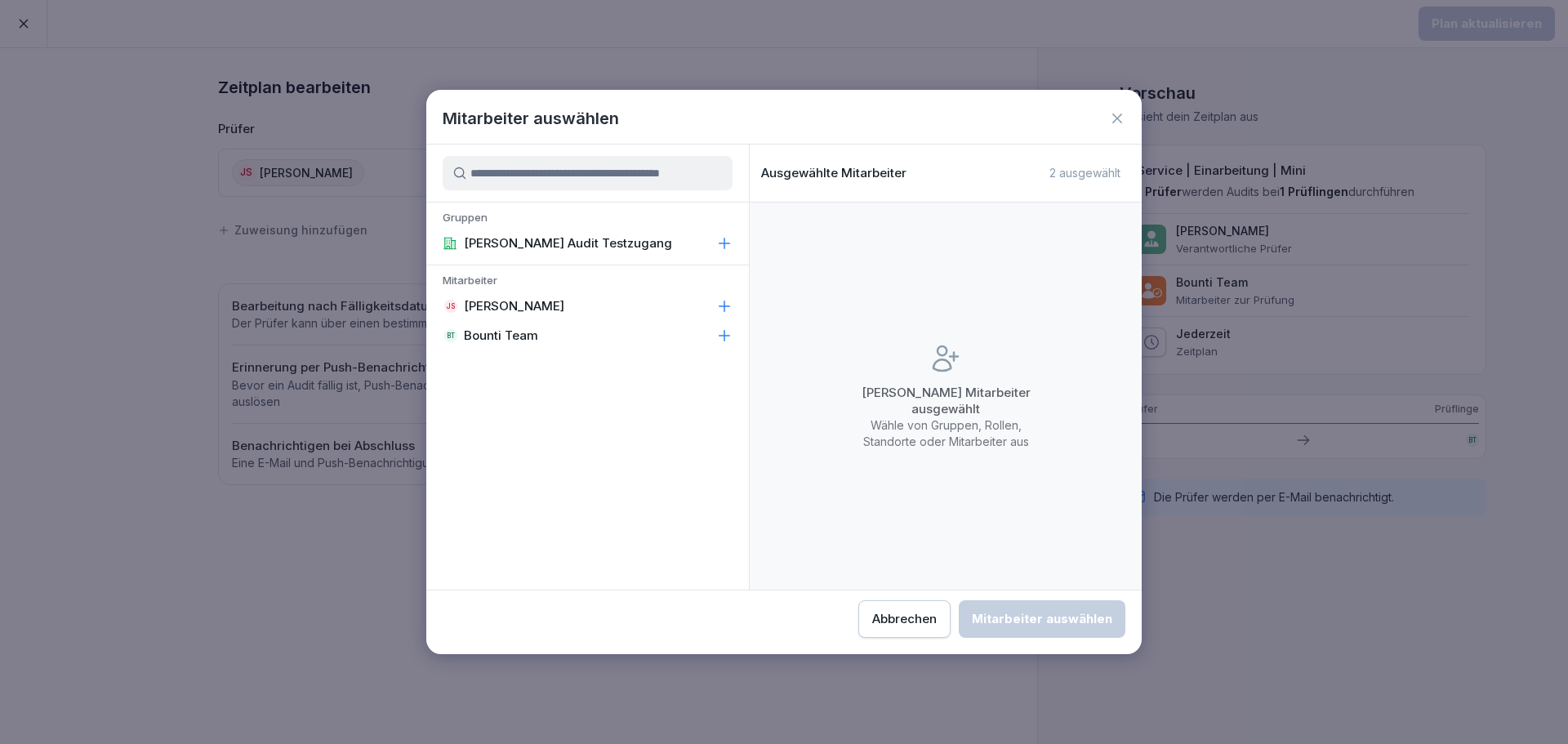
click at [530, 332] on p "Bounti Team" at bounding box center [501, 336] width 75 height 16
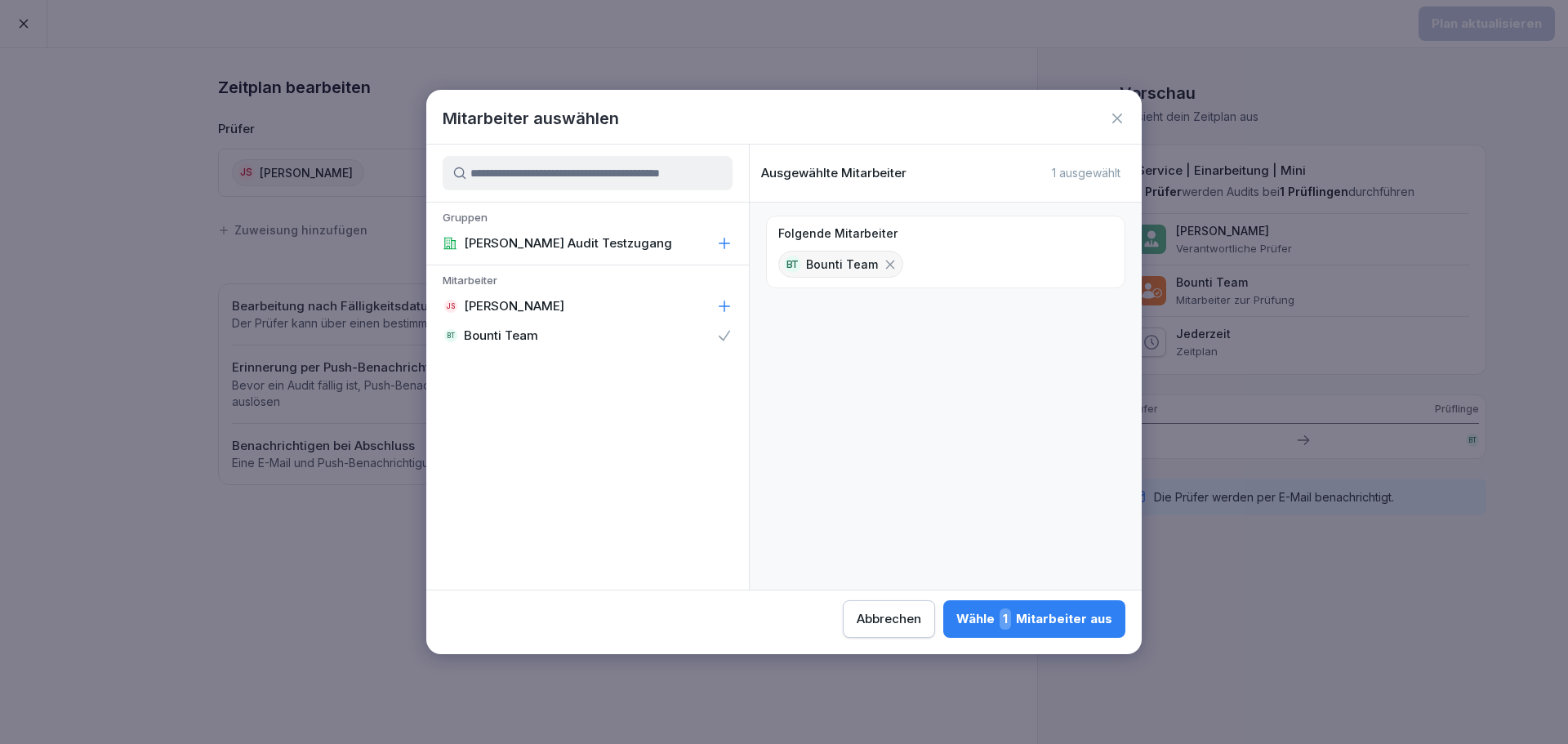
click at [1087, 626] on div "Wähle 1 Mitarbeiter aus" at bounding box center [1035, 618] width 156 height 21
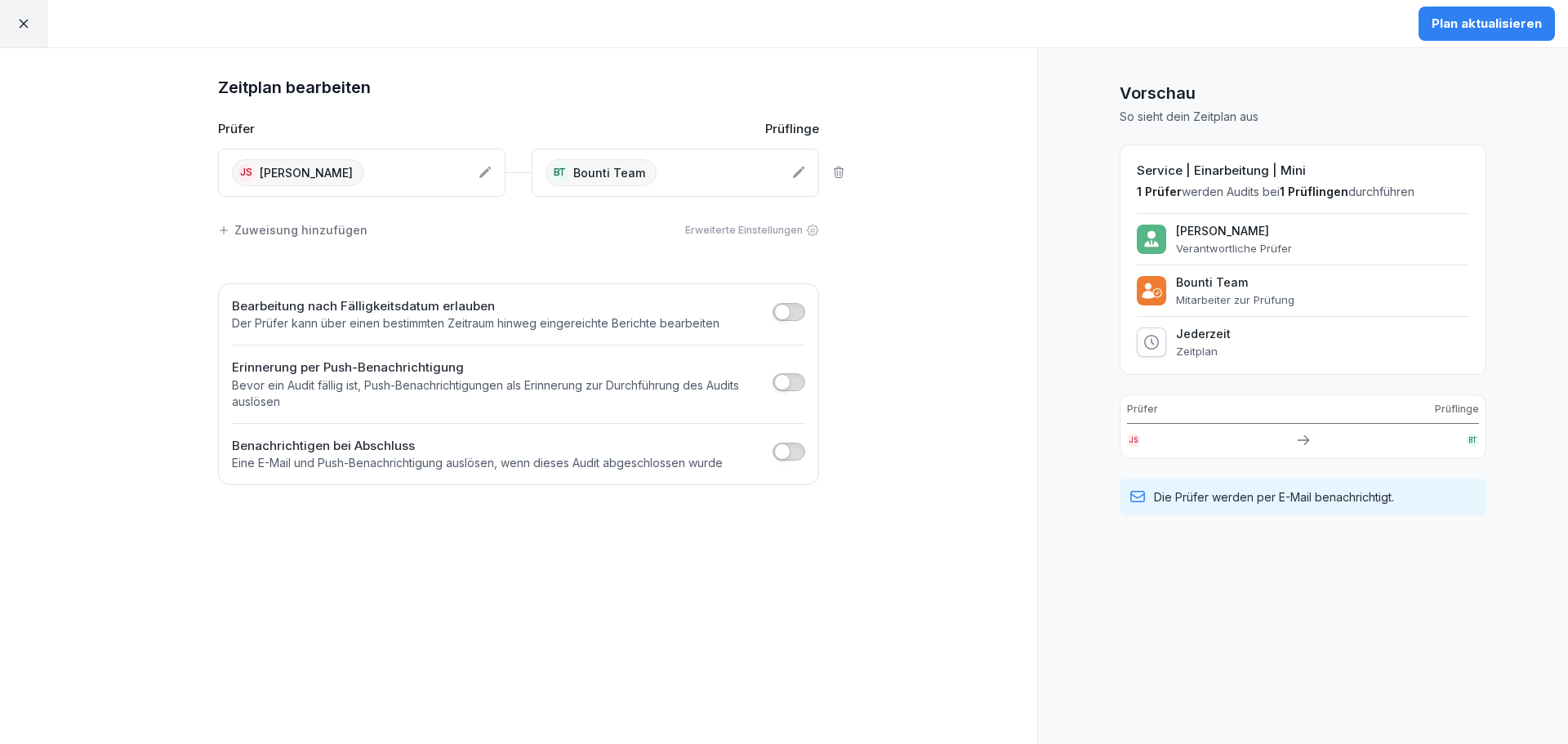
click at [964, 447] on div "Zeitplan bearbeiten Prüfer Prüflinge JS [PERSON_NAME] BT Bounti Team Zuweisung …" at bounding box center [518, 396] width 1038 height 696
click at [1486, 35] on button "Plan aktualisieren" at bounding box center [1487, 24] width 136 height 35
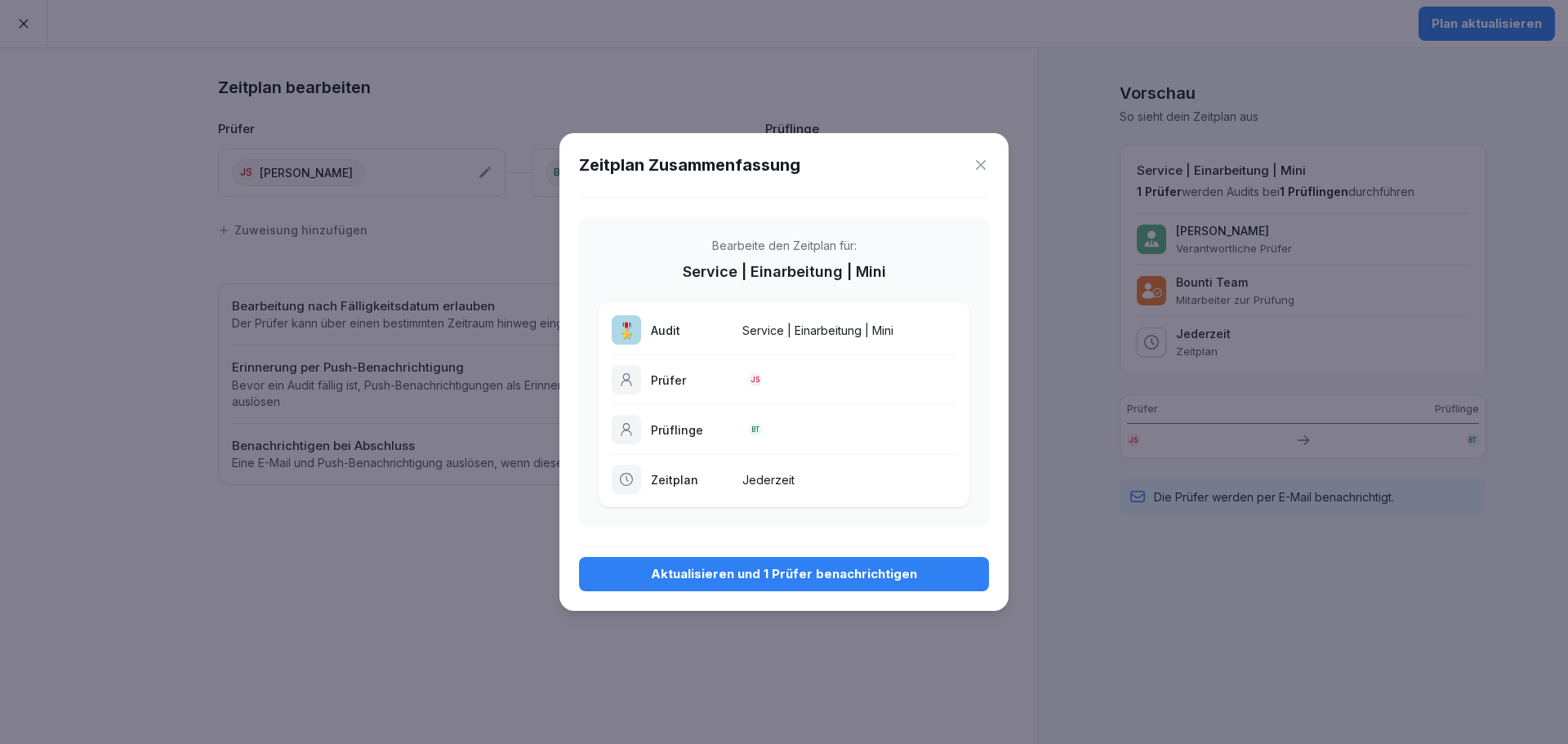
click at [759, 569] on div "Aktualisieren und 1 Prüfer benachrichtigen" at bounding box center [784, 574] width 384 height 18
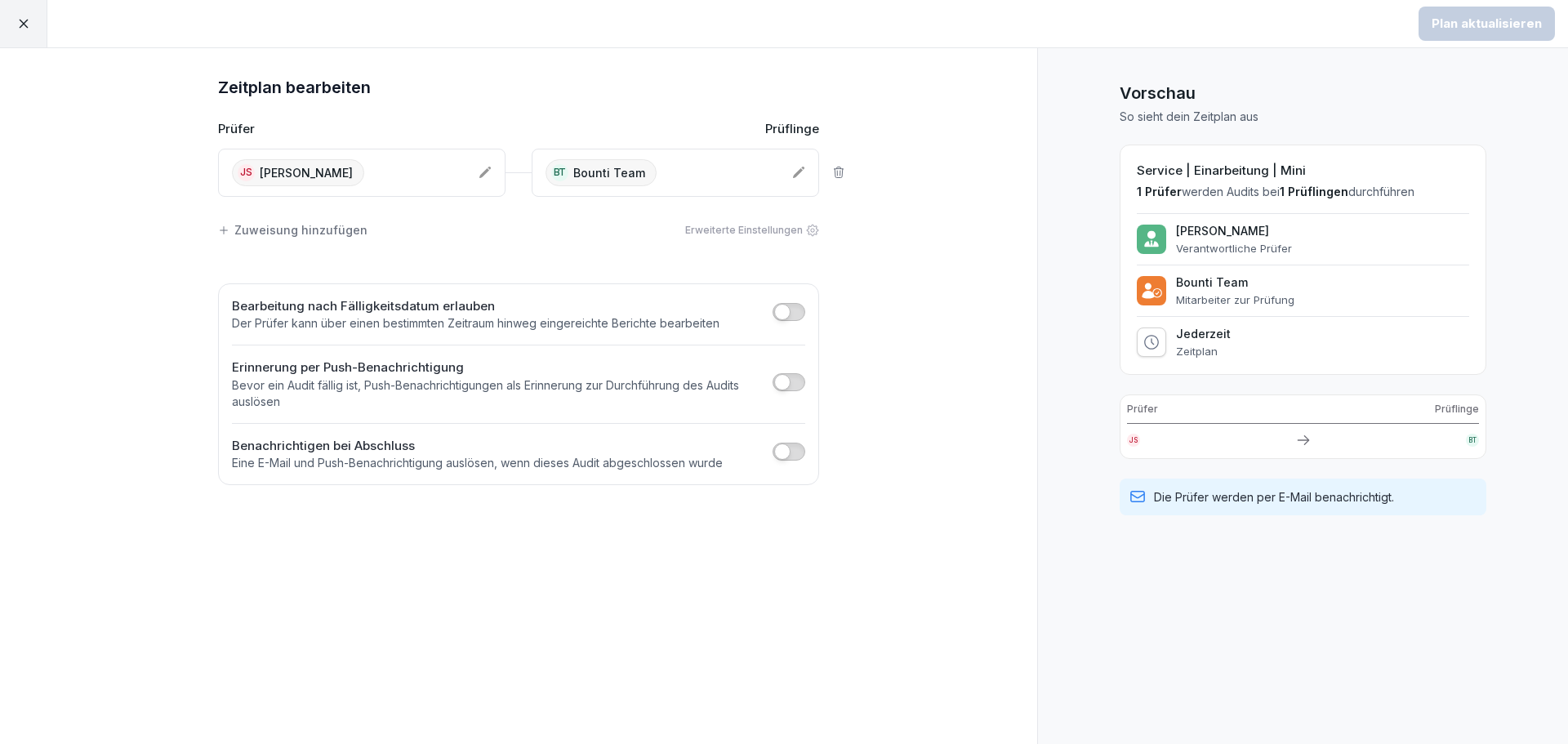
click at [927, 521] on div "Zeitplan bearbeiten Prüfer Prüflinge JS [PERSON_NAME] BT Bounti Team Zuweisung …" at bounding box center [518, 396] width 1038 height 696
click at [25, 15] on div at bounding box center [24, 24] width 47 height 47
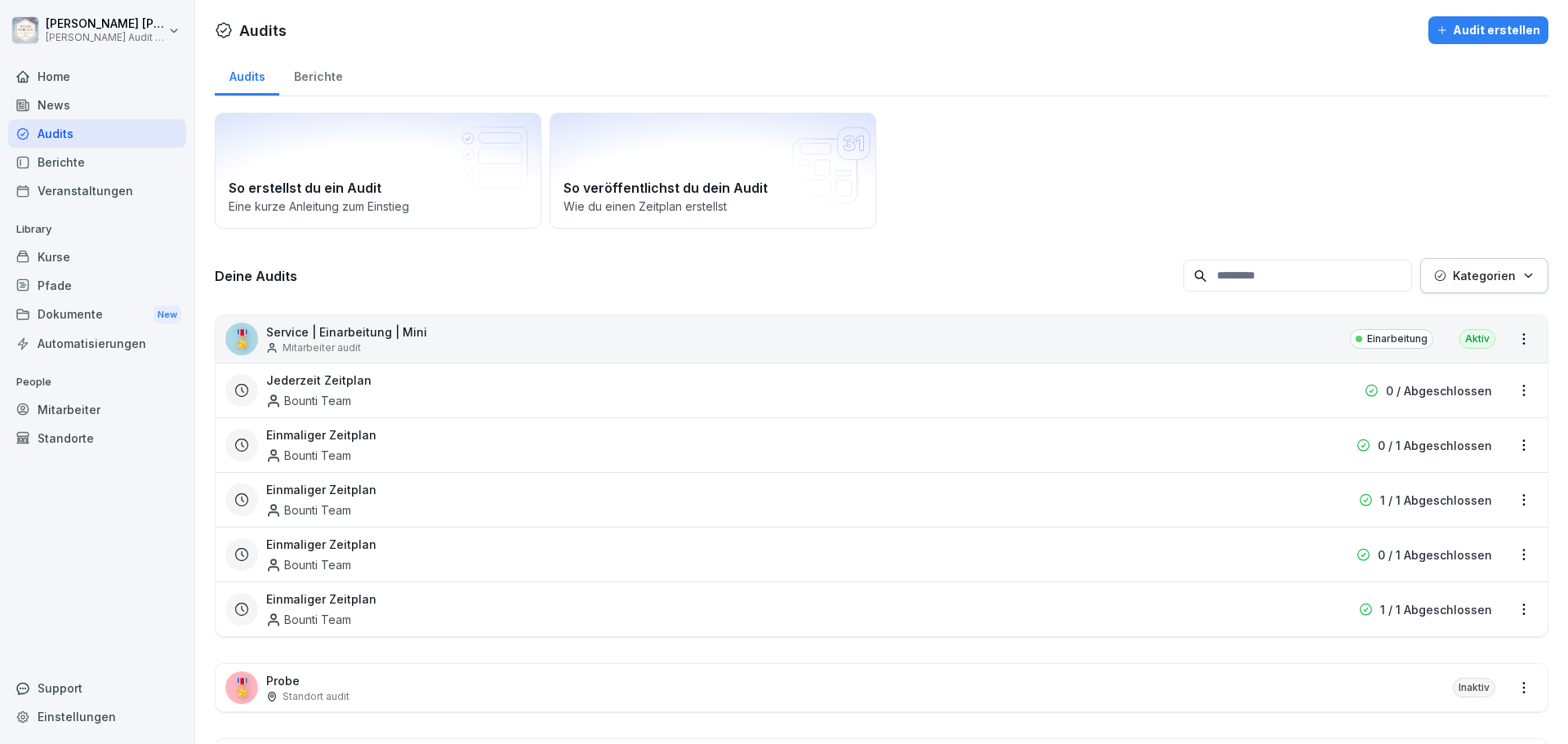
click at [819, 296] on div "Deine Audits Kategorien 🎖️ Service | Einarbeitung | Mini Mitarbeiter audit Eina…" at bounding box center [881, 536] width 1334 height 556
click at [997, 207] on div "So erstellst du ein Audit Eine kurze Anleitung zum Einstieg So veröffentlichst …" at bounding box center [881, 171] width 1334 height 116
click at [997, 163] on div "So erstellst du ein Audit Eine kurze Anleitung zum Einstieg So veröffentlichst …" at bounding box center [881, 171] width 1334 height 116
click at [975, 138] on div "So erstellst du ein Audit Eine kurze Anleitung zum Einstieg So veröffentlichst …" at bounding box center [881, 171] width 1334 height 116
click at [993, 156] on div "So erstellst du ein Audit Eine kurze Anleitung zum Einstieg So veröffentlichst …" at bounding box center [881, 171] width 1334 height 116
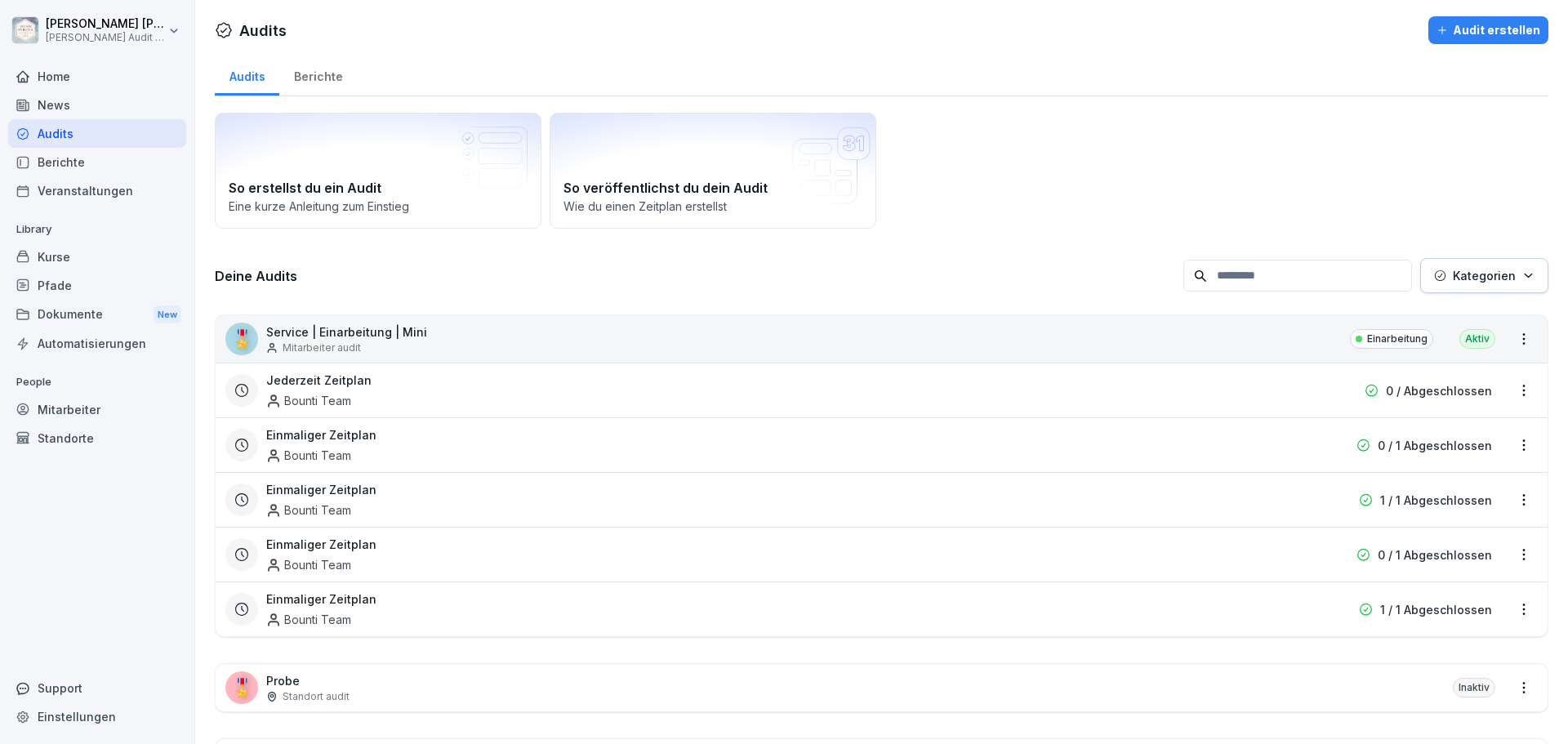
click at [1508, 341] on html "[PERSON_NAME] [PERSON_NAME] Audit Testzugang Home News Audits Berichte Veransta…" at bounding box center [784, 372] width 1568 height 744
click at [1030, 327] on html "[PERSON_NAME] [PERSON_NAME] Audit Testzugang Home News Audits Berichte Veransta…" at bounding box center [784, 372] width 1568 height 744
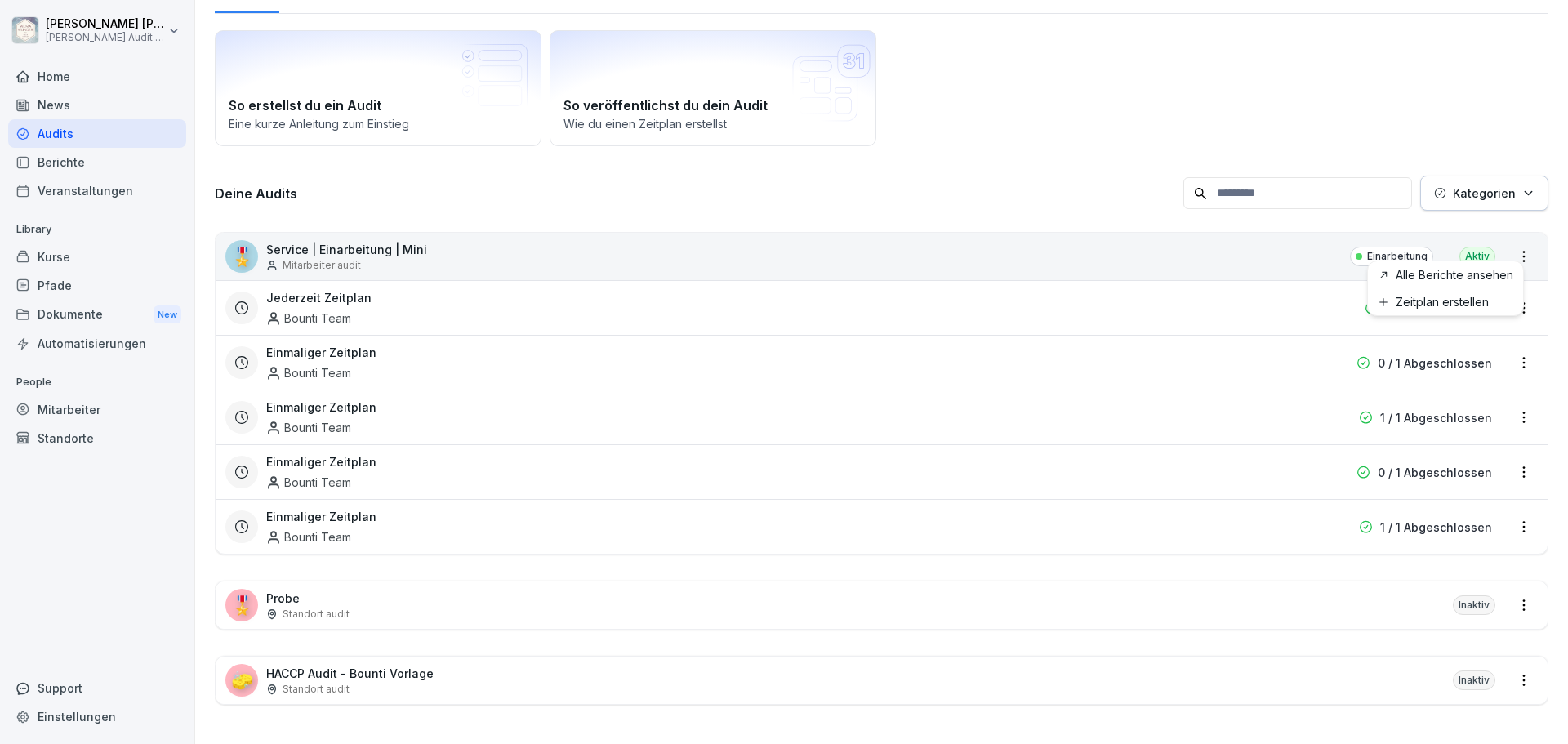
click at [1516, 241] on html "[PERSON_NAME] [PERSON_NAME] Audit Testzugang Home News Audits Berichte Veransta…" at bounding box center [784, 372] width 1568 height 744
click at [709, 231] on html "[PERSON_NAME] [PERSON_NAME] Audit Testzugang Home News Audits Berichte Veransta…" at bounding box center [784, 372] width 1568 height 744
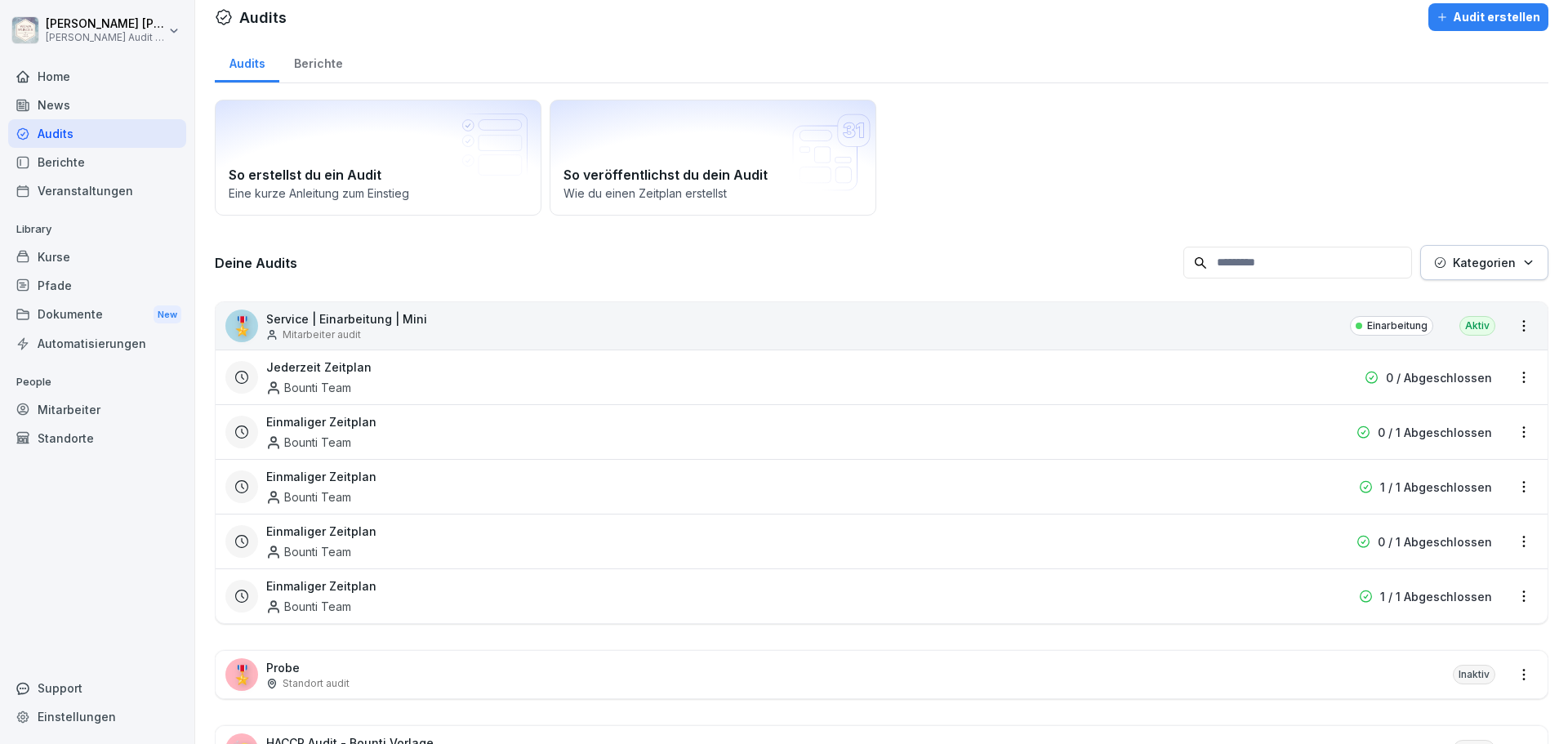
scroll to position [0, 0]
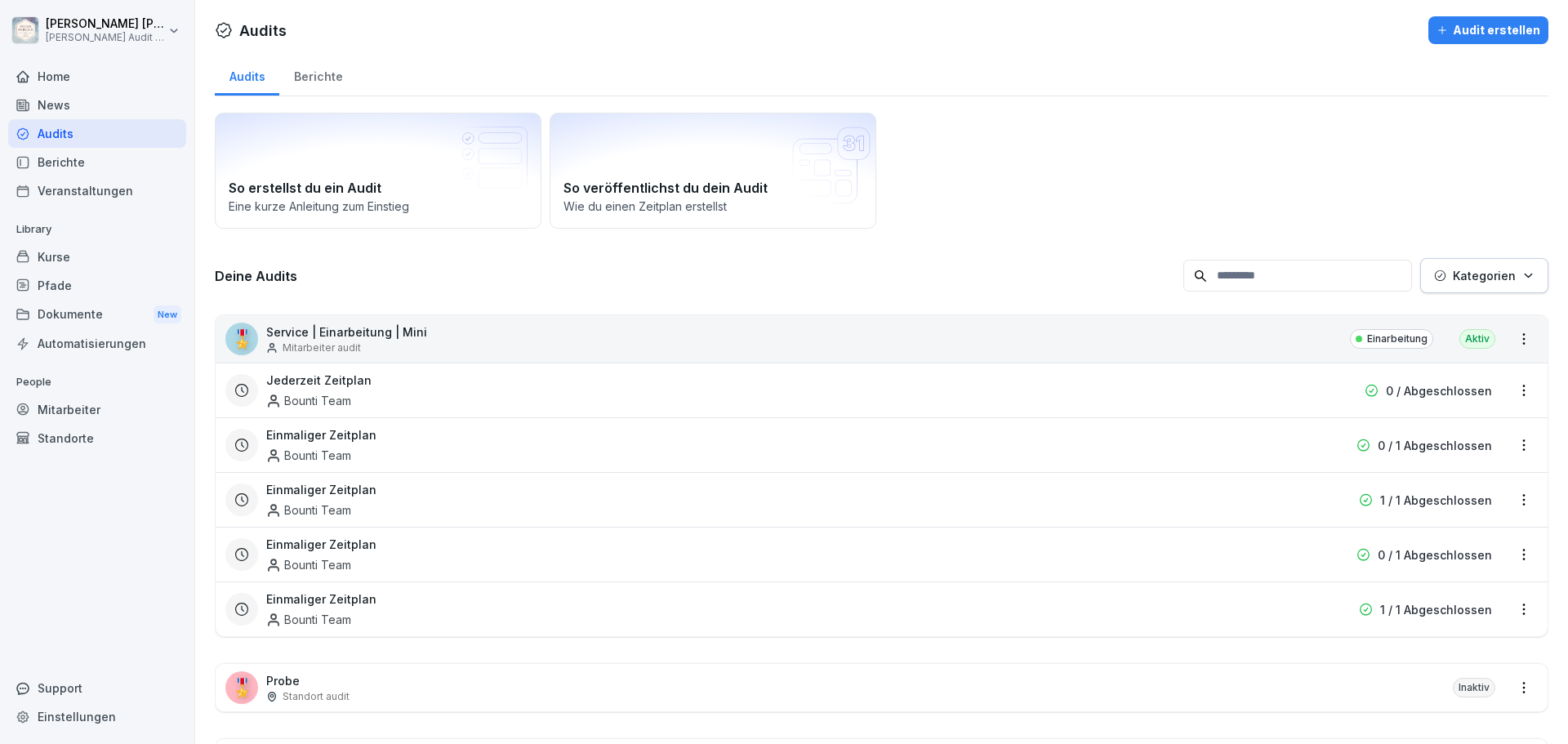
drag, startPoint x: 67, startPoint y: 137, endPoint x: 117, endPoint y: 132, distance: 50.2
click at [68, 137] on div "Audits" at bounding box center [97, 133] width 178 height 28
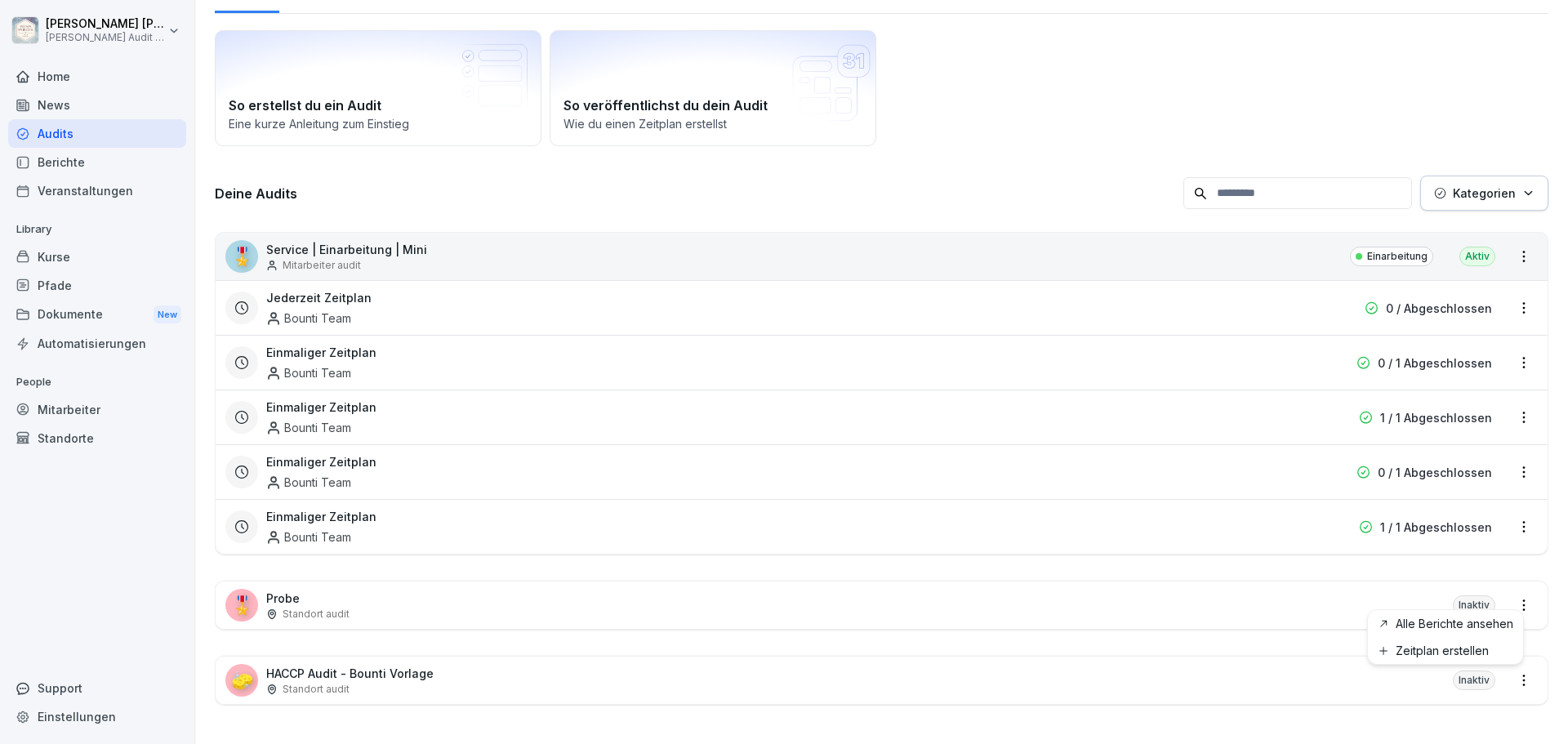
click at [1507, 591] on html "[PERSON_NAME] [PERSON_NAME] Audit Testzugang Home News Audits Berichte Veransta…" at bounding box center [784, 372] width 1568 height 744
click at [1509, 252] on html "[PERSON_NAME] [PERSON_NAME] Audit Testzugang Home News Audits Berichte Veransta…" at bounding box center [784, 372] width 1568 height 744
click at [1512, 290] on html "[PERSON_NAME] [PERSON_NAME] Audit Testzugang Home News Audits Berichte Veransta…" at bounding box center [784, 372] width 1568 height 744
click at [44, 140] on html "[PERSON_NAME] [PERSON_NAME] Audit Testzugang Home News Audits Berichte Veransta…" at bounding box center [784, 372] width 1568 height 744
click at [44, 140] on div "Audits" at bounding box center [97, 133] width 178 height 28
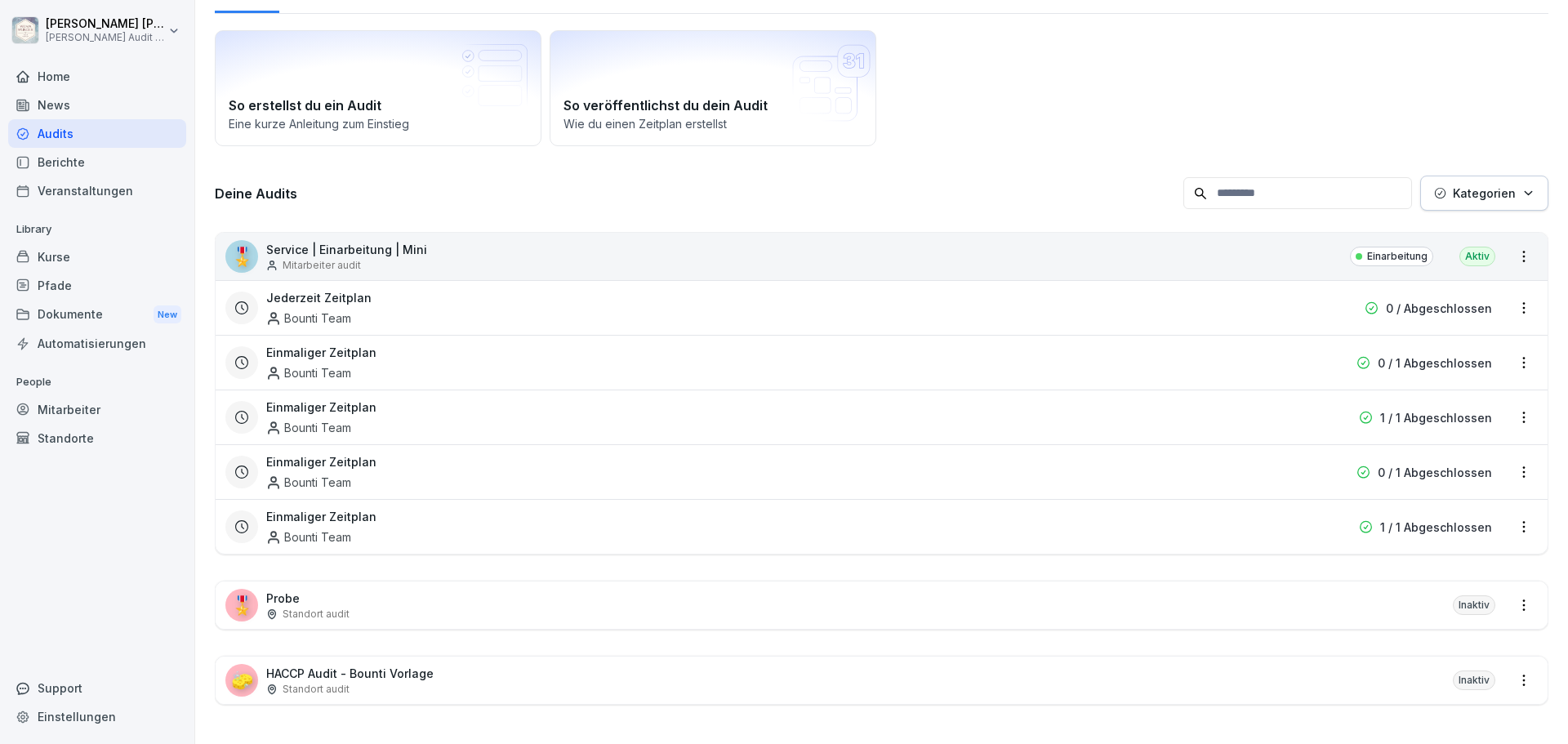
scroll to position [16, 0]
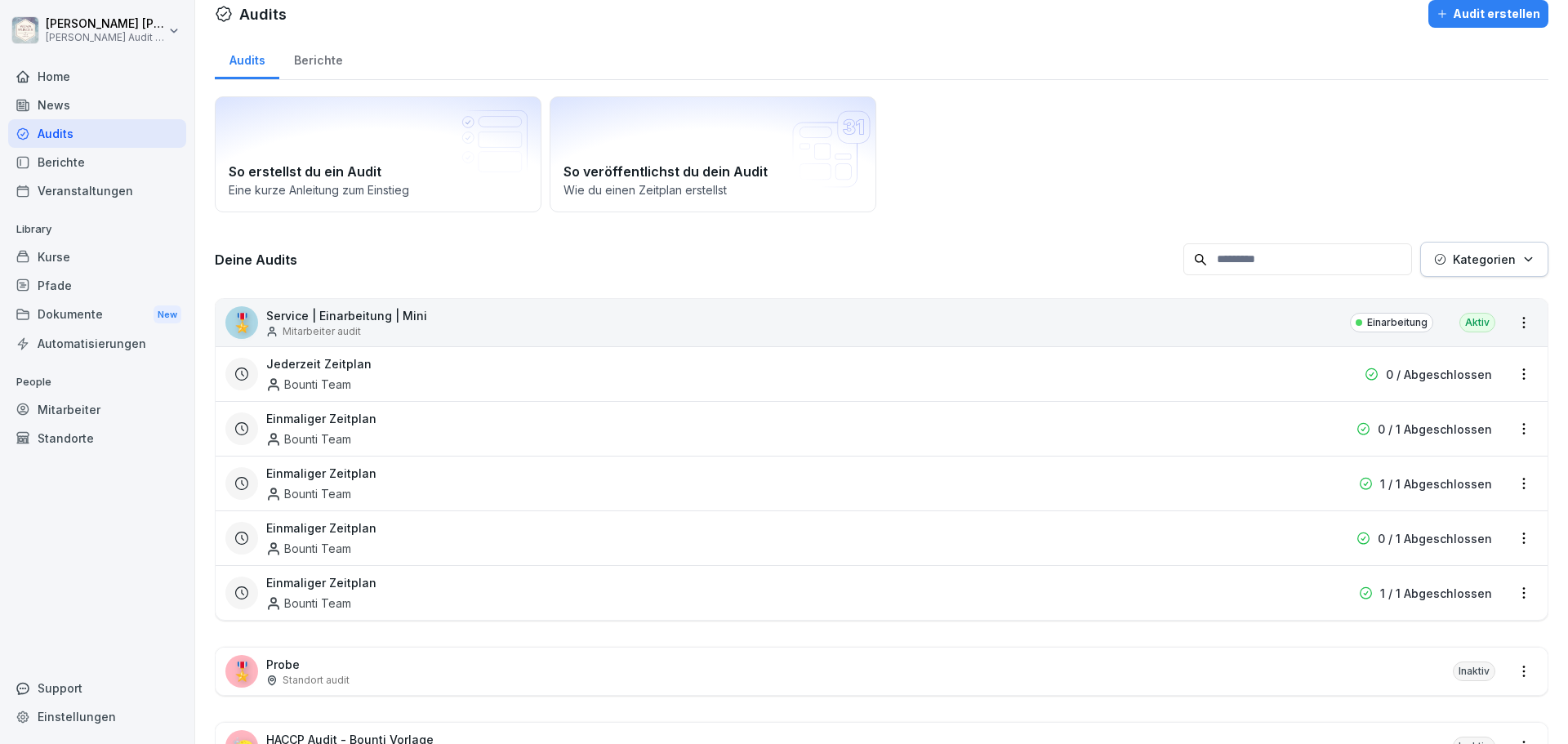
click at [1513, 322] on html "[PERSON_NAME] [PERSON_NAME] Audit Testzugang Home News Audits Berichte Veransta…" at bounding box center [784, 372] width 1568 height 744
click at [1412, 191] on html "[PERSON_NAME] [PERSON_NAME] Audit Testzugang Home News Audits Berichte Veransta…" at bounding box center [784, 372] width 1568 height 744
click at [1511, 377] on html "[PERSON_NAME] [PERSON_NAME] Audit Testzugang Home News Audits Berichte Veransta…" at bounding box center [784, 372] width 1568 height 744
click at [1462, 493] on div "Zeitplan löschen" at bounding box center [1445, 486] width 156 height 27
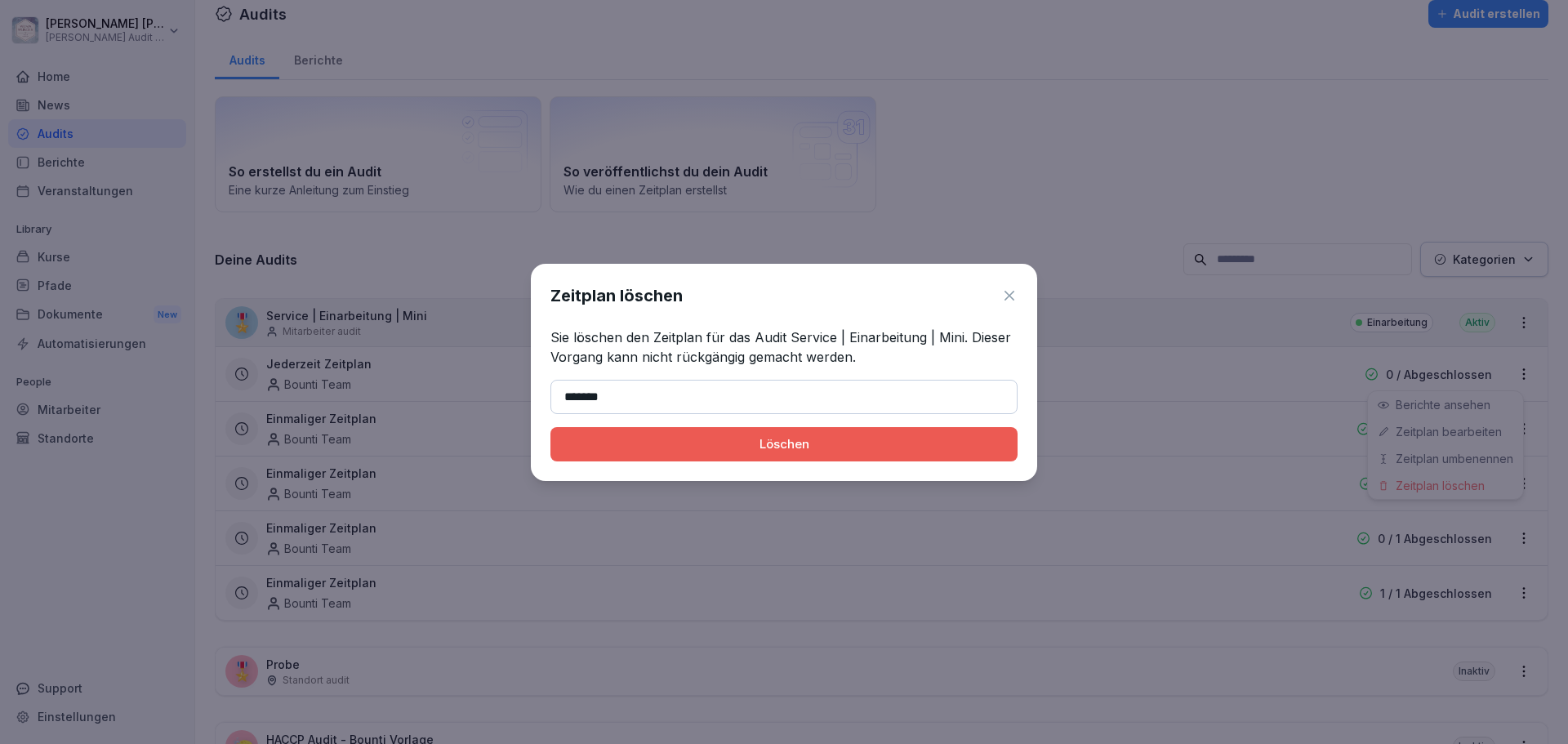
type input "*******"
click at [550, 427] on button "Löschen" at bounding box center [784, 445] width 467 height 35
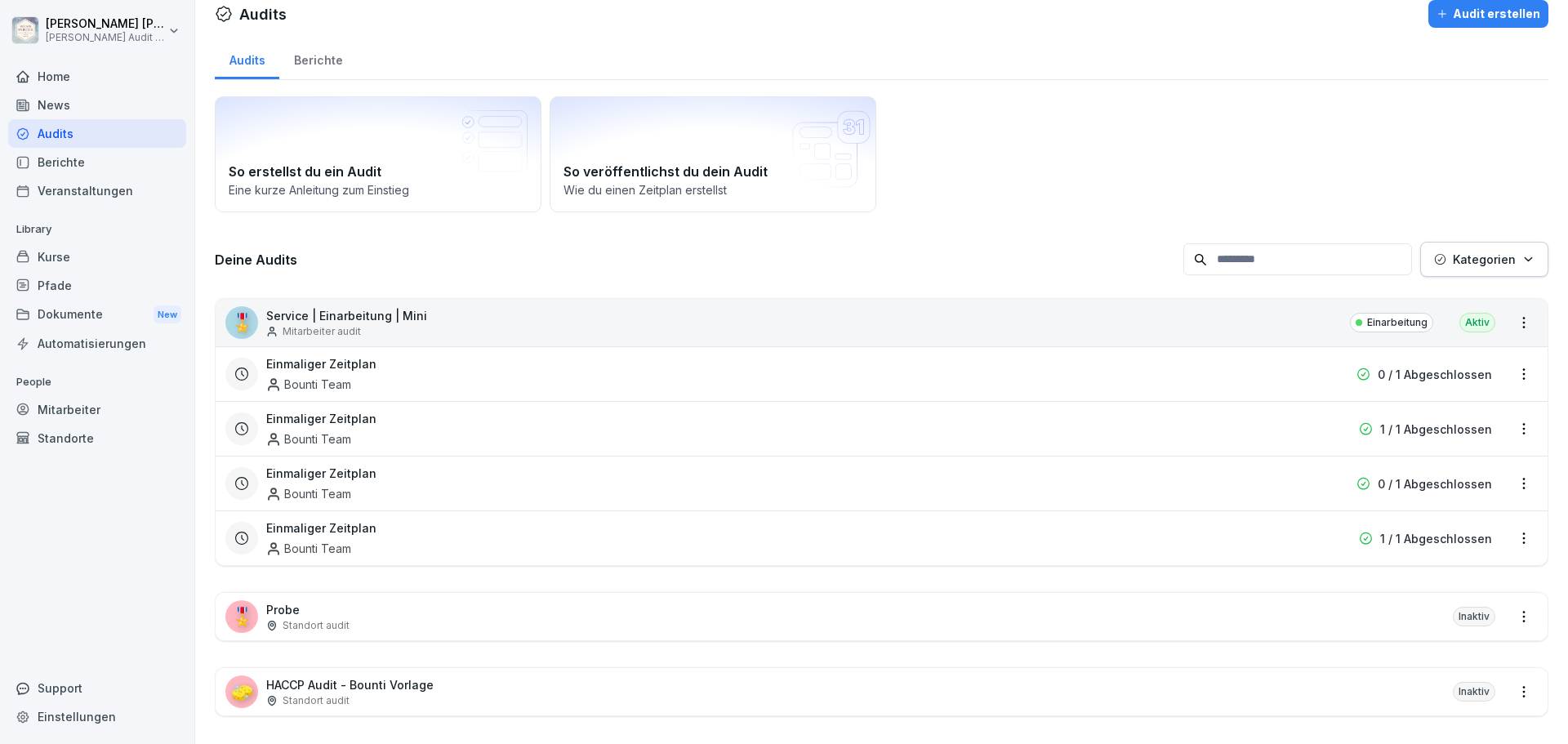
click at [1511, 371] on html "[PERSON_NAME] [PERSON_NAME] Audit Testzugang Home News Audits Berichte Veransta…" at bounding box center [784, 372] width 1568 height 744
click at [1485, 484] on div "Zeitplan löschen" at bounding box center [1445, 486] width 156 height 27
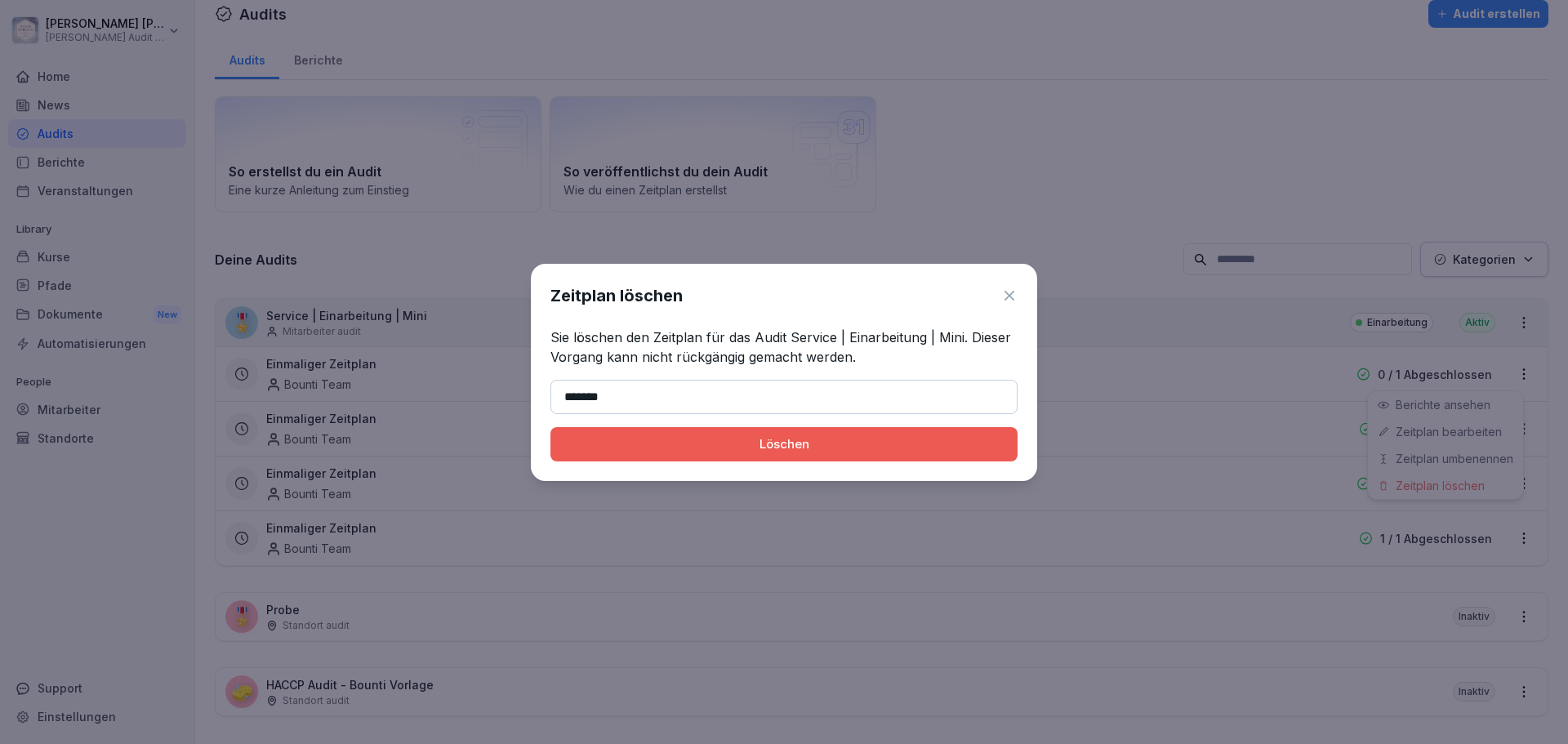
type input "*******"
click at [550, 427] on button "Löschen" at bounding box center [784, 445] width 467 height 35
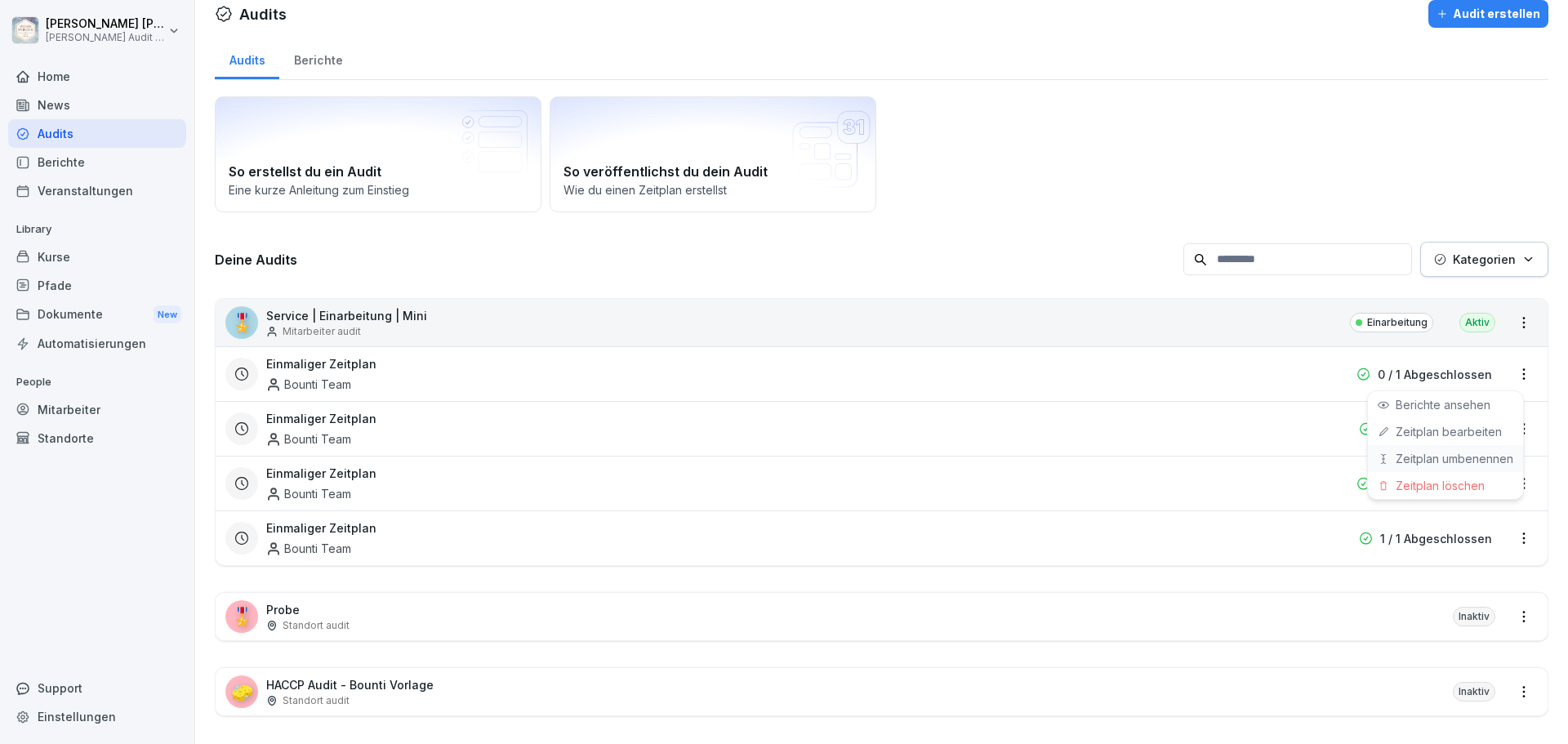
scroll to position [0, 0]
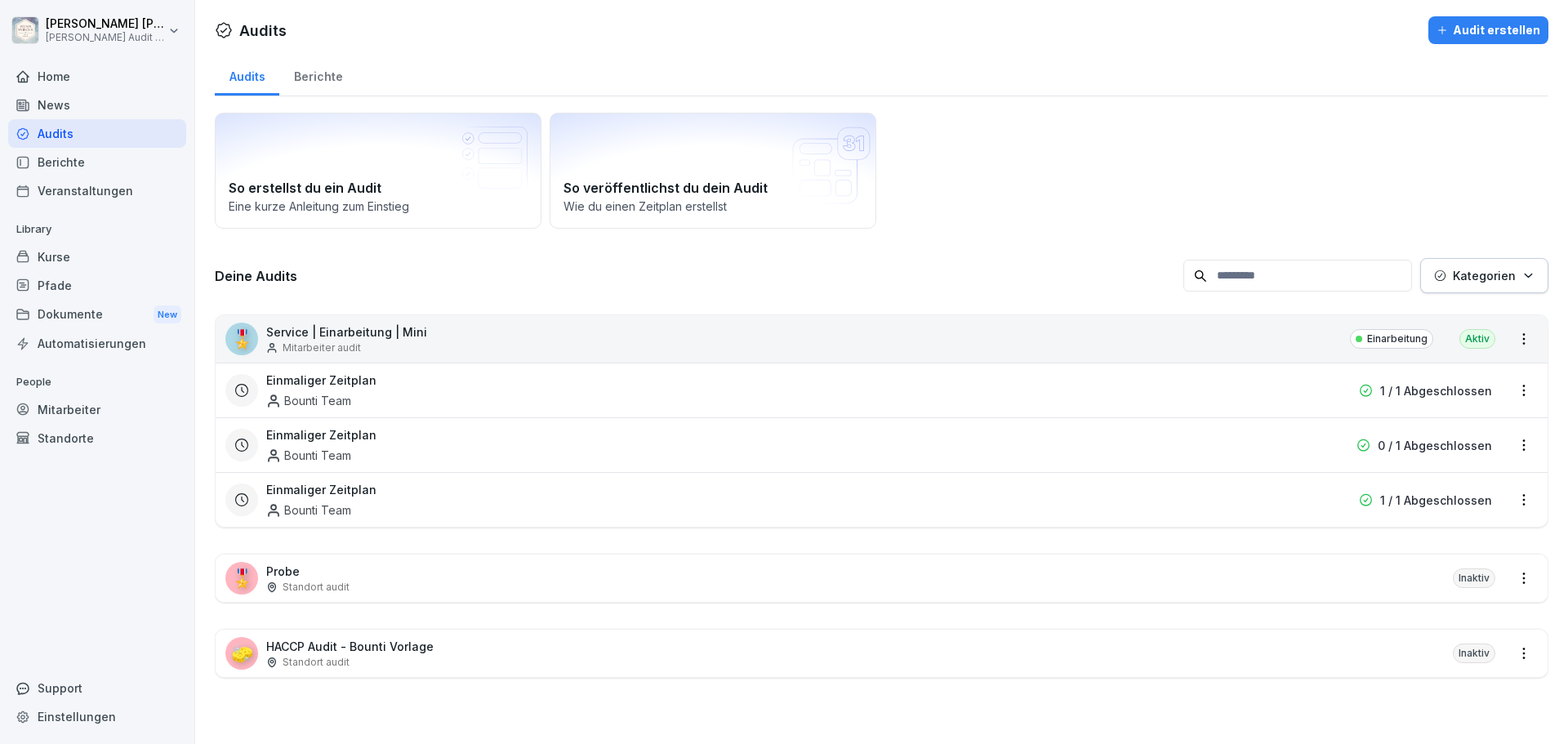
click at [1508, 395] on html "[PERSON_NAME] [PERSON_NAME] Audit Testzugang Home News Audits Berichte Veransta…" at bounding box center [784, 372] width 1568 height 744
click at [1454, 499] on div "Zeitplan löschen" at bounding box center [1445, 502] width 156 height 27
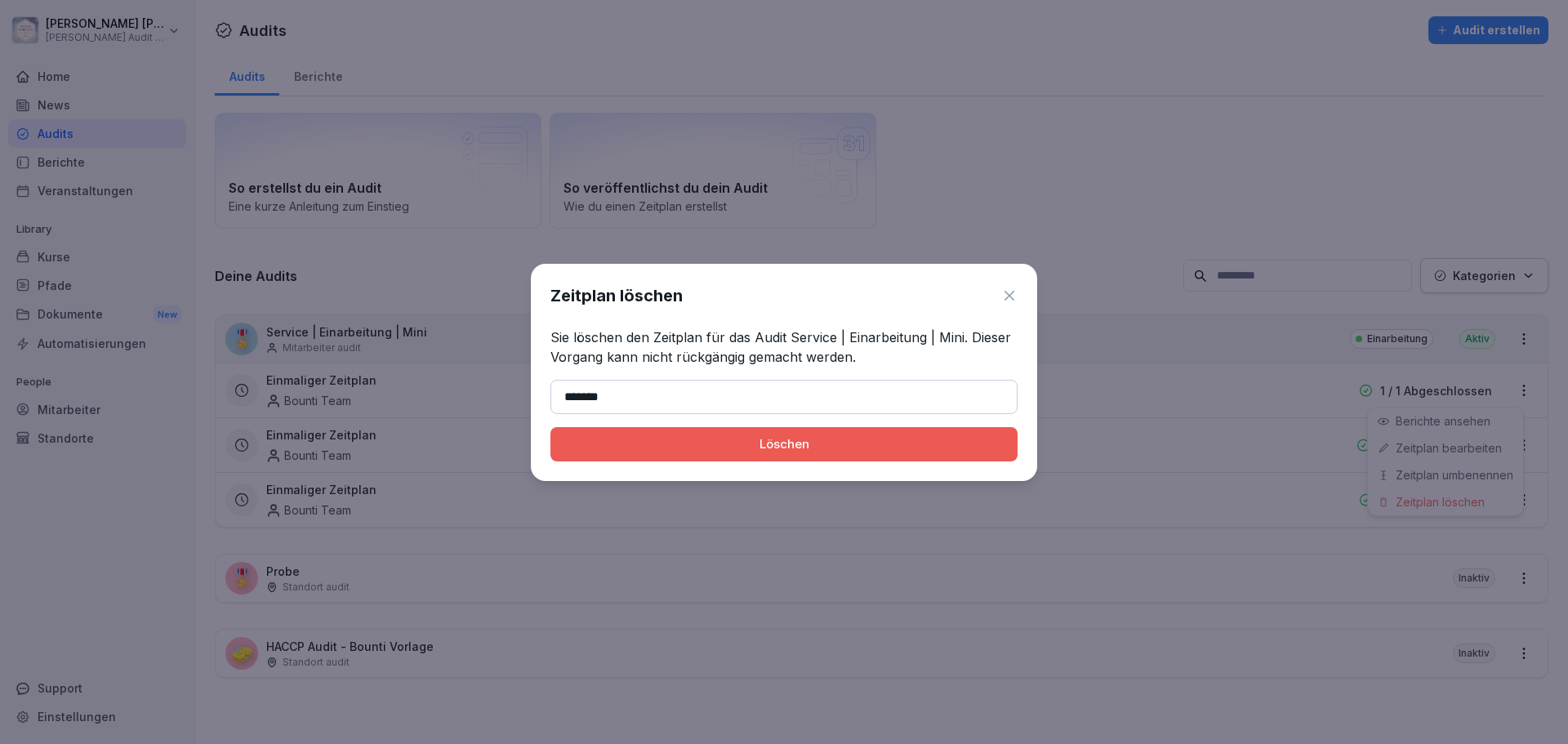
type input "*******"
click at [550, 427] on button "Löschen" at bounding box center [784, 445] width 467 height 35
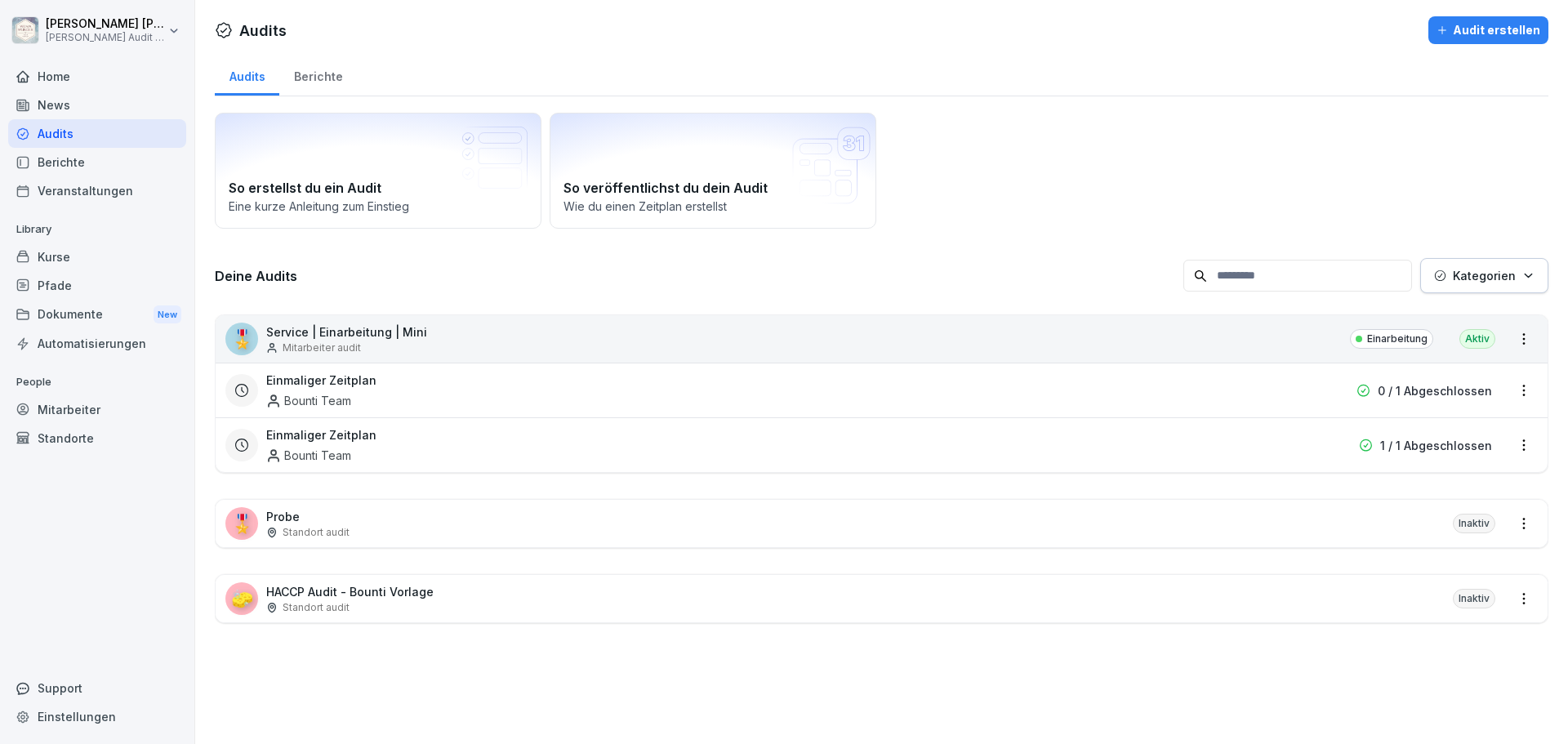
click at [1516, 447] on html "[PERSON_NAME] [PERSON_NAME] Audit Testzugang Home News Audits Berichte Veransta…" at bounding box center [784, 372] width 1568 height 744
click at [1473, 554] on div "Zeitplan löschen" at bounding box center [1445, 557] width 156 height 27
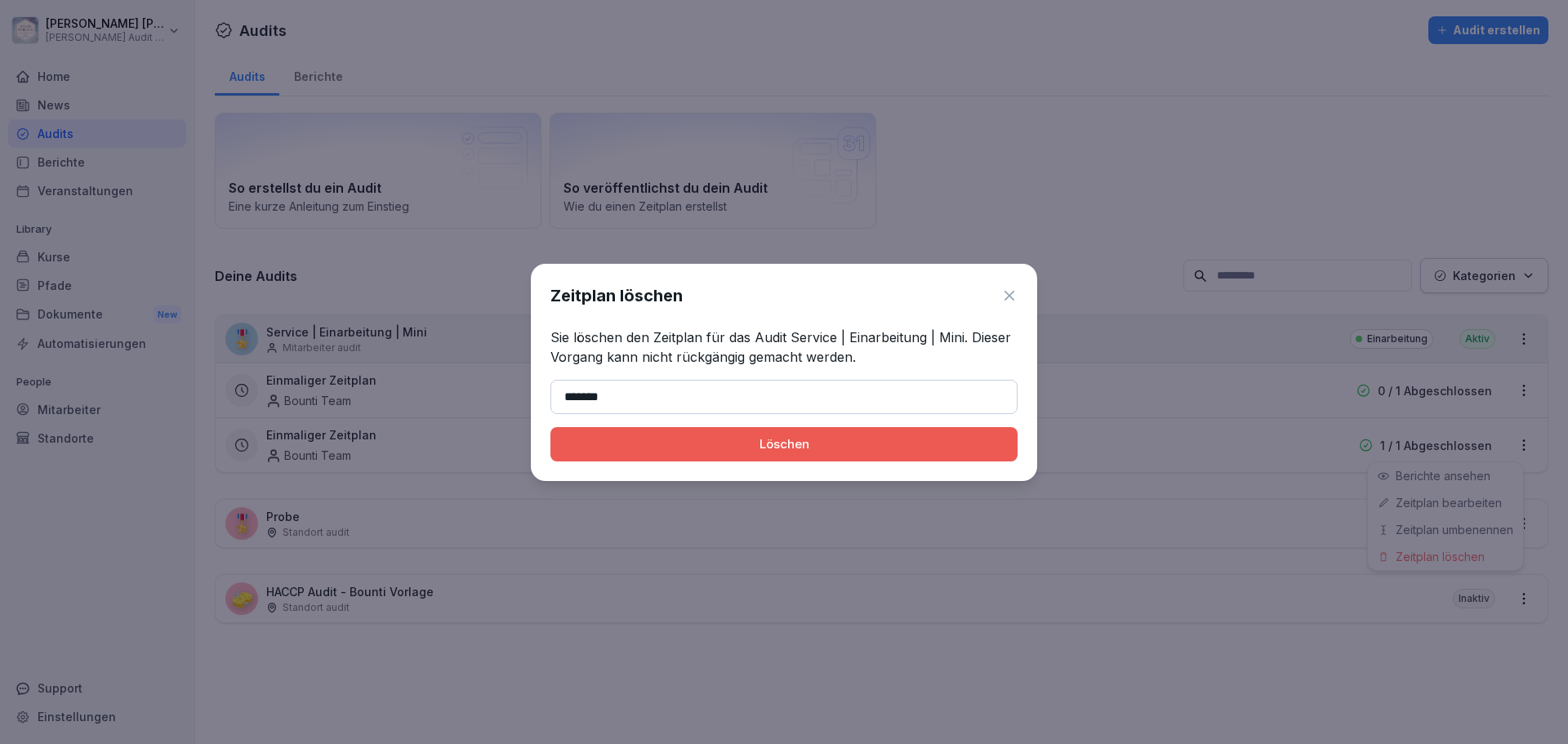
type input "*******"
click at [550, 427] on button "Löschen" at bounding box center [784, 445] width 467 height 35
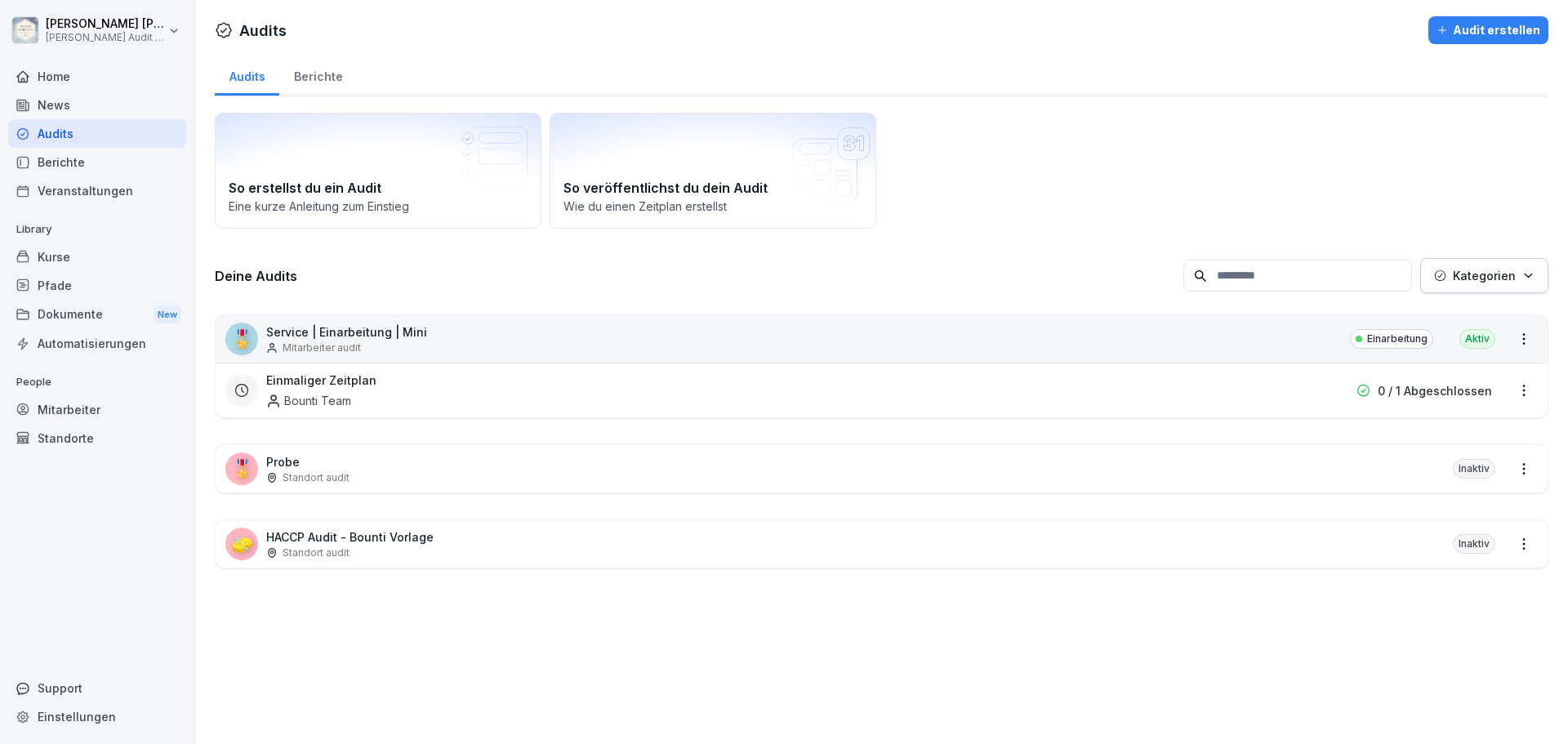
click at [1512, 390] on html "[PERSON_NAME] [PERSON_NAME] Audit Testzugang Home News Audits Berichte Veransta…" at bounding box center [784, 372] width 1568 height 744
click at [1472, 501] on div "Zeitplan löschen" at bounding box center [1445, 502] width 156 height 27
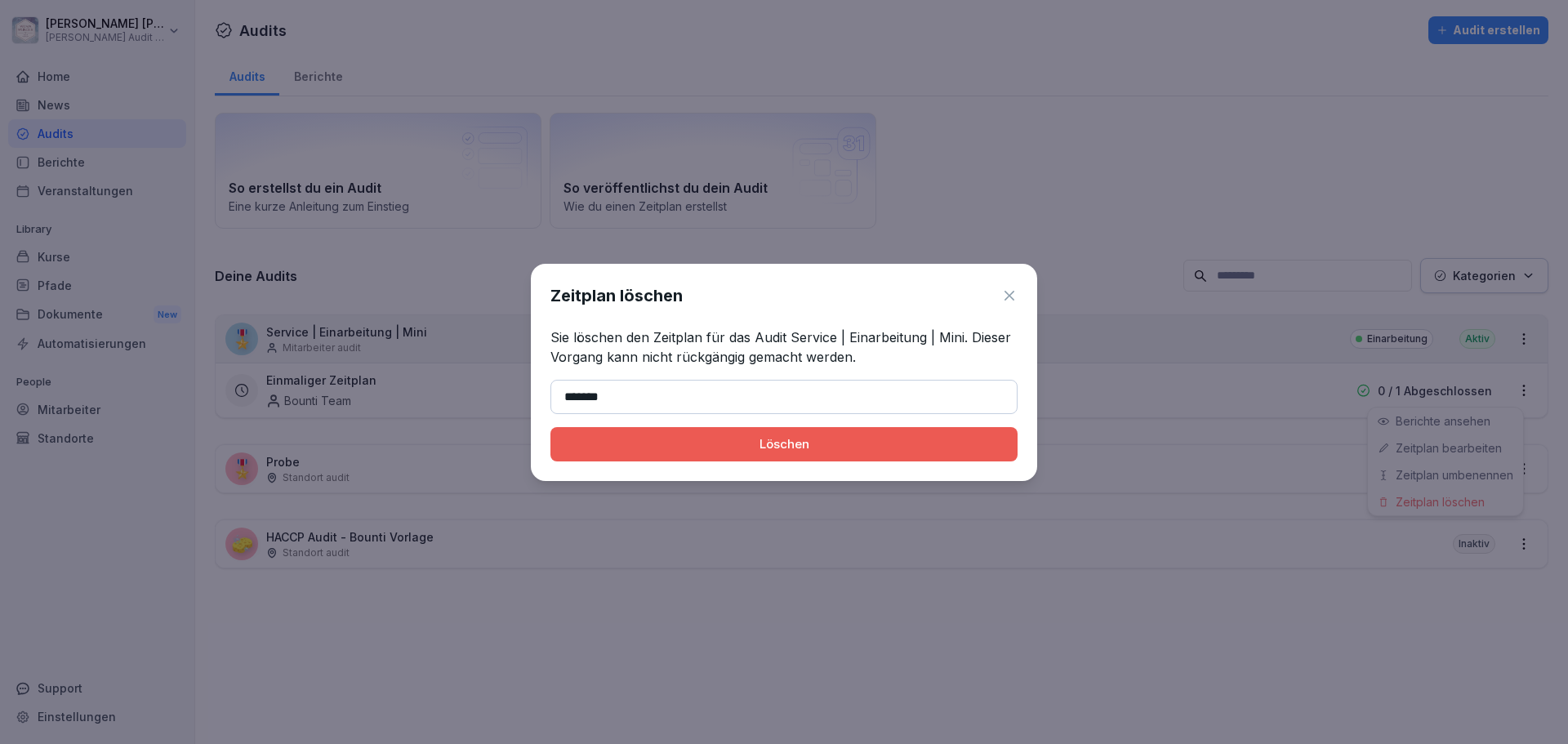
type input "*******"
click at [550, 427] on button "Löschen" at bounding box center [784, 445] width 467 height 35
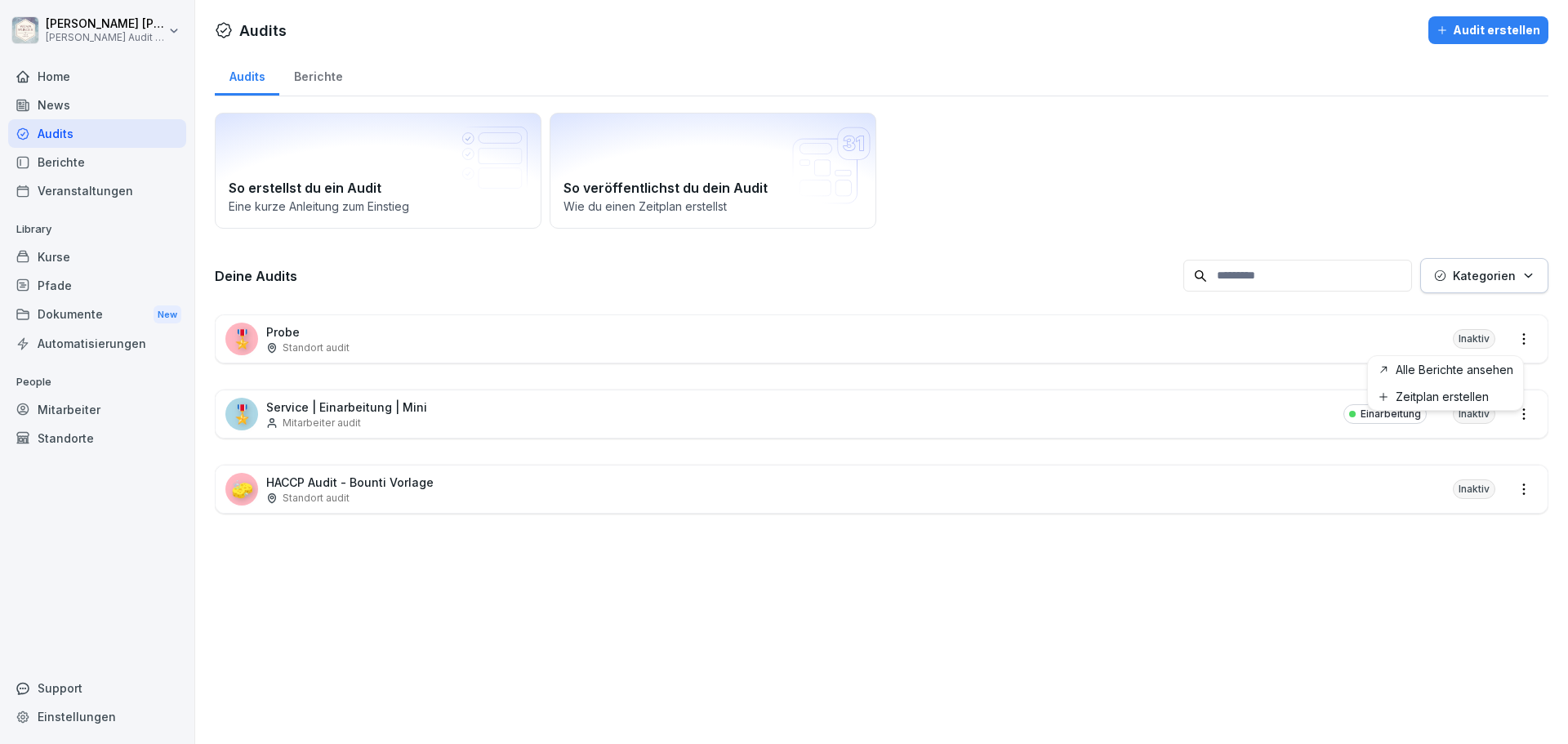
click at [1511, 348] on html "[PERSON_NAME] [PERSON_NAME] Audit Testzugang Home News Audits Berichte Veransta…" at bounding box center [784, 372] width 1568 height 744
click at [1517, 338] on html "[PERSON_NAME] [PERSON_NAME] Audit Testzugang Home News Audits Berichte Veransta…" at bounding box center [784, 372] width 1568 height 744
drag, startPoint x: 559, startPoint y: 340, endPoint x: 485, endPoint y: 347, distance: 74.3
click at [487, 347] on div "🎖️ Probe Standort audit Inaktiv" at bounding box center [881, 339] width 1332 height 47
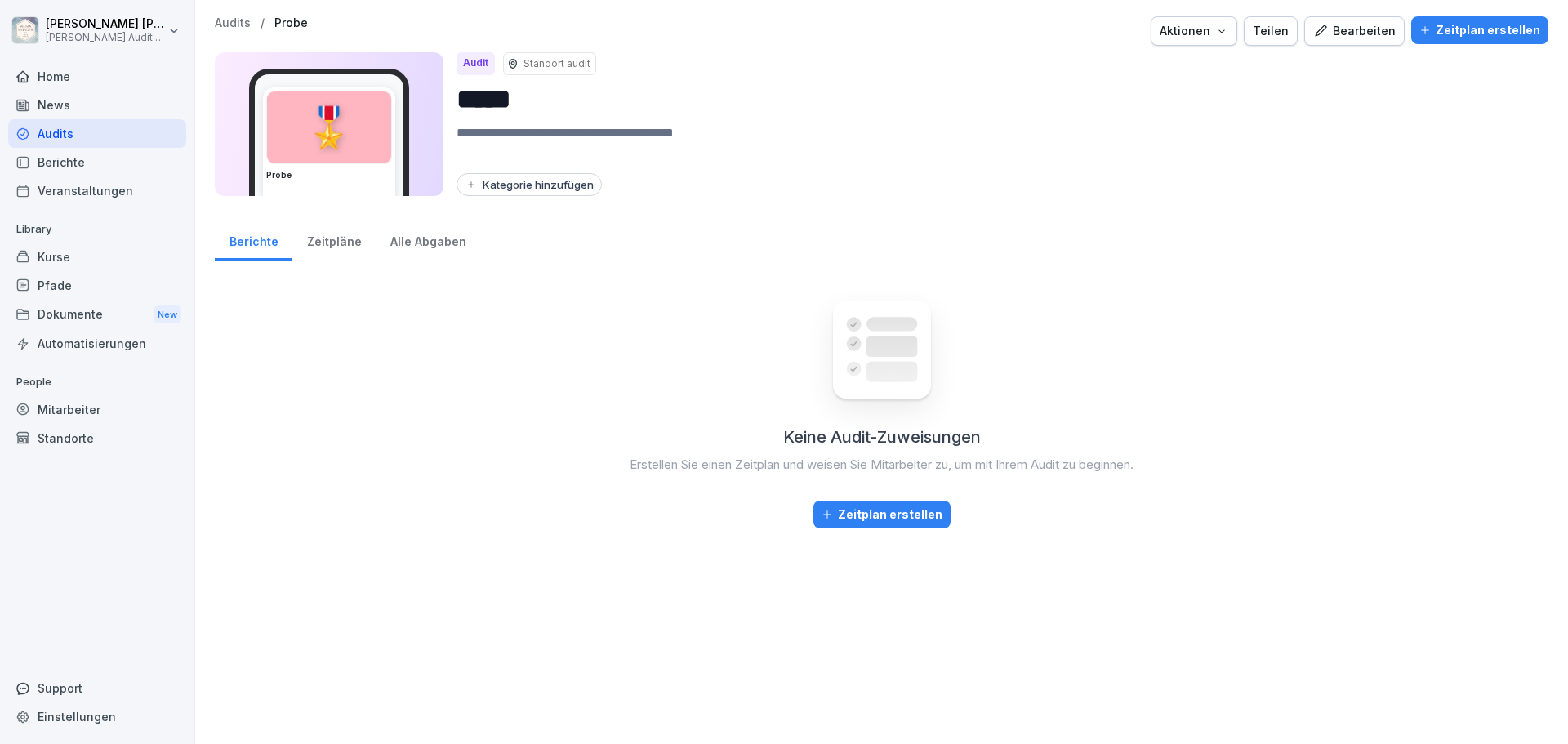
click at [1385, 31] on div "Bearbeiten" at bounding box center [1354, 31] width 83 height 18
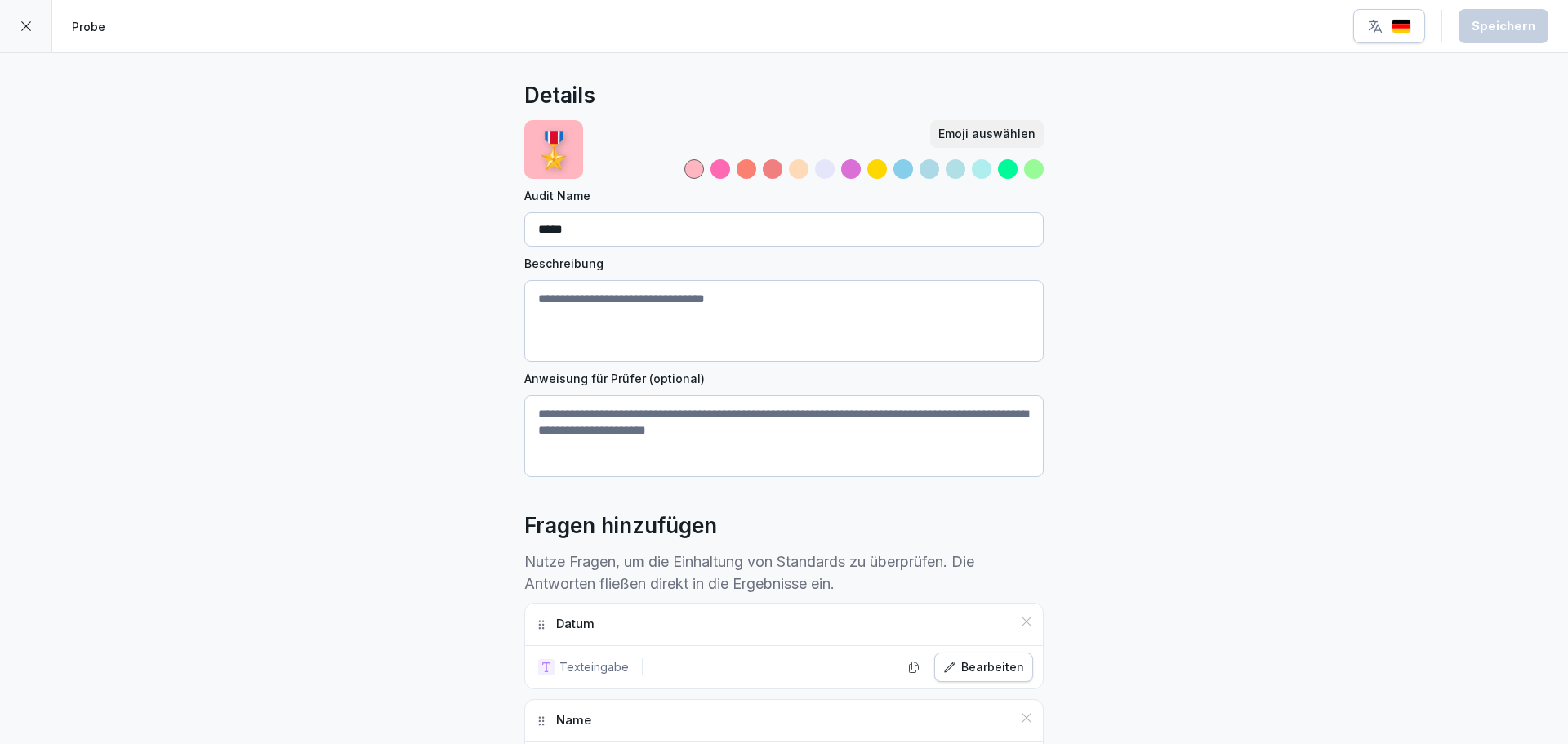
click at [20, 31] on icon at bounding box center [26, 26] width 13 height 13
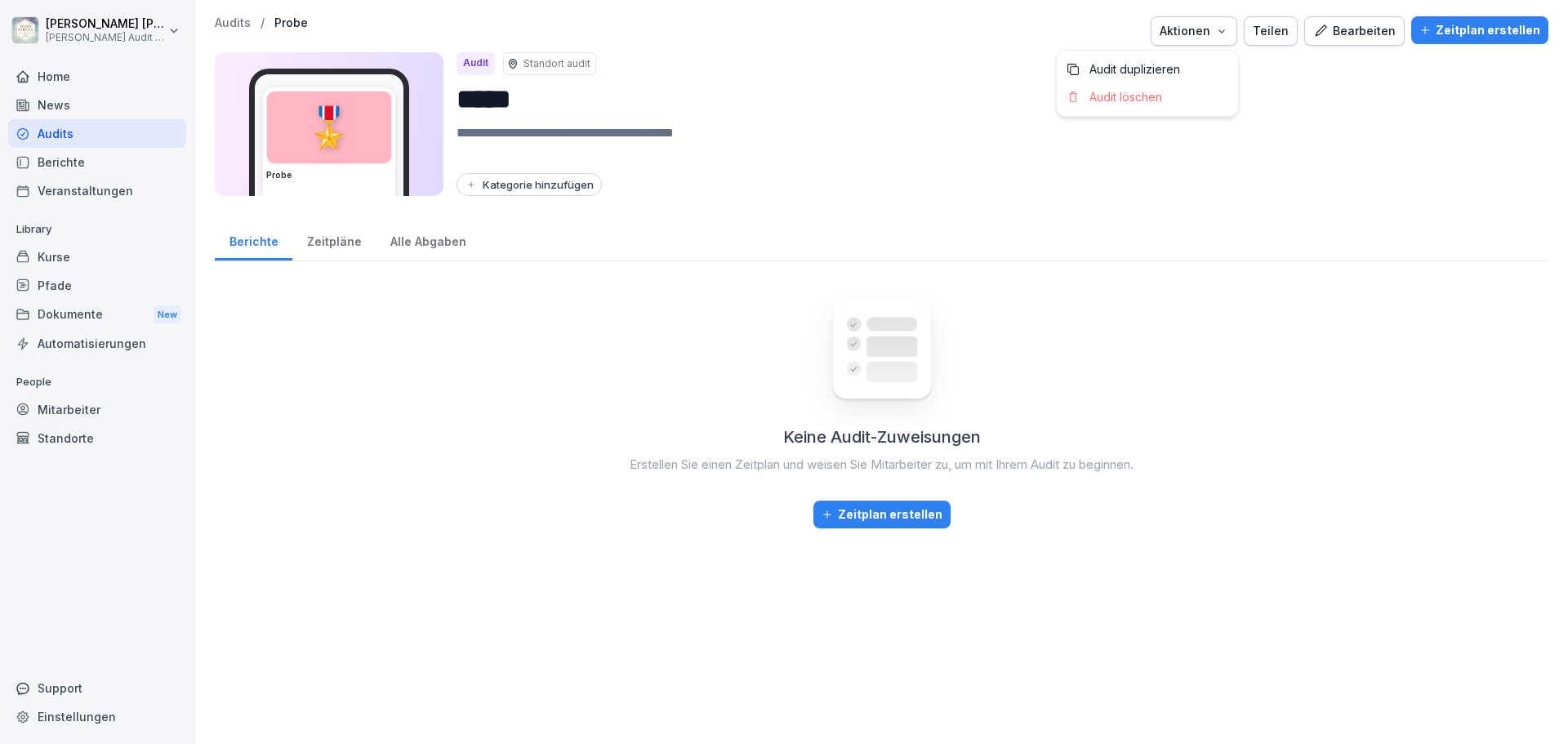
click at [1219, 27] on icon "button" at bounding box center [1221, 31] width 13 height 13
click at [1161, 92] on p "Audit löschen" at bounding box center [1126, 97] width 73 height 15
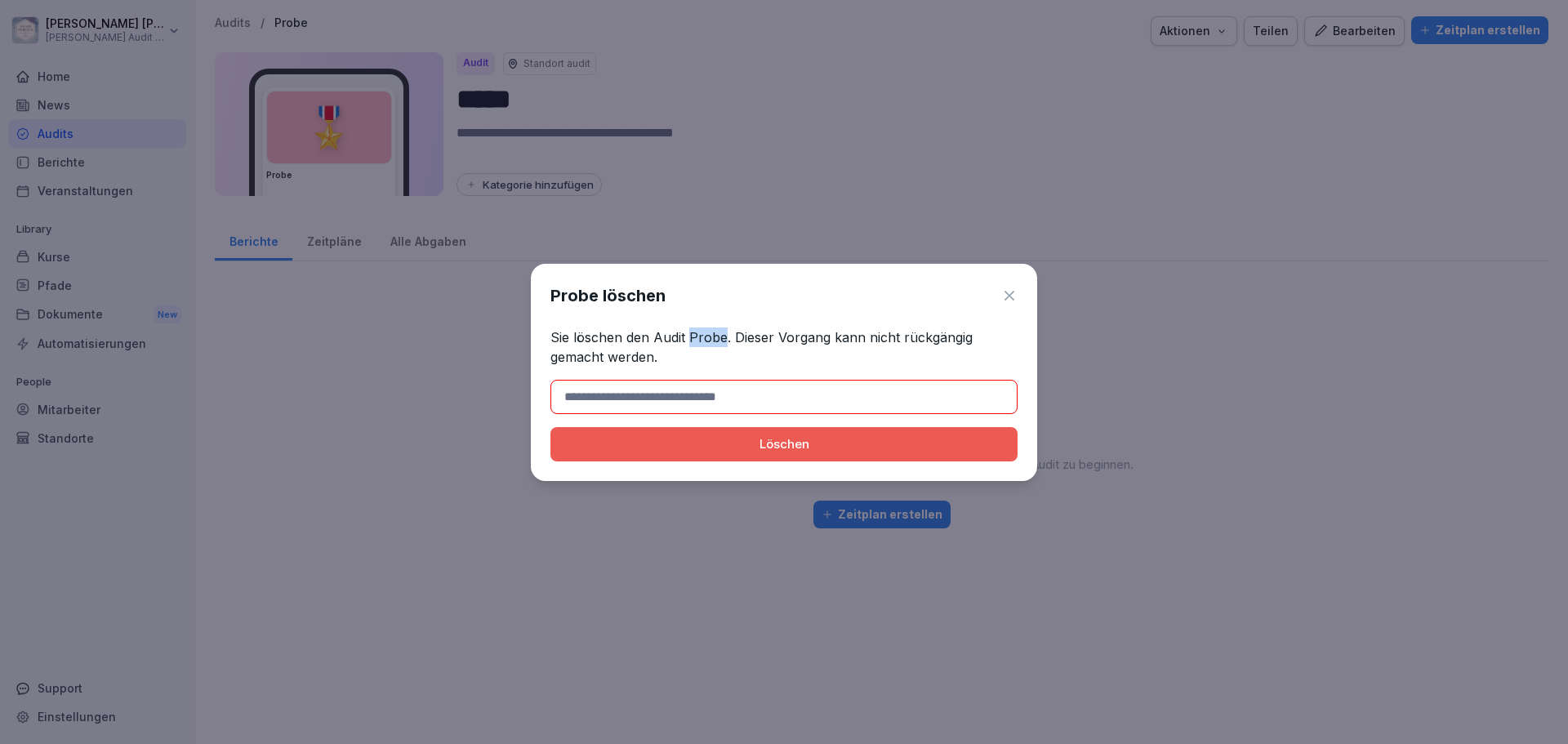
drag, startPoint x: 689, startPoint y: 334, endPoint x: 725, endPoint y: 337, distance: 36.1
click at [725, 337] on p "Sie löschen den Audit Probe. Dieser Vorgang kann nicht rückgängig gemacht werde…" at bounding box center [784, 347] width 467 height 39
copy p "Probe"
click at [722, 406] on input at bounding box center [784, 397] width 467 height 35
paste input "*****"
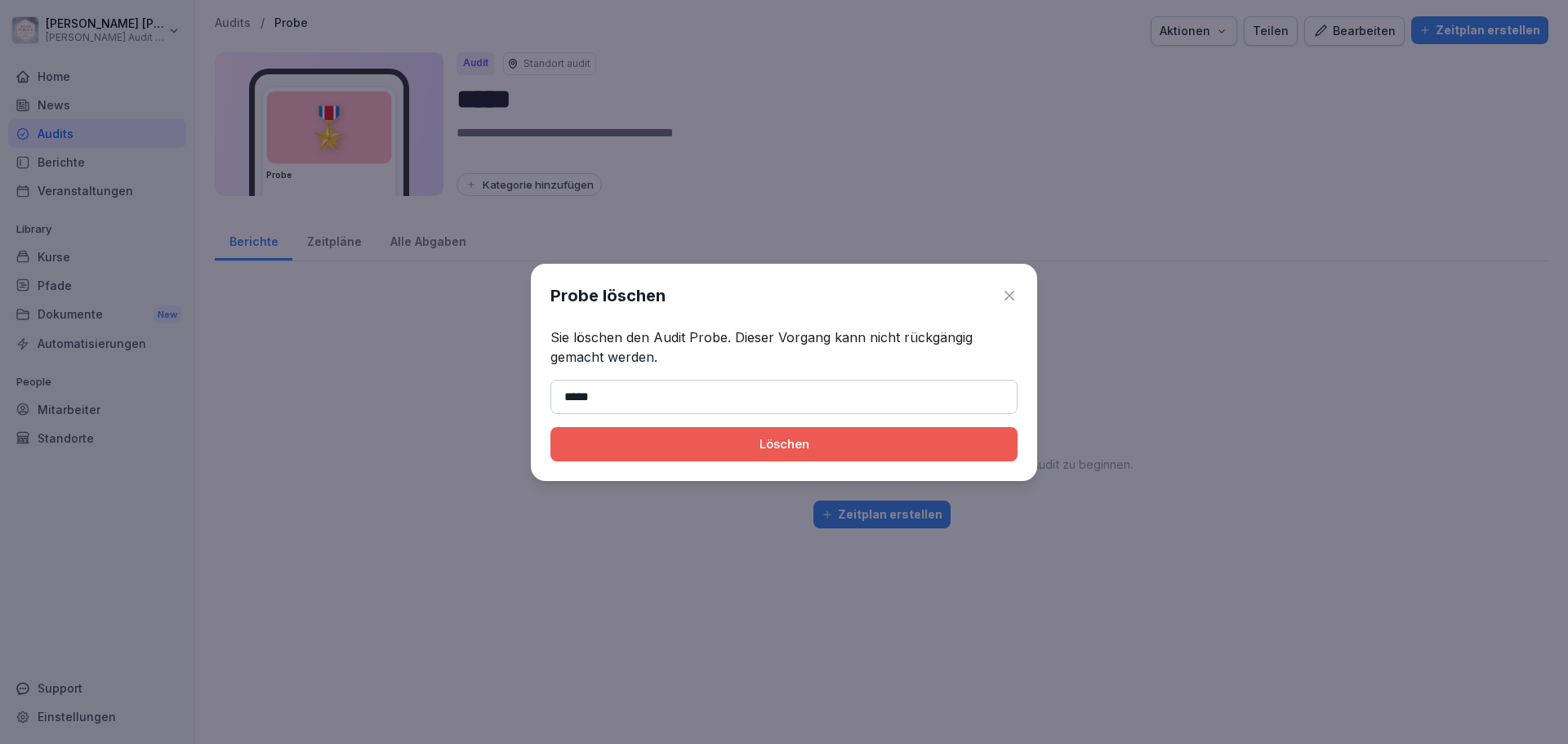
type input "*****"
click at [813, 431] on button "Löschen" at bounding box center [784, 445] width 467 height 35
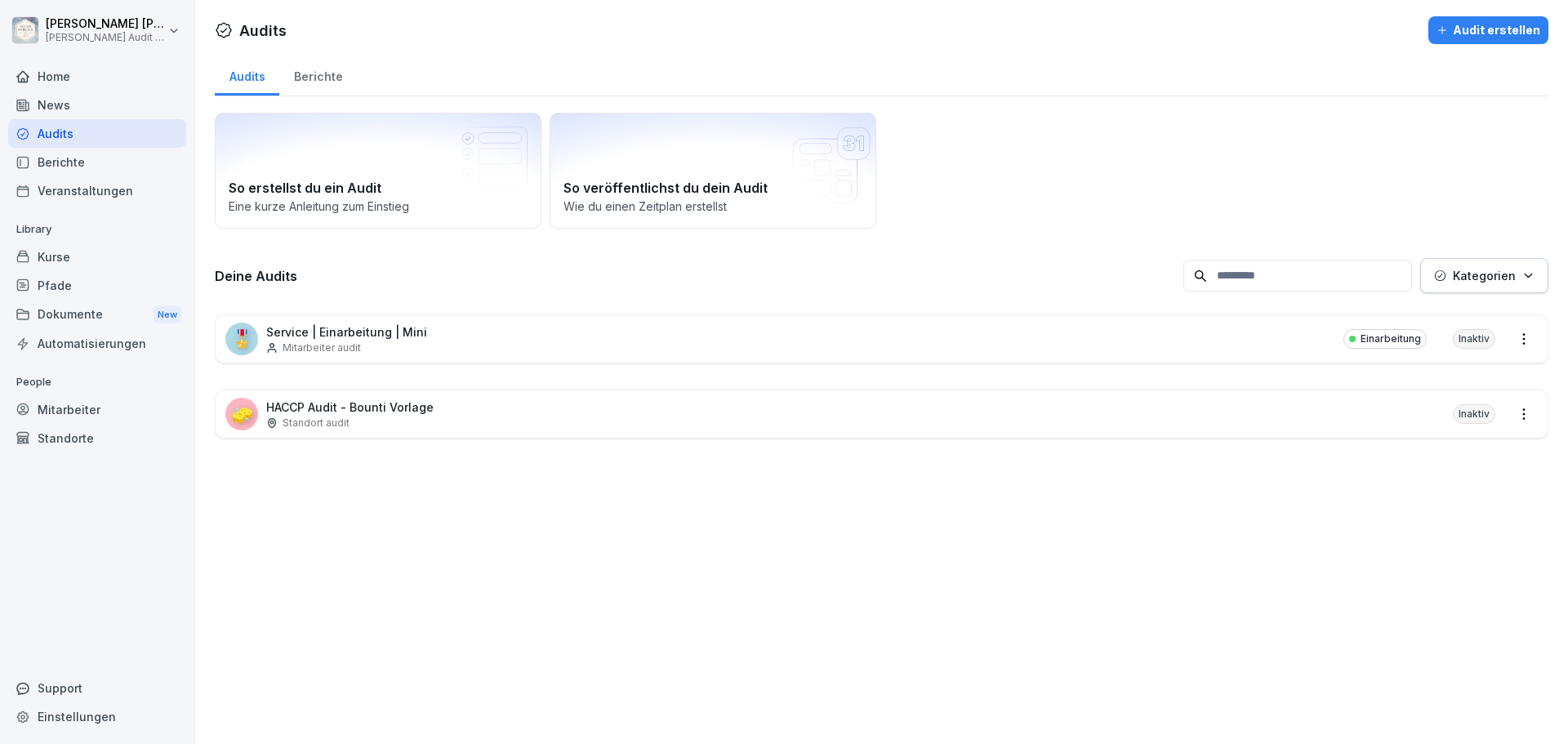
click at [1318, 331] on div "🎖️ Service | Einarbeitung | Mini Mitarbeiter audit Einarbeitung Inaktiv" at bounding box center [881, 339] width 1332 height 47
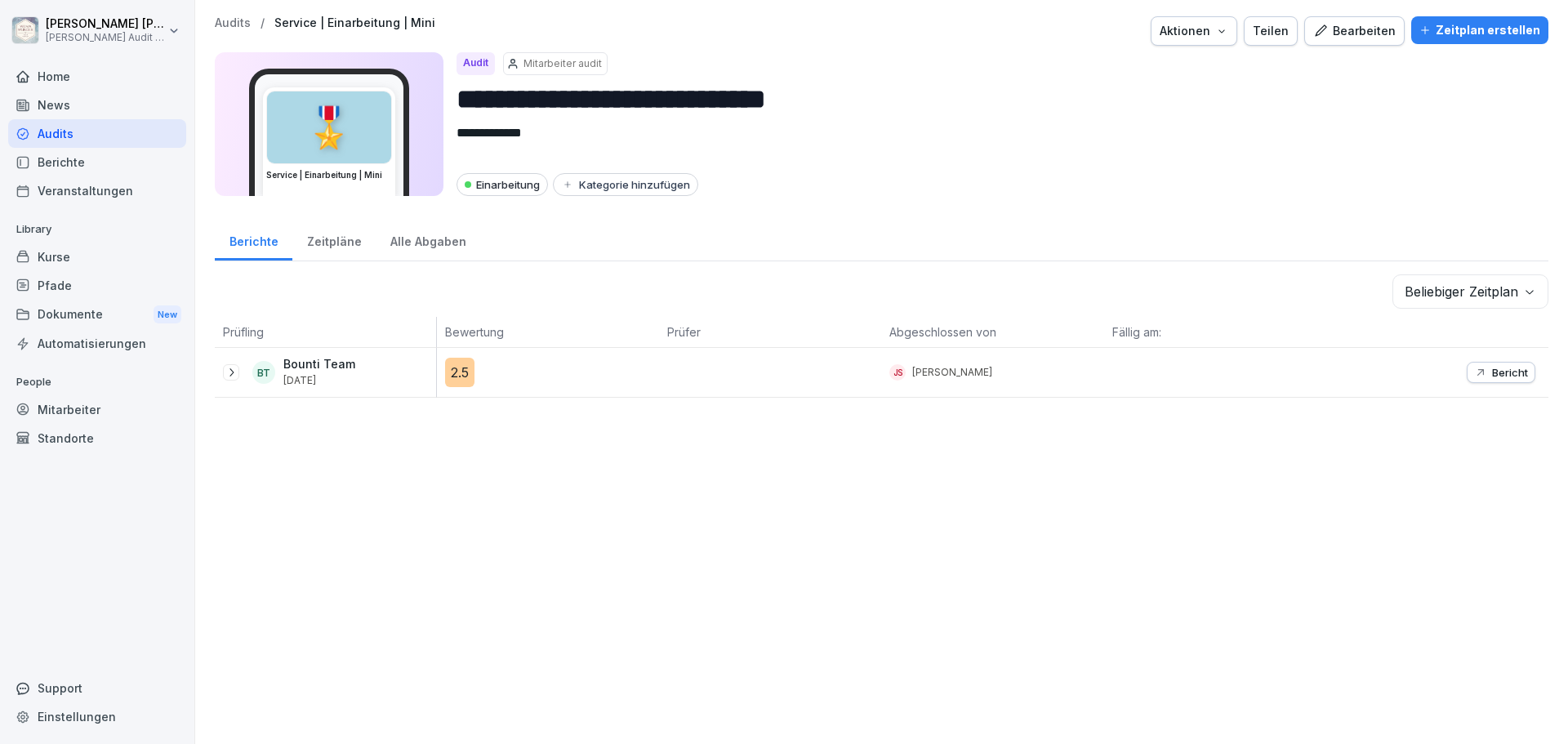
click at [1197, 35] on div "Aktionen" at bounding box center [1193, 31] width 68 height 18
click at [1169, 100] on div "Audit löschen" at bounding box center [1147, 97] width 181 height 28
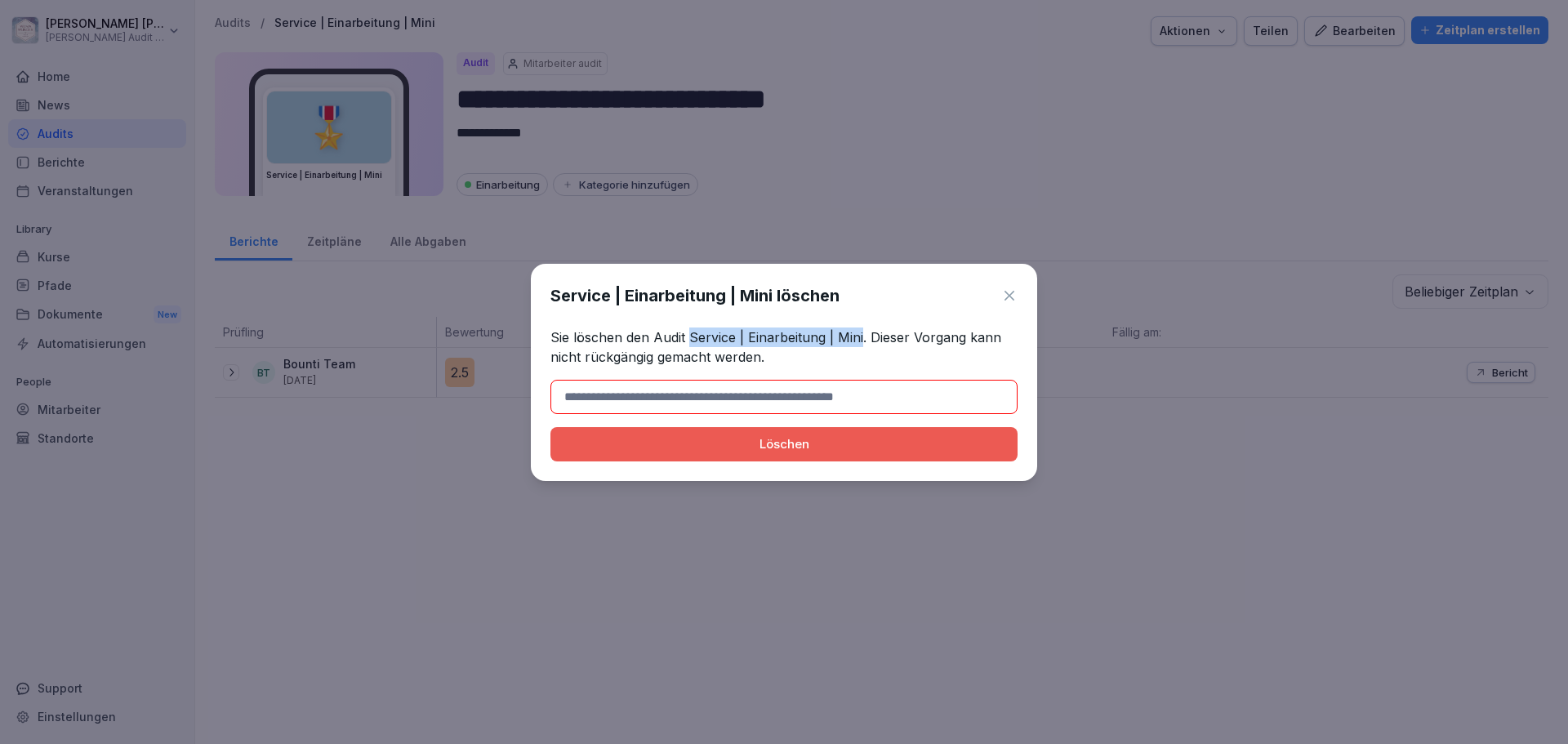
drag, startPoint x: 690, startPoint y: 336, endPoint x: 861, endPoint y: 341, distance: 171.1
click at [861, 341] on p "Sie löschen den Audit Service | Einarbeitung | Mini. Dieser Vorgang kann nicht …" at bounding box center [784, 347] width 467 height 39
copy p "Service | Einarbeitung | Mini"
click at [805, 389] on input at bounding box center [784, 397] width 467 height 35
paste input "**********"
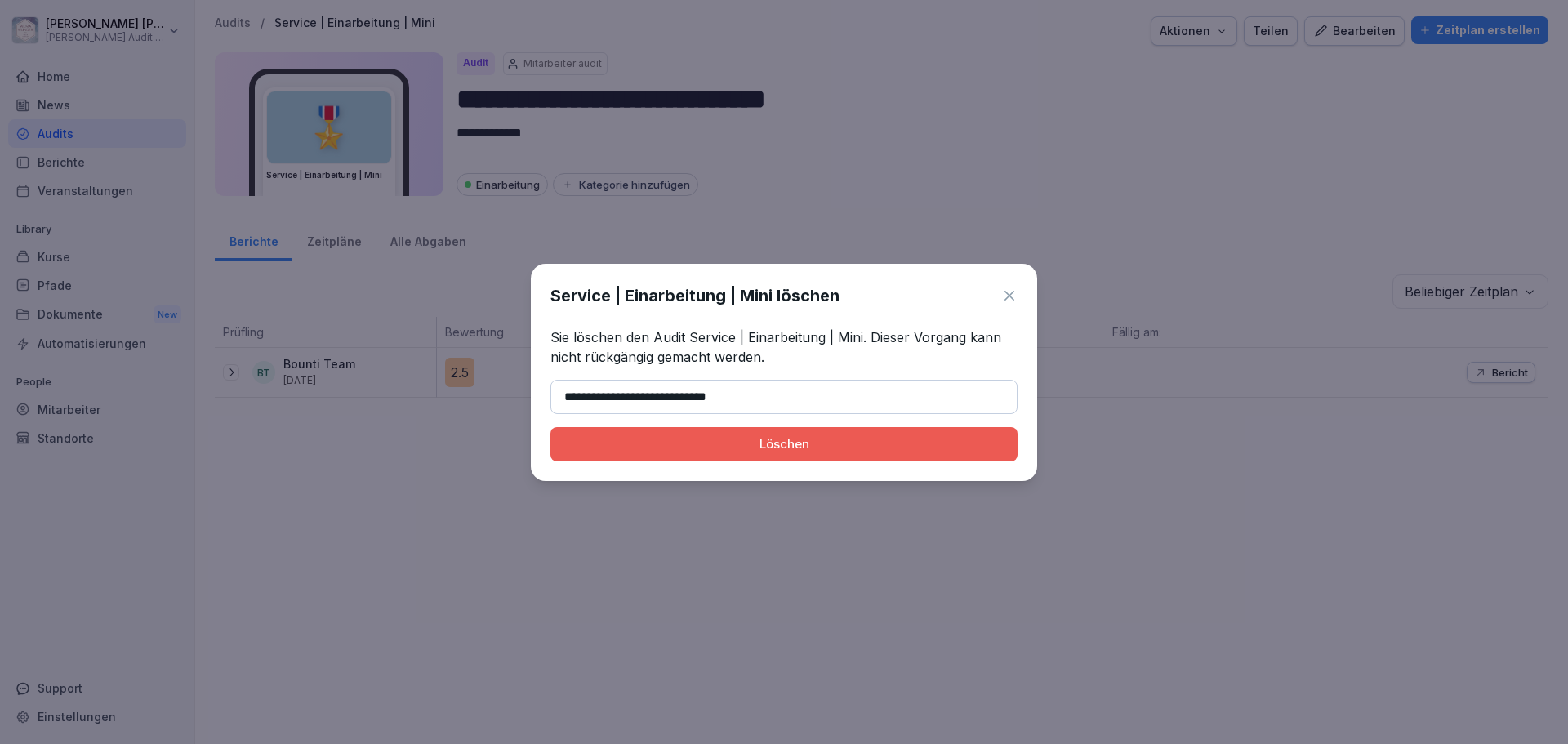
type input "**********"
click at [822, 443] on div "Löschen" at bounding box center [784, 445] width 441 height 18
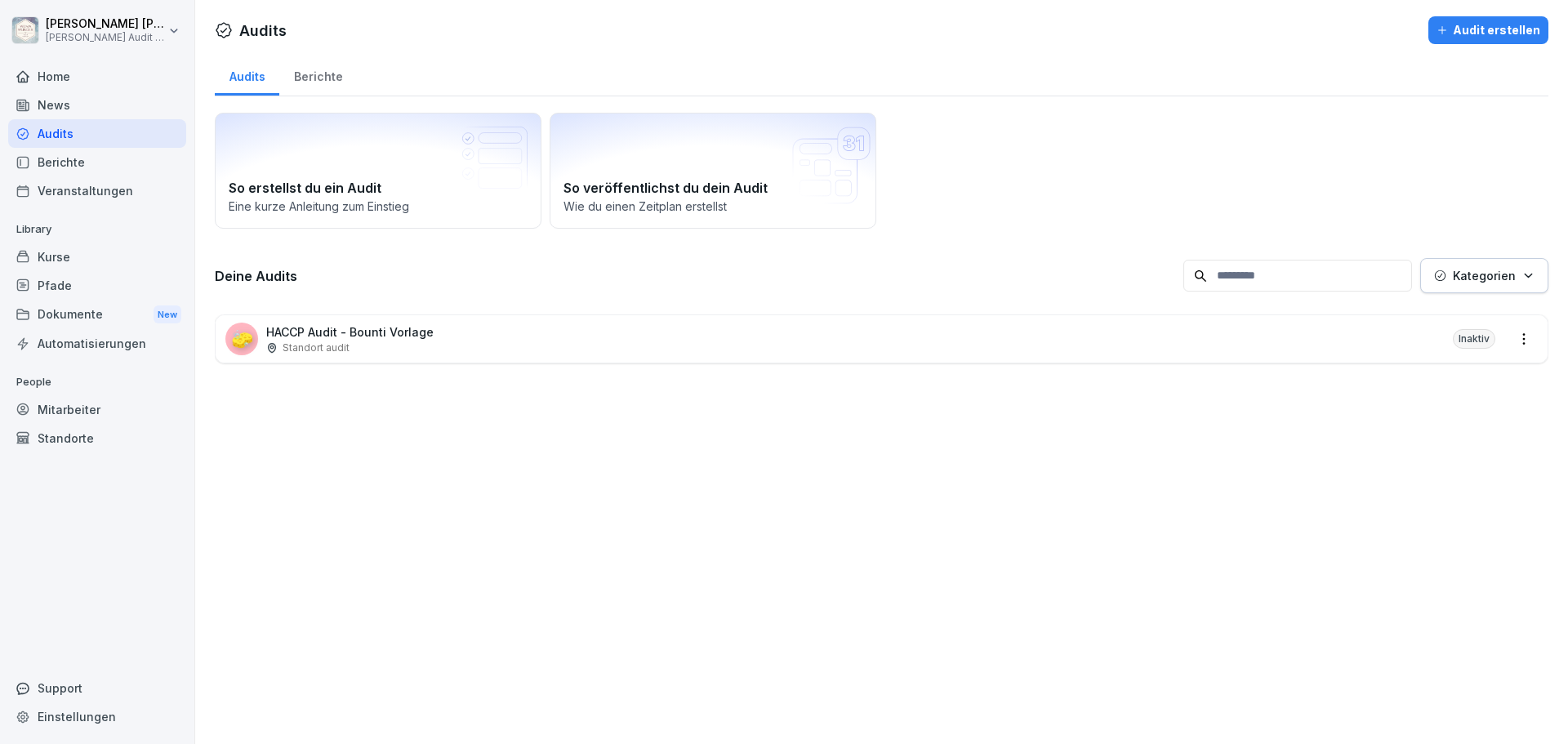
click at [488, 430] on div "Audits Audit erstellen Audits Berichte So erstellst du ein Audit Eine kurze Anl…" at bounding box center [882, 372] width 1373 height 744
